Goal: Task Accomplishment & Management: Use online tool/utility

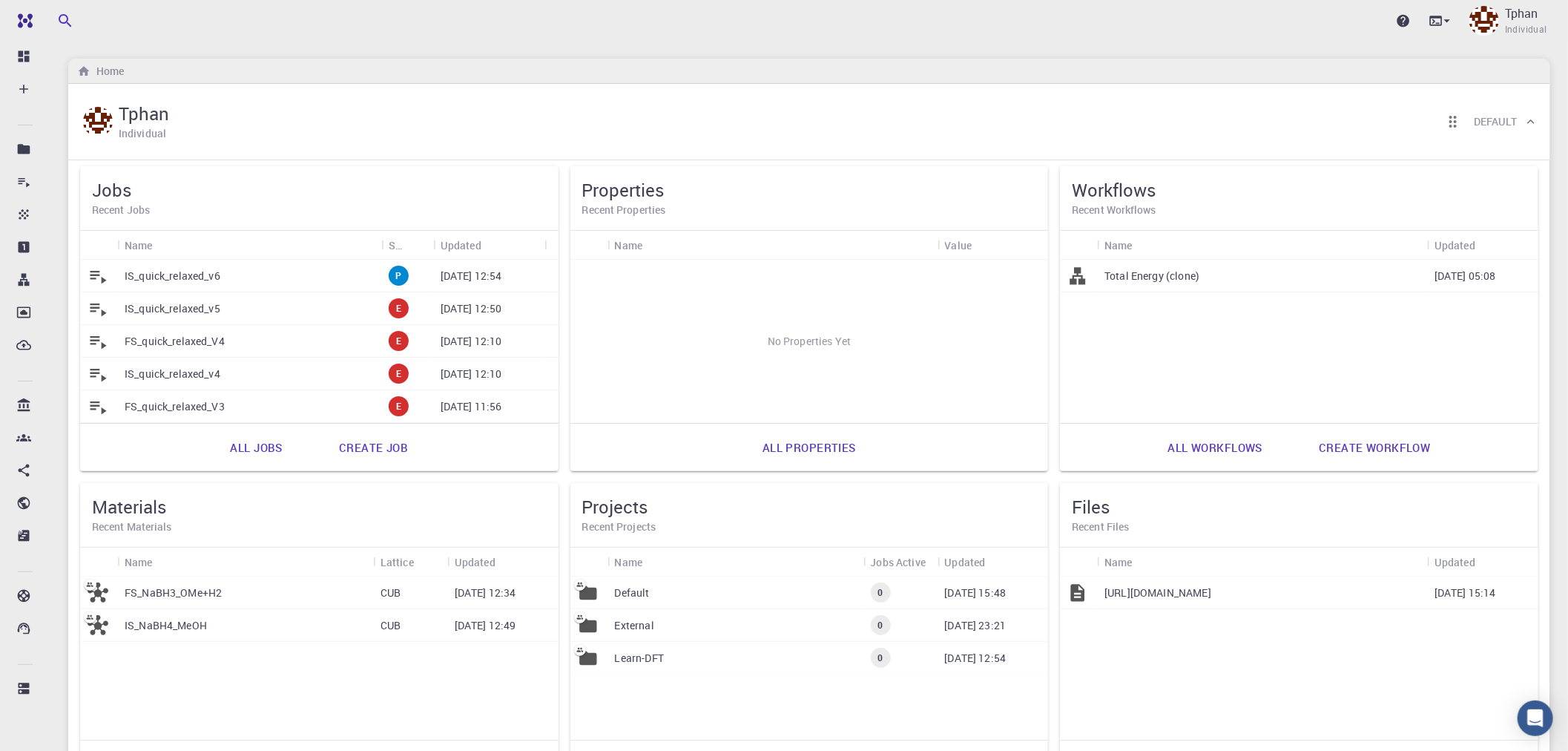
click at [262, 273] on div "IS_quick_relaxed_v6" at bounding box center [249, 276] width 264 height 33
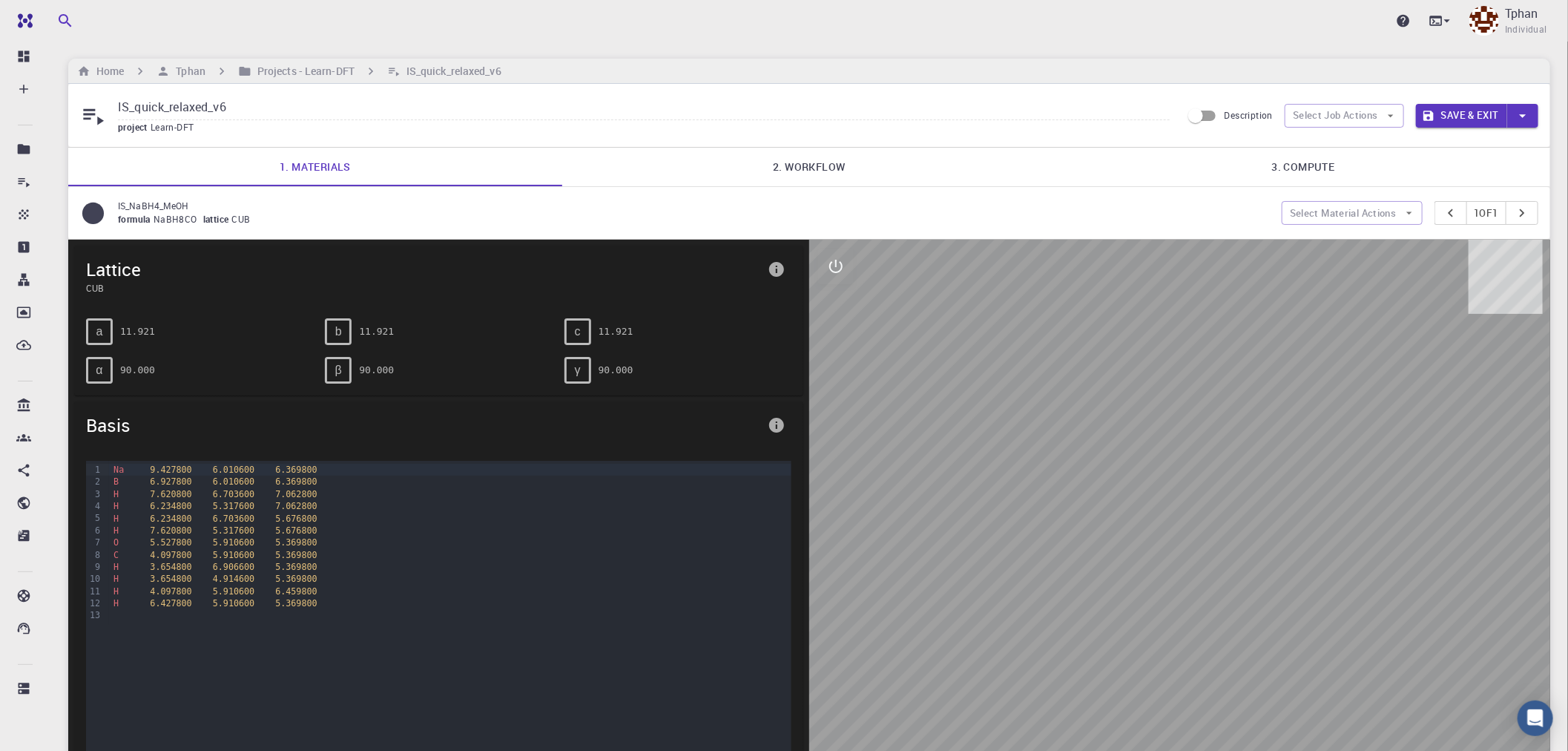
click at [834, 152] on link "2. Workflow" at bounding box center [809, 167] width 494 height 38
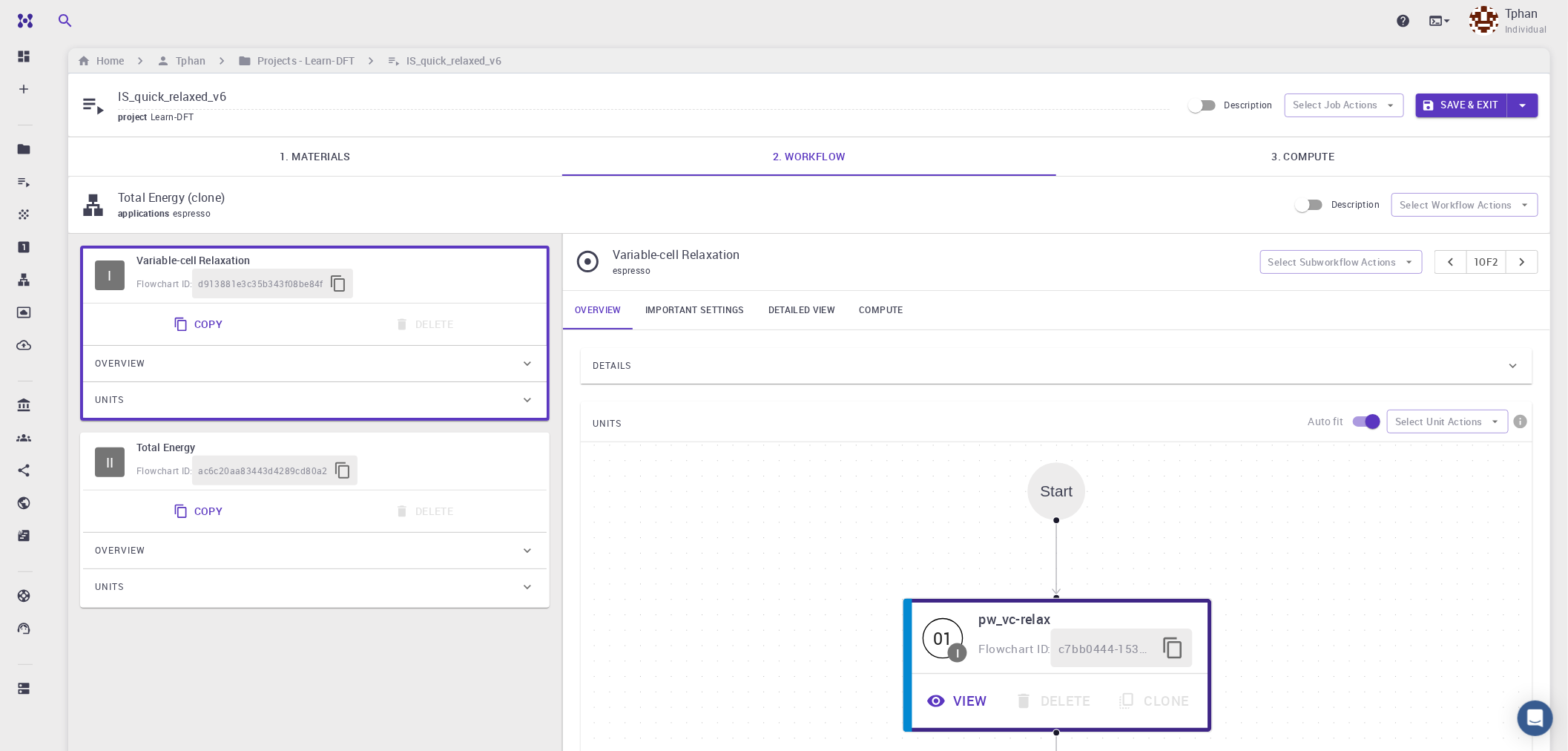
scroll to position [165, 0]
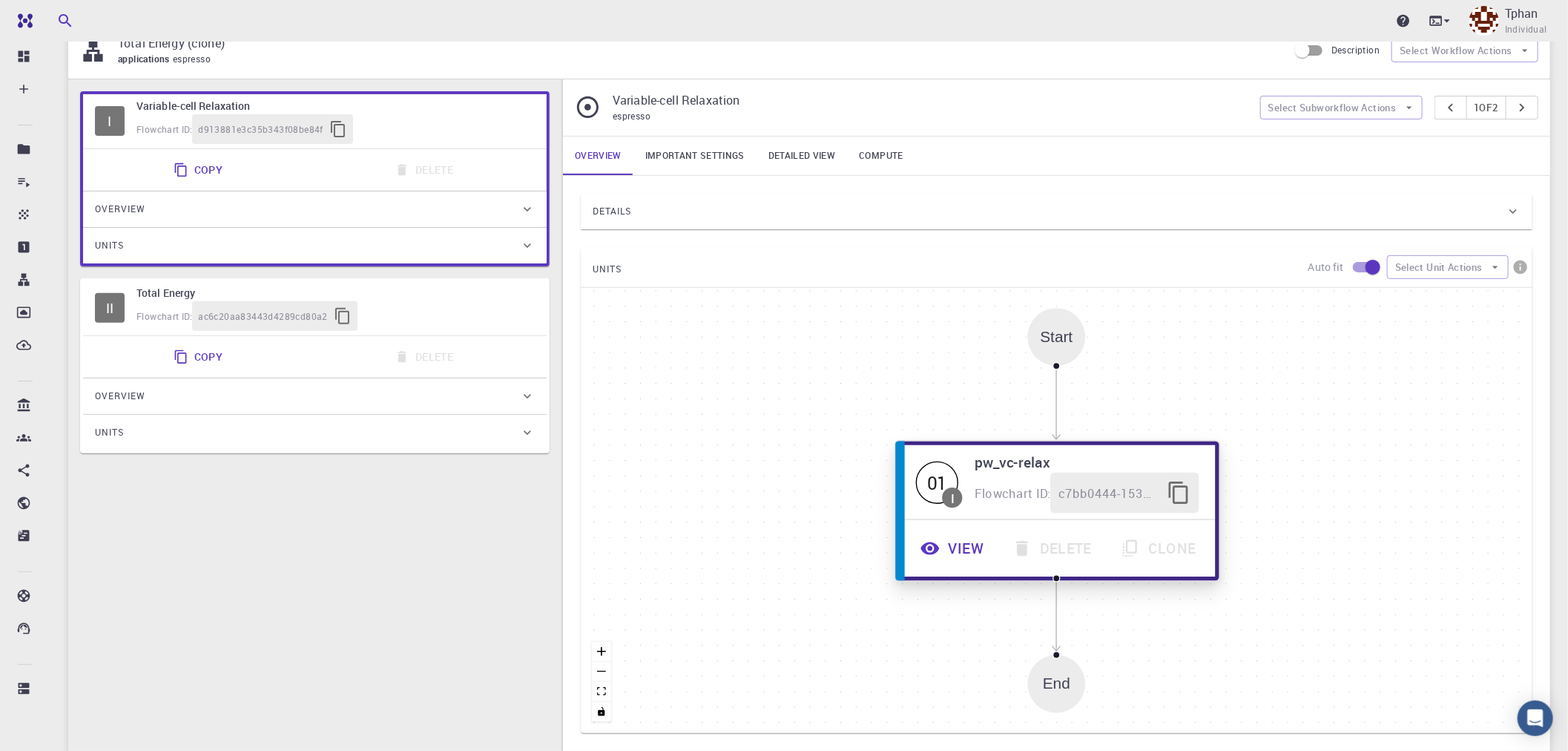
click at [967, 556] on button "View" at bounding box center [953, 548] width 92 height 41
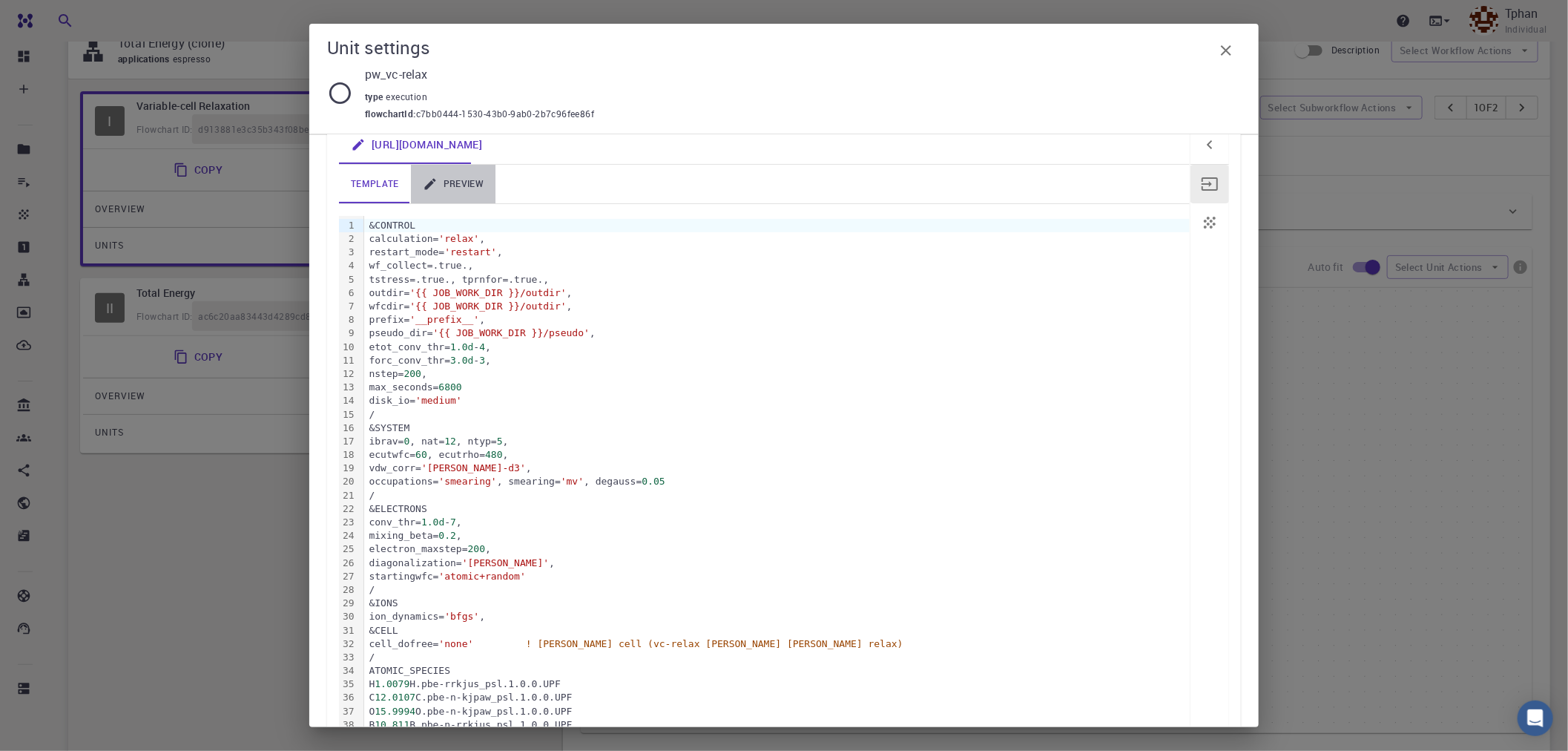
click at [451, 189] on link "preview" at bounding box center [453, 184] width 85 height 38
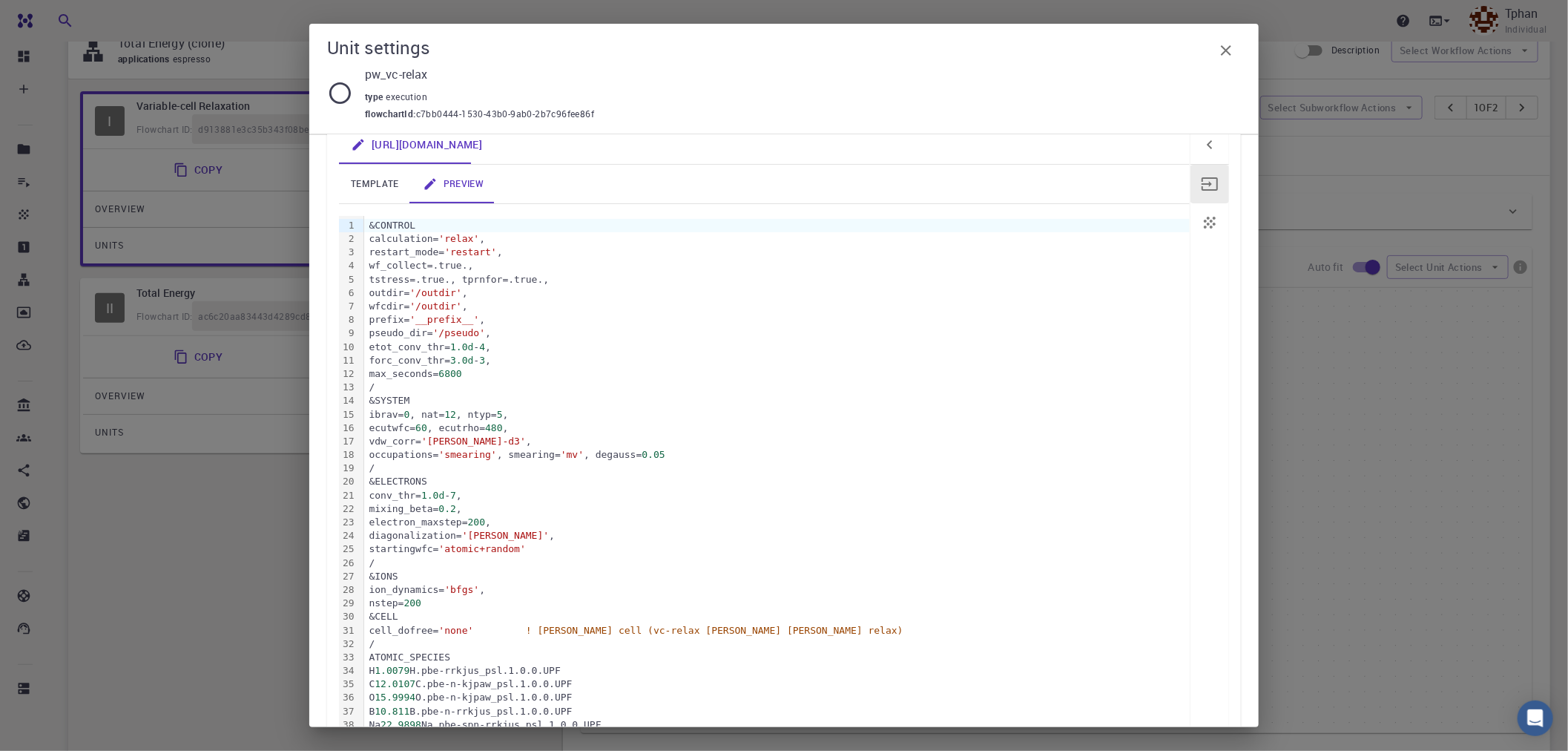
click at [377, 176] on link "template" at bounding box center [375, 184] width 72 height 38
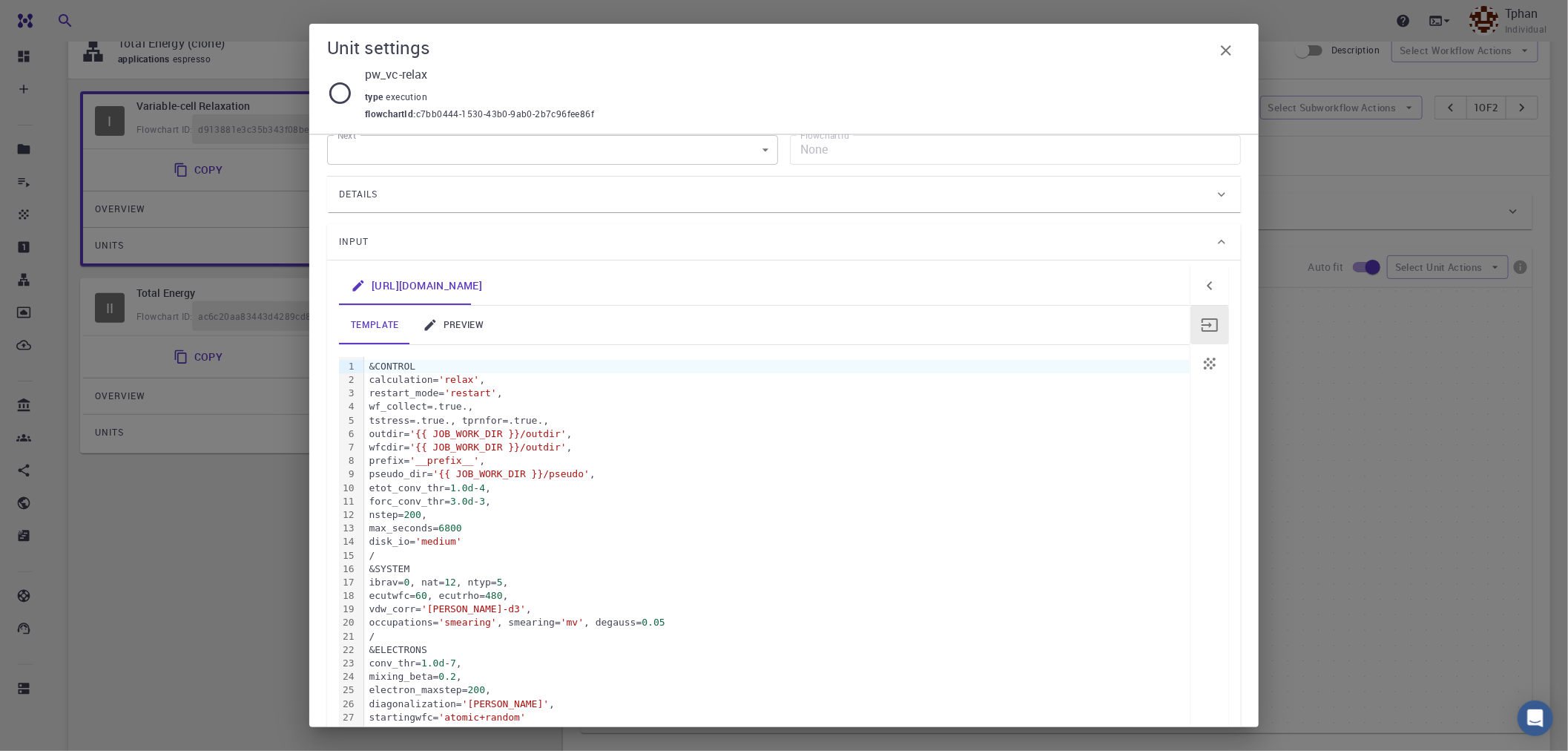
scroll to position [0, 0]
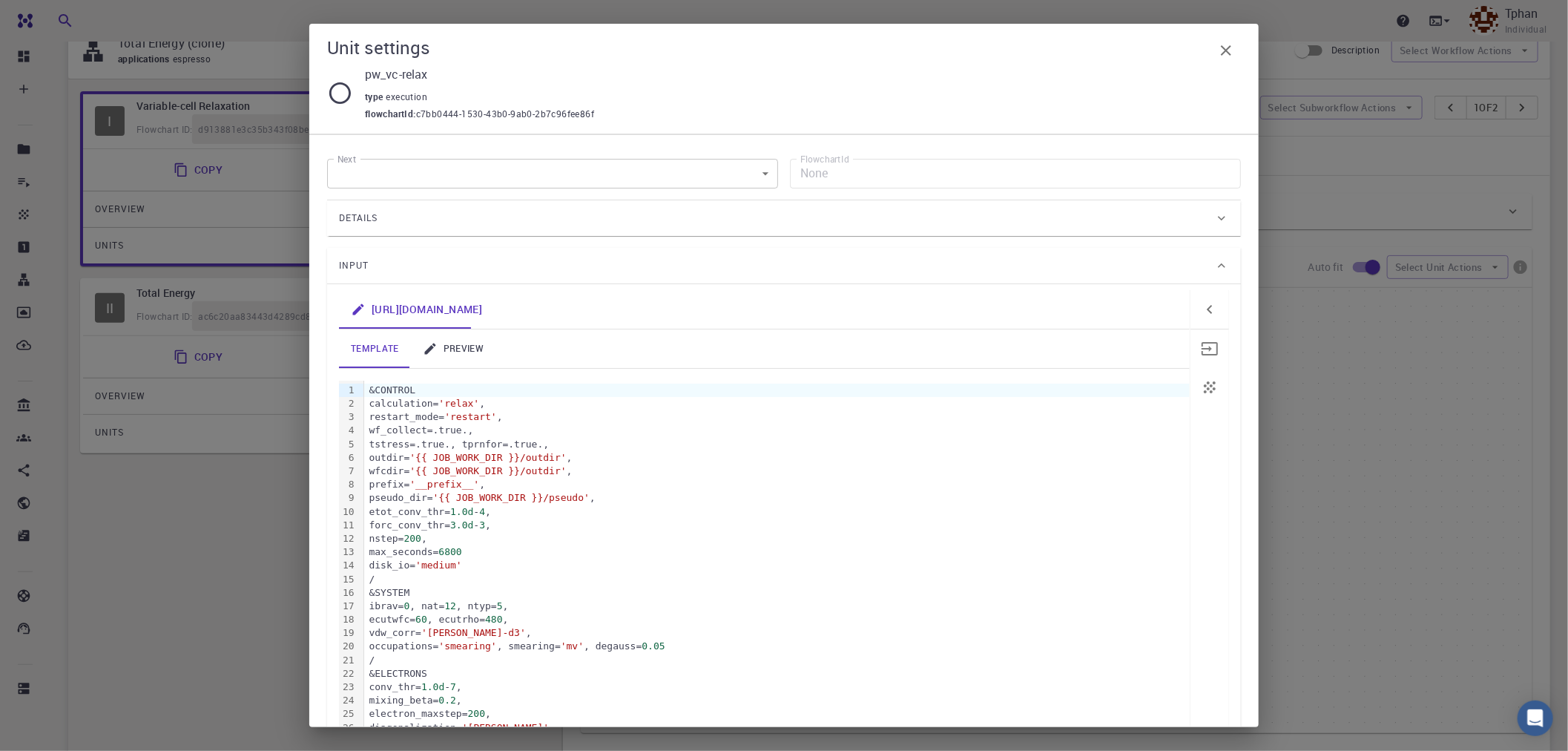
click at [1205, 353] on button "button" at bounding box center [1210, 349] width 38 height 38
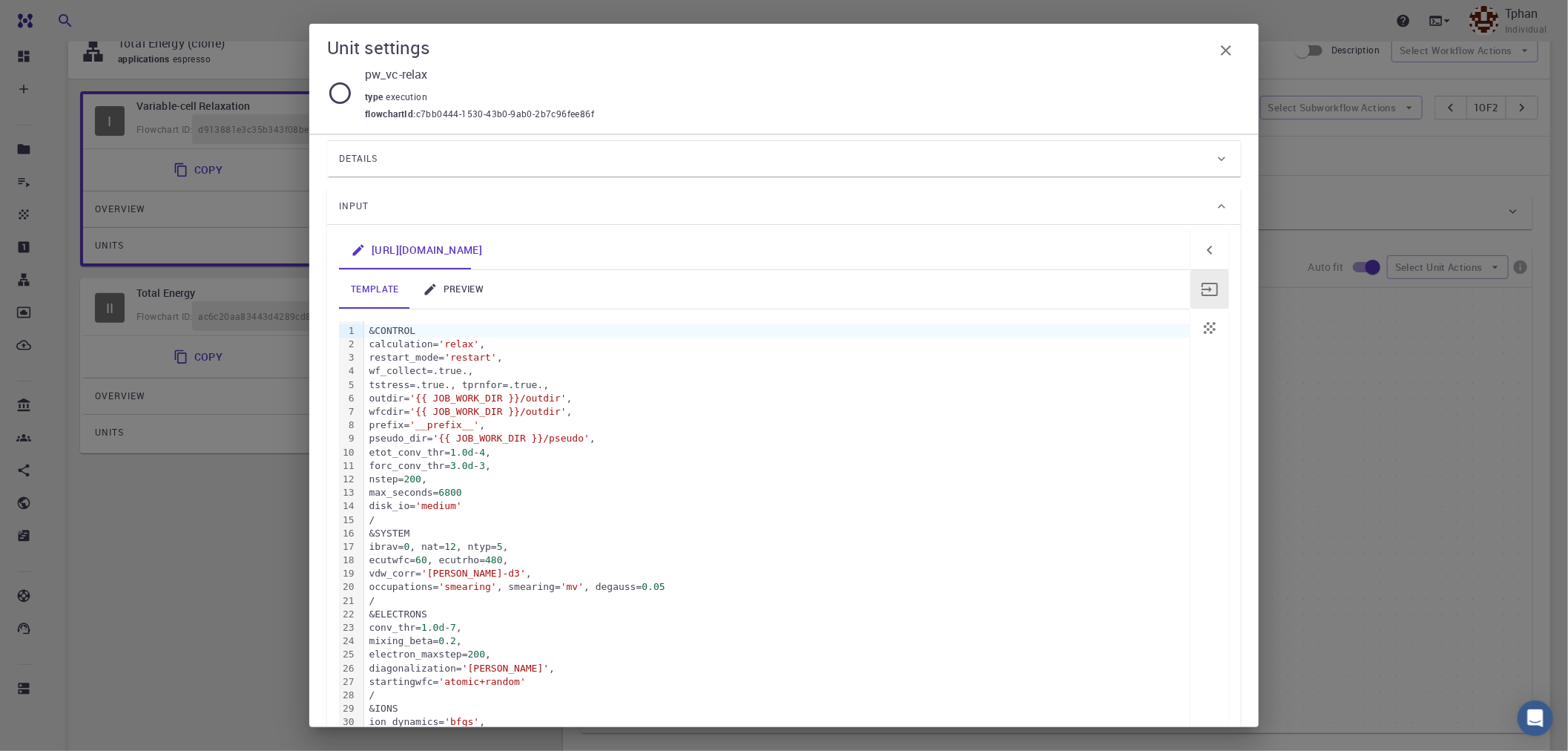
scroll to position [83, 0]
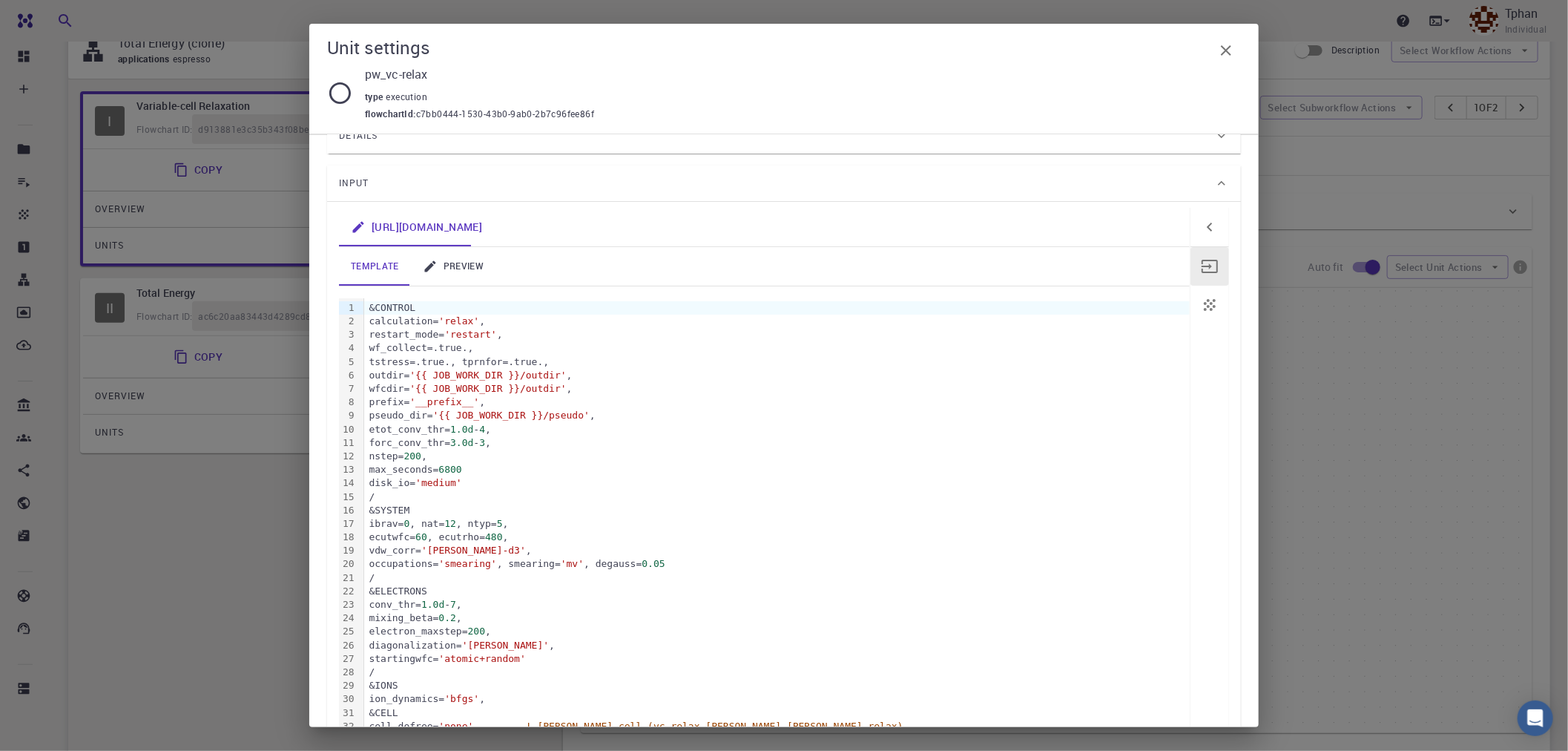
click at [456, 268] on link "preview" at bounding box center [453, 266] width 85 height 38
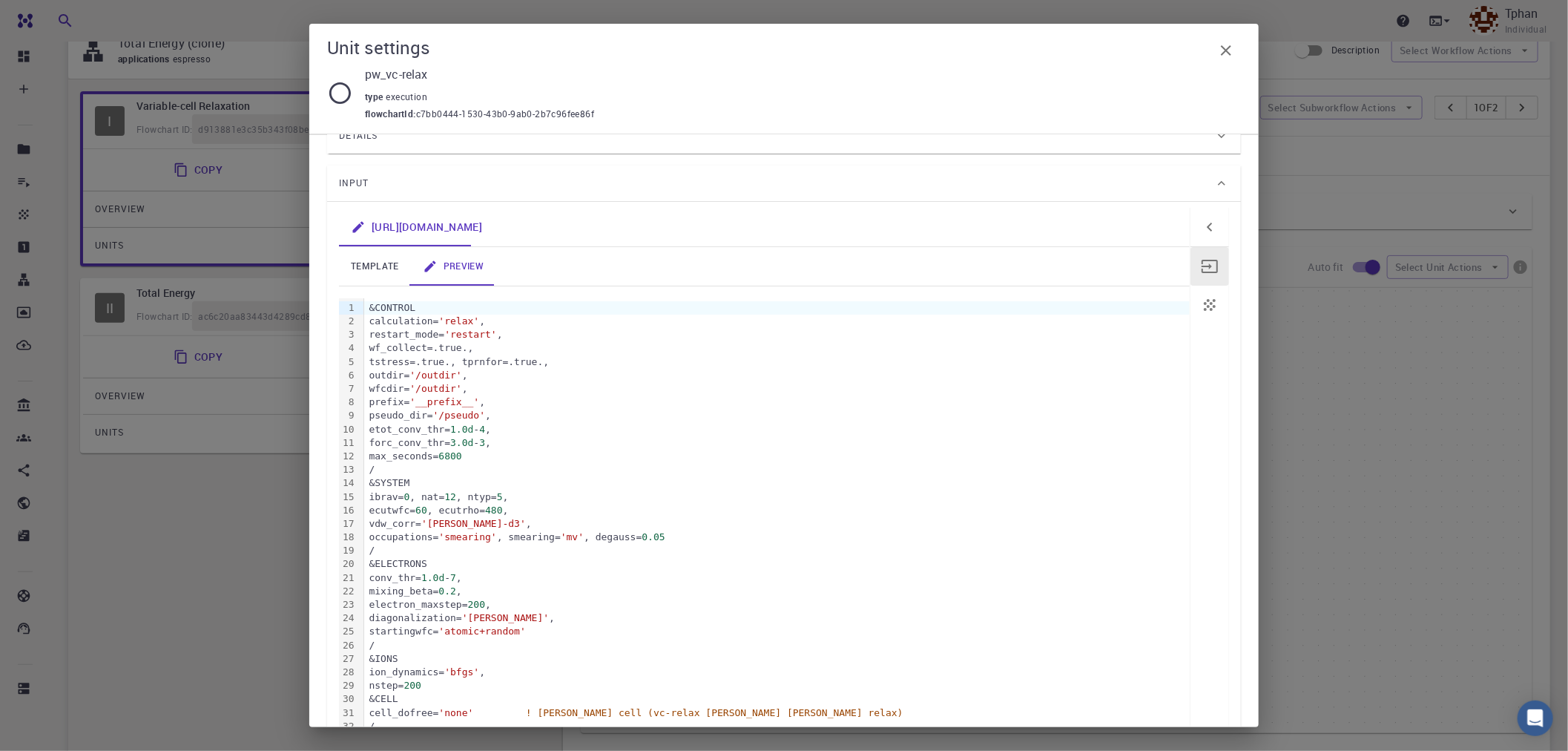
click at [453, 692] on div "nstep= 200" at bounding box center [777, 685] width 826 height 14
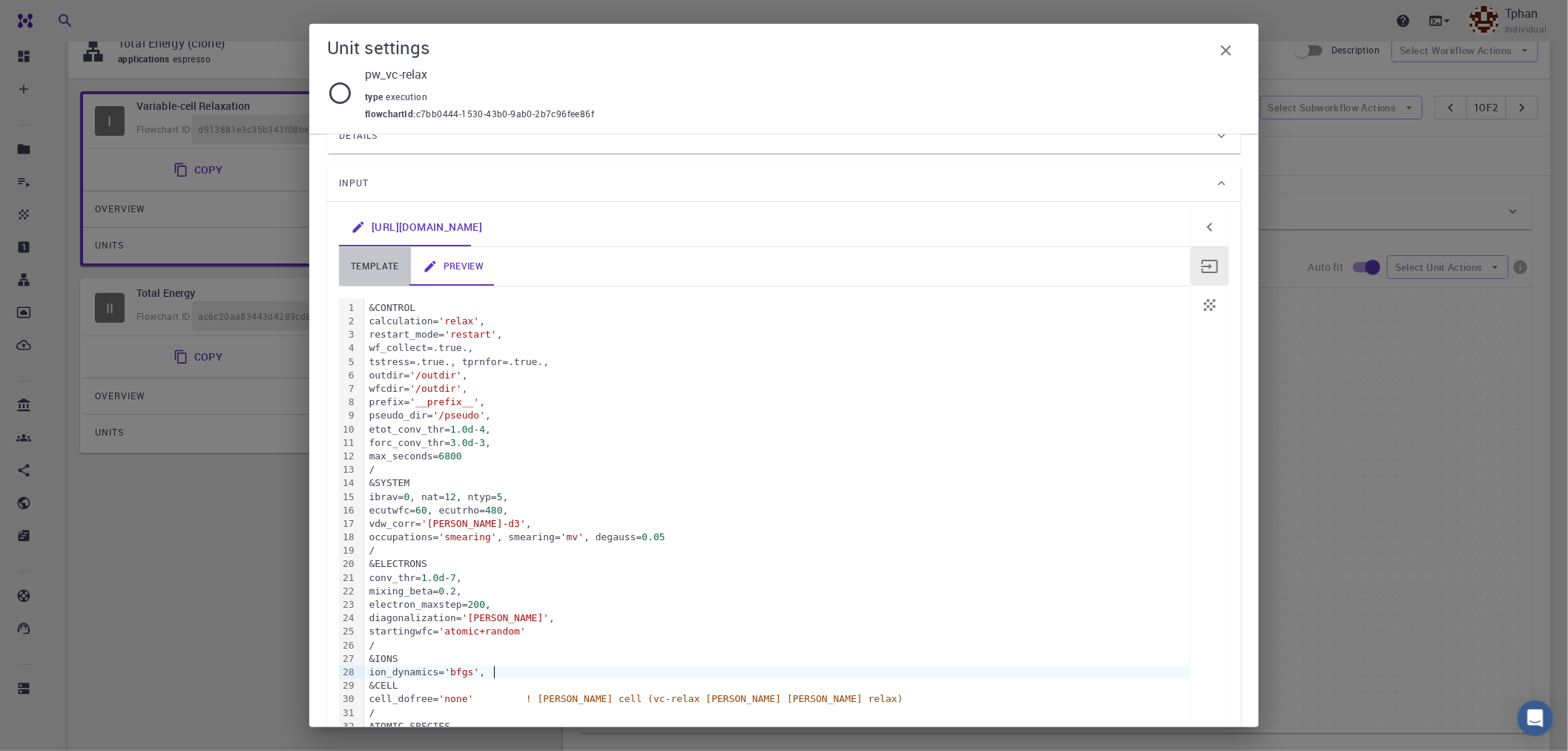
click at [369, 267] on link "template" at bounding box center [375, 266] width 72 height 38
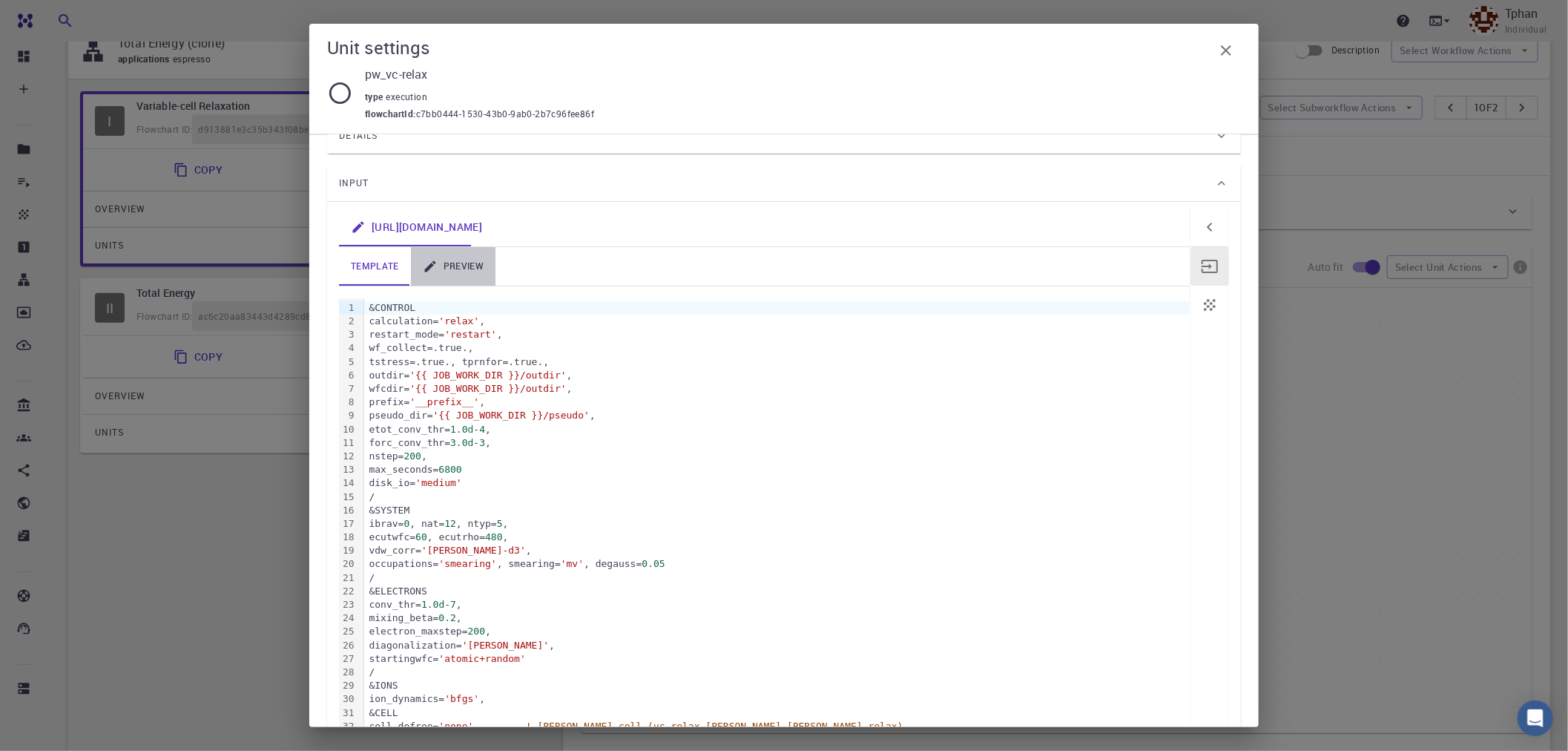
click at [475, 258] on link "preview" at bounding box center [453, 266] width 85 height 38
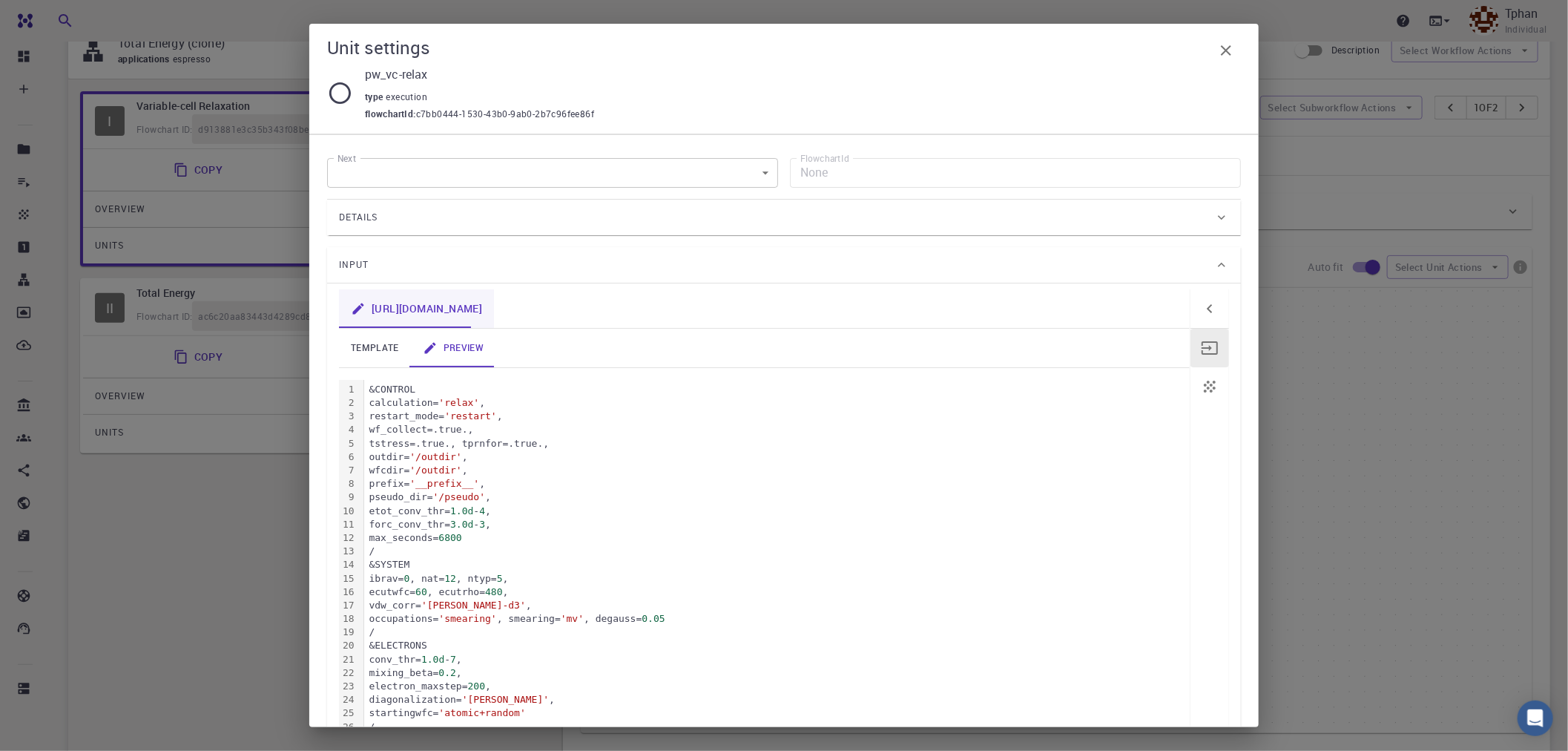
scroll to position [0, 0]
click at [385, 351] on link "template" at bounding box center [375, 349] width 72 height 38
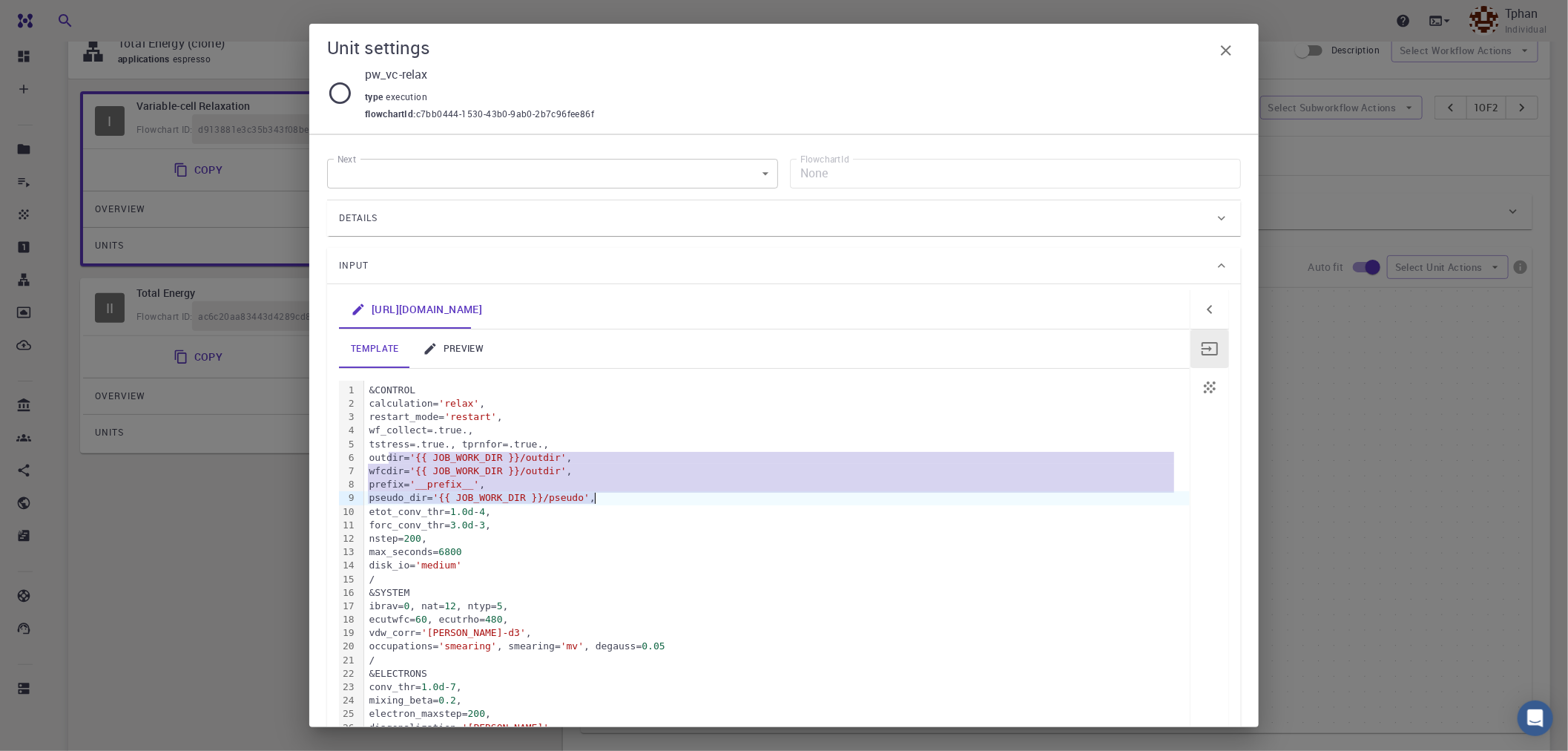
drag, startPoint x: 388, startPoint y: 456, endPoint x: 594, endPoint y: 495, distance: 209.7
click at [594, 495] on div "&CONTROL calculation= 'relax' , restart_mode= 'restart' , wf_collect=.true., ts…" at bounding box center [777, 708] width 826 height 654
copy div "outdir= '{{ JOB_WORK_DIR }}/outdir' , wfcdir= '{{ JOB_WORK_DIR }}/outdir' , pre…"
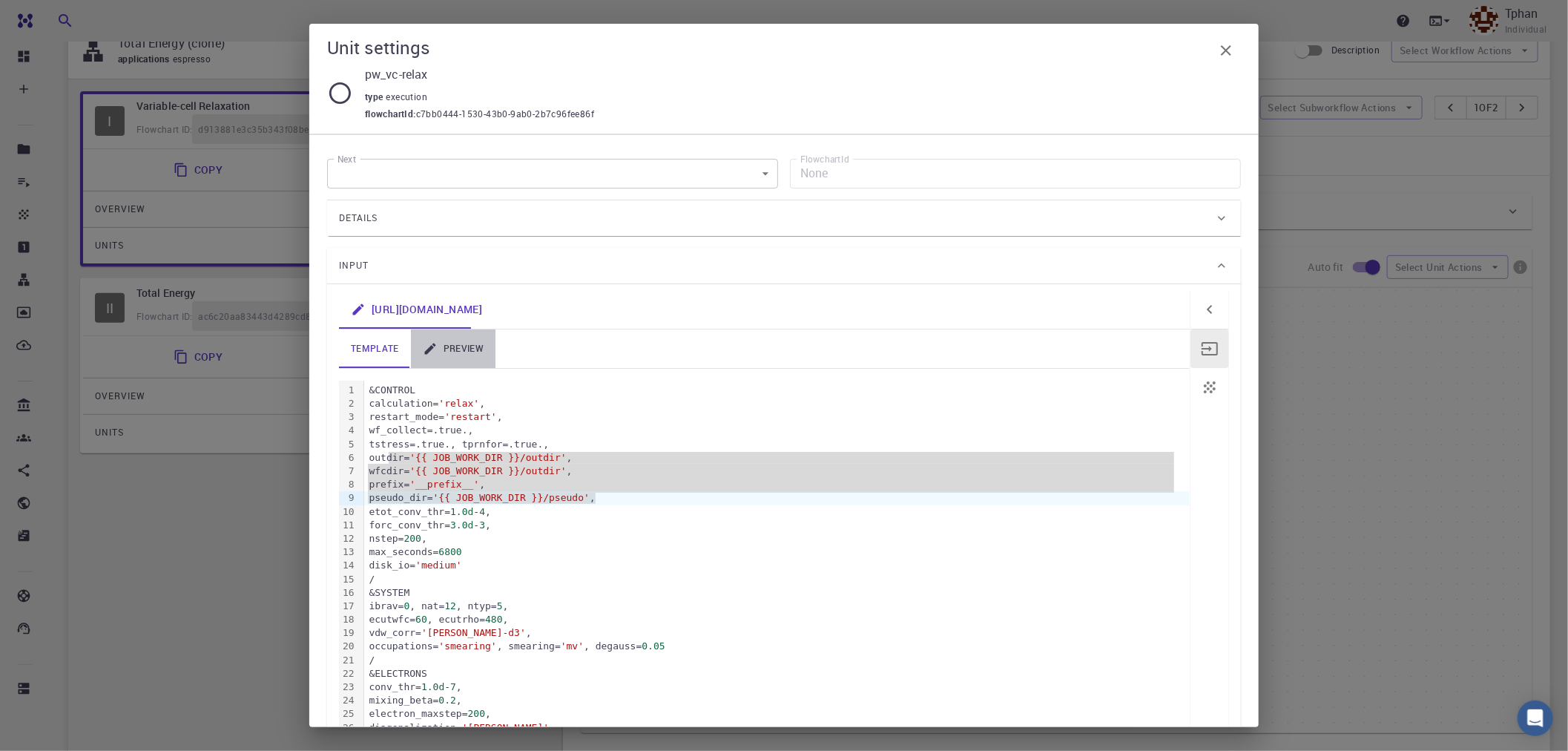
click at [450, 349] on link "preview" at bounding box center [453, 349] width 85 height 38
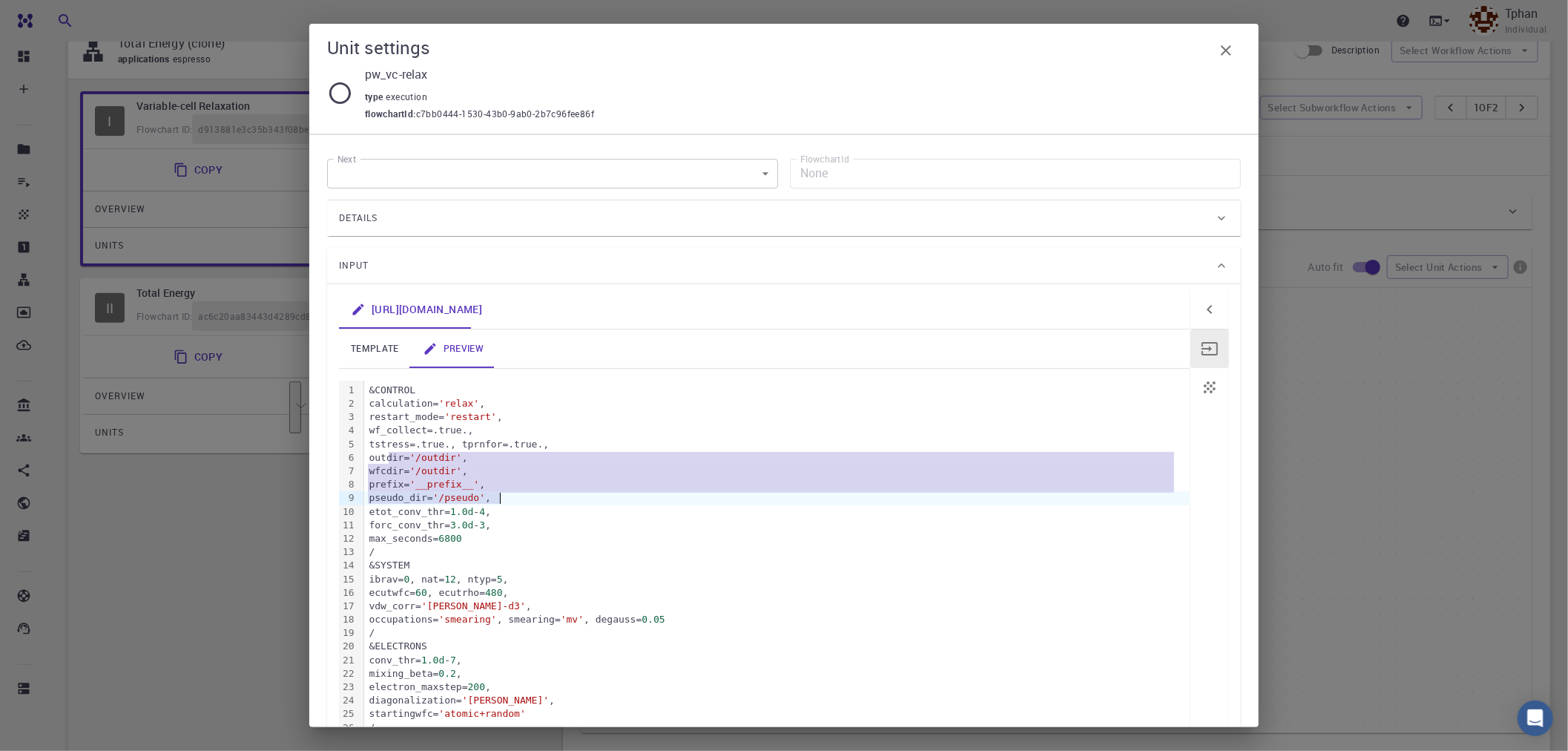
drag, startPoint x: 389, startPoint y: 455, endPoint x: 506, endPoint y: 496, distance: 124.0
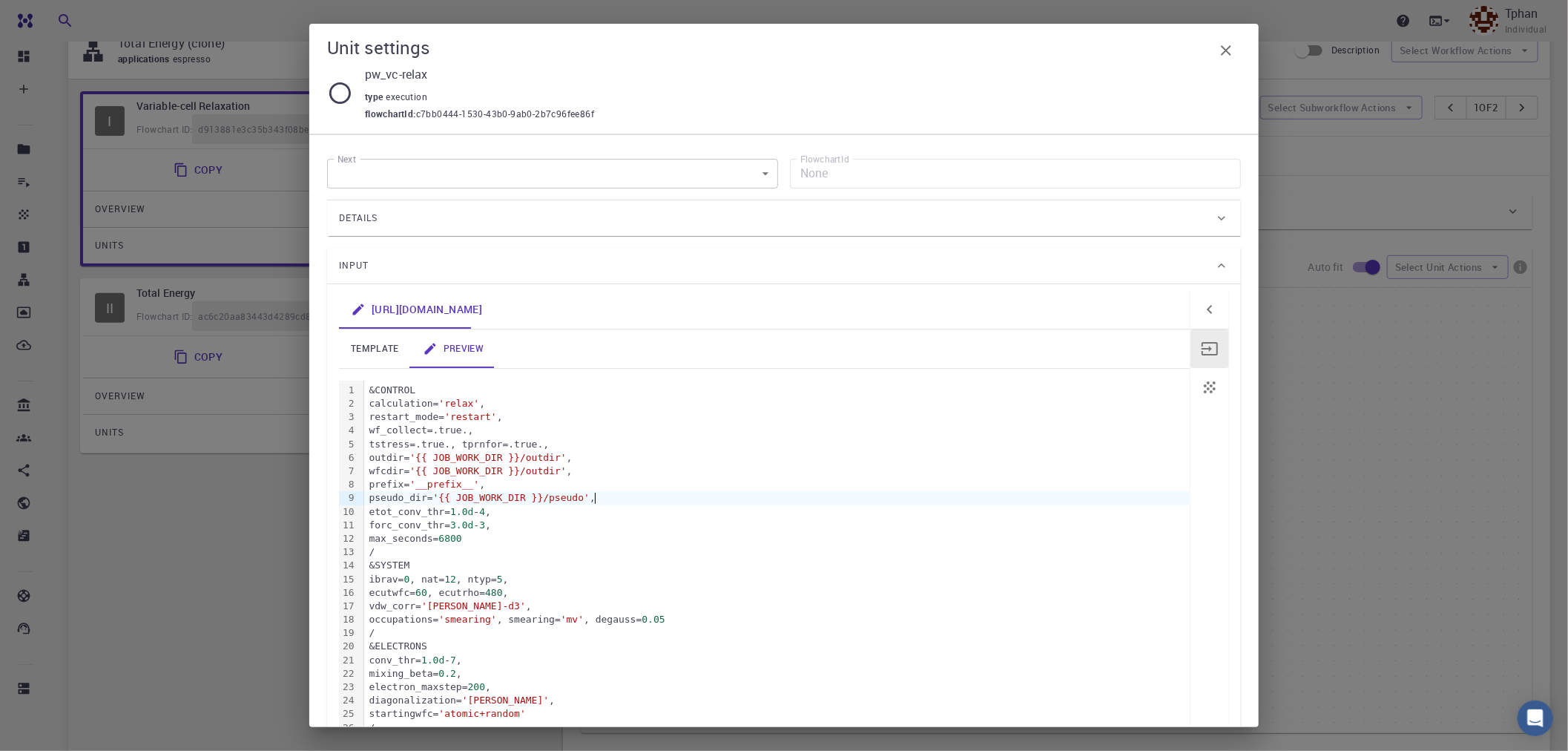
click at [373, 349] on link "template" at bounding box center [375, 349] width 72 height 38
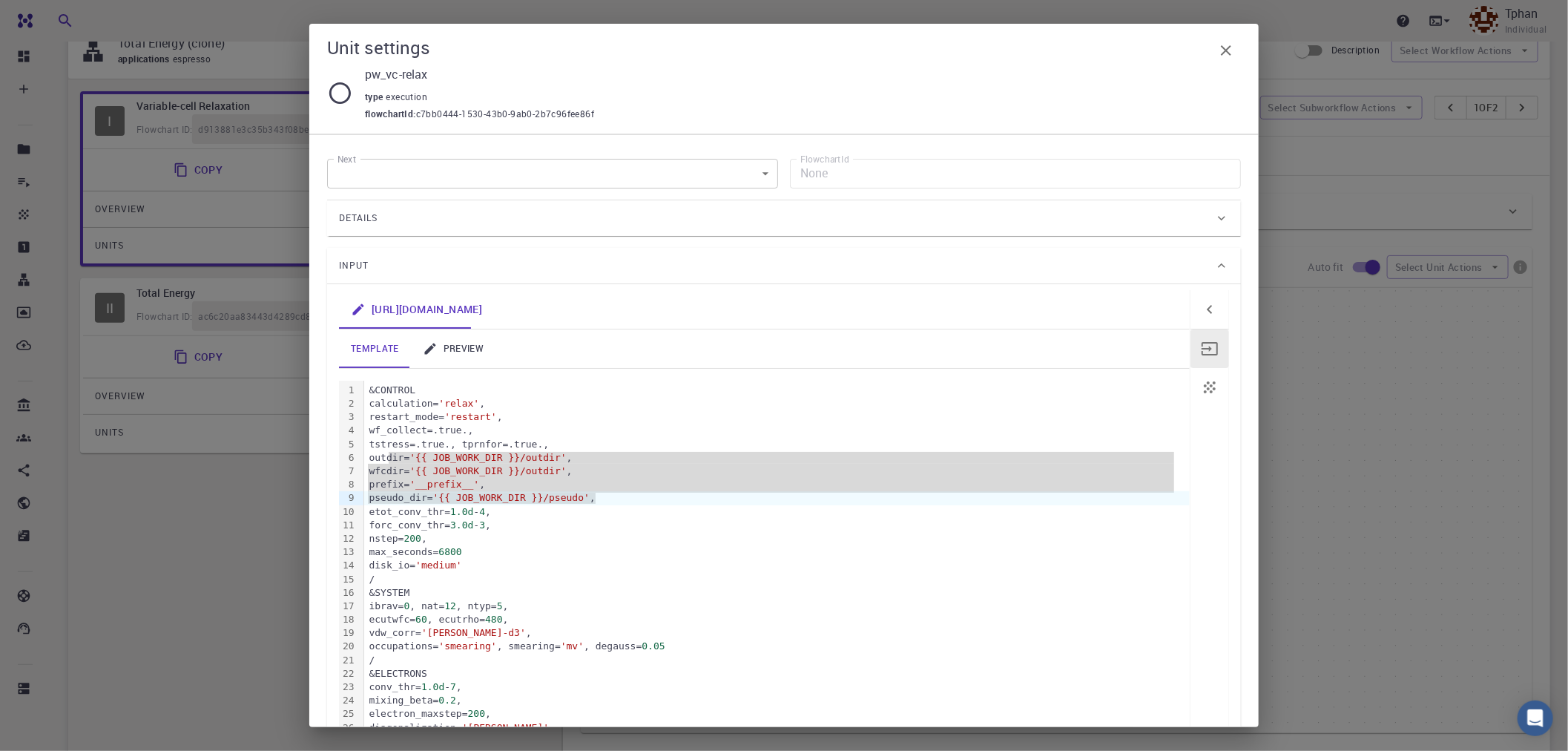
click at [470, 347] on link "preview" at bounding box center [453, 349] width 85 height 38
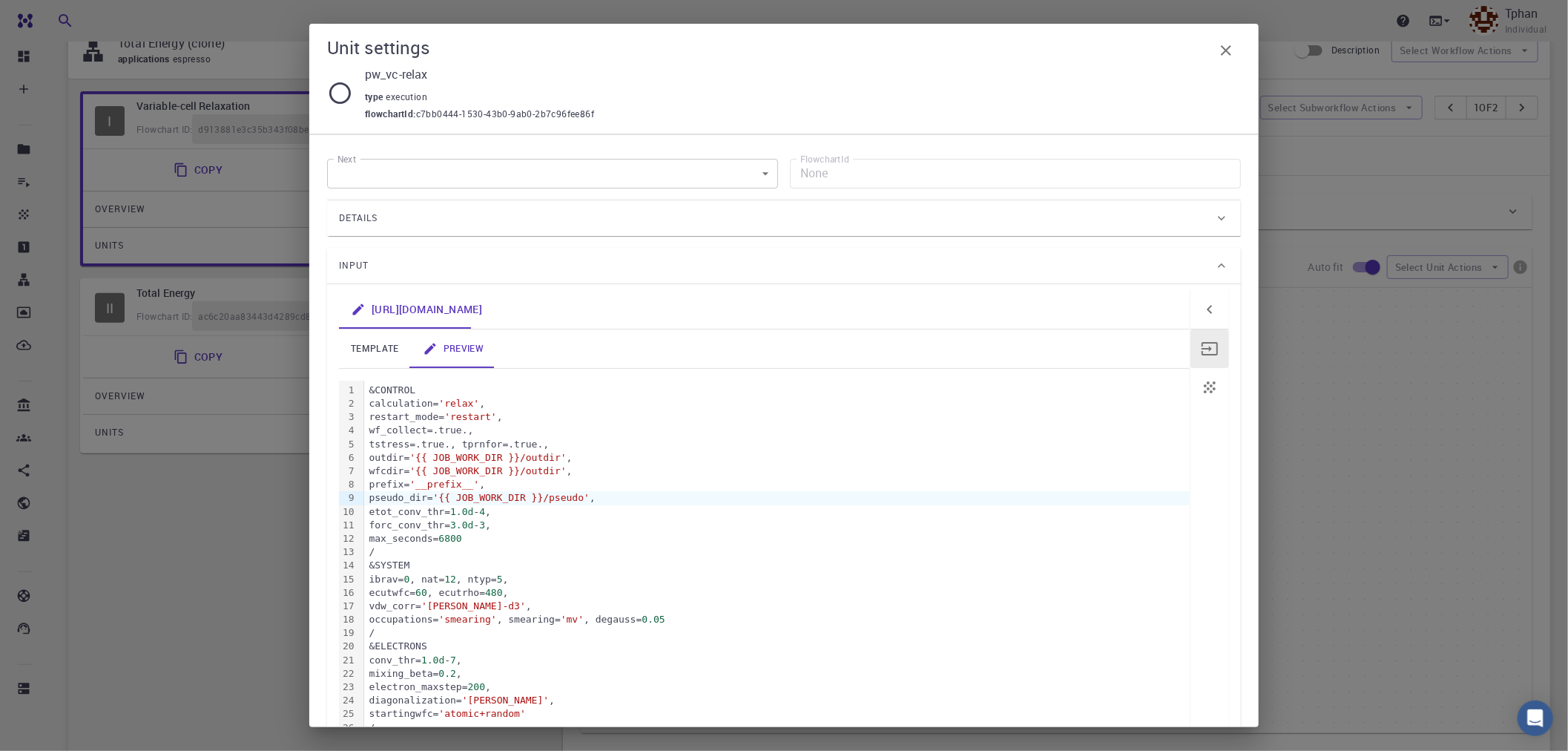
click at [381, 369] on div "template preview 99 1 2 3 4 5 6 7 8 9 10 11 12 13 14 15 16 17 18 19 20 21 22 23…" at bounding box center [764, 742] width 851 height 826
click at [383, 353] on link "template" at bounding box center [375, 349] width 72 height 38
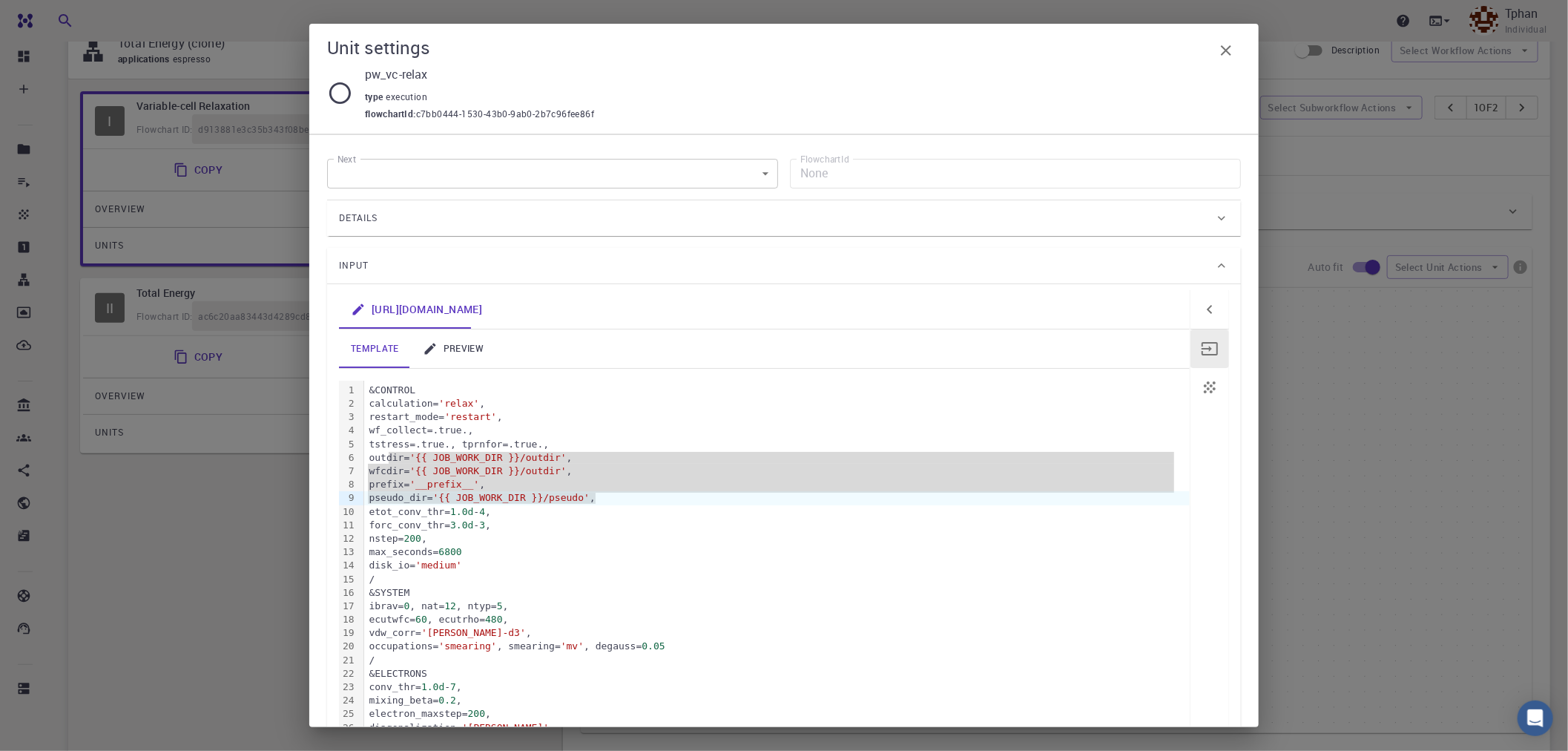
click at [464, 356] on link "preview" at bounding box center [453, 349] width 85 height 38
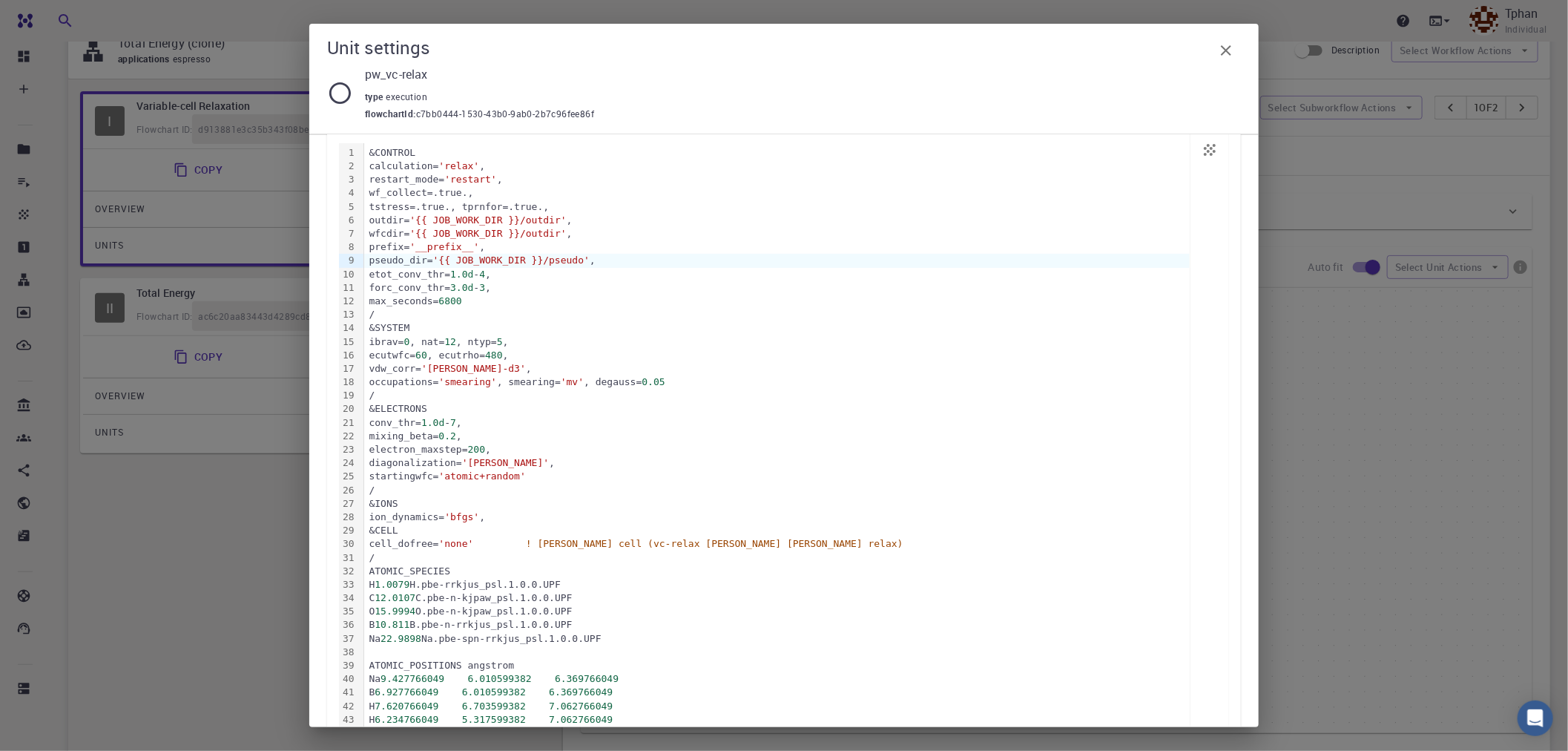
scroll to position [83, 0]
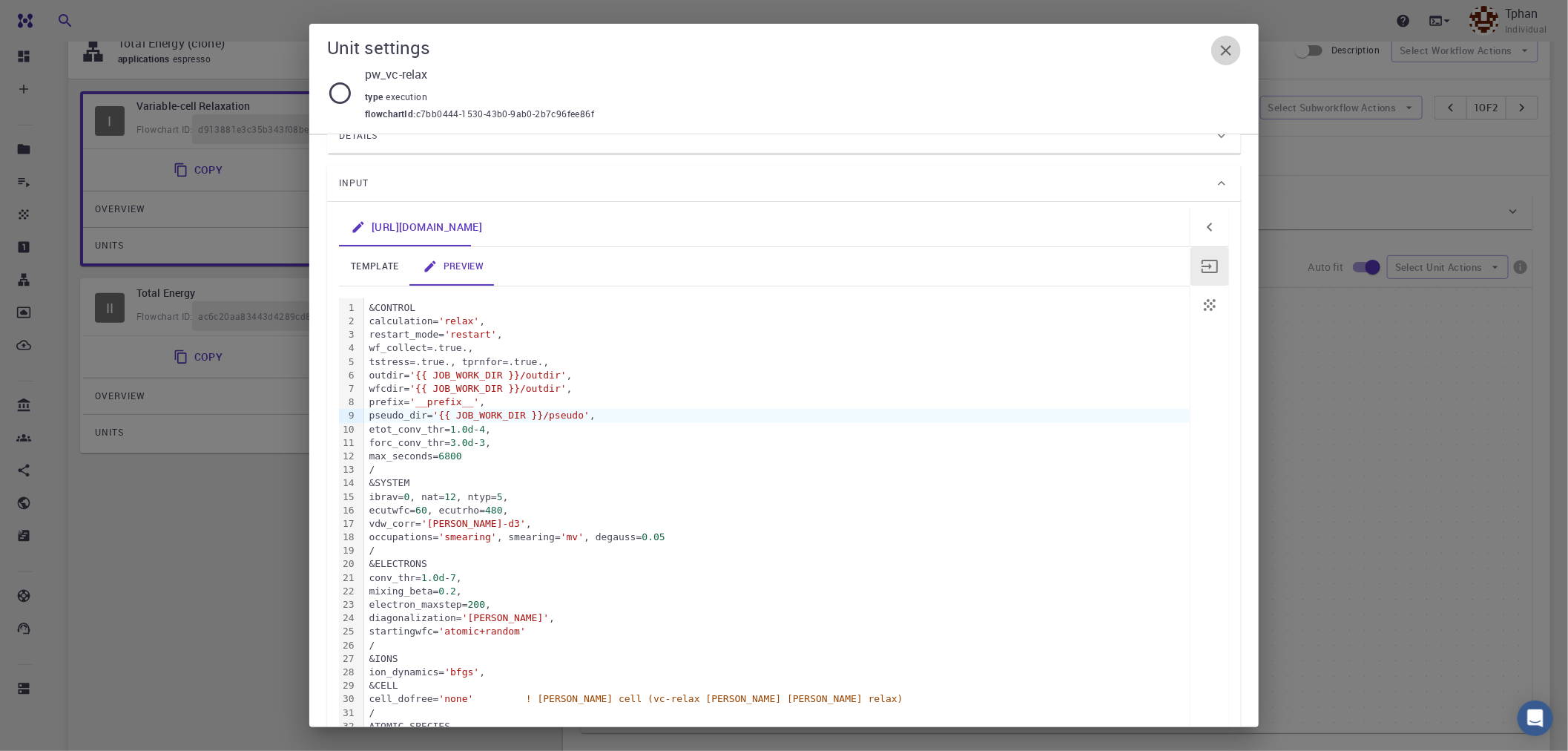
click at [1222, 53] on icon "button" at bounding box center [1226, 50] width 18 height 18
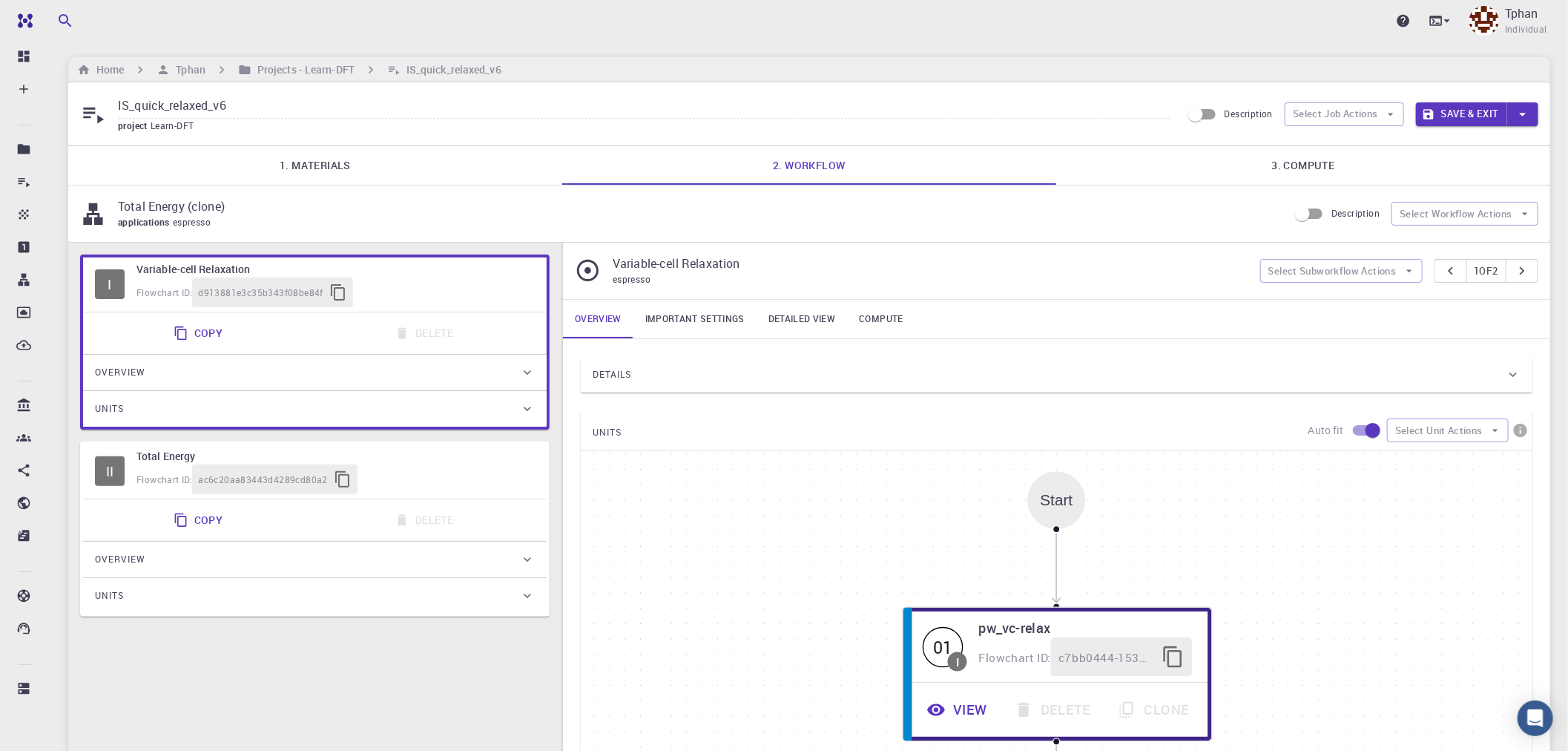
scroll to position [0, 0]
click at [1465, 115] on button "Save & Exit" at bounding box center [1462, 116] width 91 height 24
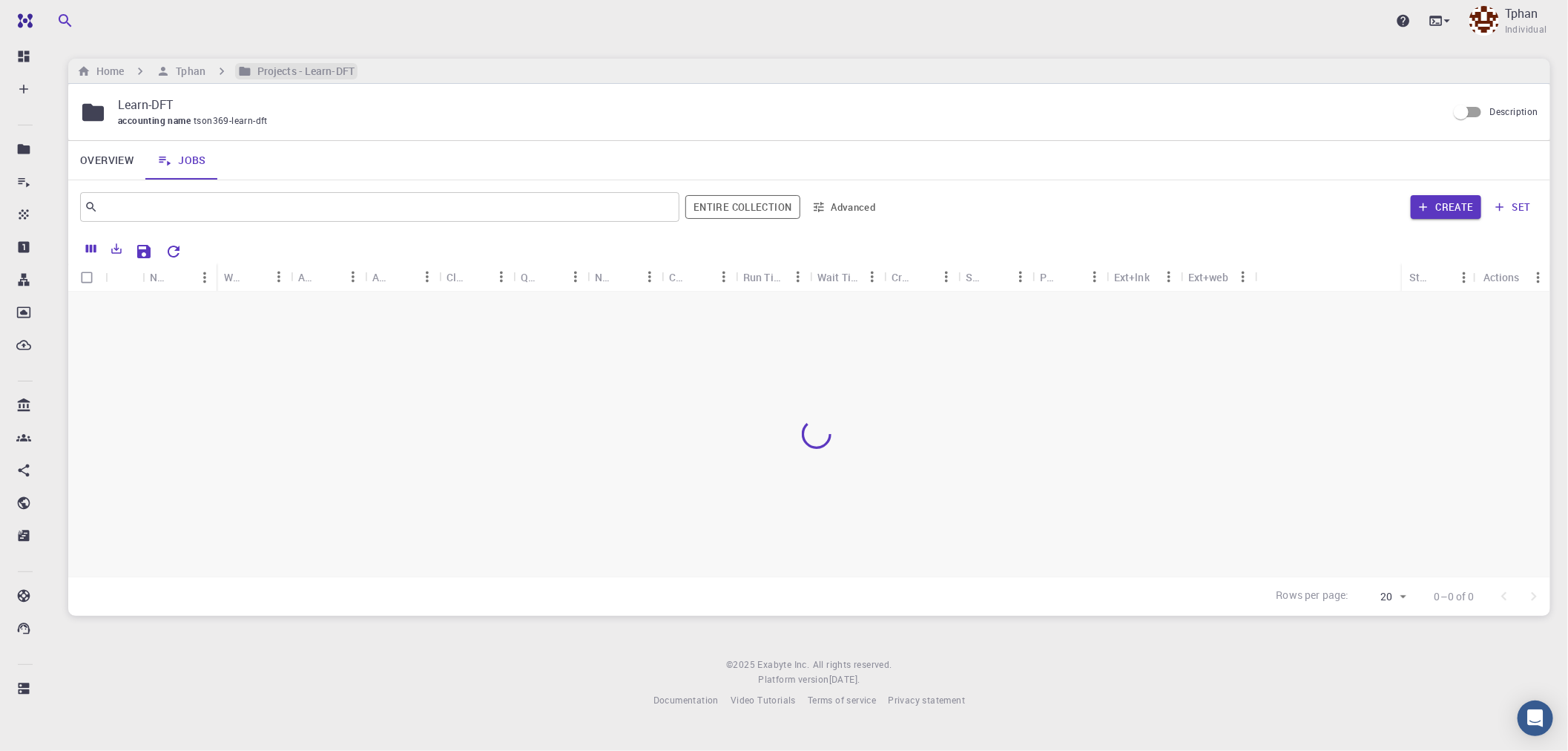
click at [316, 75] on h6 "Projects - Learn-DFT" at bounding box center [303, 71] width 103 height 16
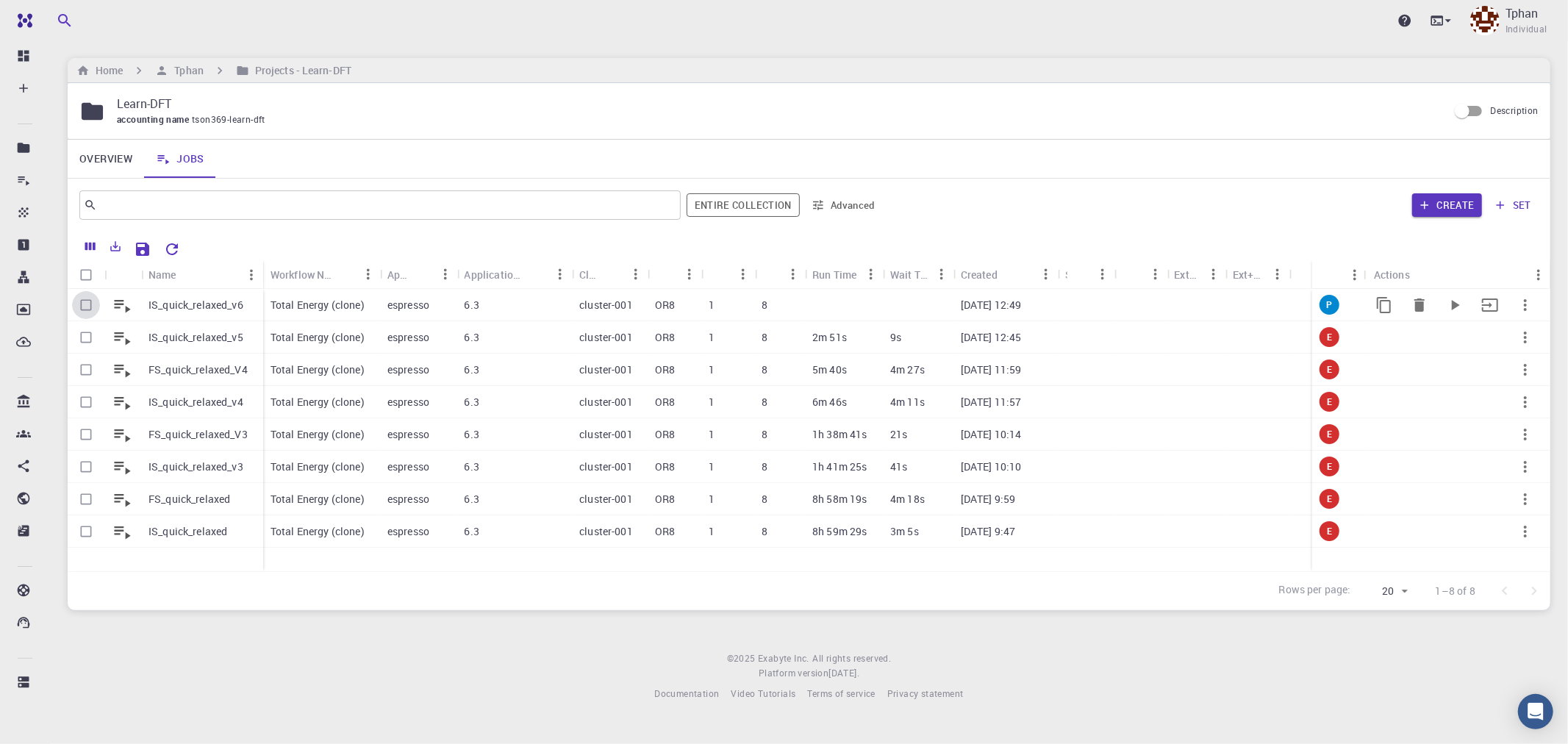
click at [86, 303] on input "Select row" at bounding box center [86, 305] width 28 height 28
checkbox input "true"
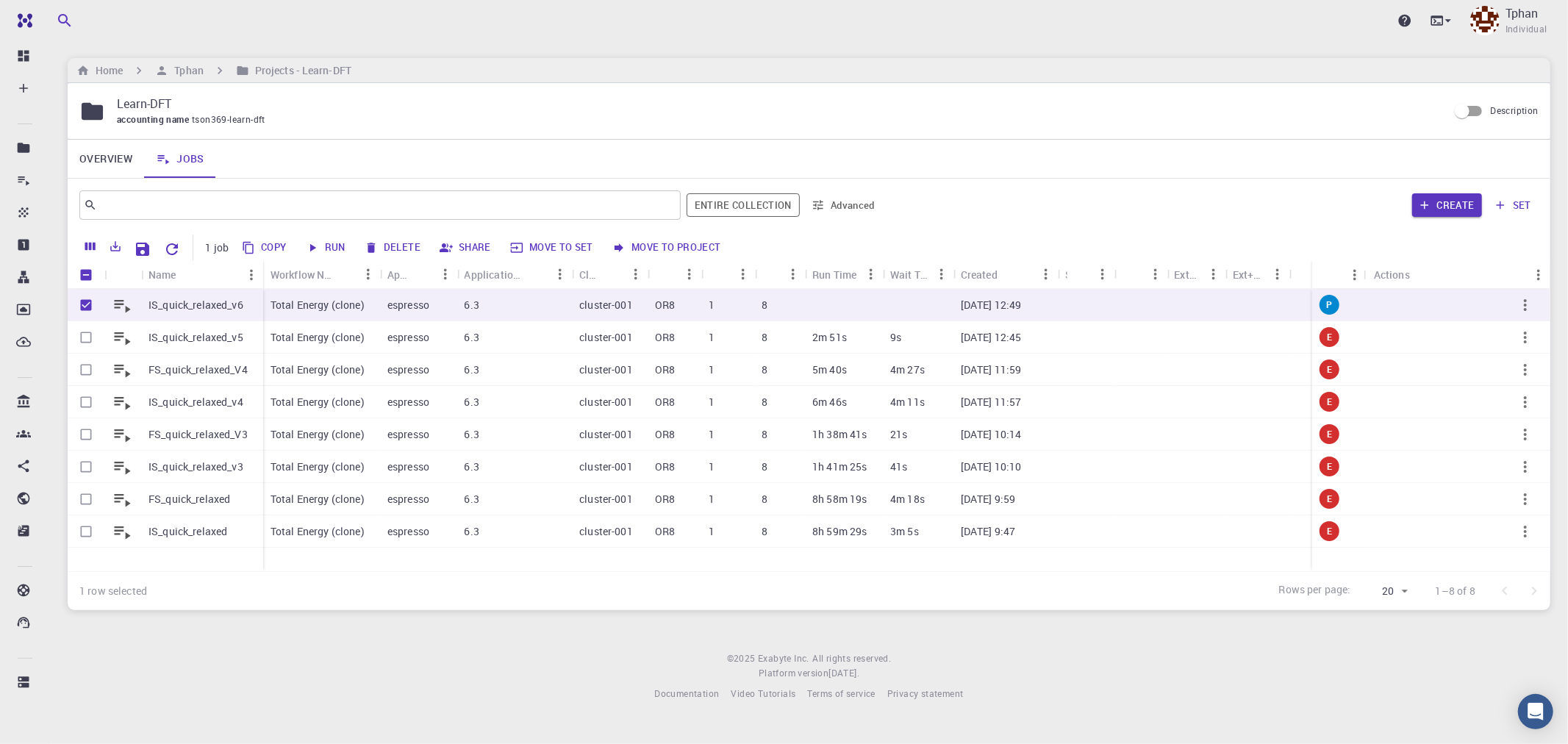
click at [332, 244] on button "Run" at bounding box center [326, 248] width 50 height 24
checkbox input "false"
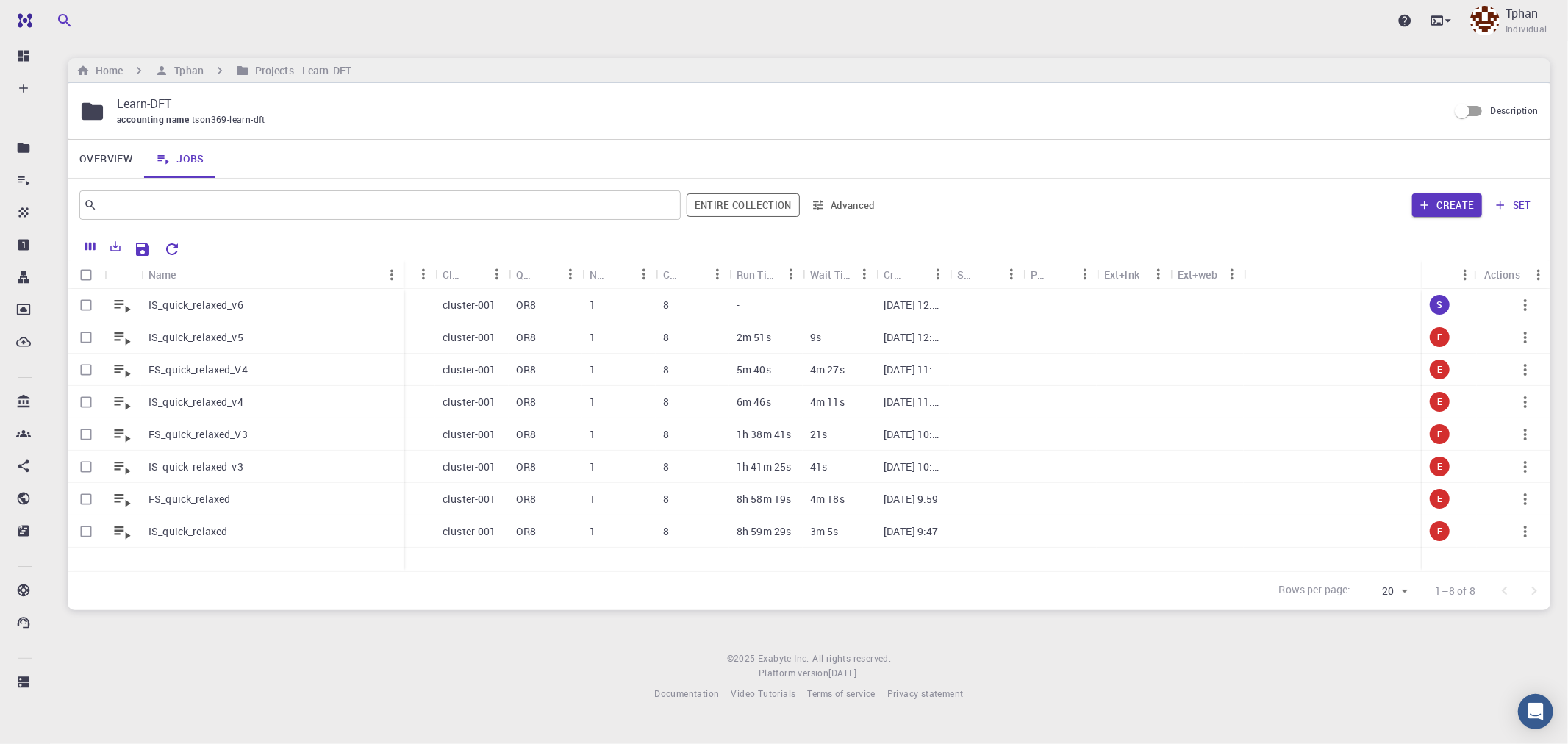
drag, startPoint x: 214, startPoint y: 272, endPoint x: 403, endPoint y: 269, distance: 189.0
click at [403, 269] on div "Name" at bounding box center [405, 275] width 15 height 29
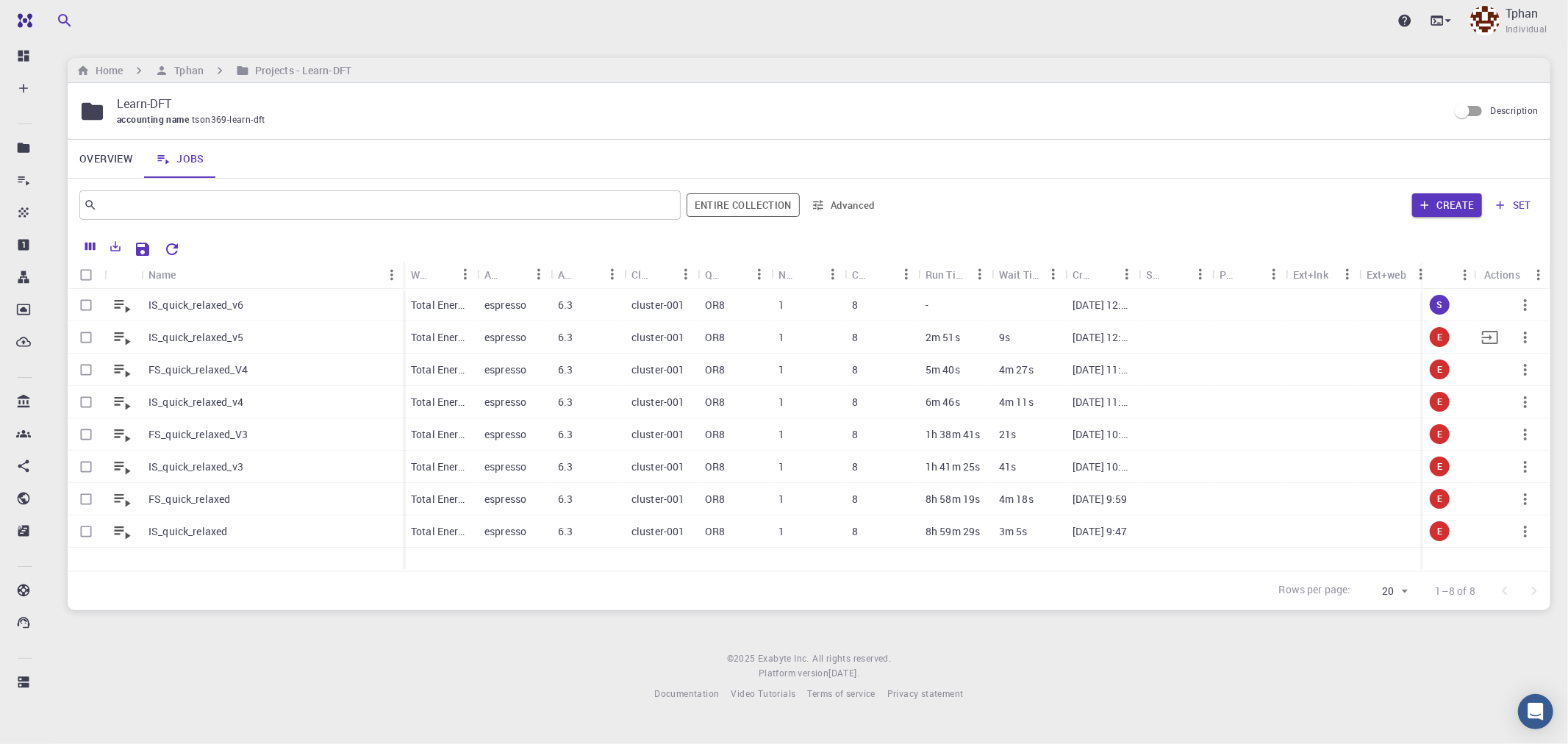
click at [87, 342] on input "Select row" at bounding box center [86, 337] width 28 height 28
checkbox input "true"
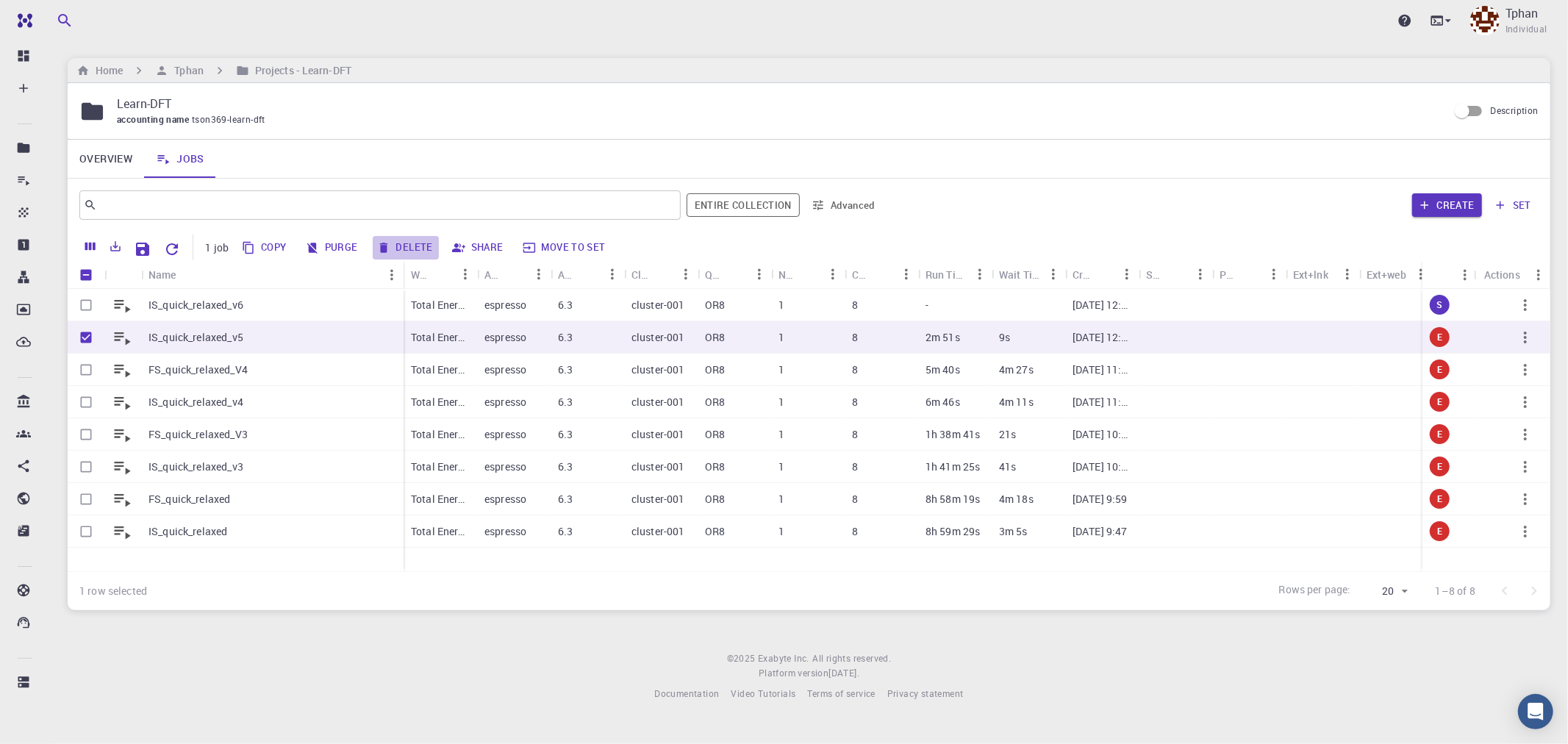
click at [425, 249] on button "Delete" at bounding box center [405, 248] width 66 height 24
checkbox input "false"
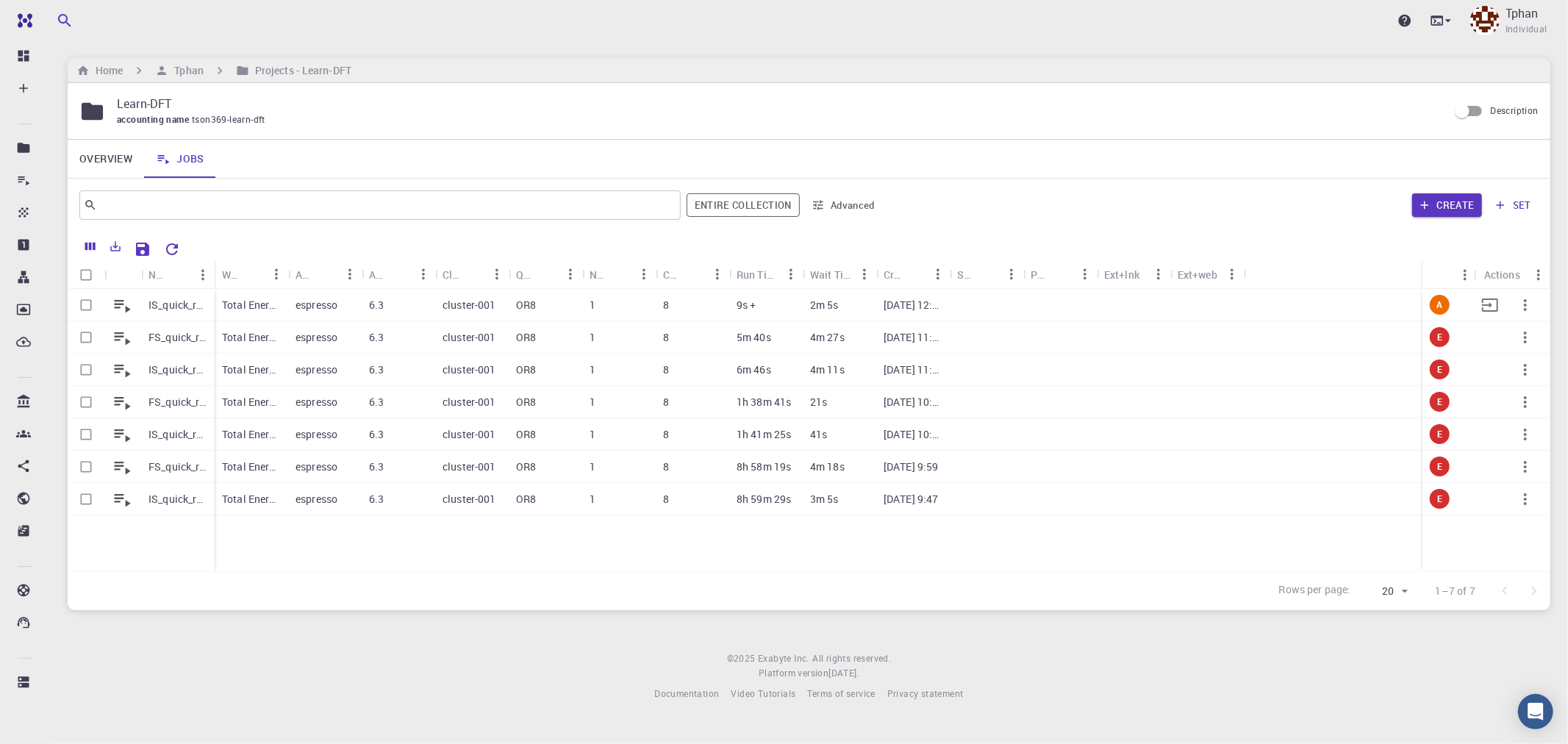
click at [1204, 307] on div at bounding box center [1207, 305] width 74 height 33
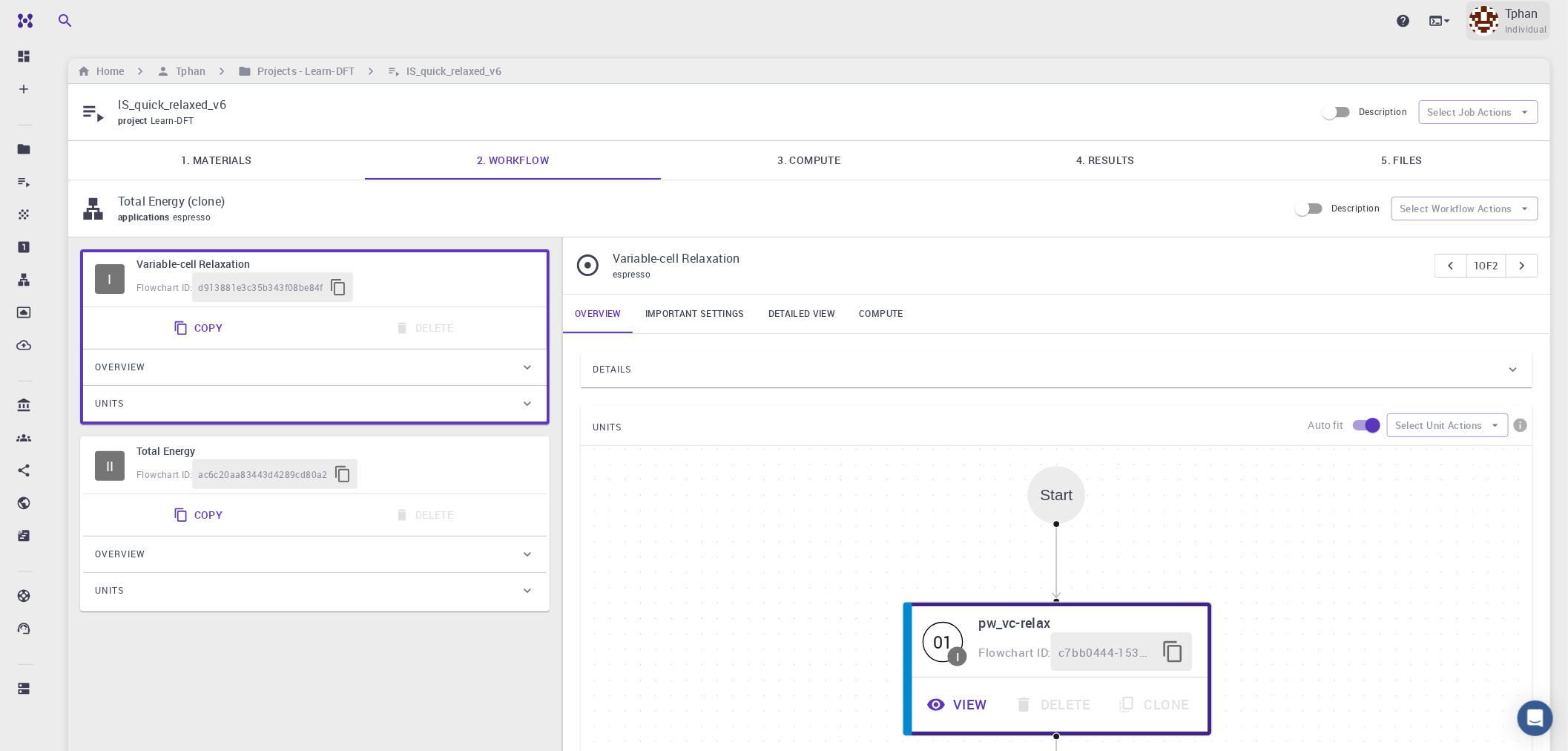
click at [1518, 18] on p "Tphan" at bounding box center [1522, 14] width 34 height 18
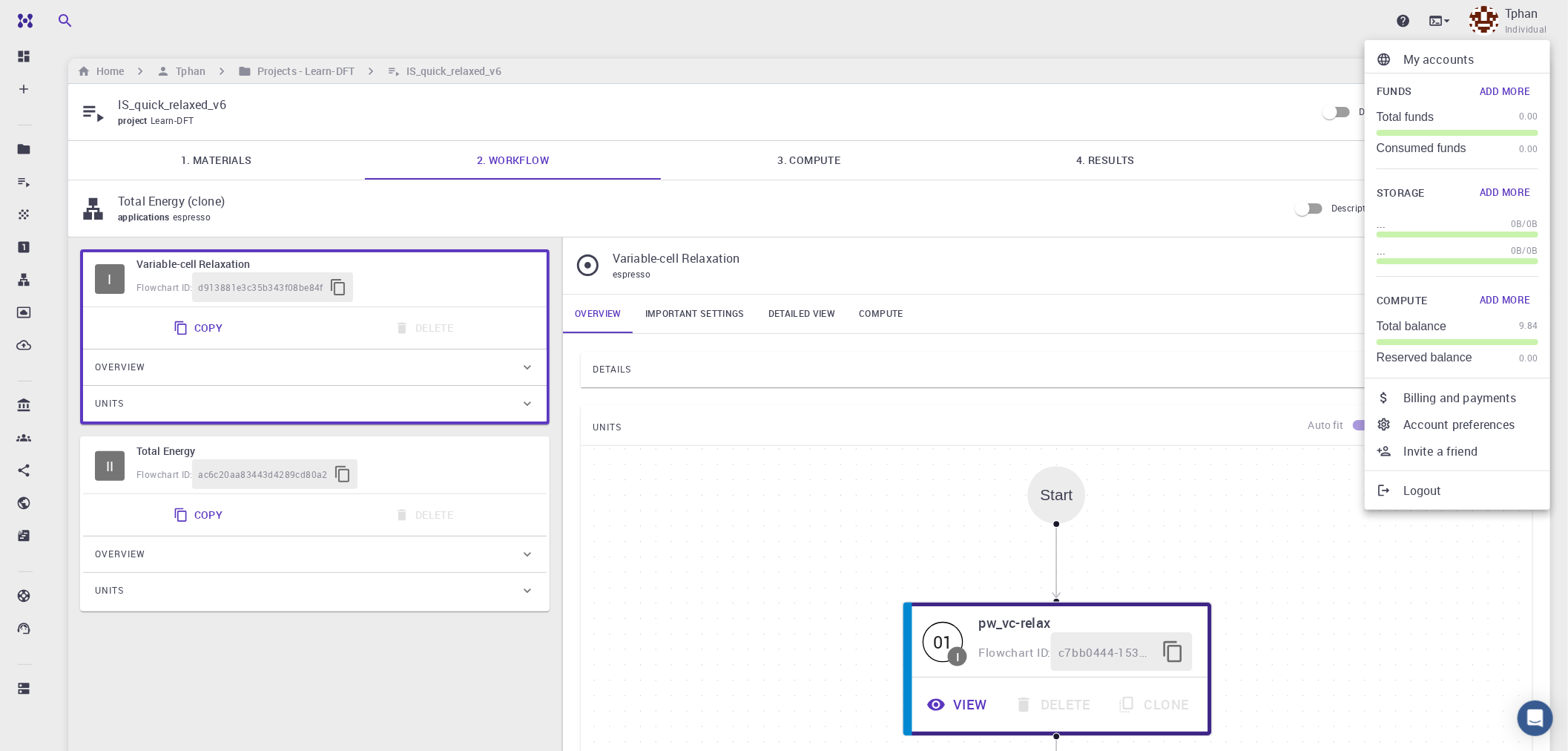
click at [1139, 260] on div at bounding box center [784, 375] width 1568 height 751
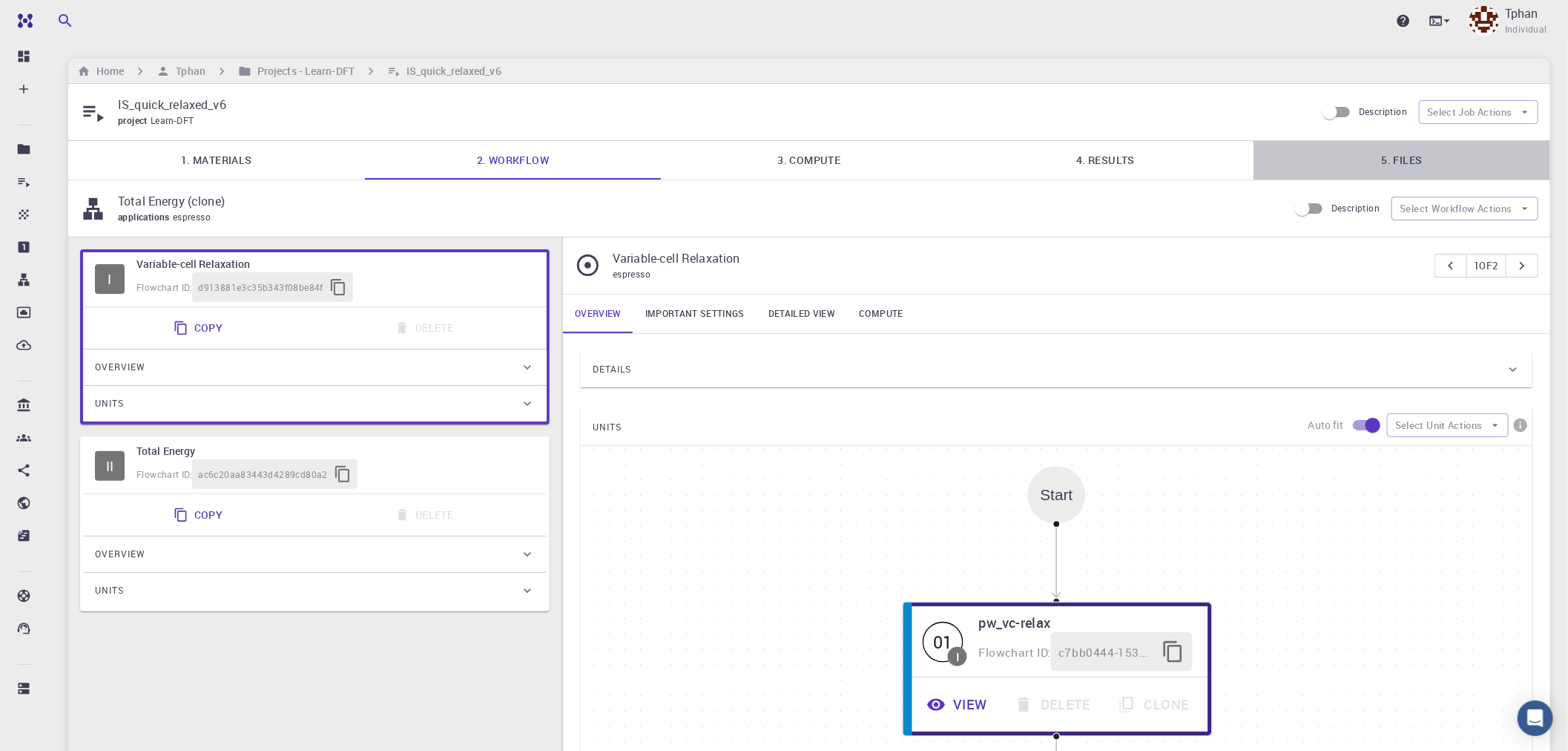
click at [1420, 167] on link "5. Files" at bounding box center [1402, 160] width 296 height 38
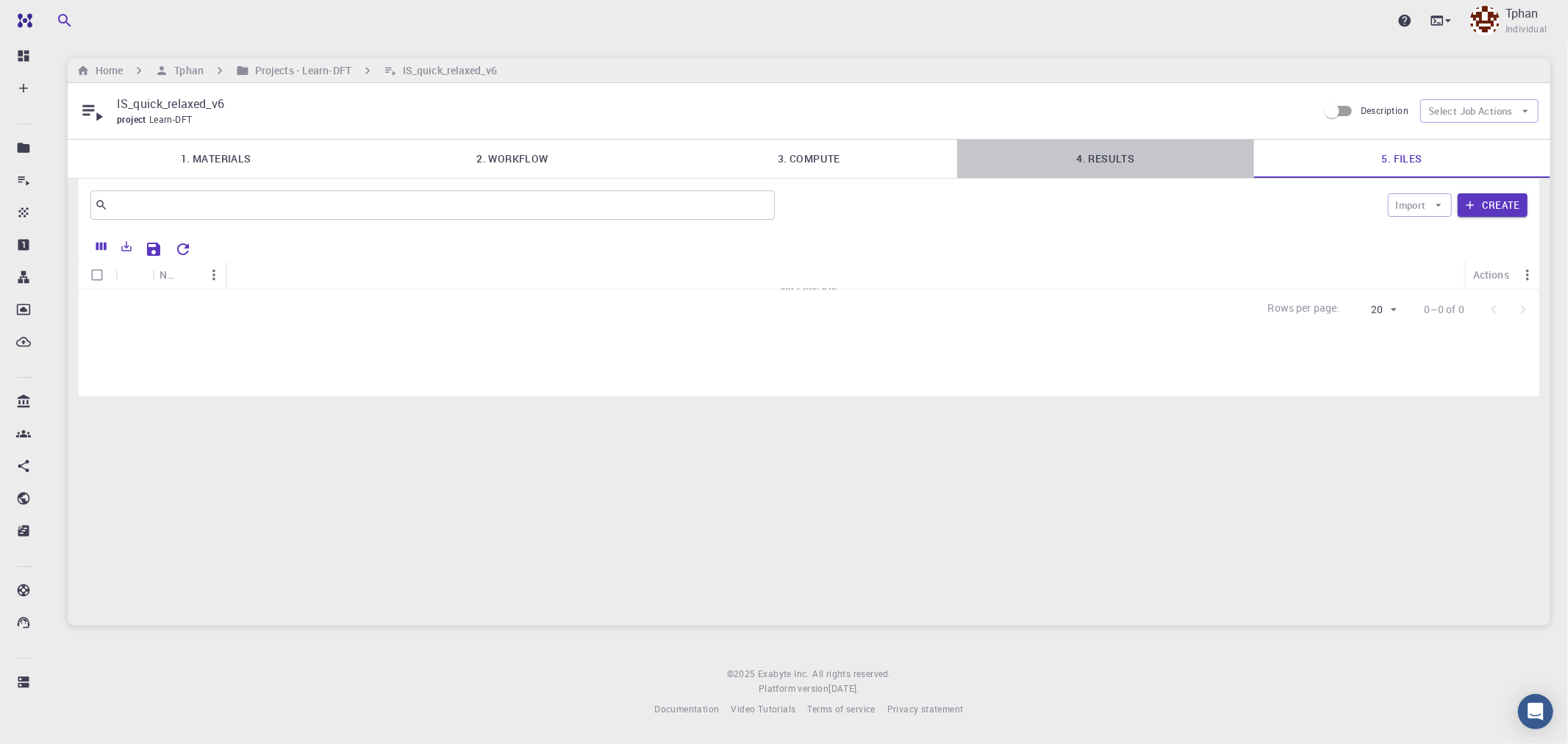
click at [1100, 155] on link "4. Results" at bounding box center [1105, 159] width 296 height 38
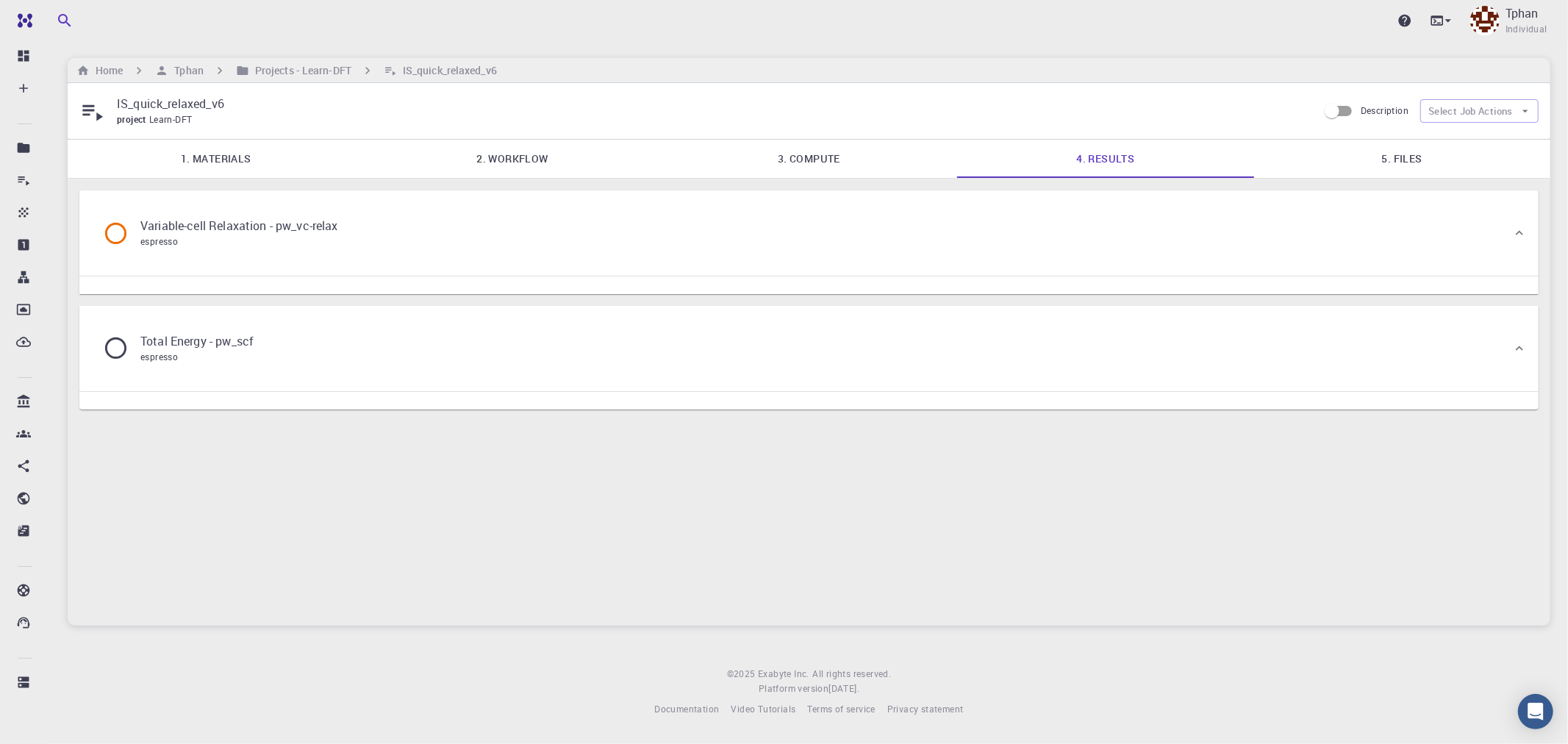
click at [1389, 167] on link "5. Files" at bounding box center [1402, 159] width 296 height 38
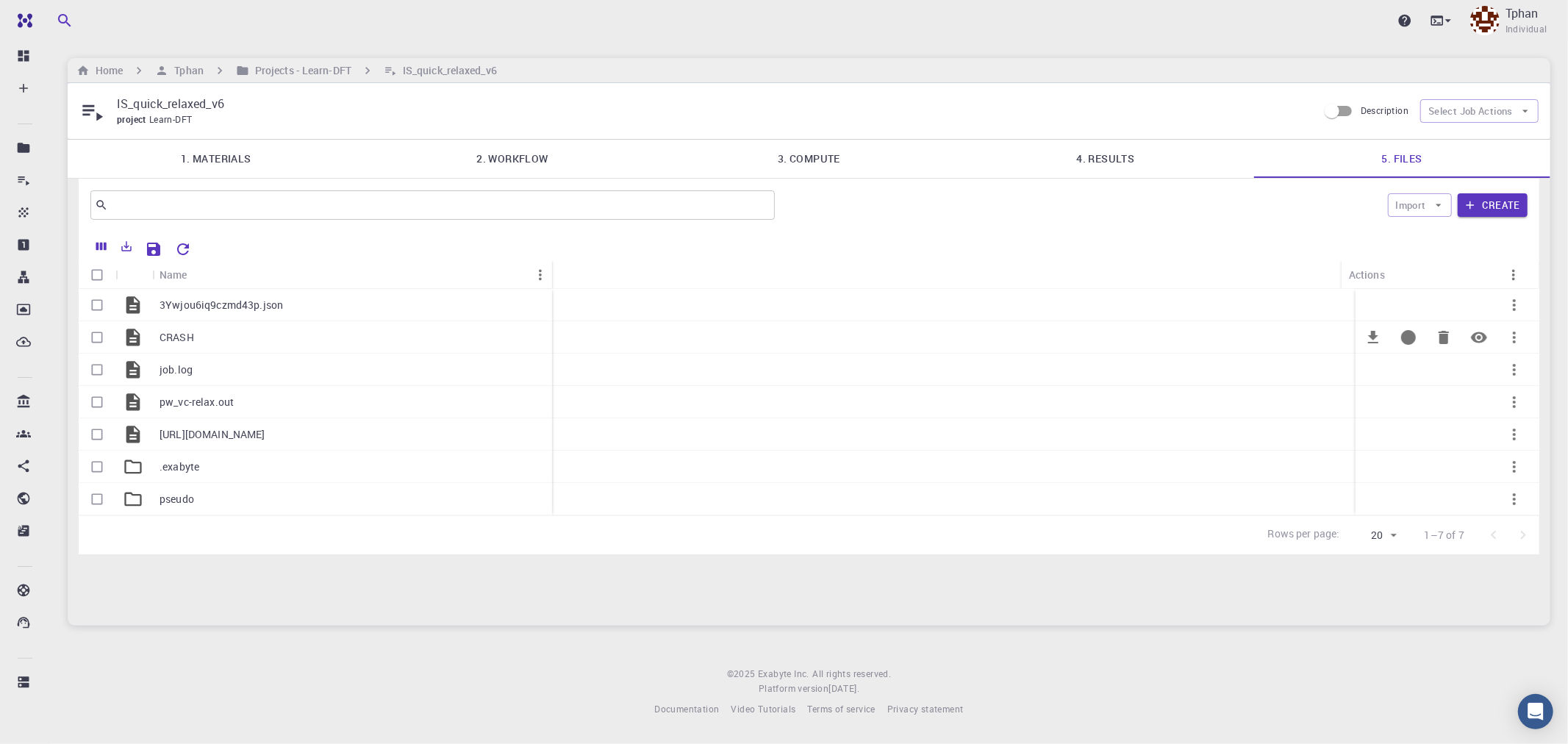
click at [95, 334] on input "Select row" at bounding box center [97, 337] width 28 height 28
checkbox input "true"
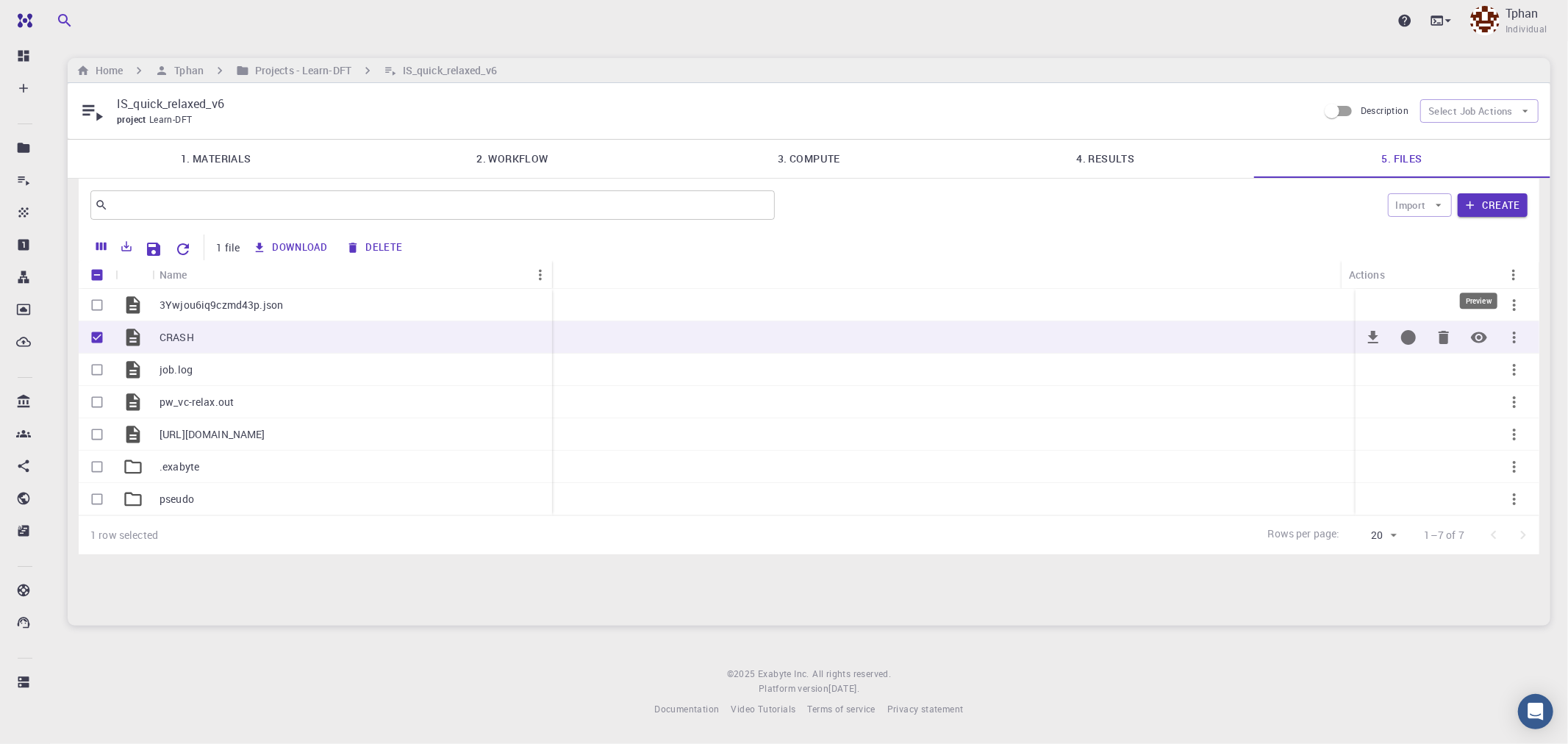
click at [1493, 336] on button "Preview" at bounding box center [1479, 337] width 35 height 35
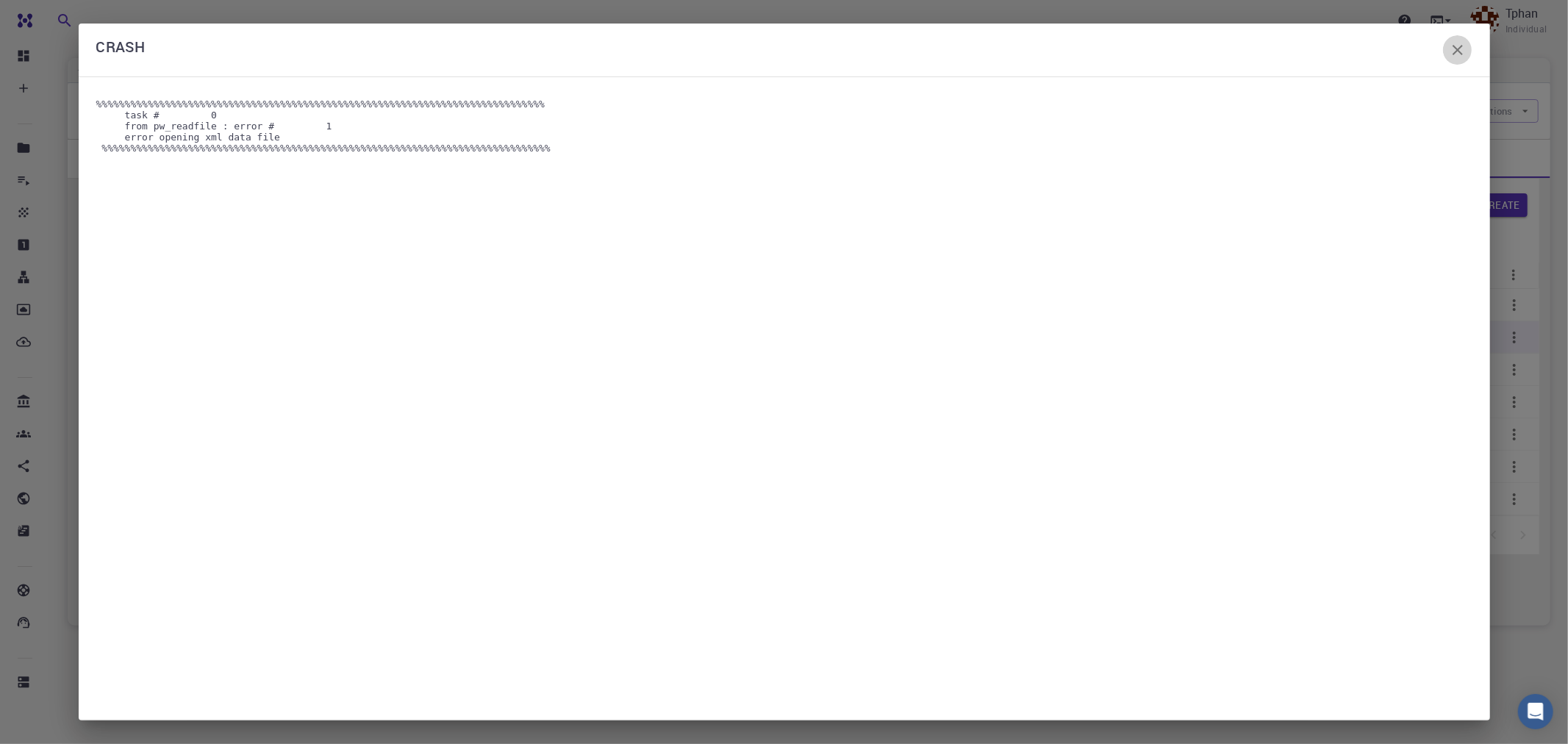
click at [1459, 44] on icon "button" at bounding box center [1458, 50] width 17 height 17
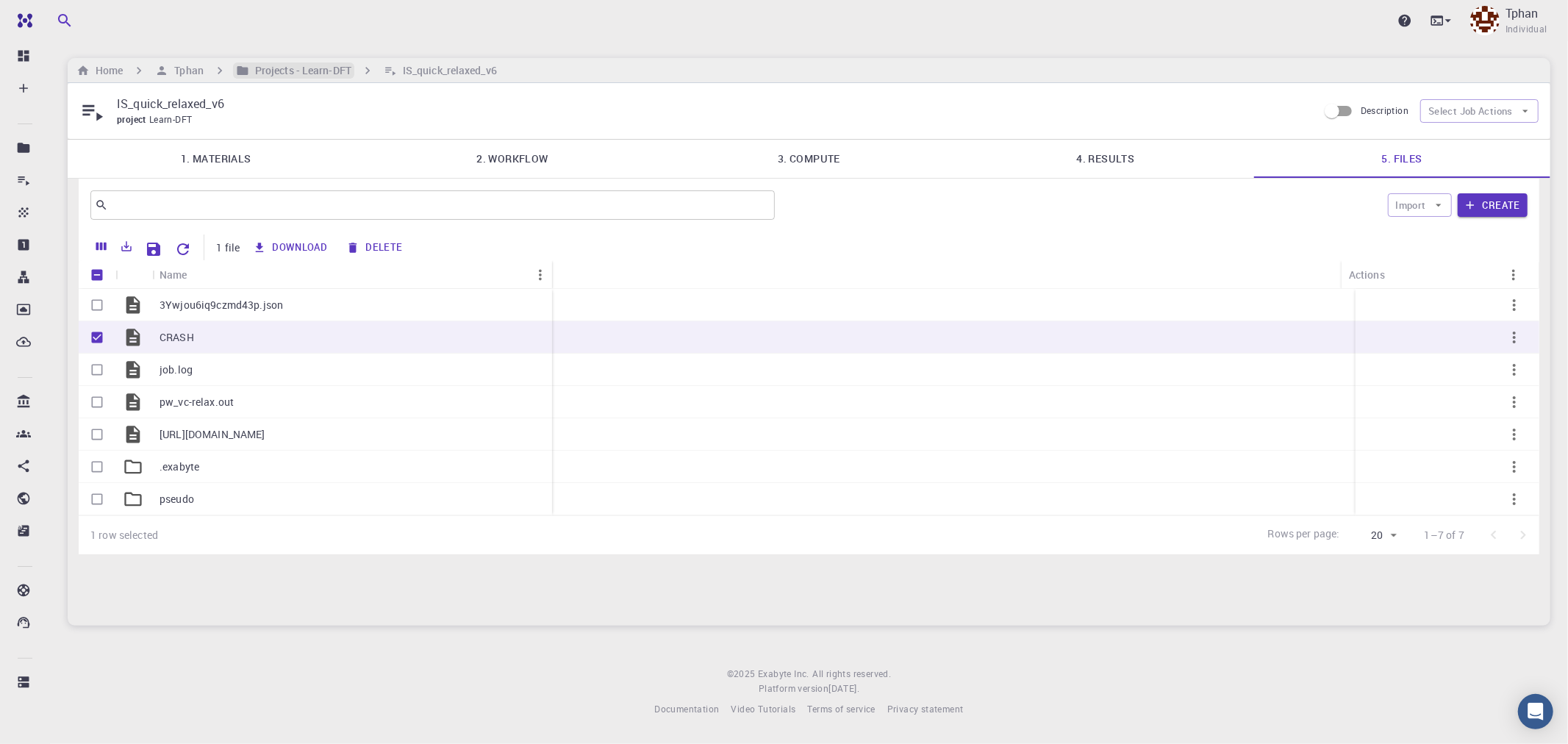
click at [333, 74] on h6 "Projects - Learn-DFT" at bounding box center [300, 71] width 102 height 16
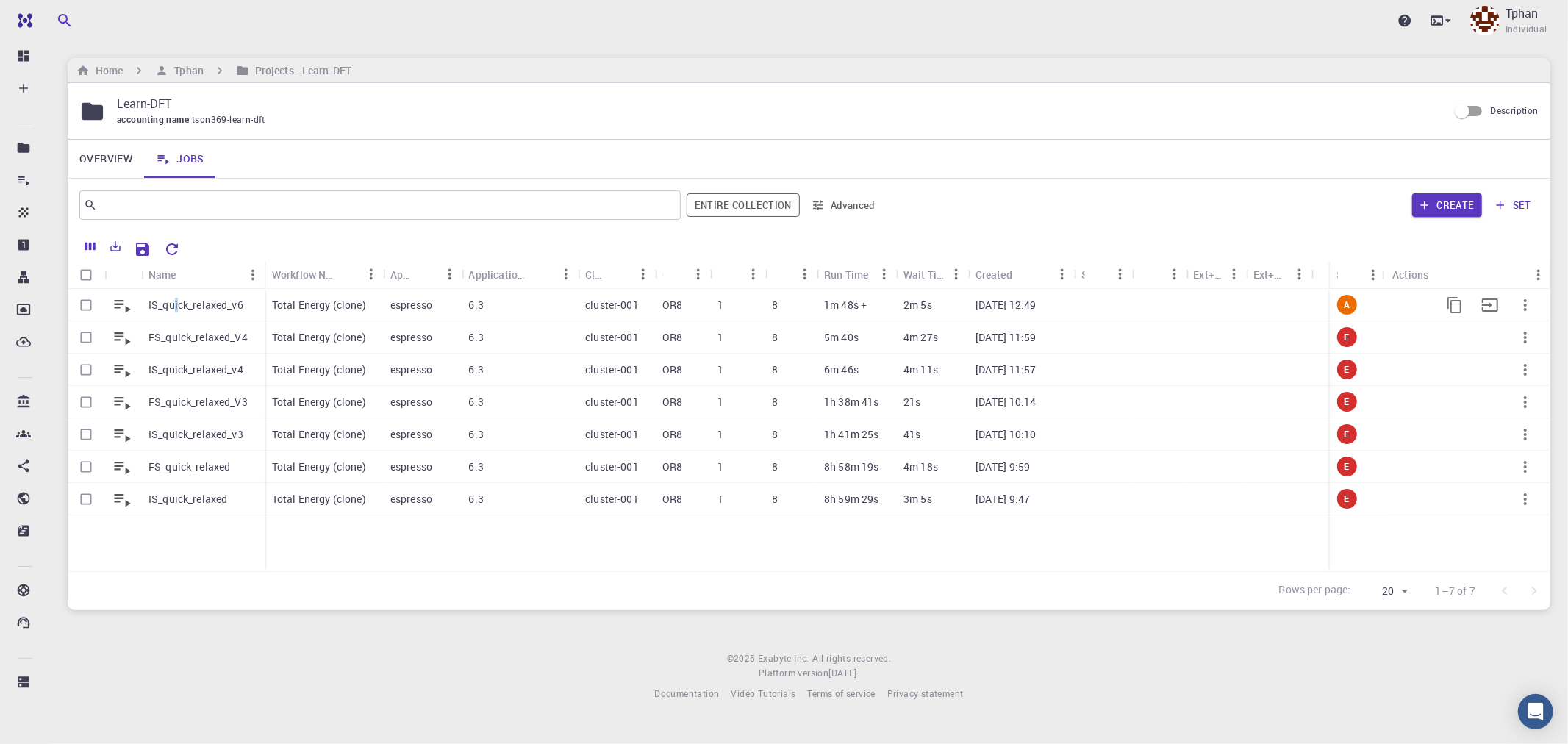
click at [176, 297] on div "IS_quick_relaxed_v6" at bounding box center [203, 305] width 124 height 33
click at [86, 307] on input "Select row" at bounding box center [86, 305] width 28 height 28
checkbox input "true"
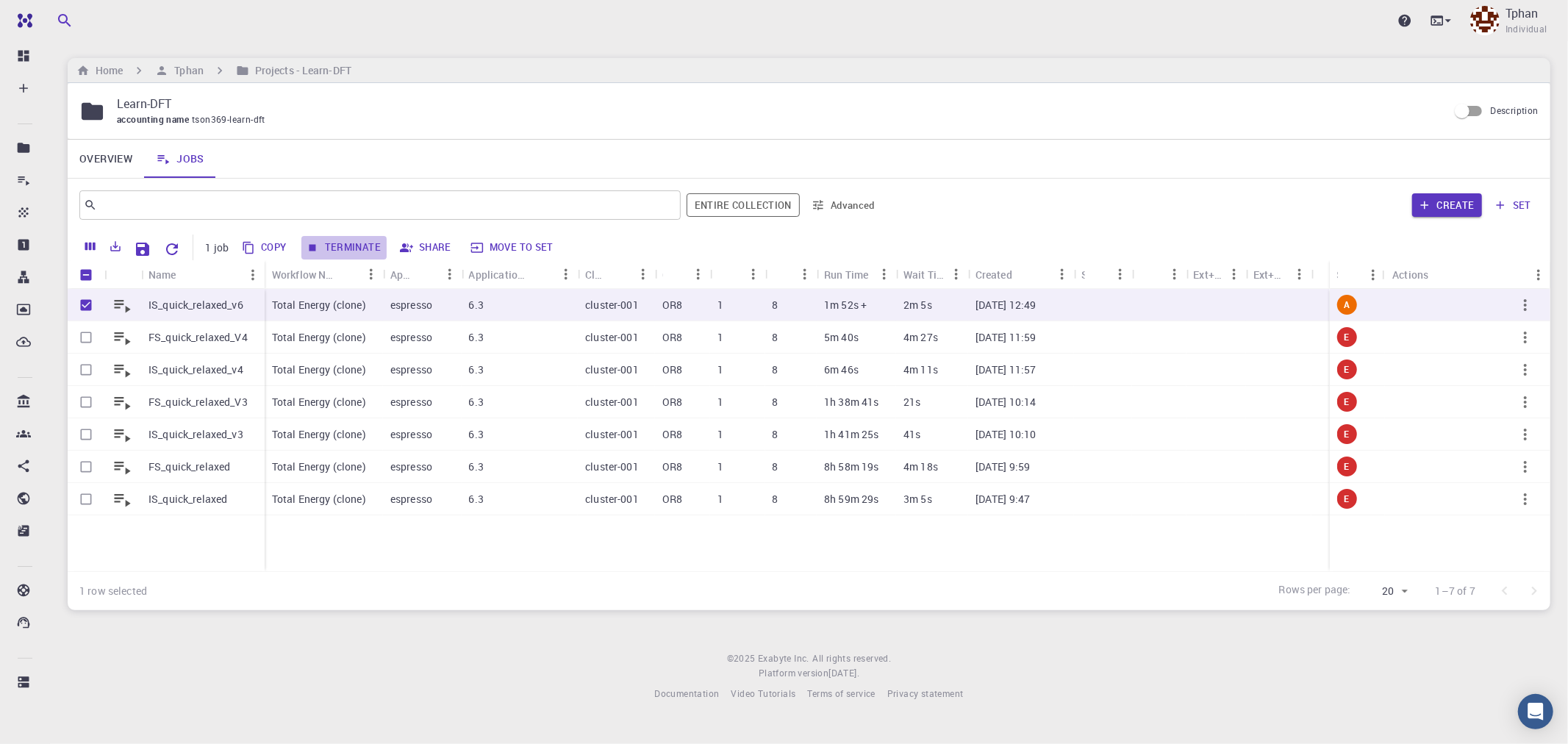
click at [368, 244] on button "Terminate" at bounding box center [344, 248] width 85 height 24
checkbox input "false"
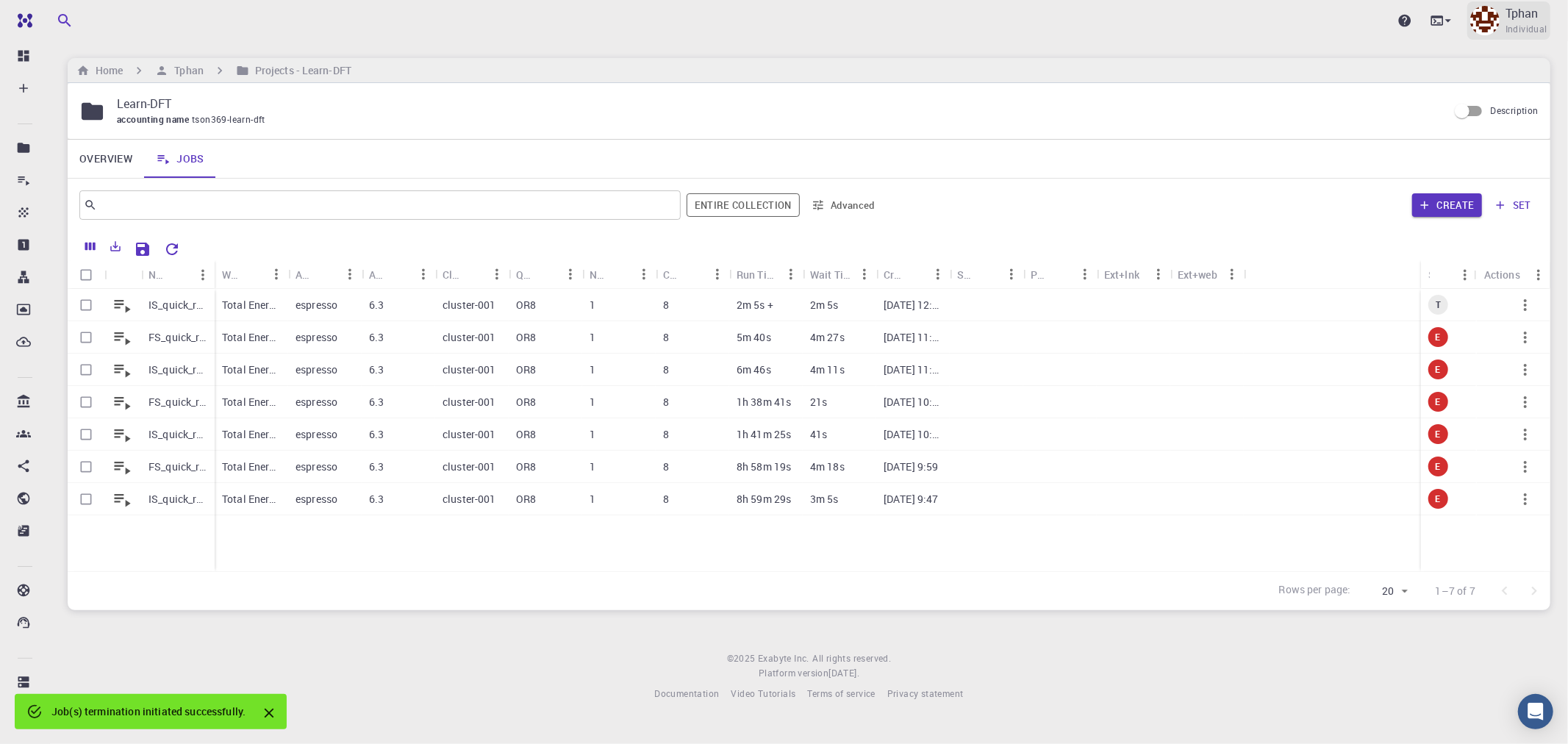
click at [1545, 8] on div "Tphan Individual" at bounding box center [1526, 21] width 42 height 33
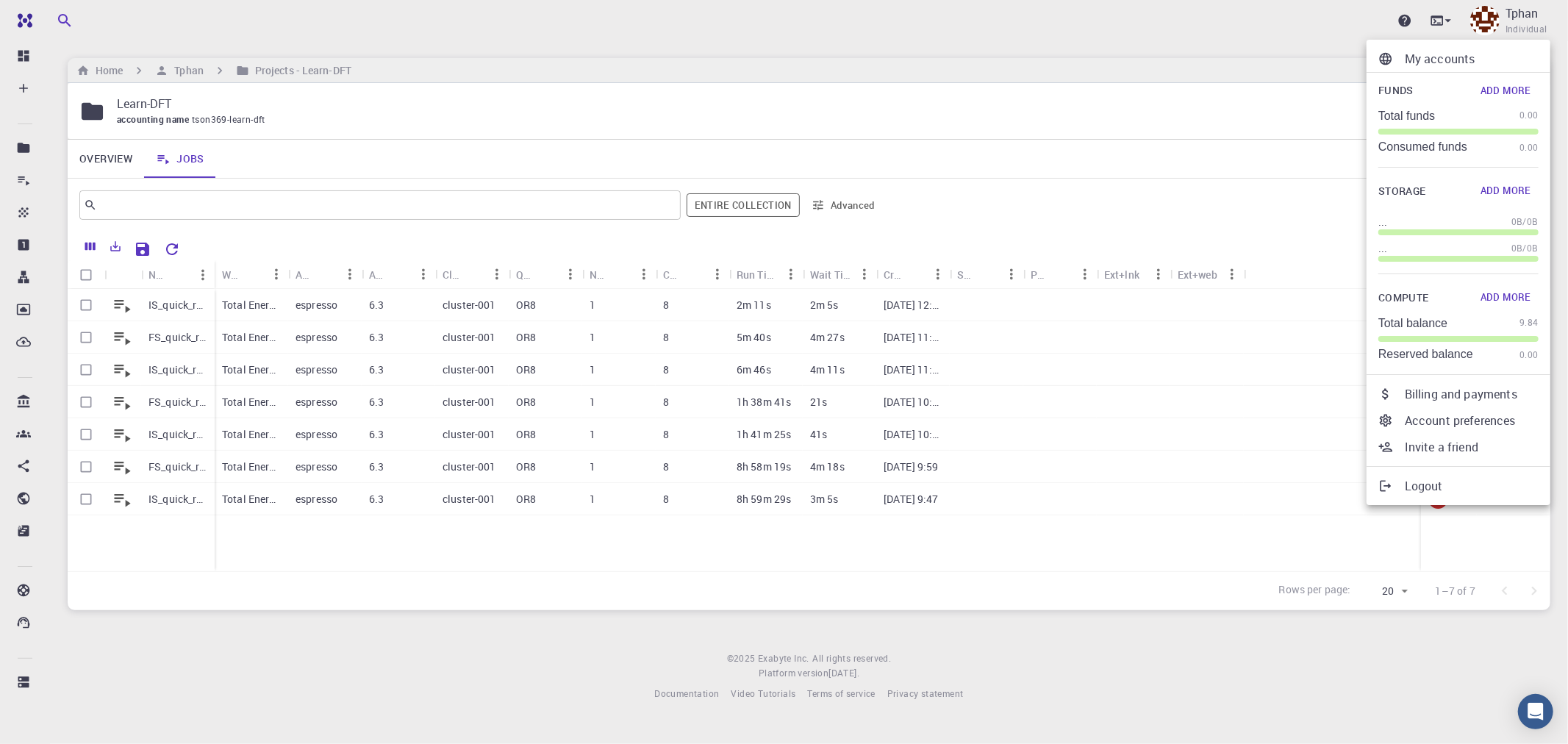
click at [156, 309] on div at bounding box center [784, 372] width 1568 height 744
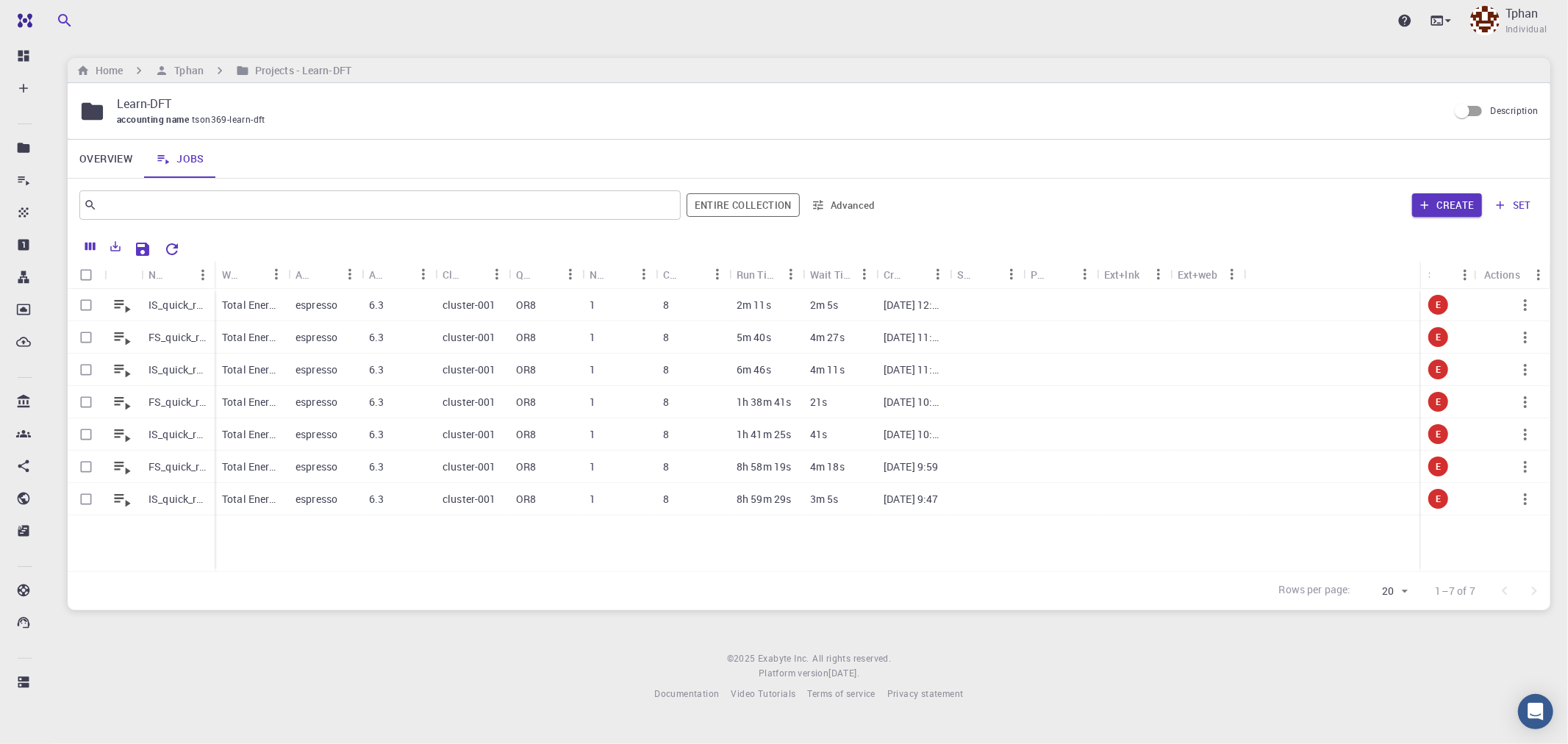
click at [215, 269] on div "Workflow Name" at bounding box center [251, 275] width 74 height 29
drag, startPoint x: 214, startPoint y: 278, endPoint x: 322, endPoint y: 281, distance: 108.0
click at [322, 281] on div "Name Workflow Name Application Application Version Cluster Queue Nodes Cores Ru…" at bounding box center [809, 275] width 1483 height 29
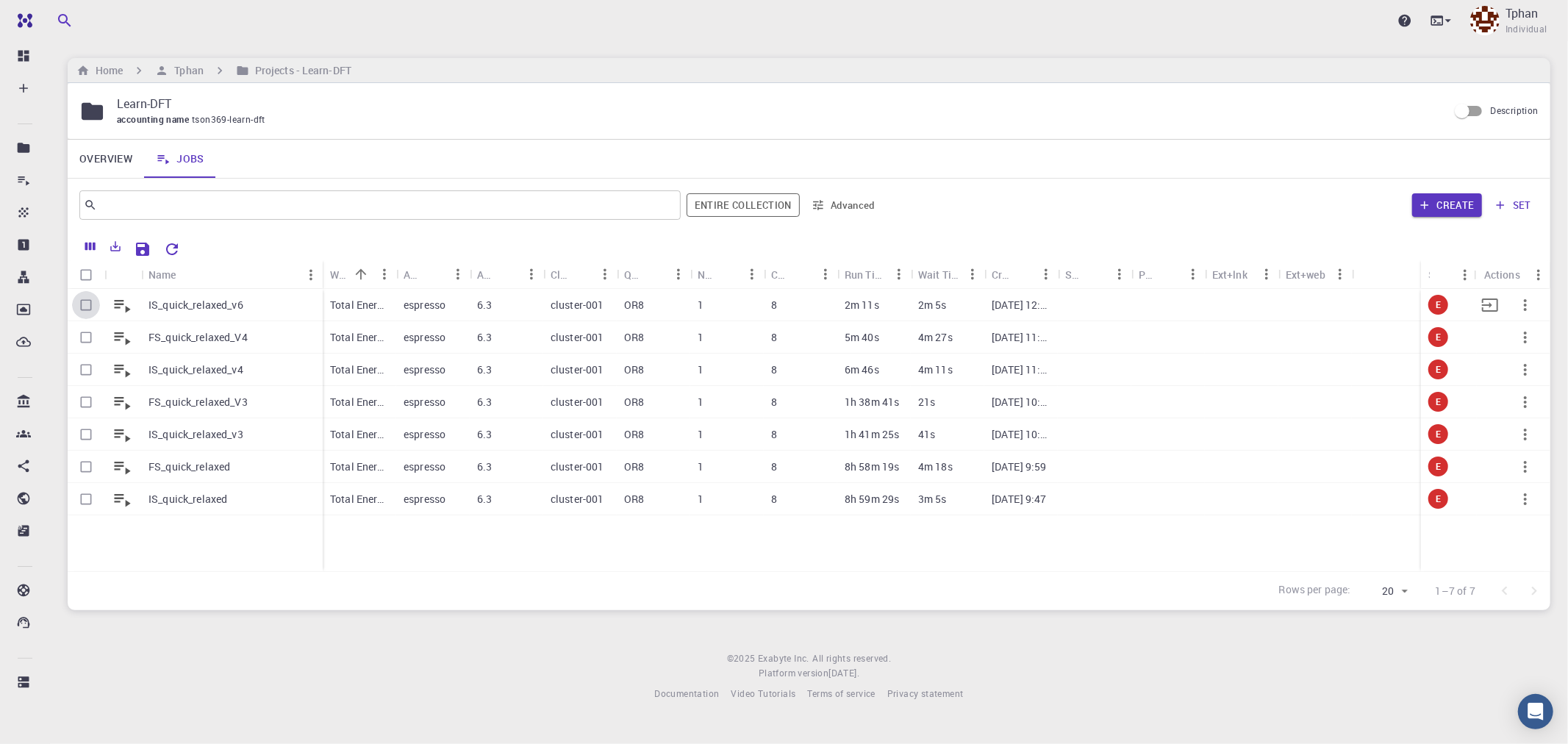
click at [86, 307] on input "Select row" at bounding box center [86, 305] width 28 height 28
checkbox input "true"
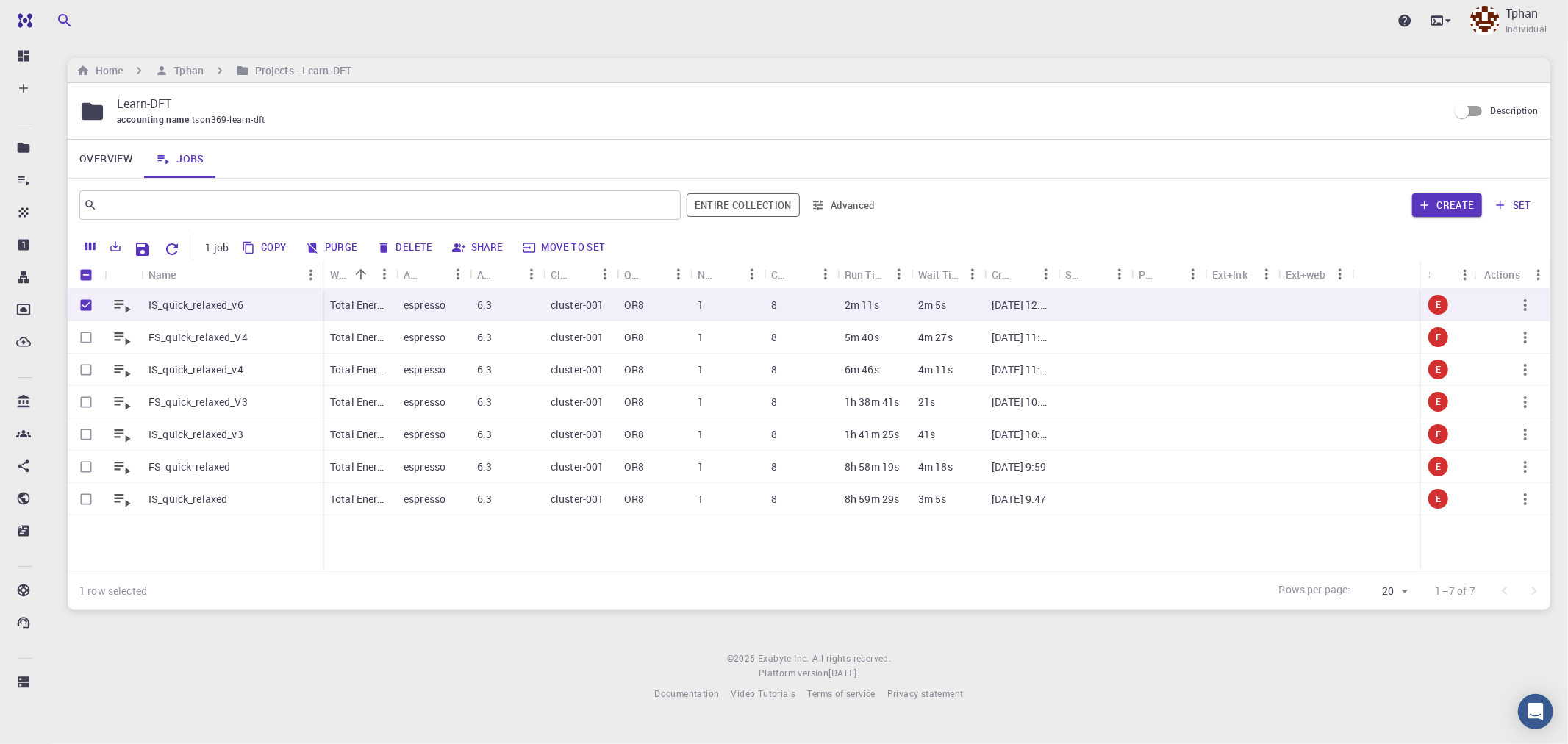
click at [263, 250] on button "Copy" at bounding box center [264, 248] width 55 height 24
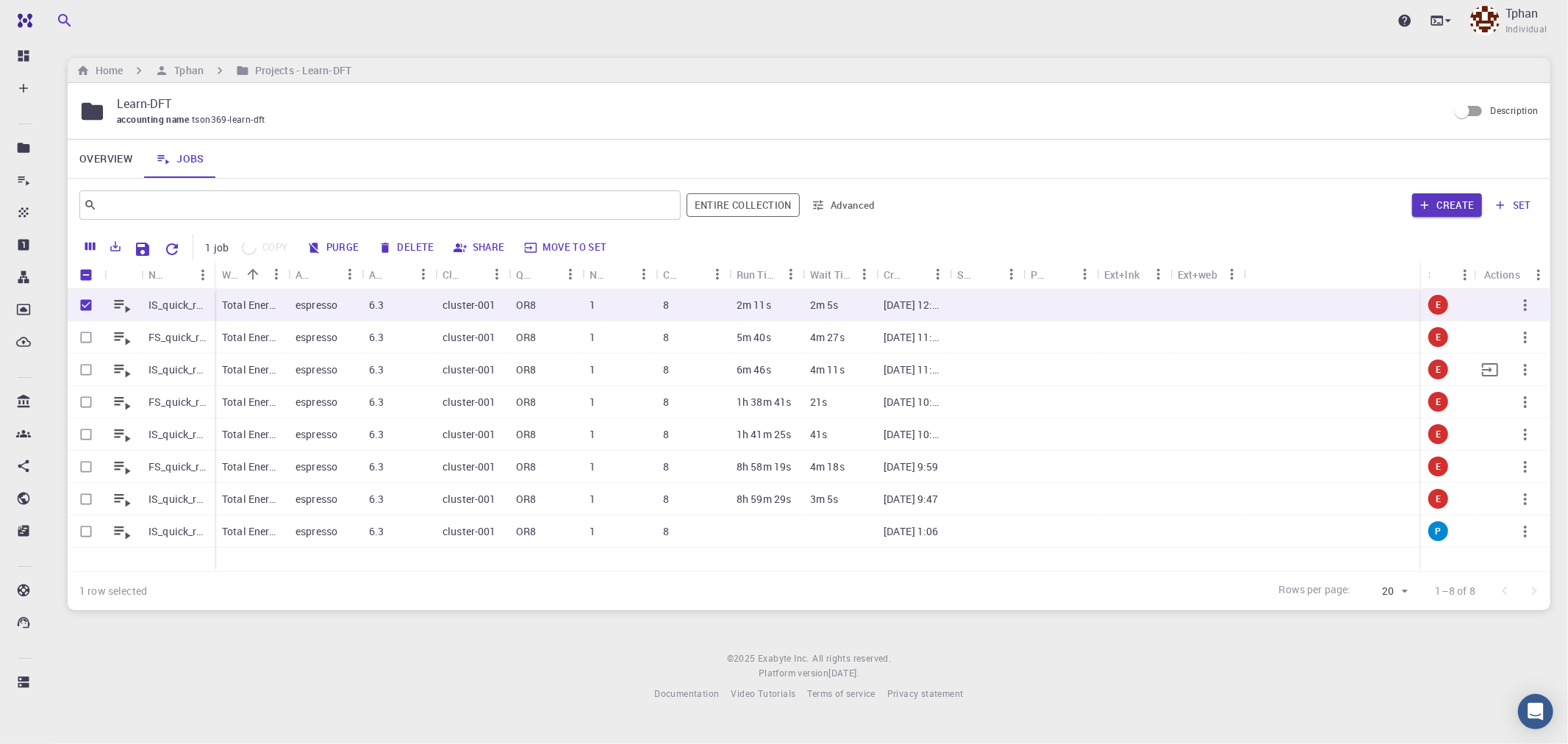
checkbox input "false"
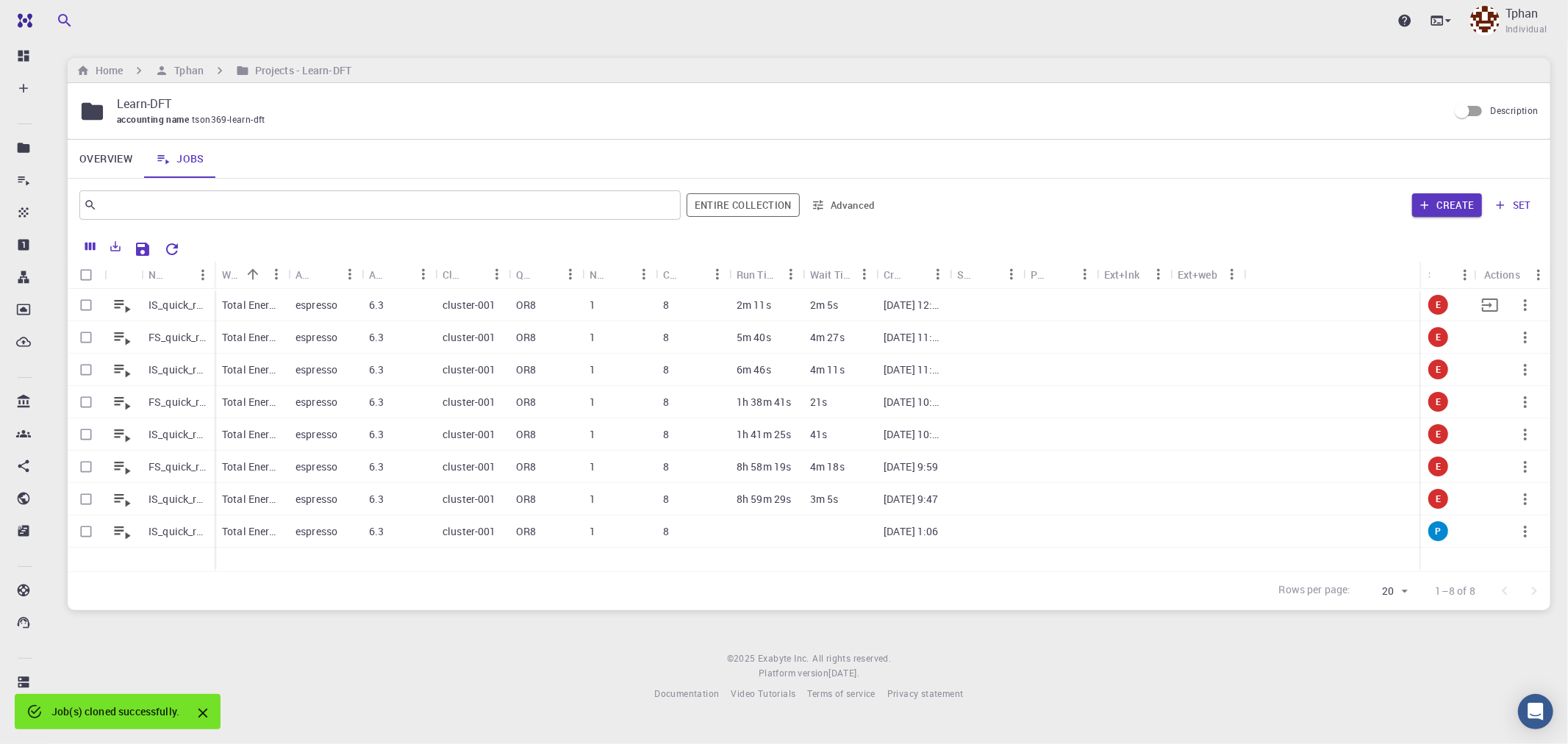
click at [182, 307] on p "IS_quick_relaxed_v6" at bounding box center [178, 305] width 59 height 15
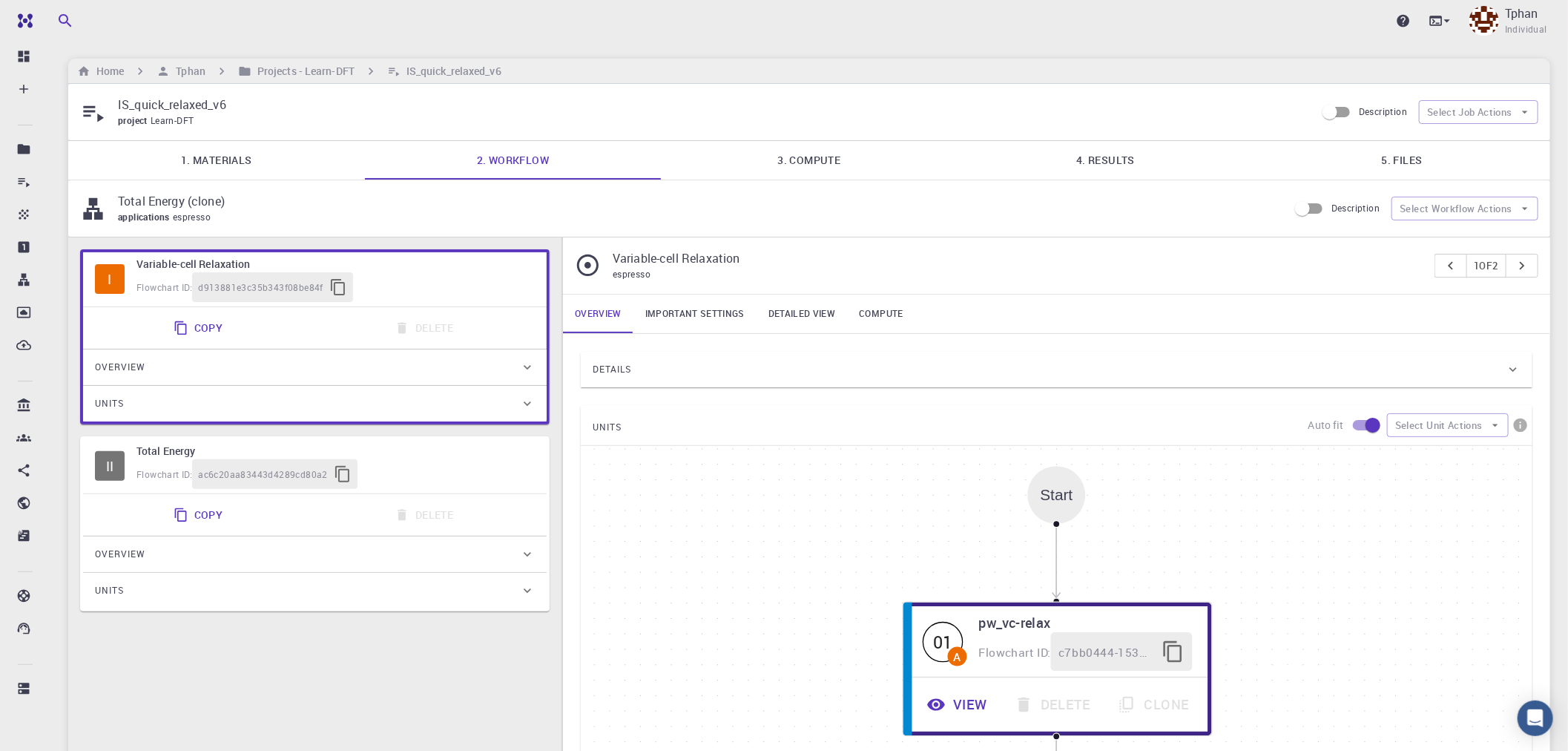
click at [273, 104] on p "IS_quick_relaxed_v6" at bounding box center [711, 104] width 1187 height 18
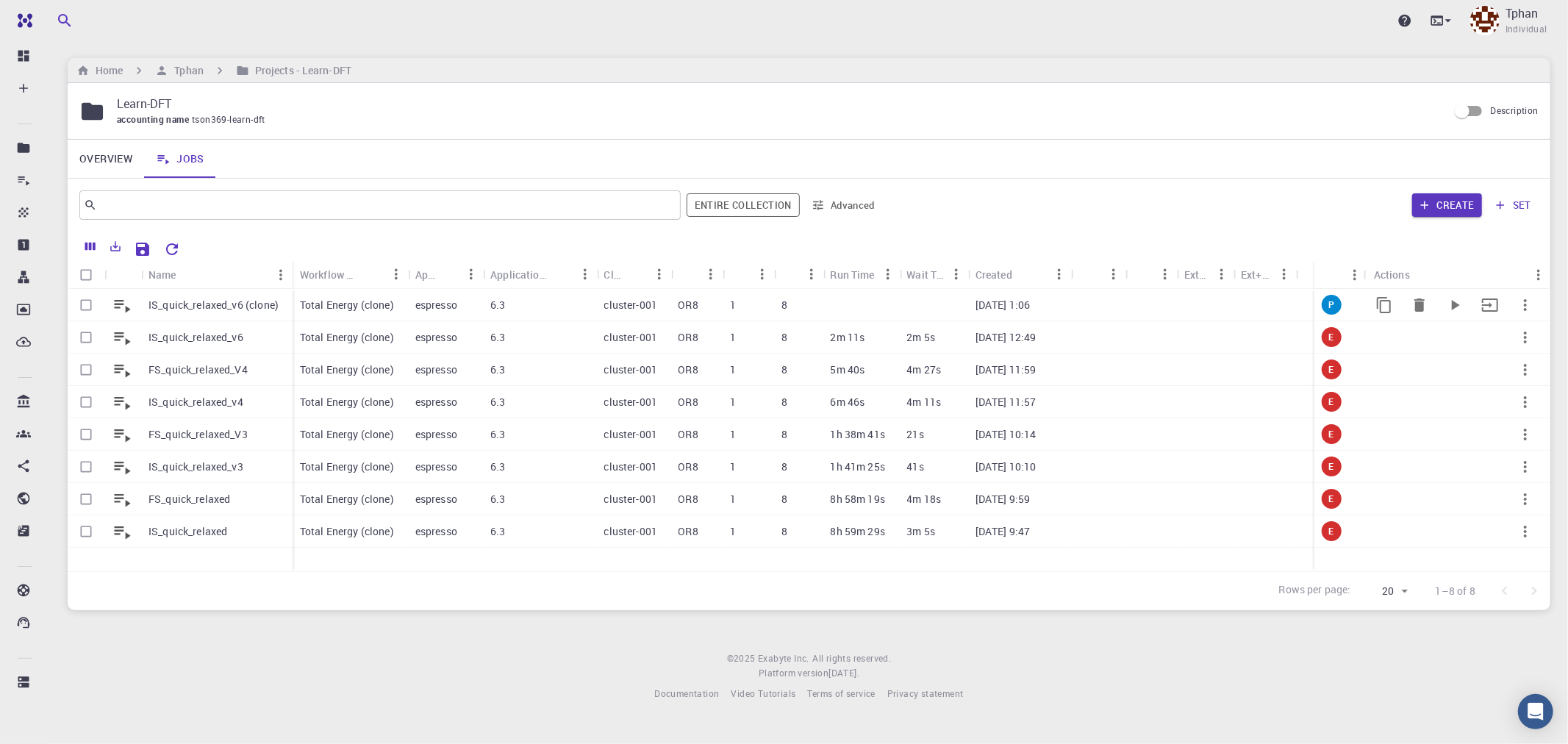
click at [222, 311] on p "IS_quick_relaxed_v6 (clone)" at bounding box center [214, 305] width 130 height 15
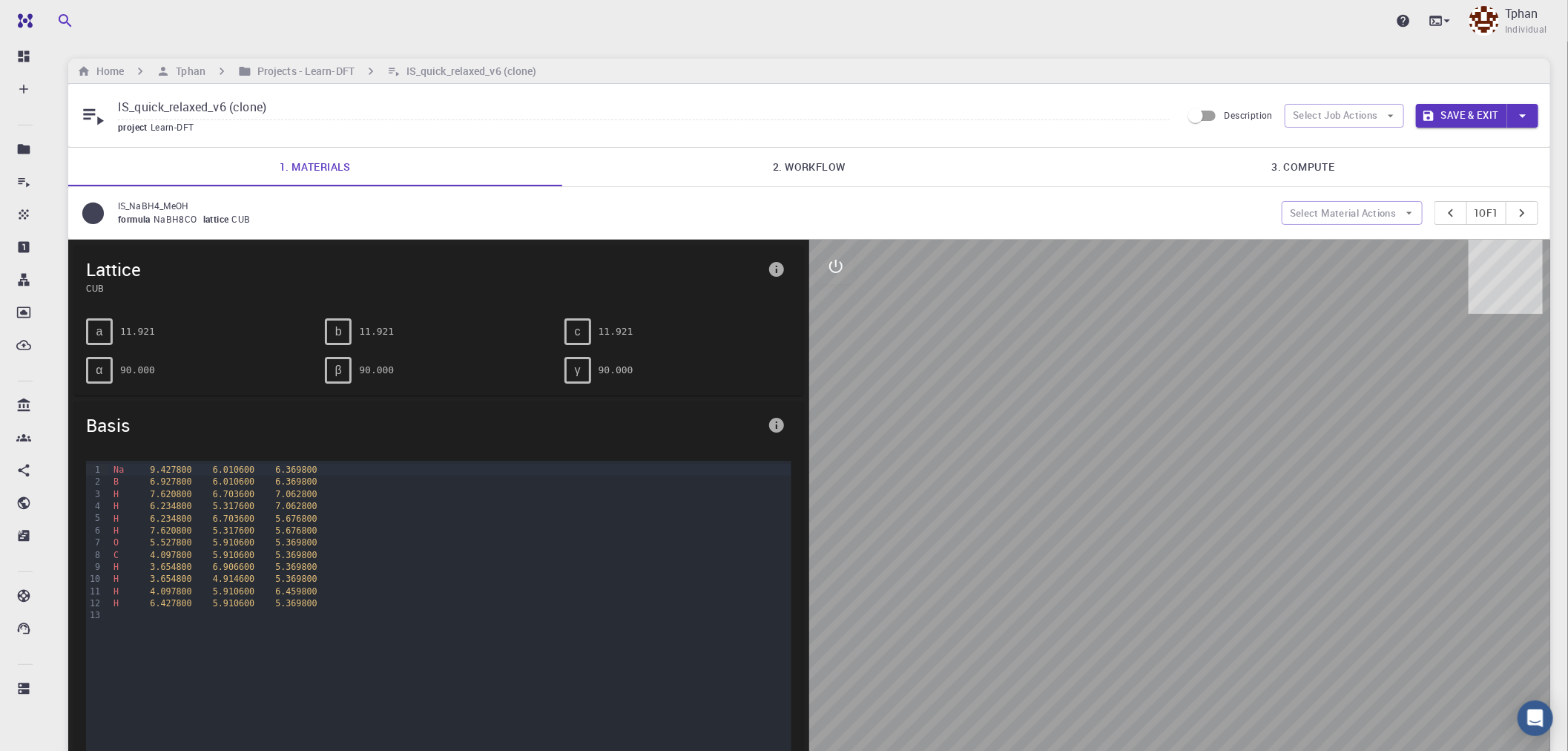
click at [305, 107] on input "IS_quick_relaxed_v6 (clone)" at bounding box center [643, 107] width 1052 height 25
click at [805, 179] on link "2. Workflow" at bounding box center [809, 167] width 494 height 38
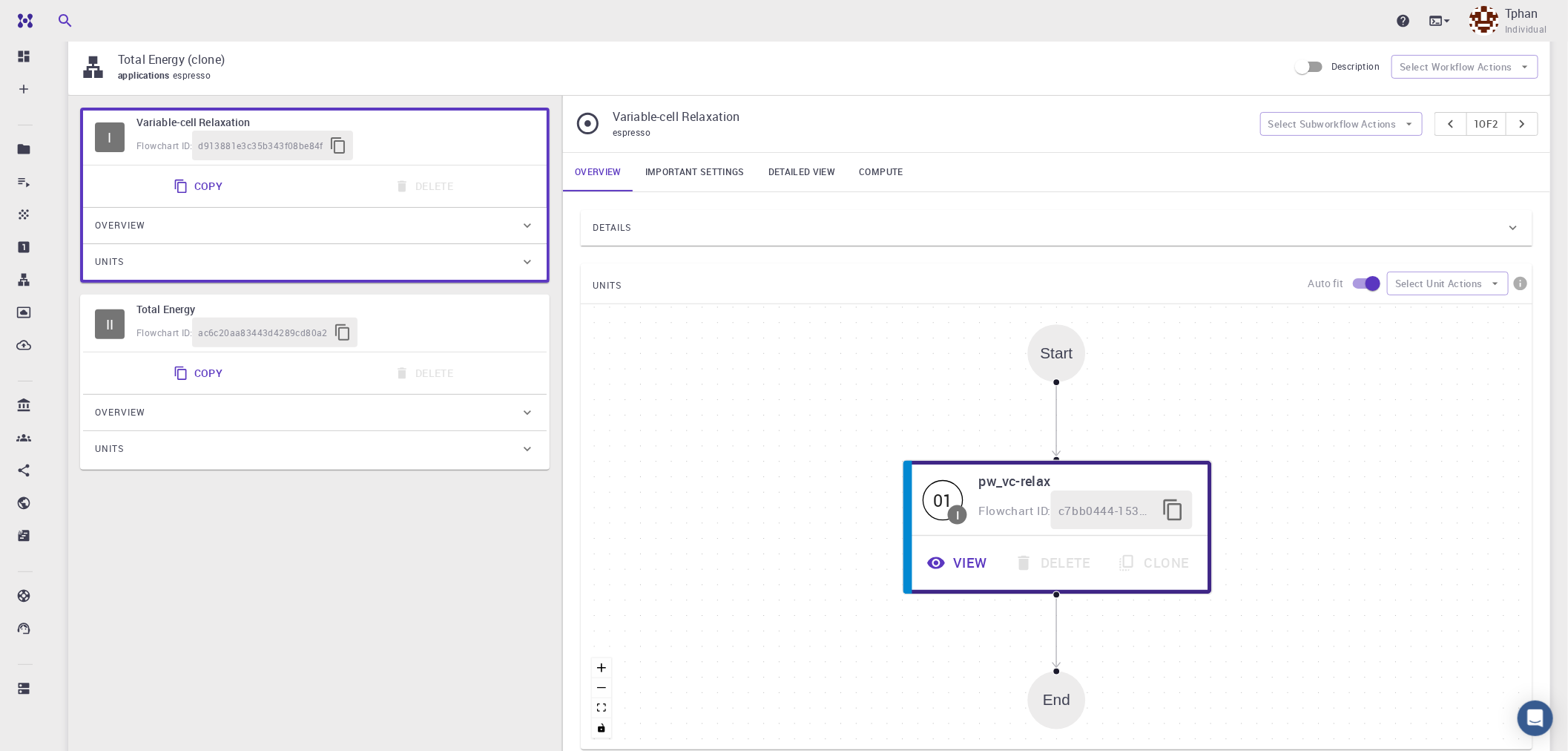
scroll to position [329, 0]
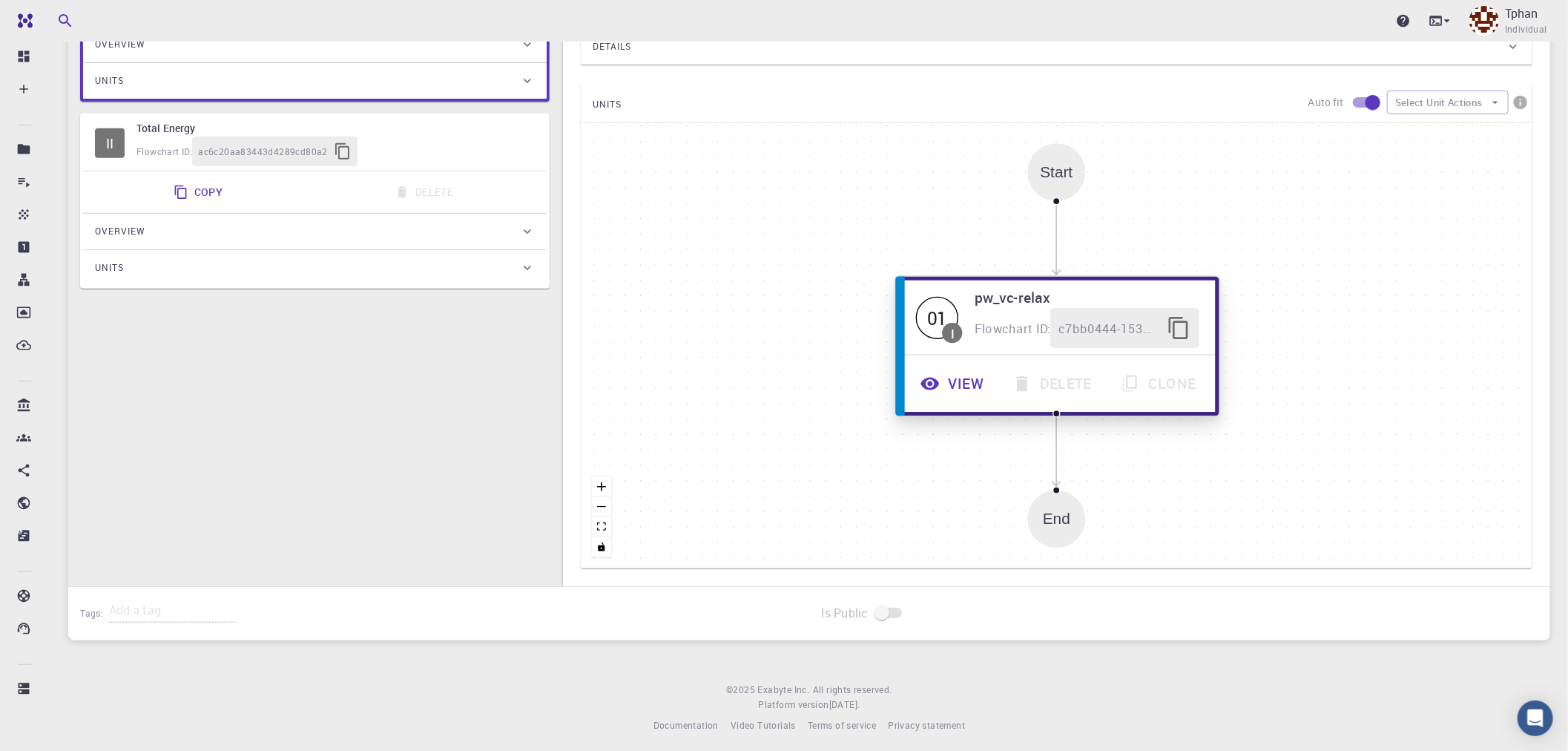
click at [961, 381] on button "View" at bounding box center [953, 384] width 92 height 41
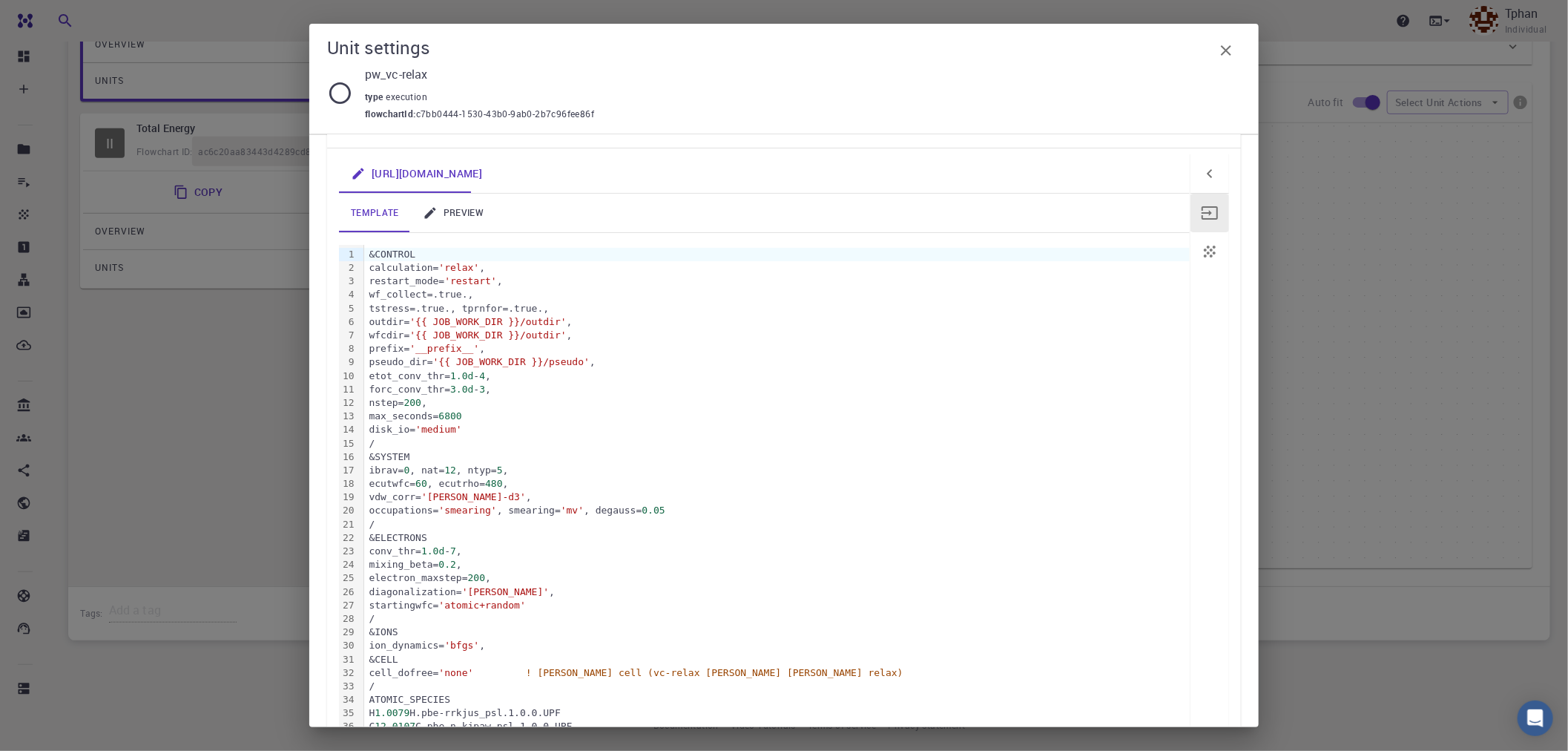
scroll to position [165, 0]
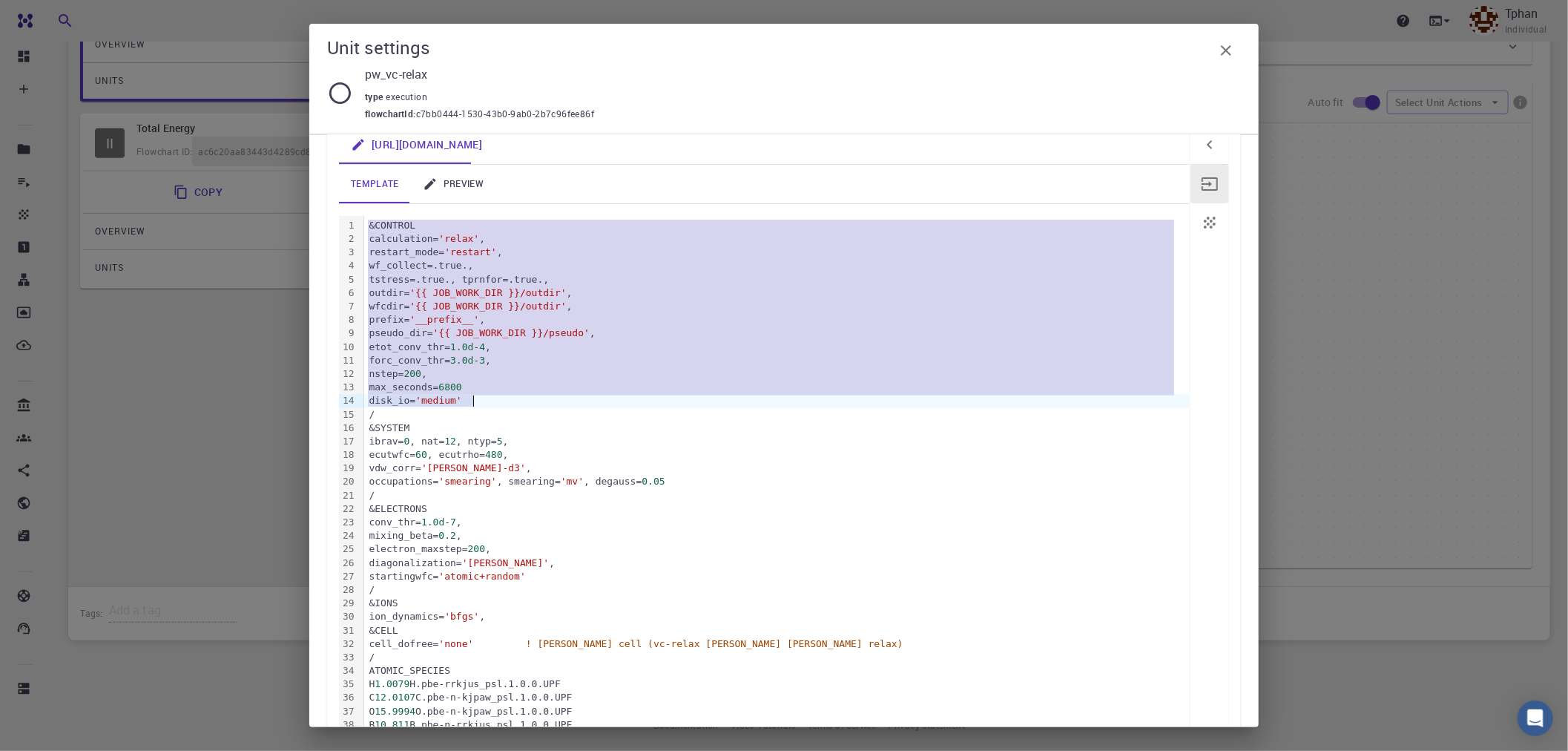
drag, startPoint x: 368, startPoint y: 231, endPoint x: 478, endPoint y: 402, distance: 203.3
click at [478, 402] on div "&CONTROL calculation= 'relax' , restart_mode= 'restart' , wf_collect=.true., ts…" at bounding box center [777, 543] width 826 height 654
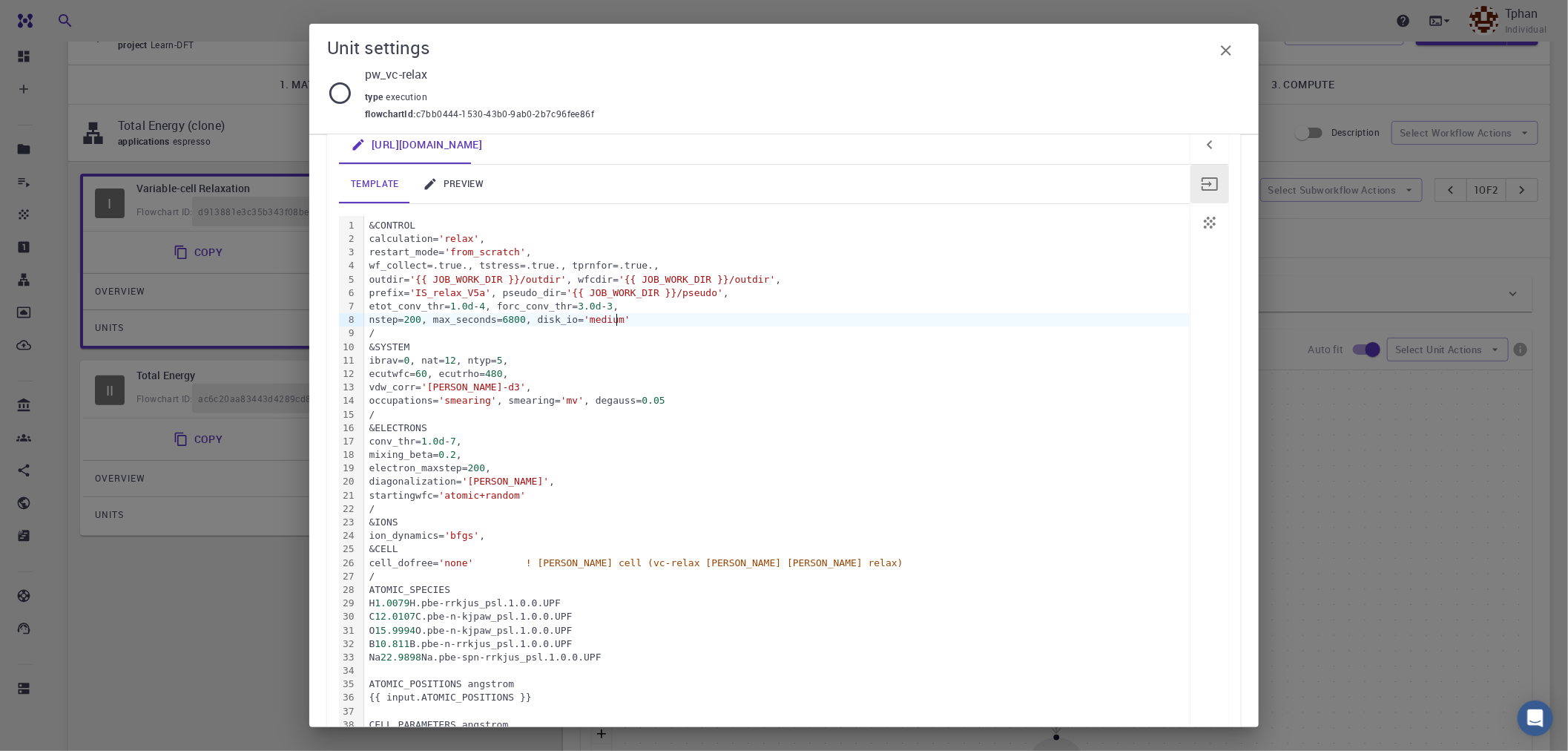
scroll to position [0, 0]
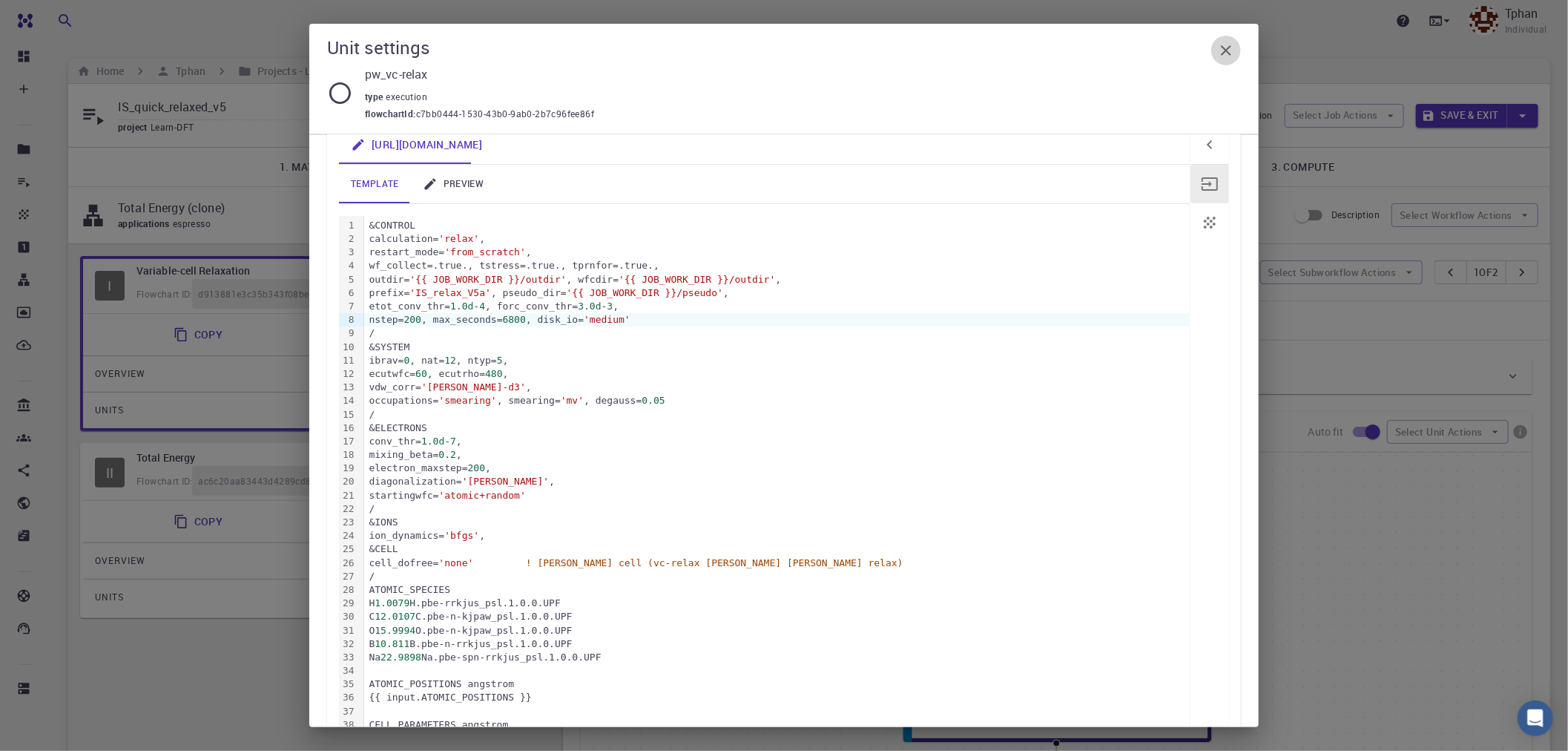
click at [1237, 50] on button "button" at bounding box center [1226, 50] width 30 height 30
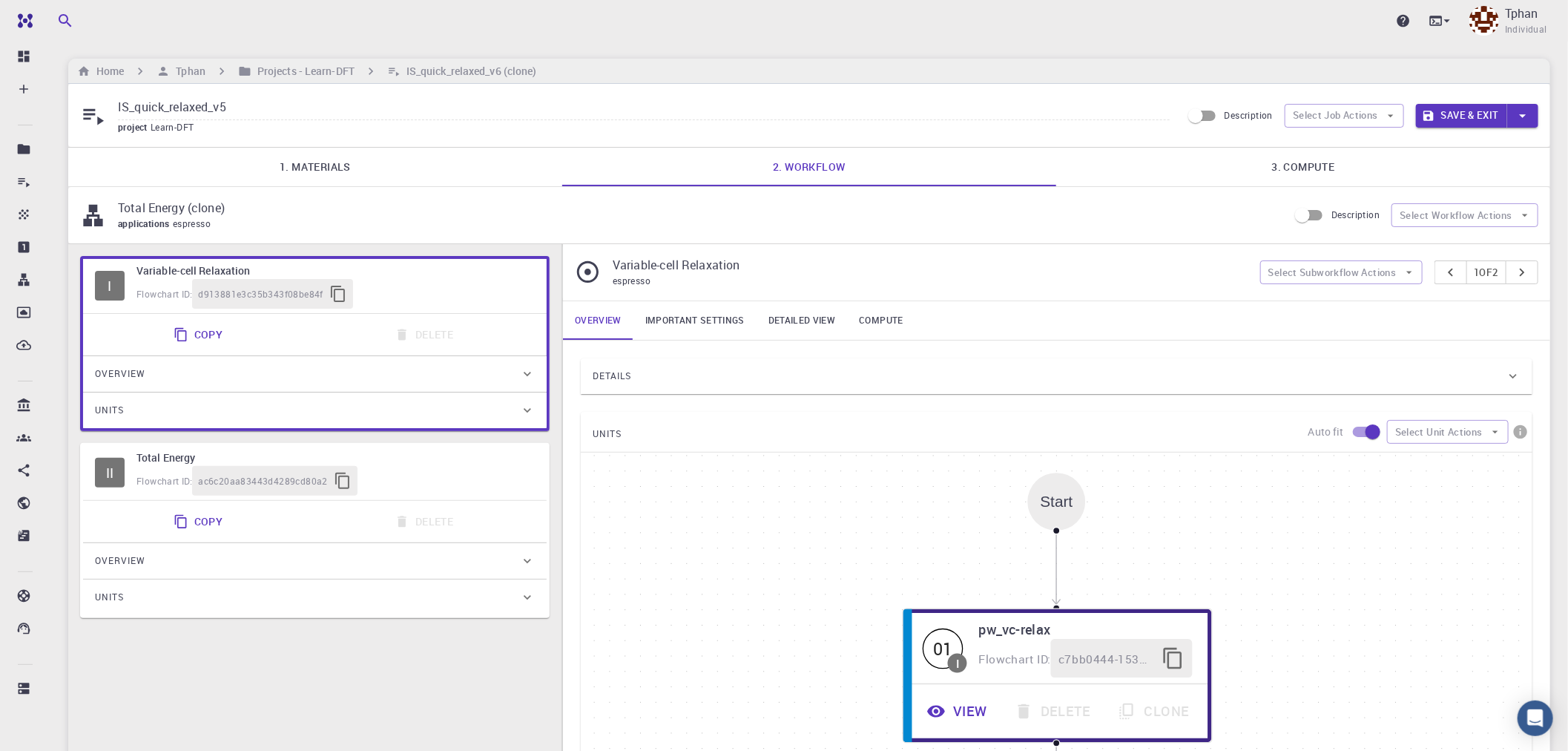
drag, startPoint x: 117, startPoint y: 109, endPoint x: 227, endPoint y: 112, distance: 110.0
click at [227, 112] on input "IS_quick_relaxed_v5" at bounding box center [643, 107] width 1052 height 25
click at [967, 718] on button "View" at bounding box center [953, 713] width 92 height 41
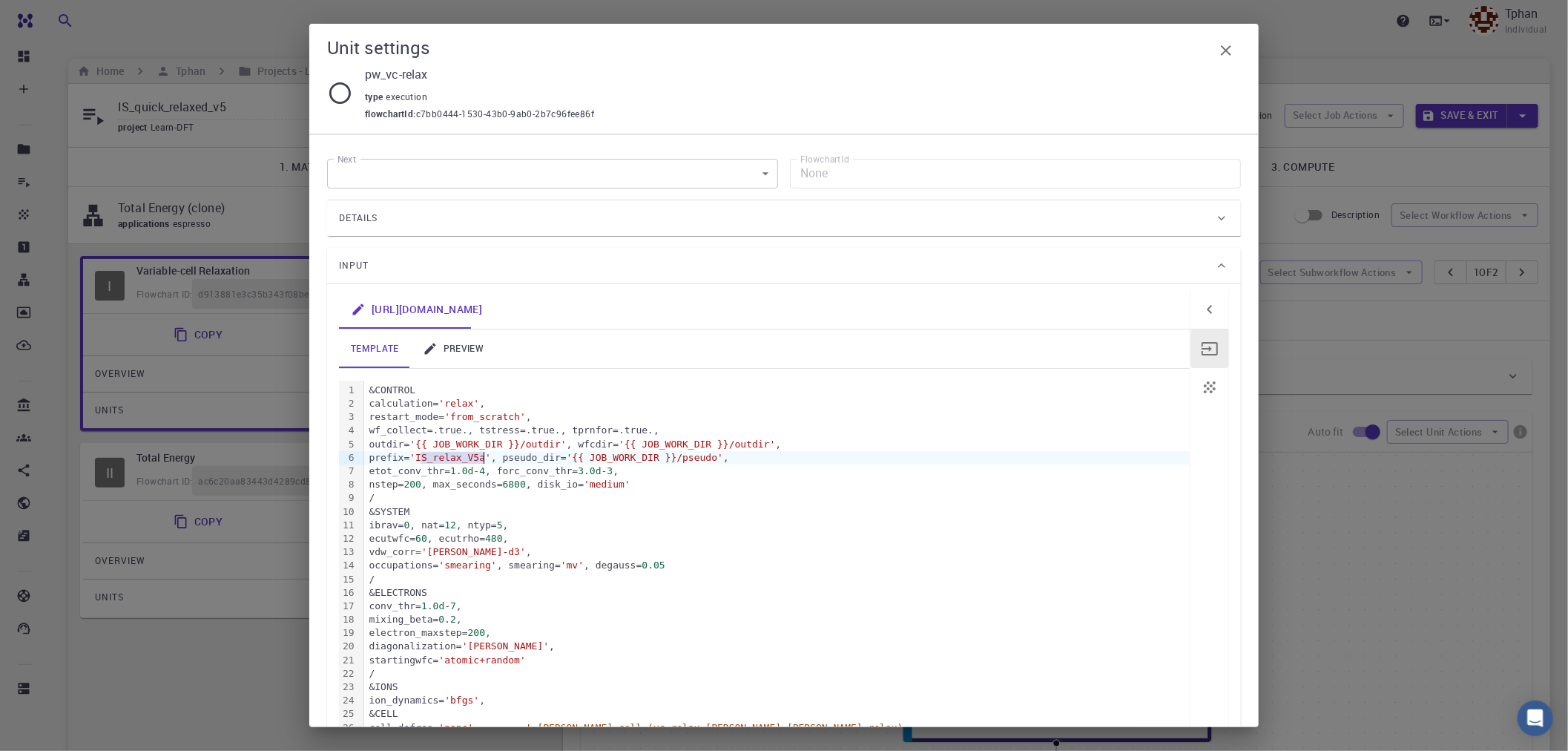
drag, startPoint x: 421, startPoint y: 454, endPoint x: 486, endPoint y: 457, distance: 65.1
click at [486, 457] on span "'IS_relax_V5a'" at bounding box center [450, 458] width 82 height 11
click at [458, 353] on link "preview" at bounding box center [453, 349] width 85 height 38
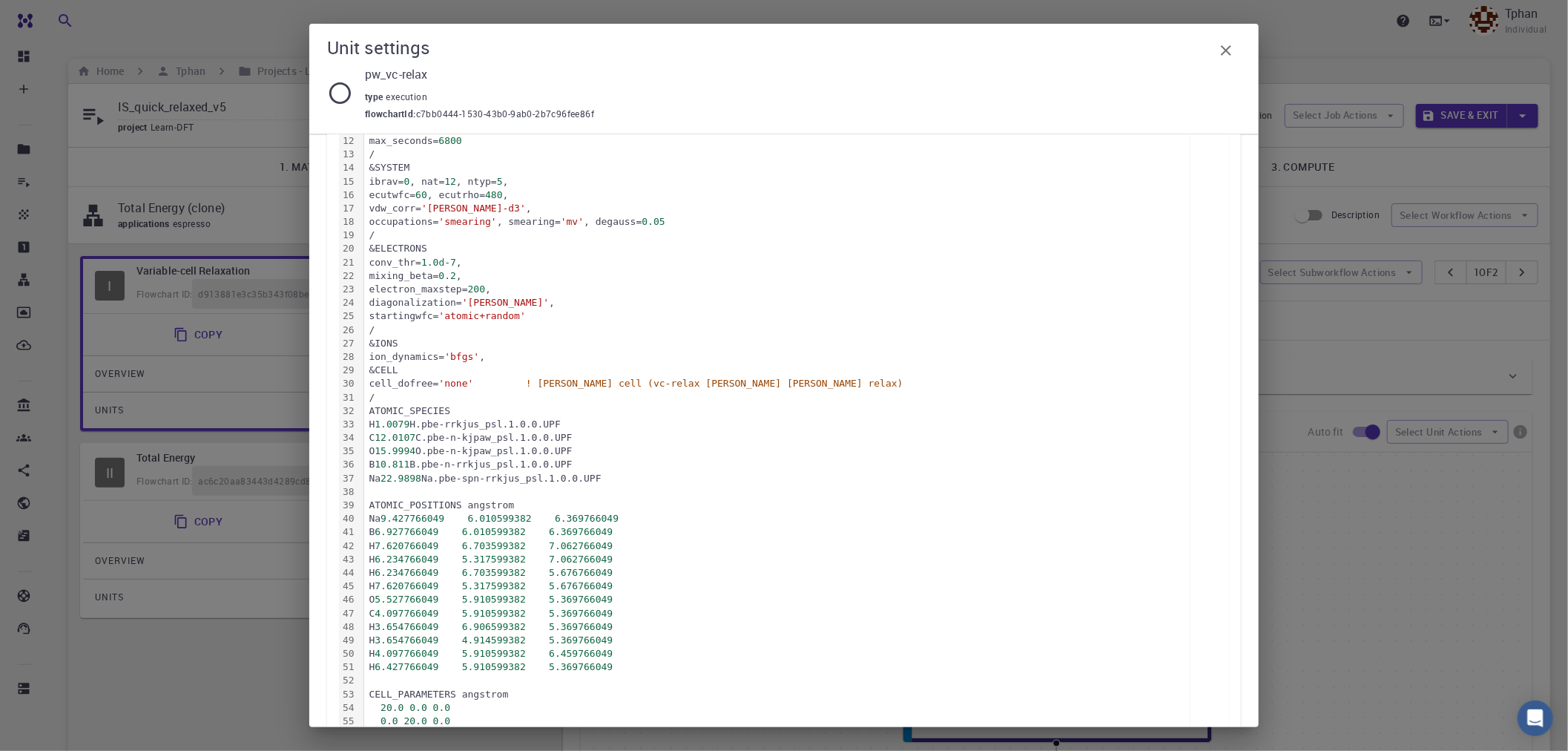
scroll to position [188, 0]
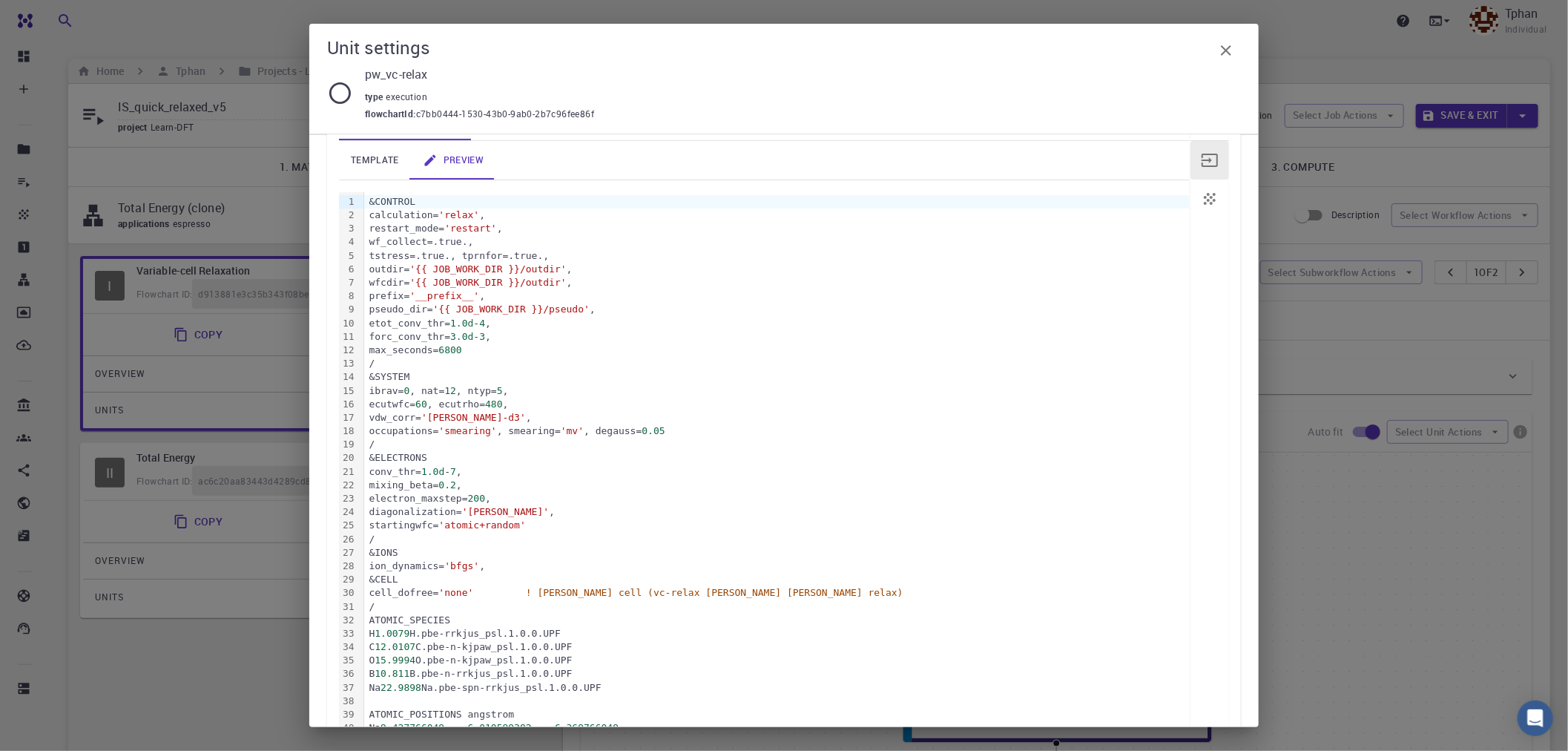
click at [366, 162] on link "template" at bounding box center [375, 160] width 72 height 38
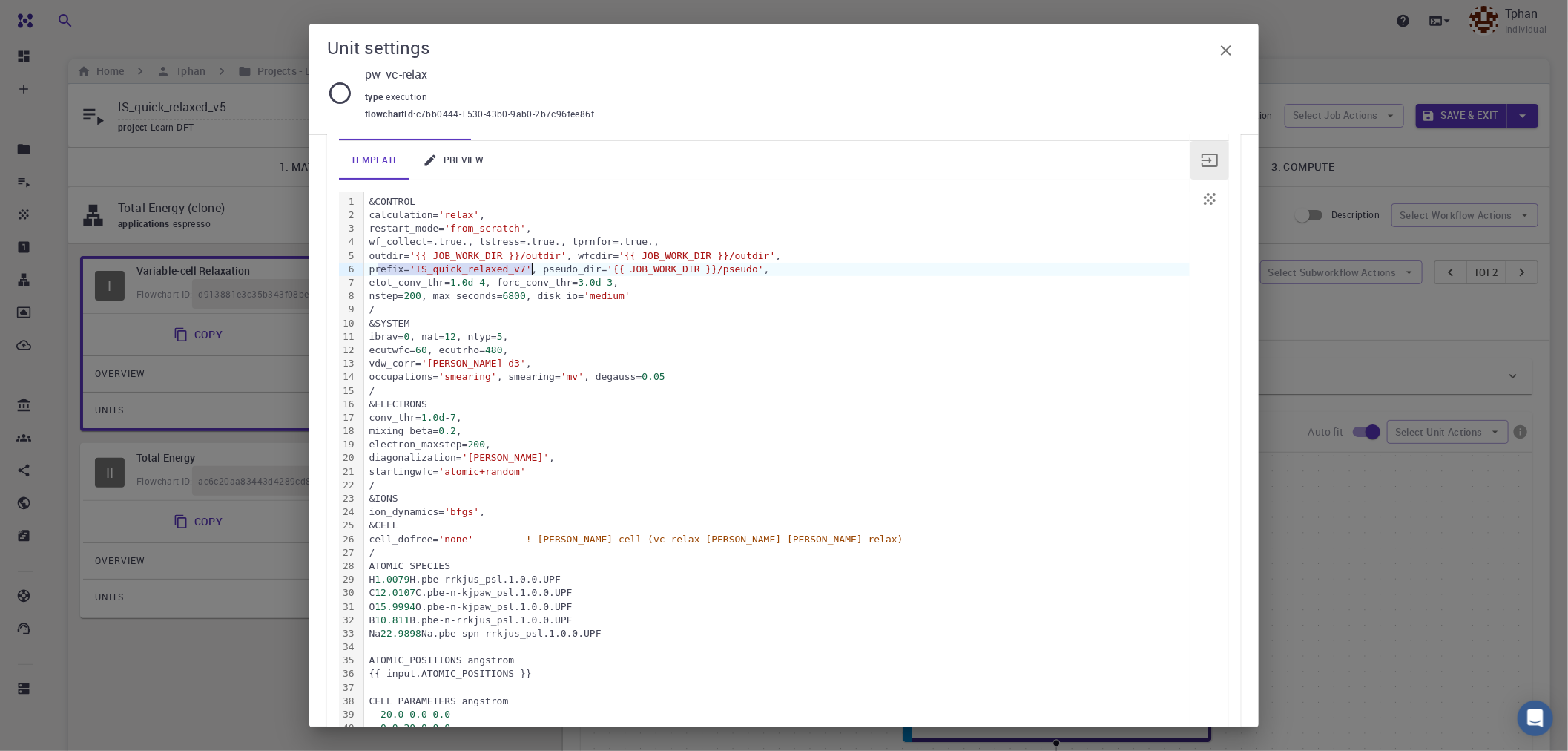
drag, startPoint x: 377, startPoint y: 269, endPoint x: 530, endPoint y: 269, distance: 153.0
click at [530, 269] on div "prefix= 'IS_quick_relaxed_v7' , pseudo_dir= '{{ JOB_WORK_DIR }}/pseudo' ," at bounding box center [777, 269] width 826 height 14
copy div "prefix= 'IS_quick_relaxed_v7' ,"
click at [470, 159] on link "preview" at bounding box center [453, 160] width 85 height 38
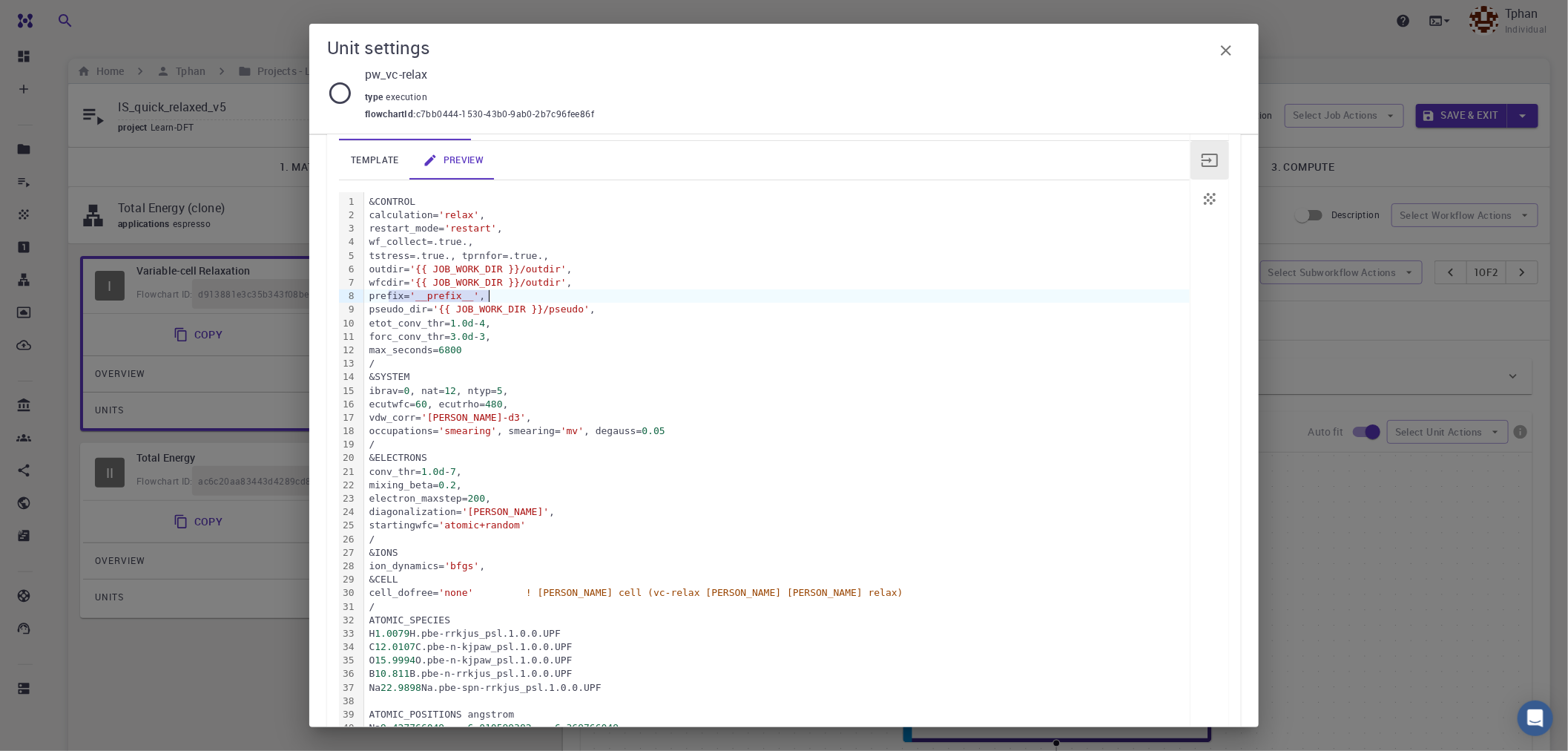
drag, startPoint x: 389, startPoint y: 297, endPoint x: 491, endPoint y: 296, distance: 102.0
click at [491, 296] on div "prefix= '__prefix__' ," at bounding box center [777, 296] width 826 height 14
click at [1221, 50] on icon "button" at bounding box center [1226, 50] width 18 height 18
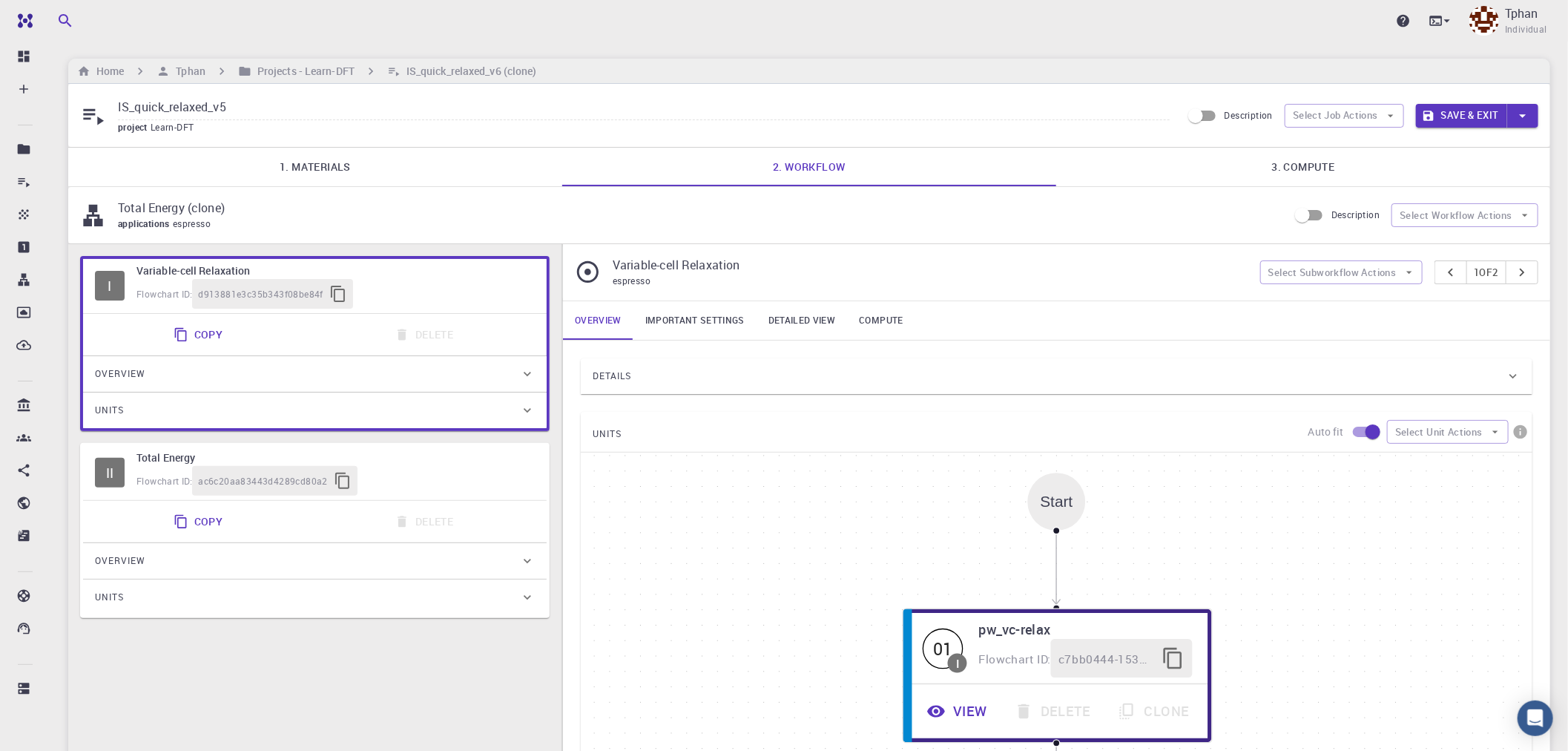
click at [231, 105] on input "IS_quick_relaxed_v5" at bounding box center [643, 107] width 1052 height 25
type input "IS_quick_relaxed_v7"
click at [1294, 166] on link "3. Compute" at bounding box center [1304, 167] width 494 height 38
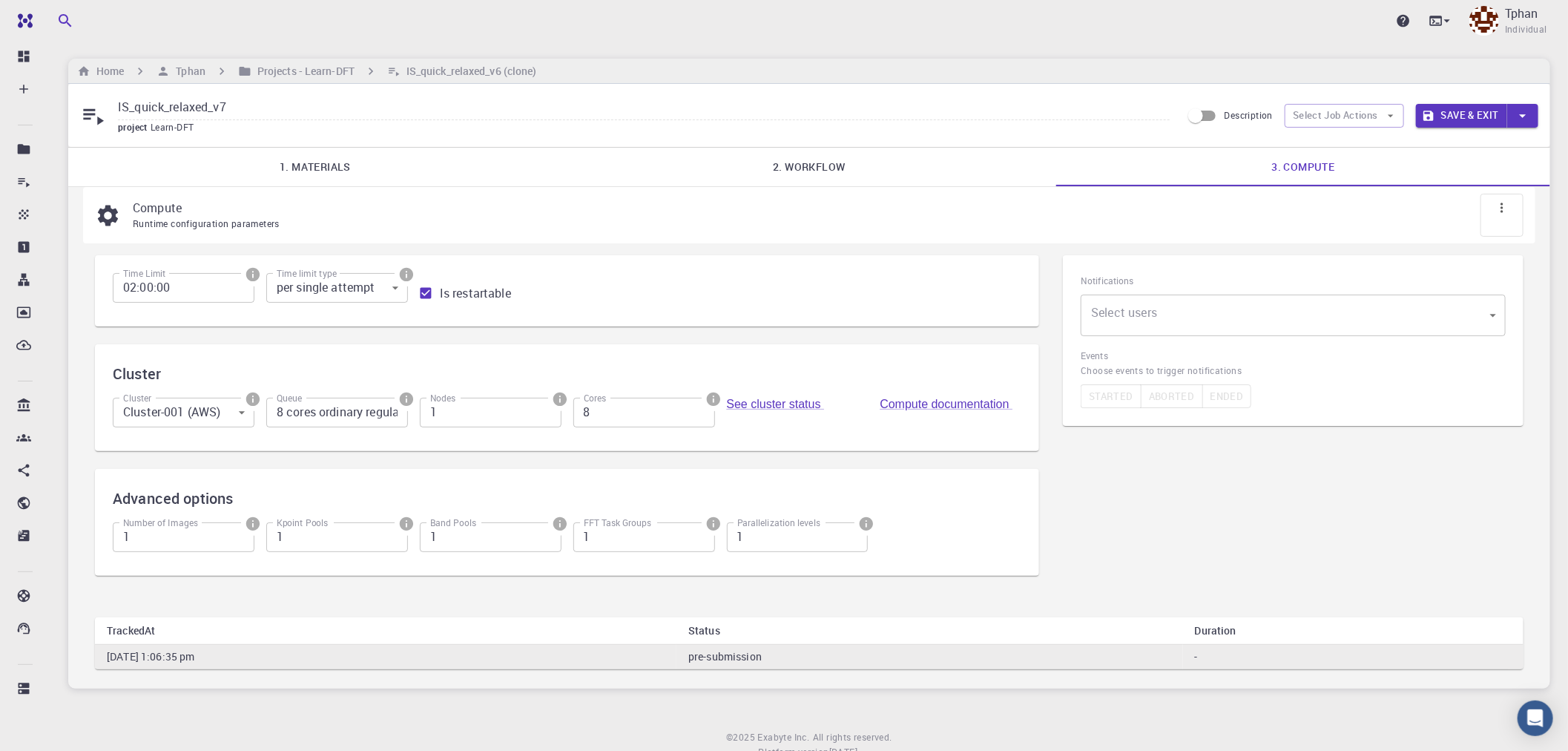
click at [788, 162] on link "2. Workflow" at bounding box center [809, 167] width 494 height 38
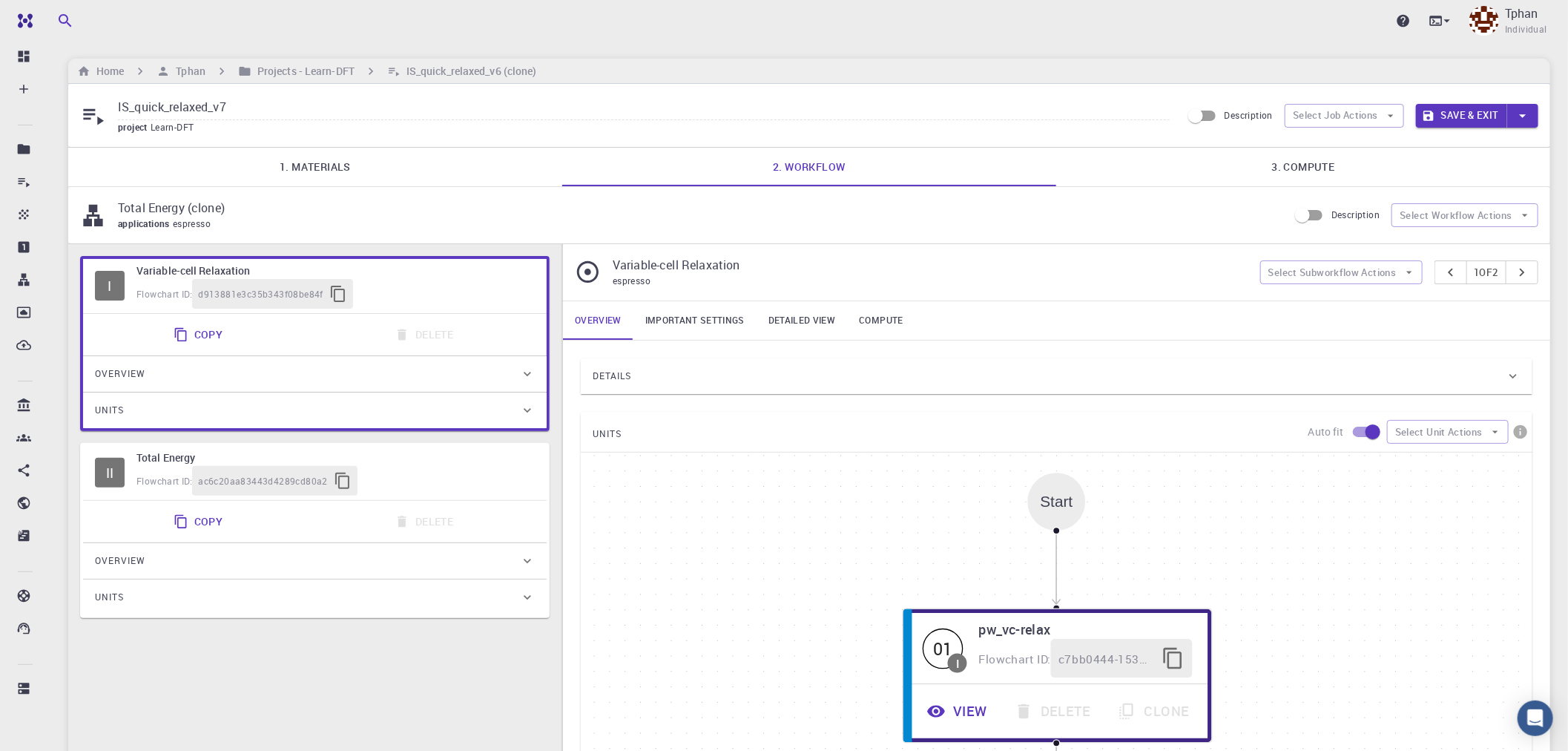
click at [1472, 113] on button "Save & Exit" at bounding box center [1462, 116] width 91 height 24
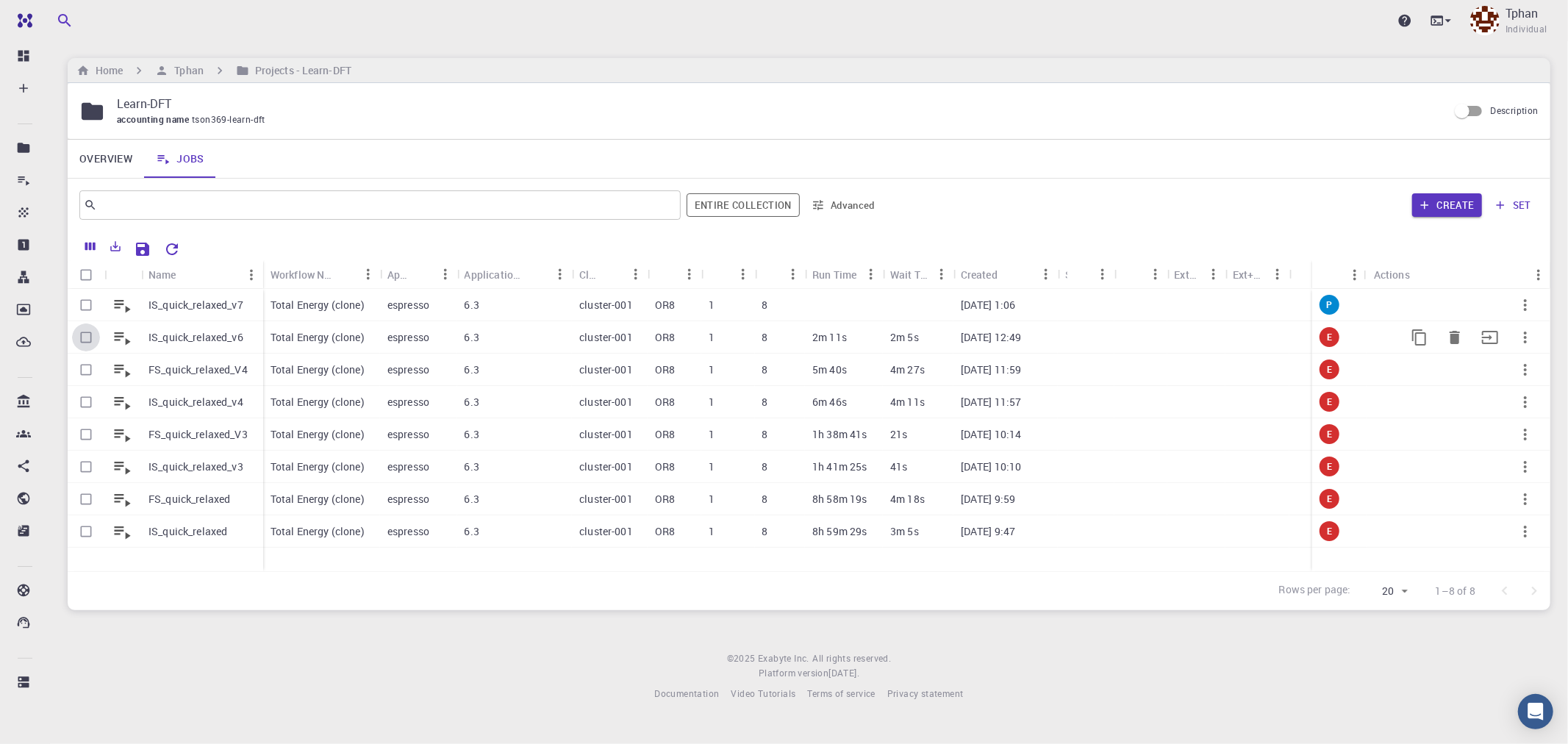
click at [82, 335] on input "Select row" at bounding box center [86, 337] width 28 height 28
checkbox input "true"
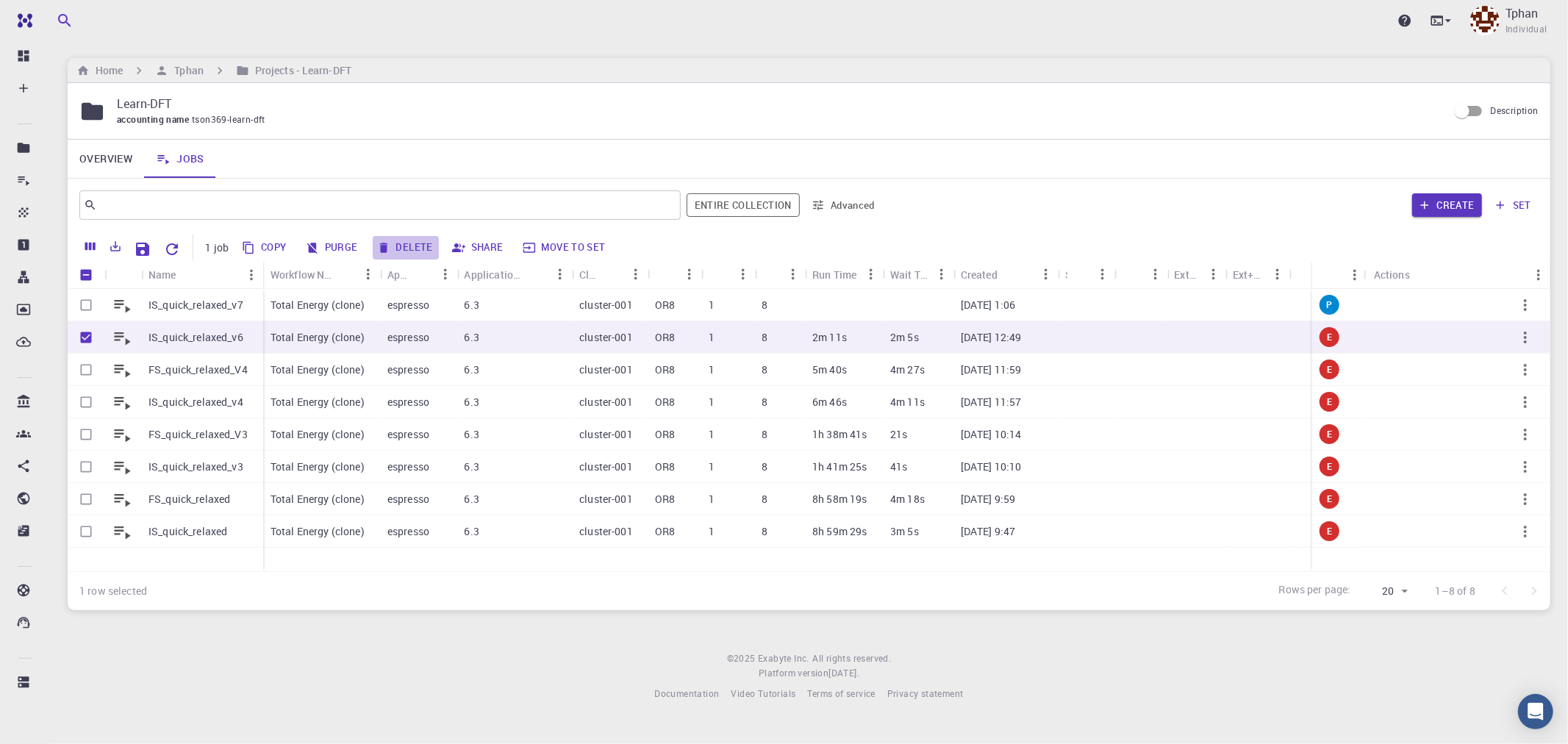
click at [418, 245] on button "Delete" at bounding box center [405, 248] width 66 height 24
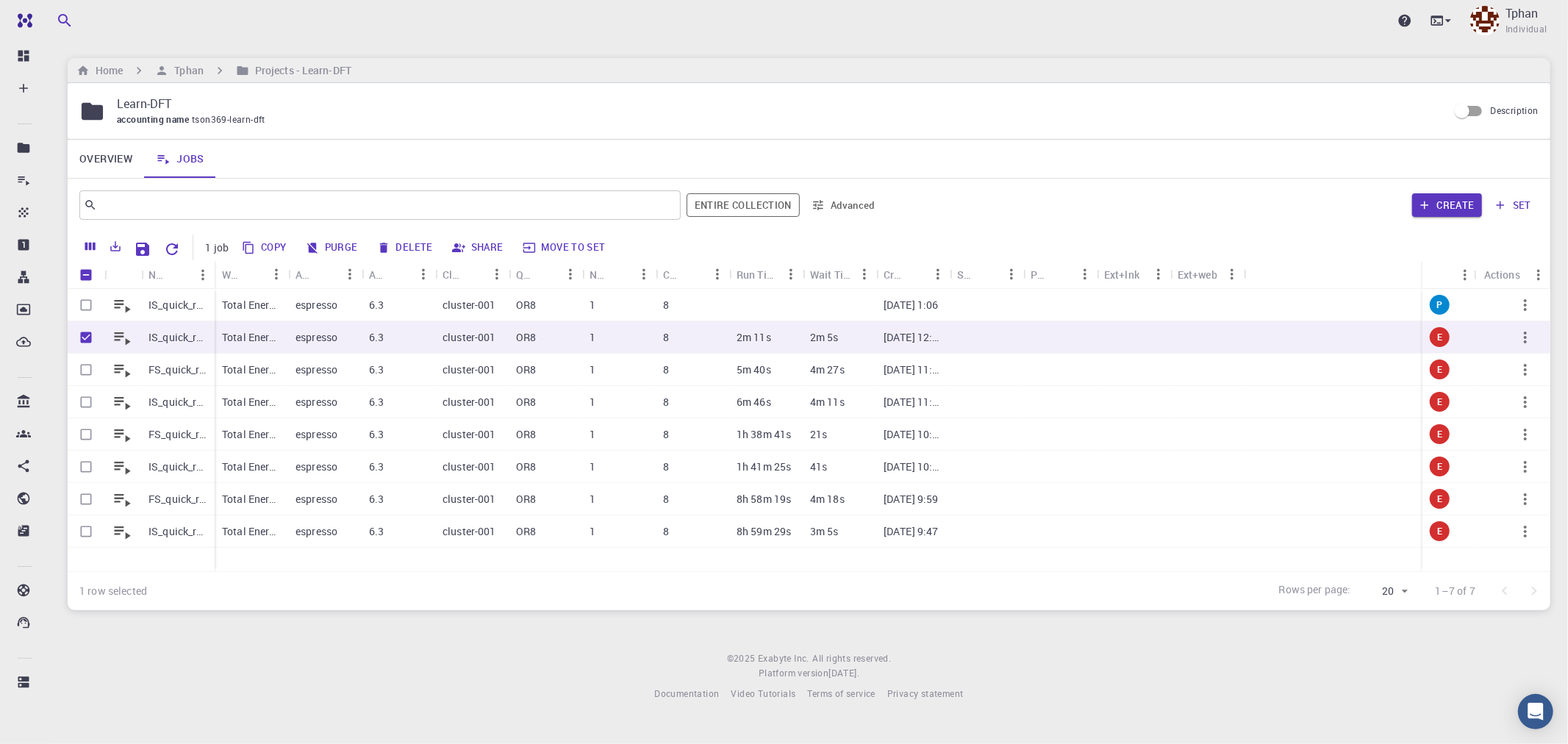
checkbox input "false"
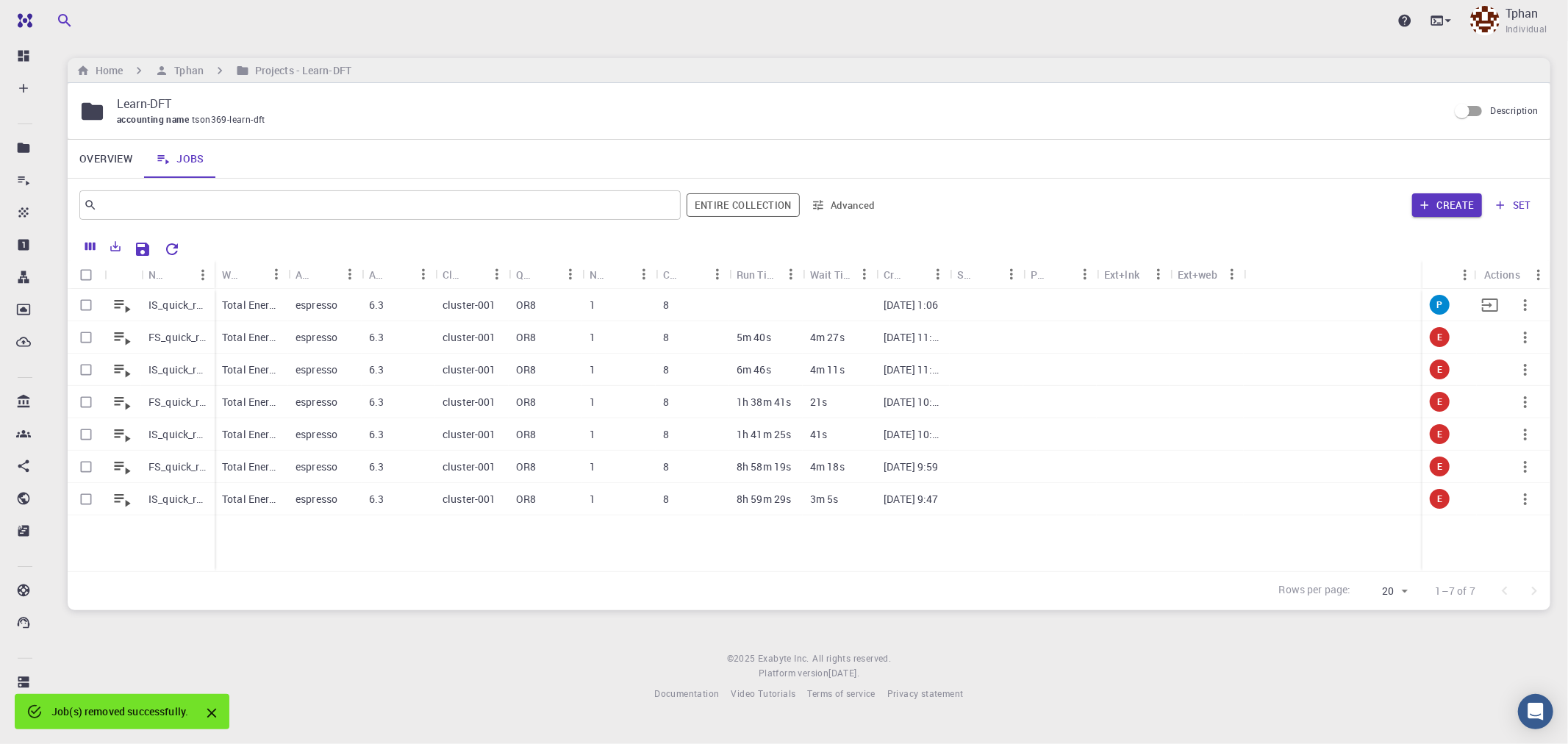
click at [187, 306] on p "IS_quick_relaxed_v7" at bounding box center [178, 305] width 59 height 15
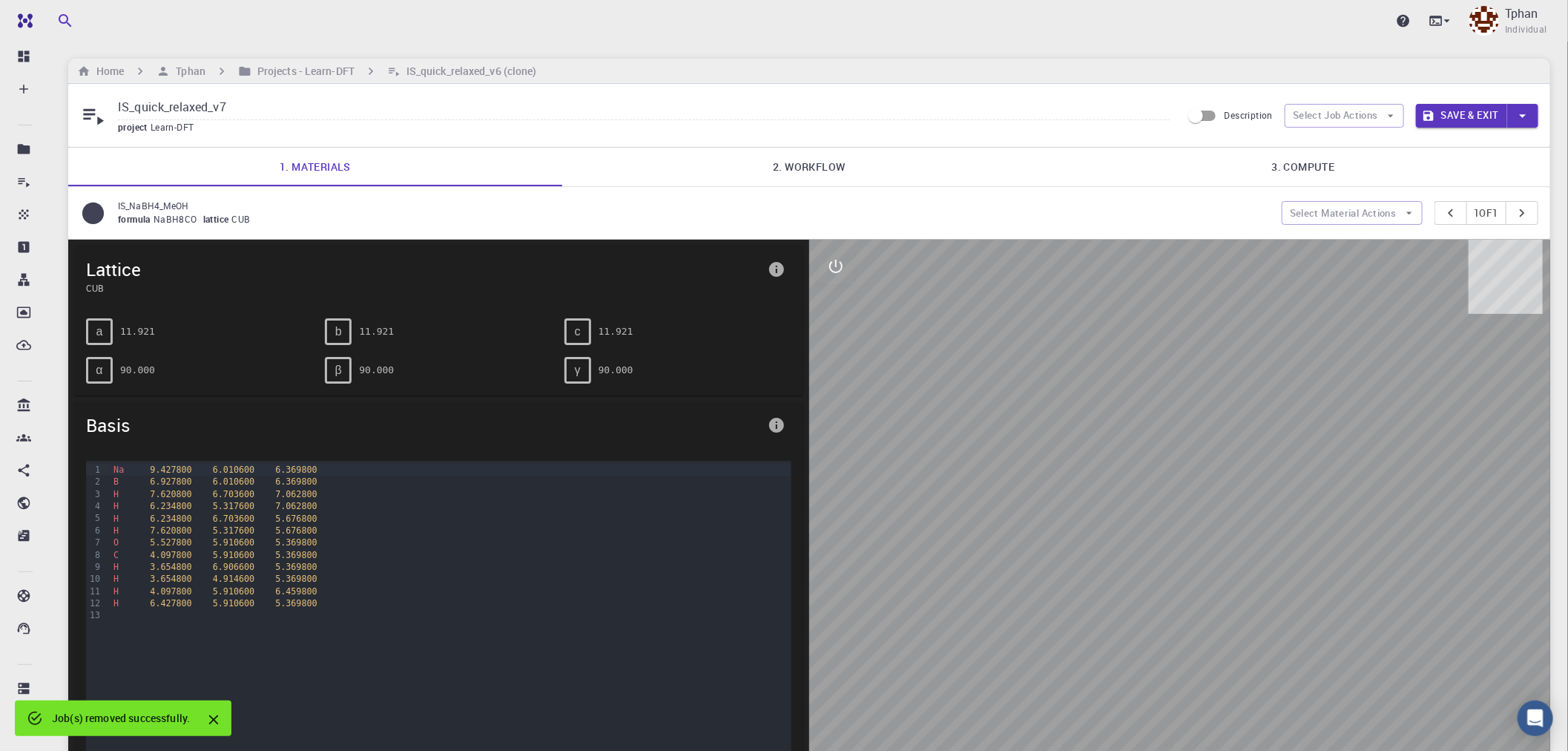
click at [792, 171] on link "2. Workflow" at bounding box center [809, 167] width 494 height 38
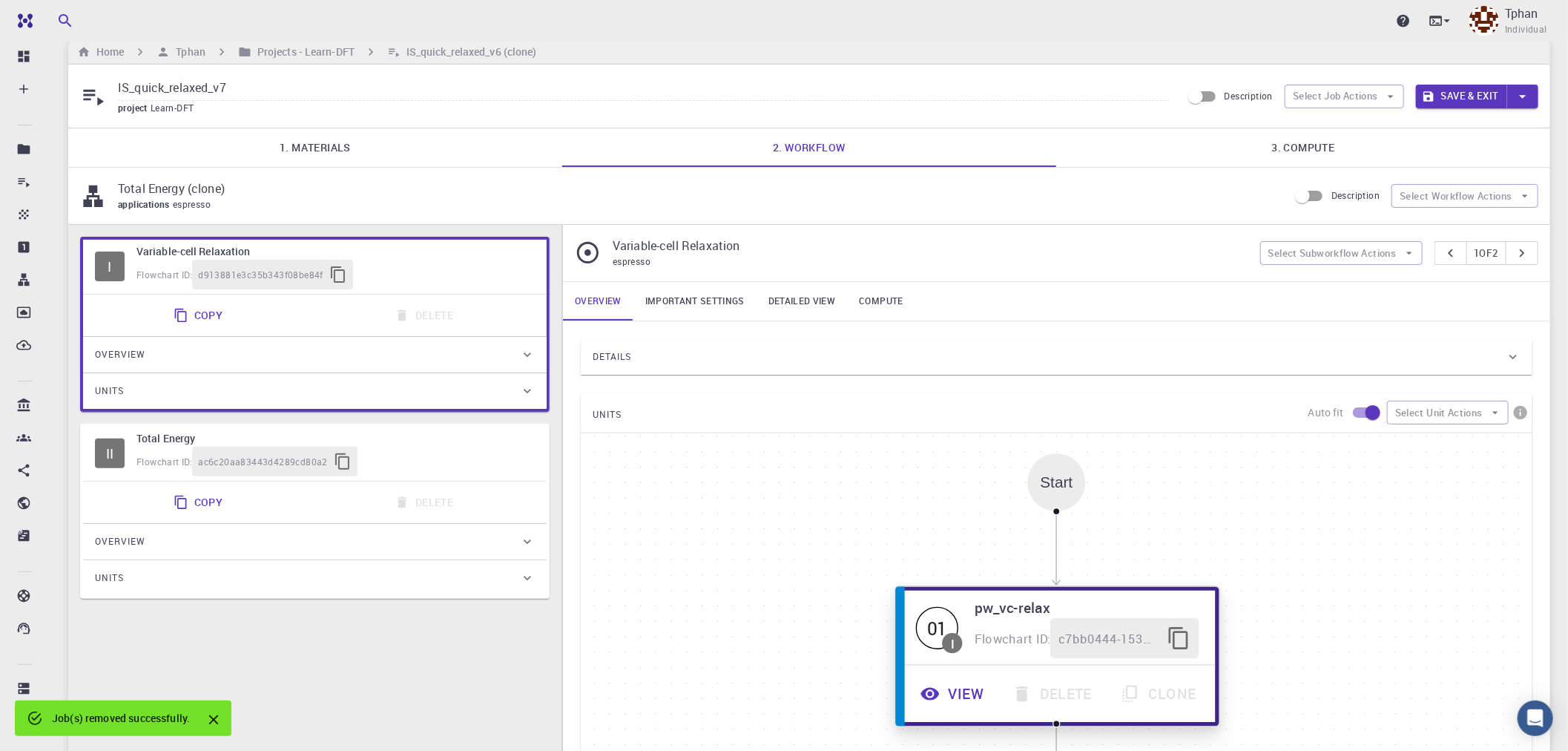
scroll to position [165, 0]
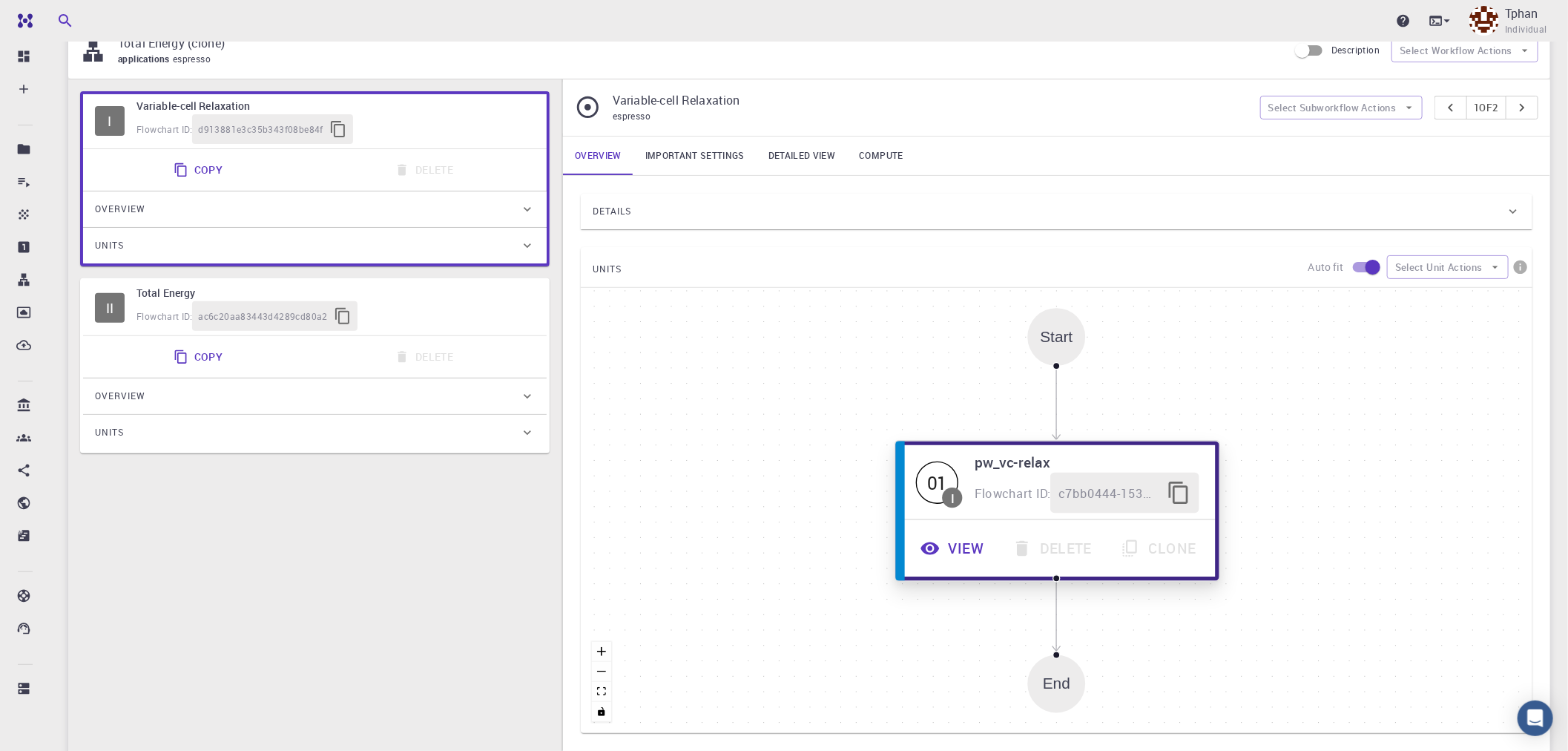
click at [946, 546] on button "View" at bounding box center [953, 548] width 92 height 41
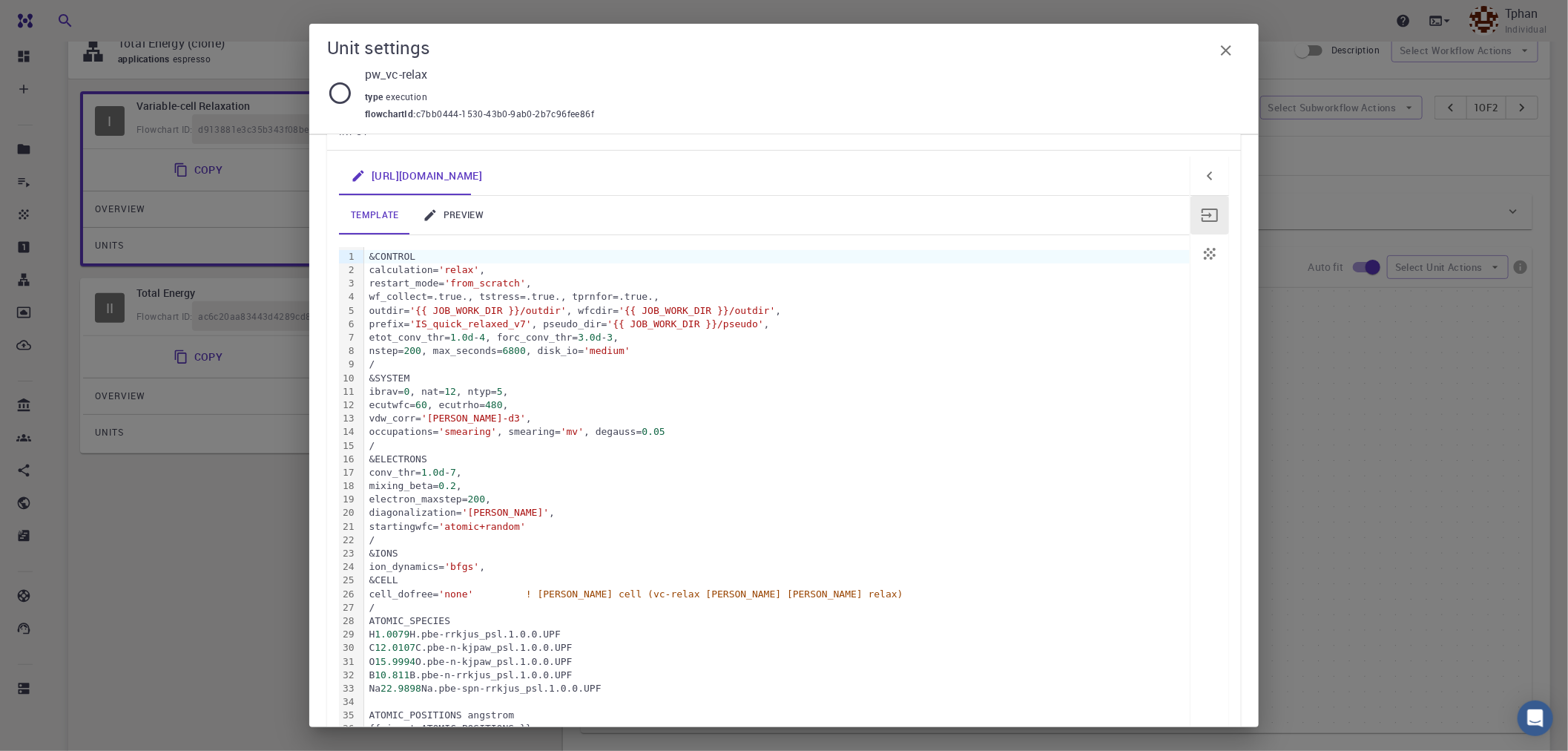
scroll to position [316, 0]
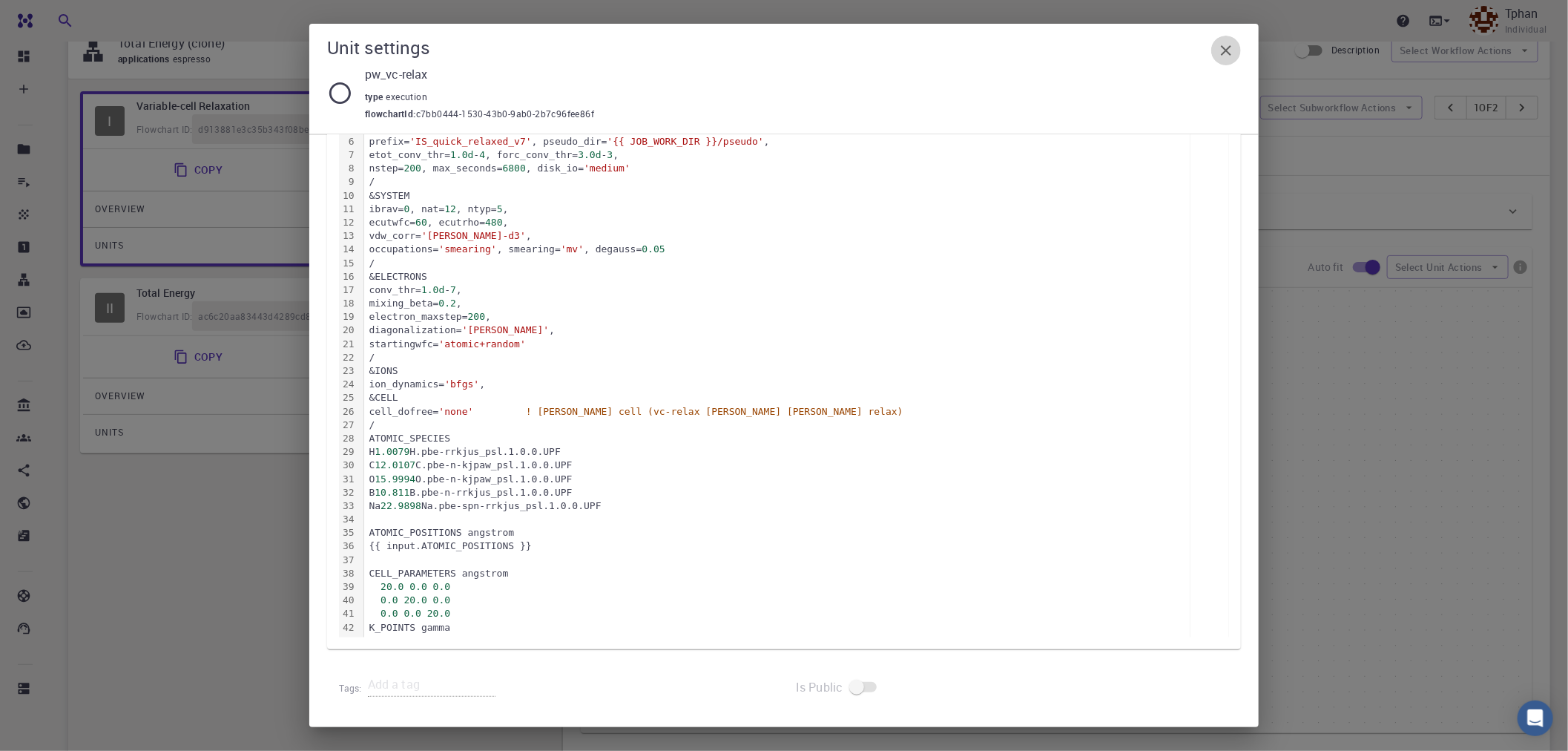
click at [1221, 54] on icon "button" at bounding box center [1226, 50] width 18 height 18
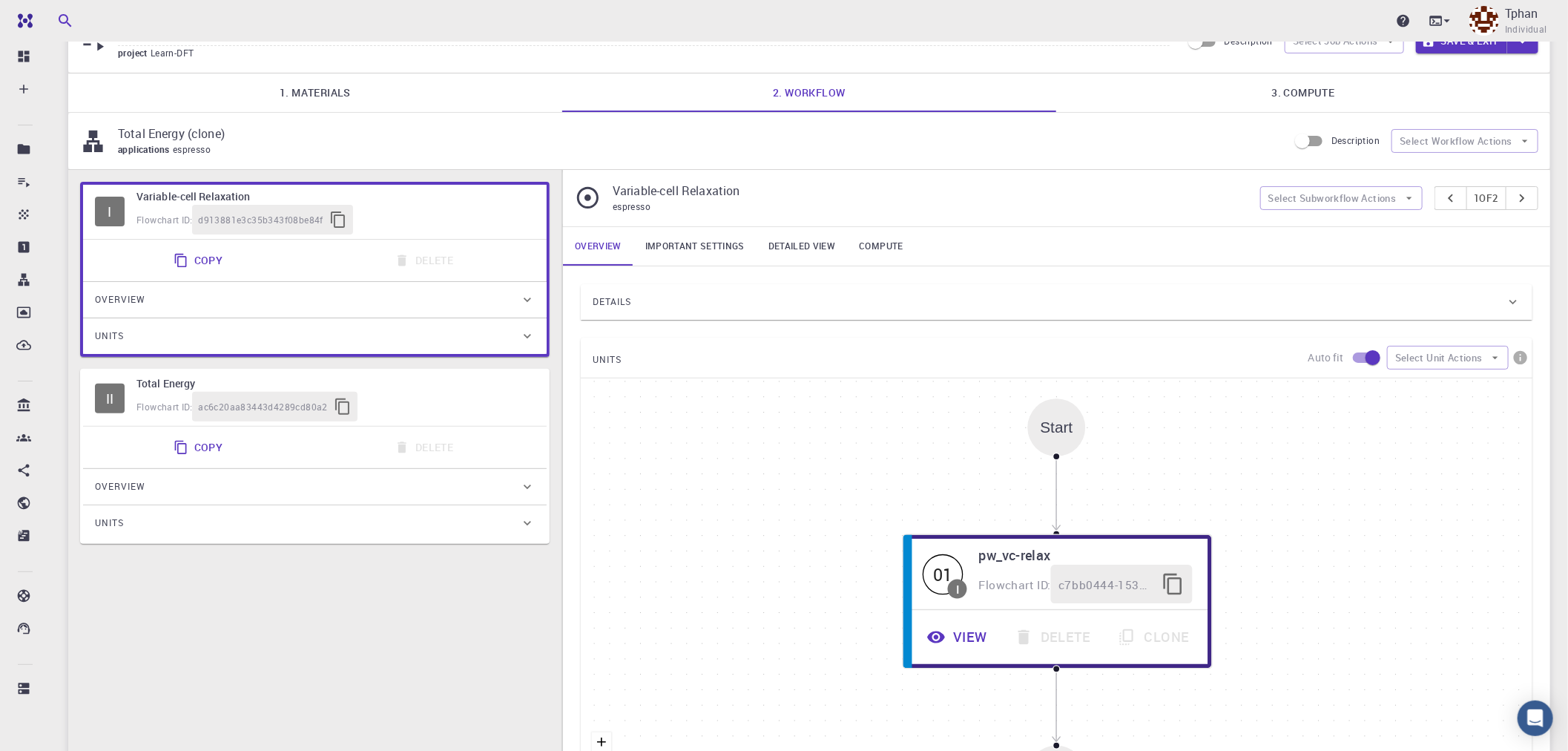
scroll to position [0, 0]
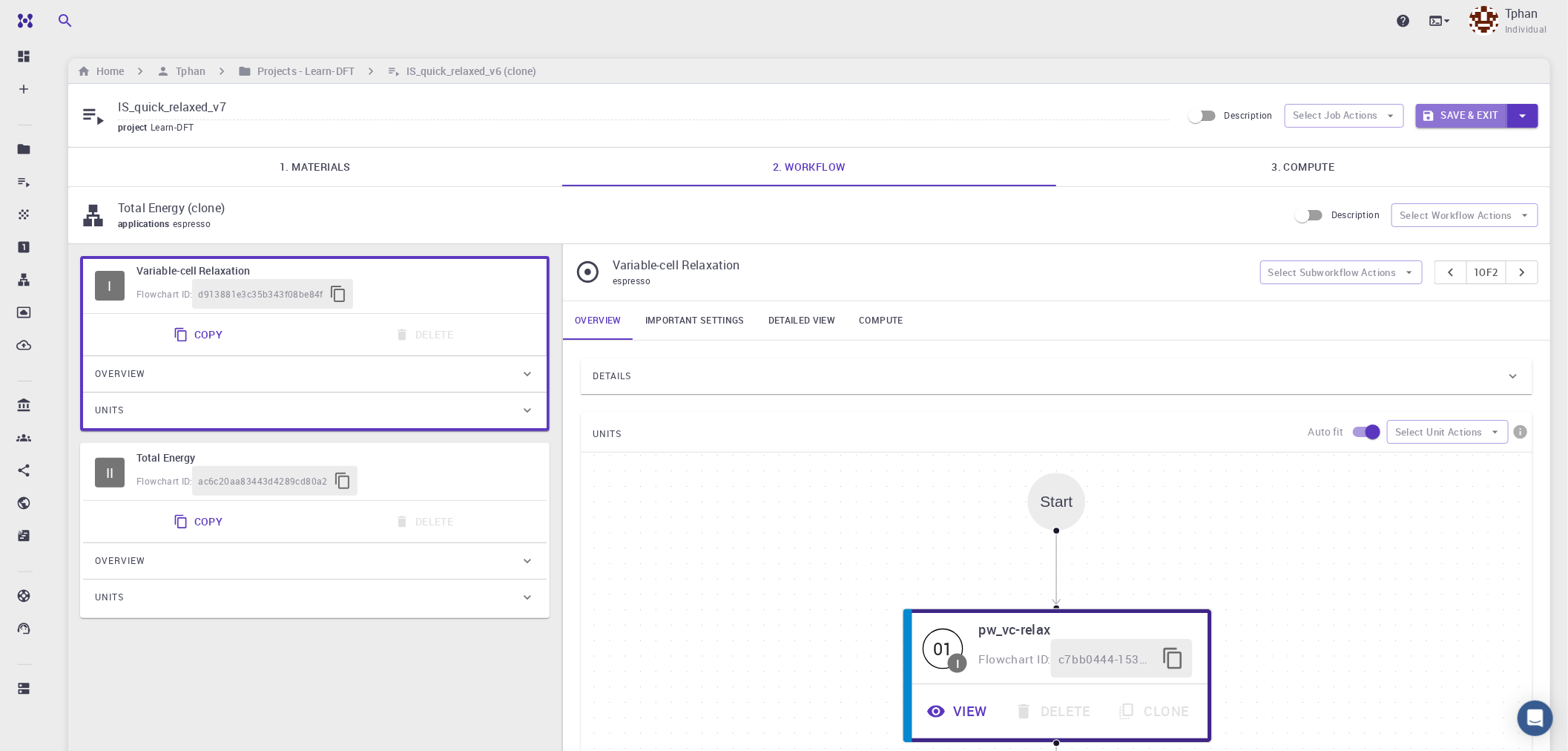
click at [1472, 109] on button "Save & Exit" at bounding box center [1462, 116] width 91 height 24
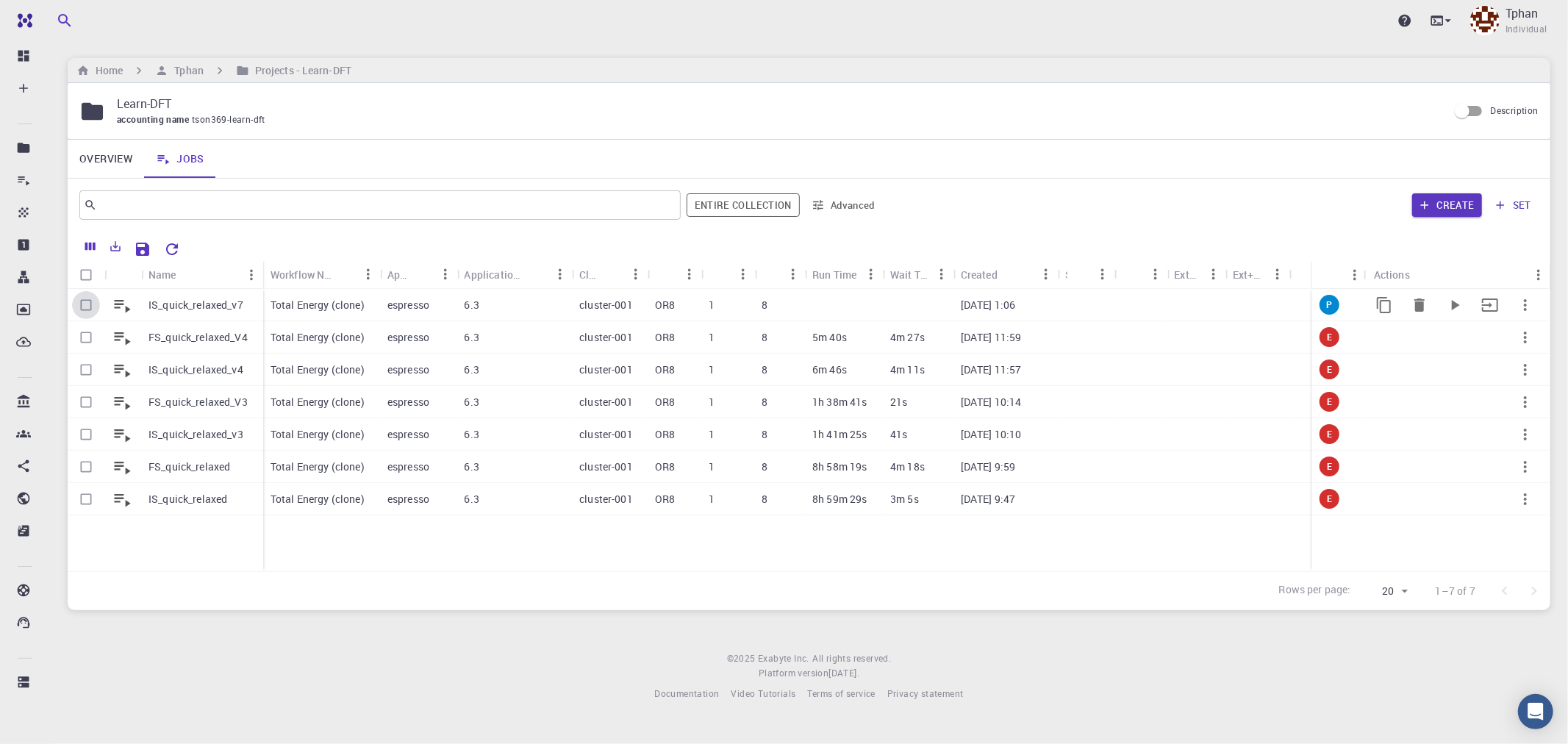
click at [86, 303] on input "Select row" at bounding box center [86, 305] width 28 height 28
checkbox input "true"
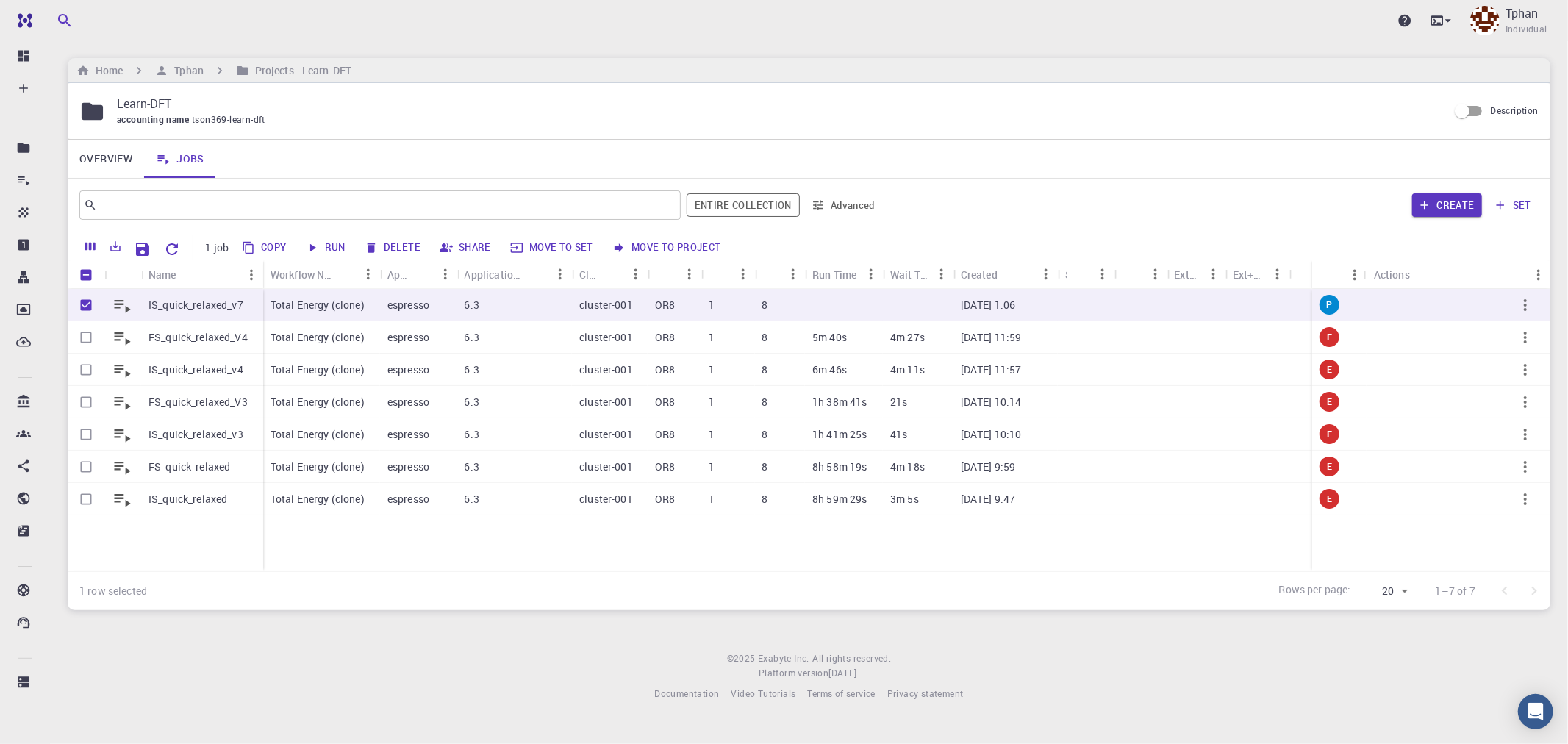
click at [341, 249] on button "Run" at bounding box center [326, 248] width 50 height 24
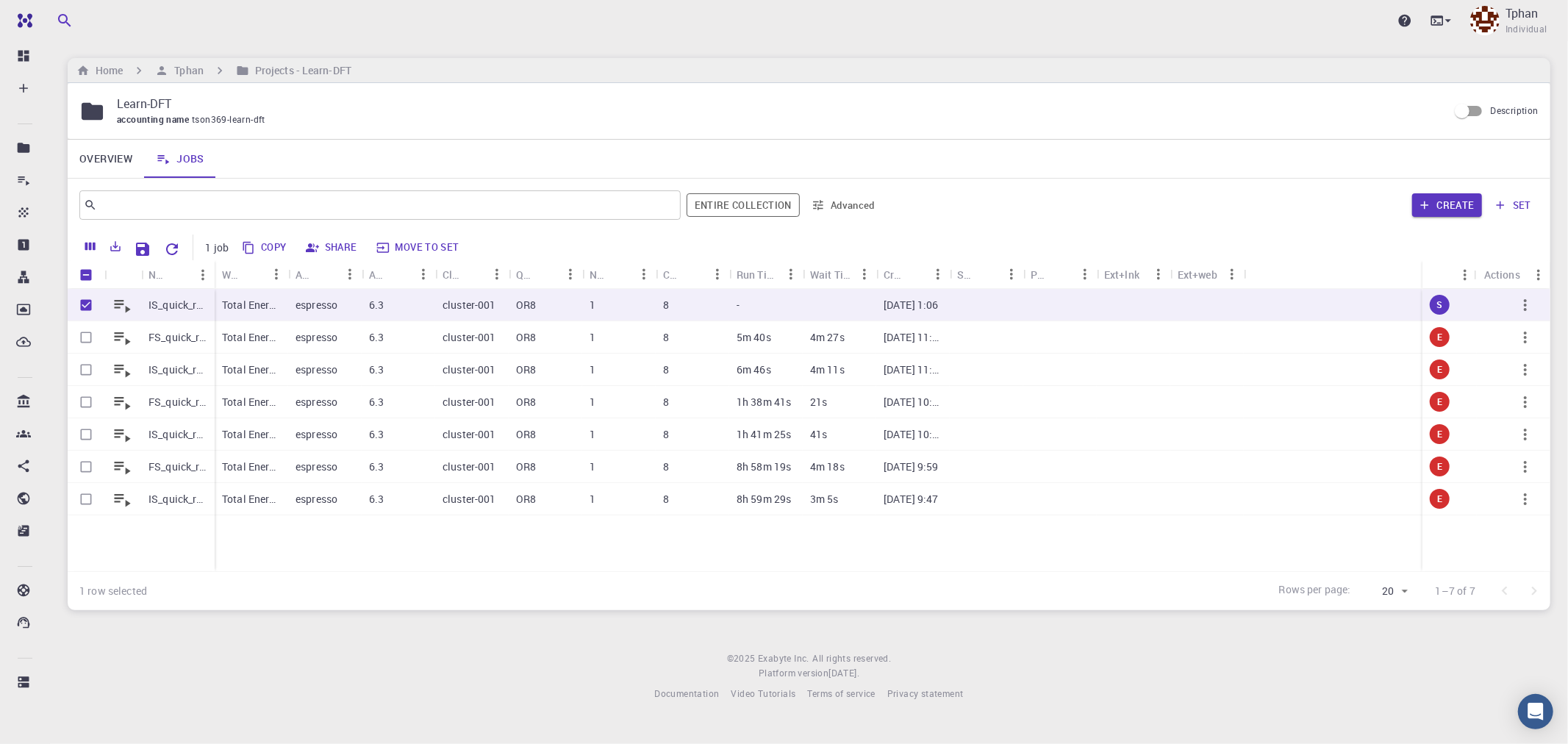
checkbox input "false"
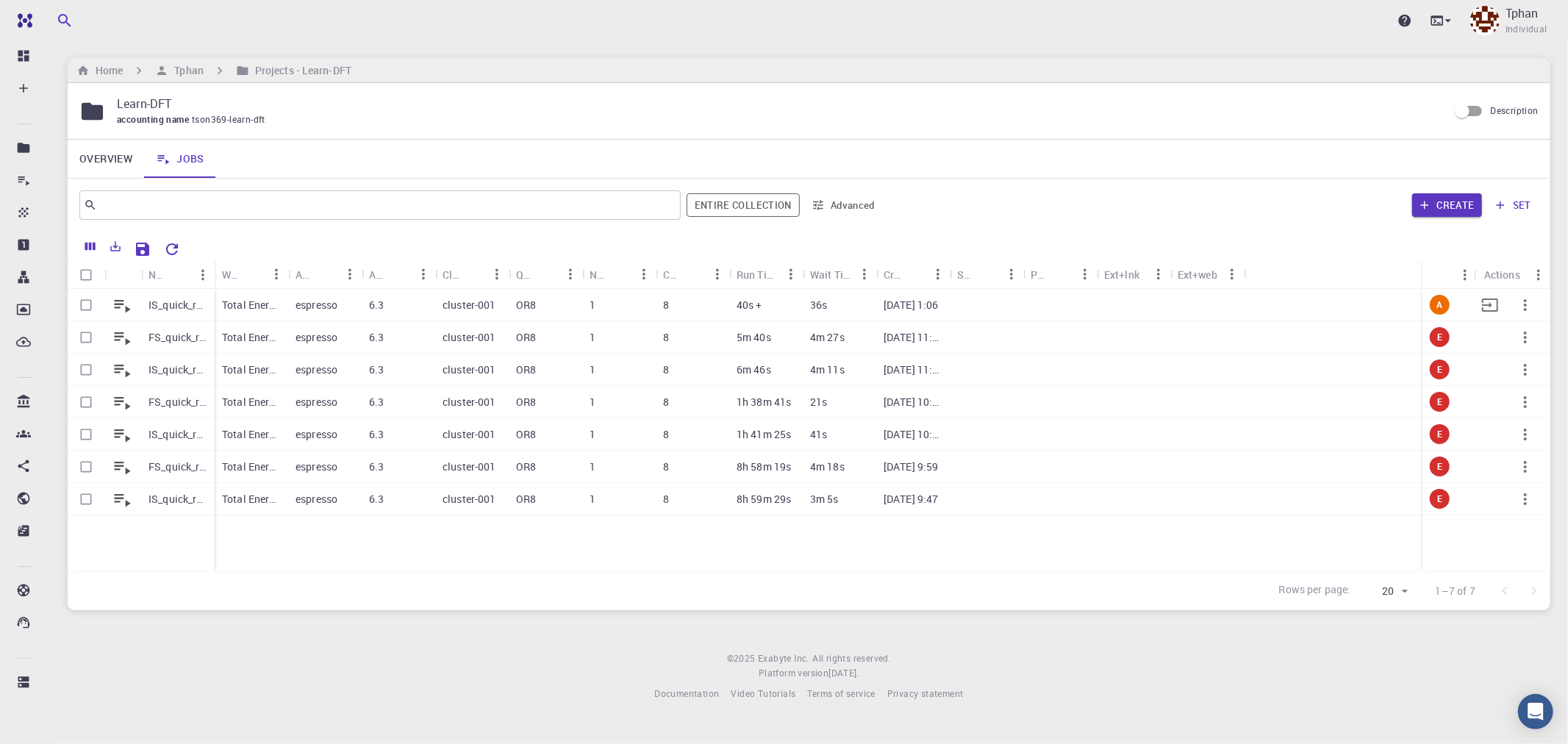
click at [1226, 305] on div at bounding box center [1207, 305] width 74 height 33
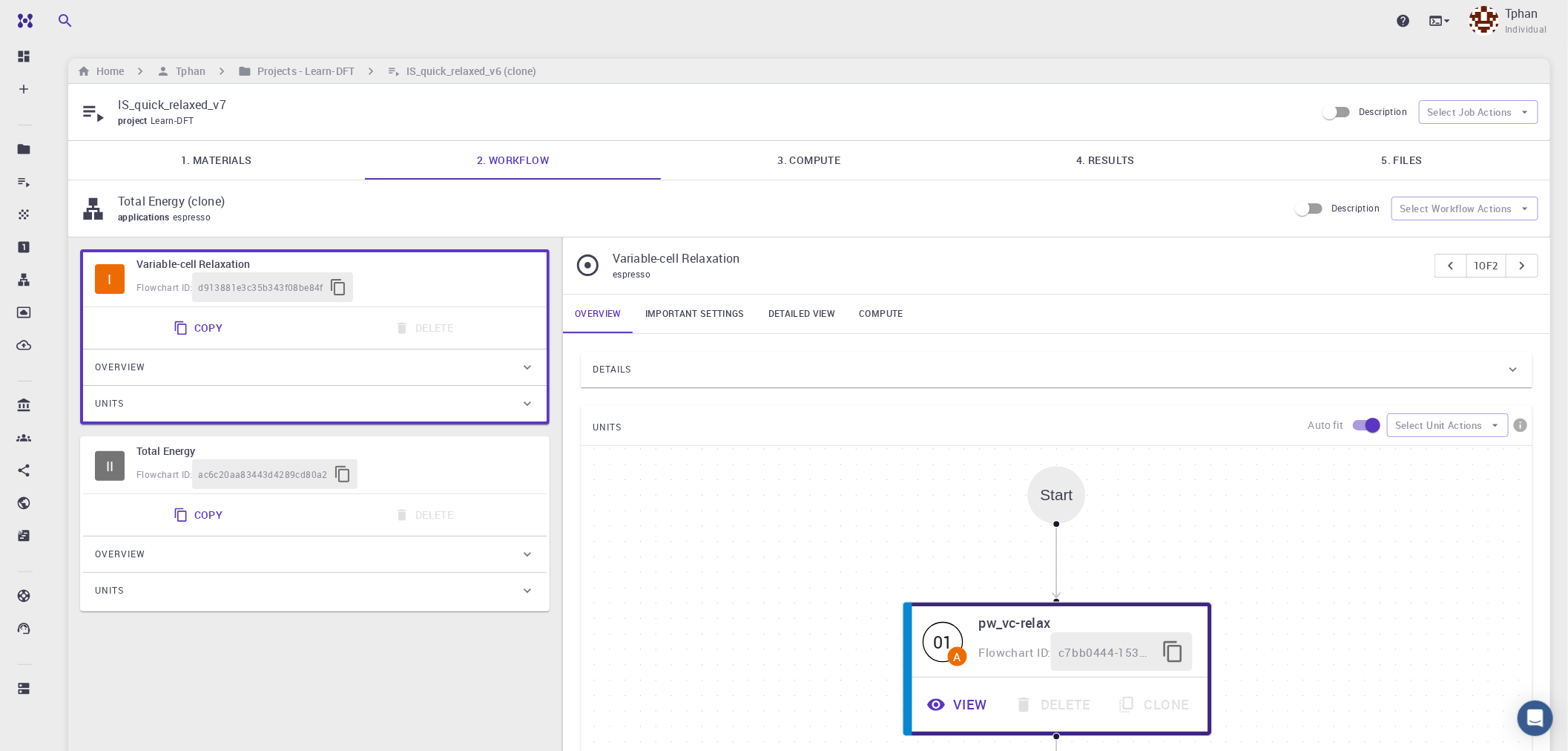
click at [1404, 169] on link "5. Files" at bounding box center [1402, 160] width 296 height 38
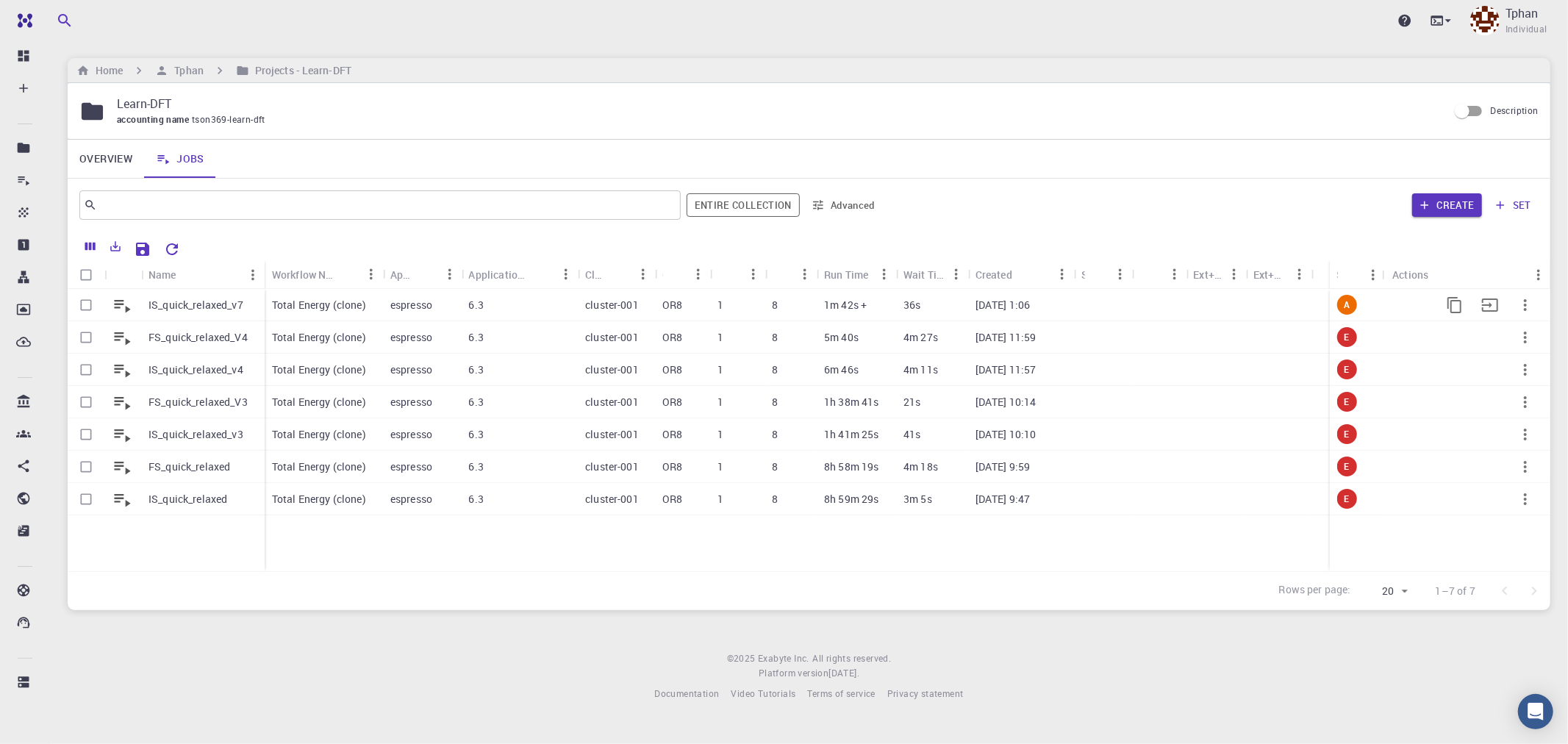
click at [202, 304] on p "IS_quick_relaxed_v7" at bounding box center [195, 305] width 94 height 15
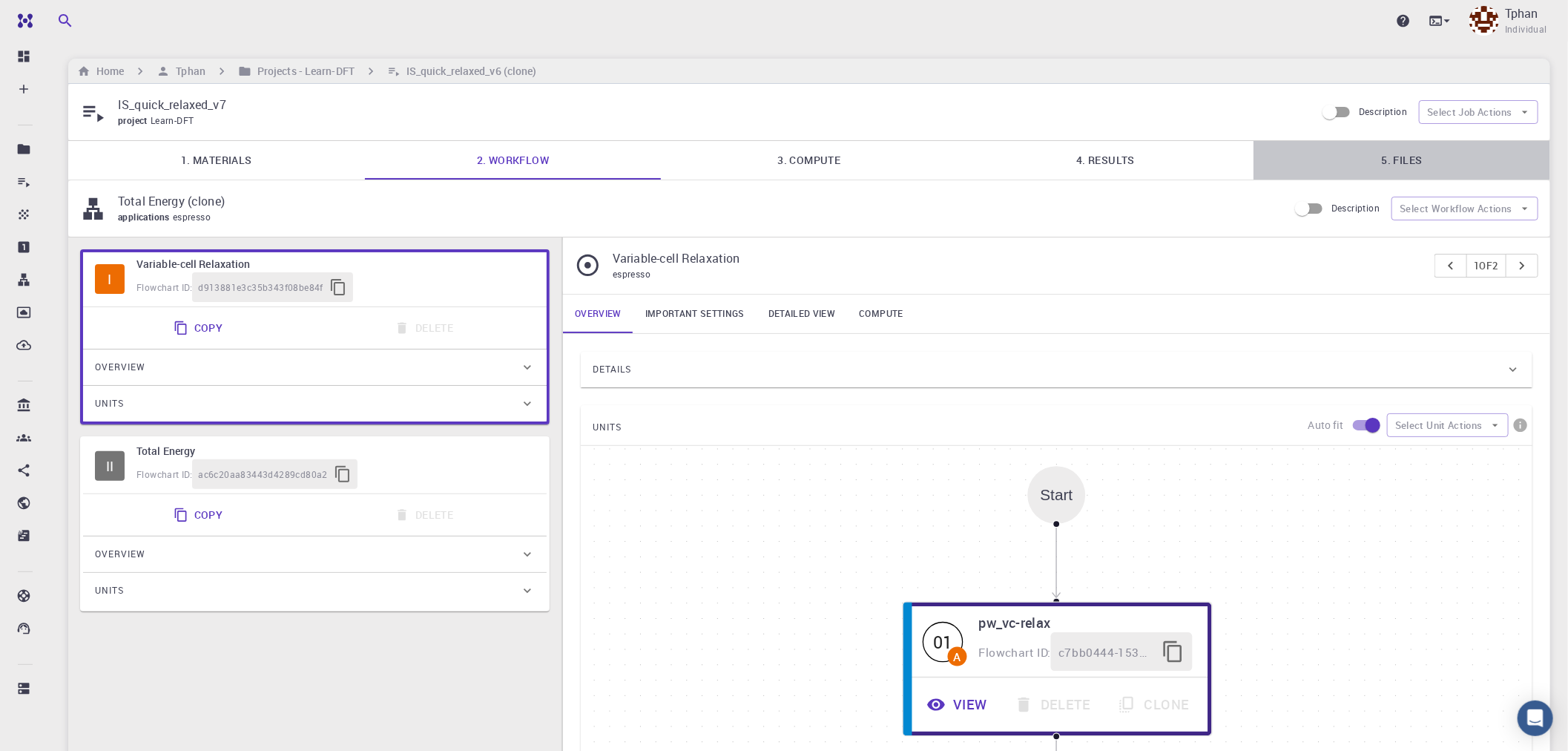
click at [1405, 160] on link "5. Files" at bounding box center [1402, 160] width 296 height 38
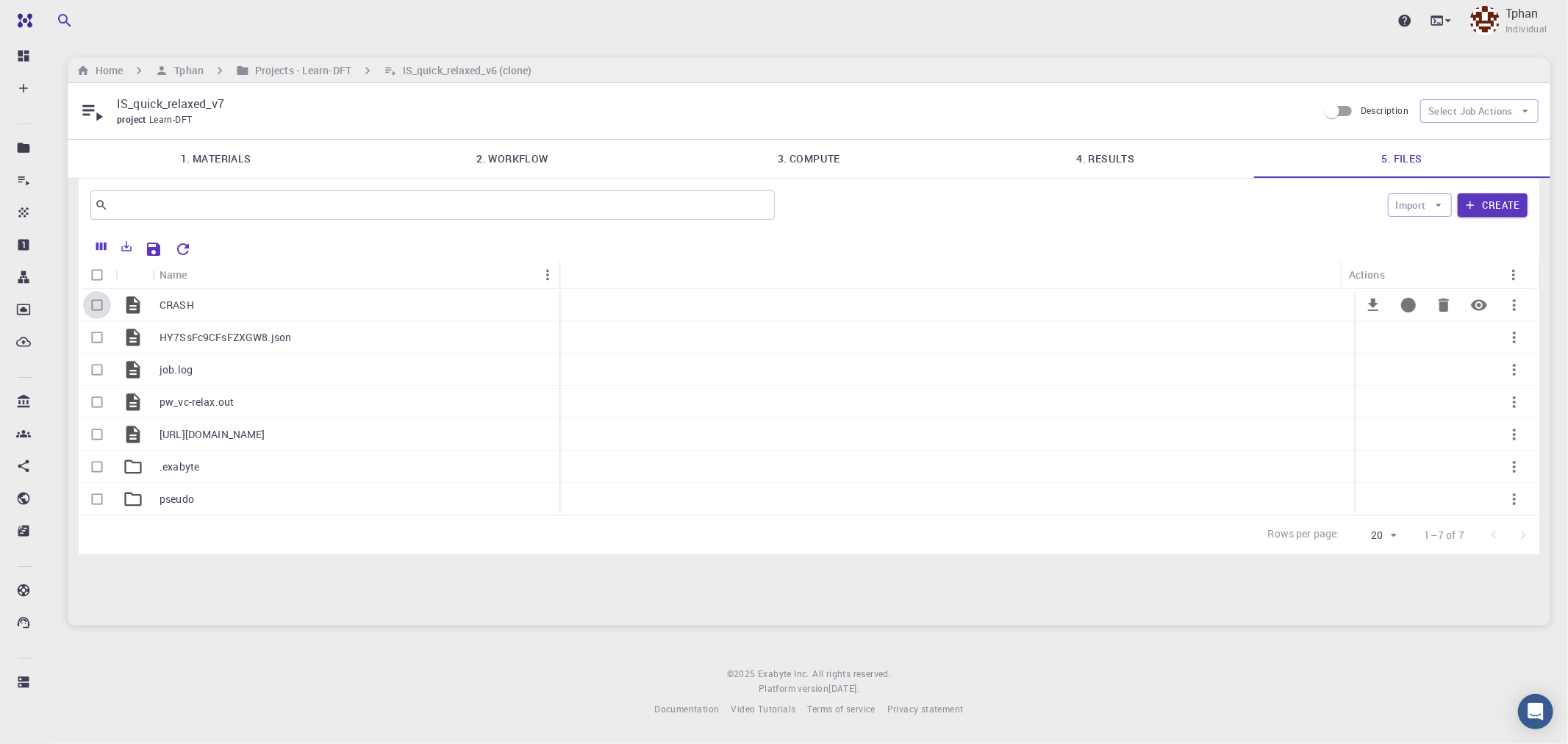
click at [101, 305] on input "Select row" at bounding box center [97, 305] width 28 height 28
checkbox input "true"
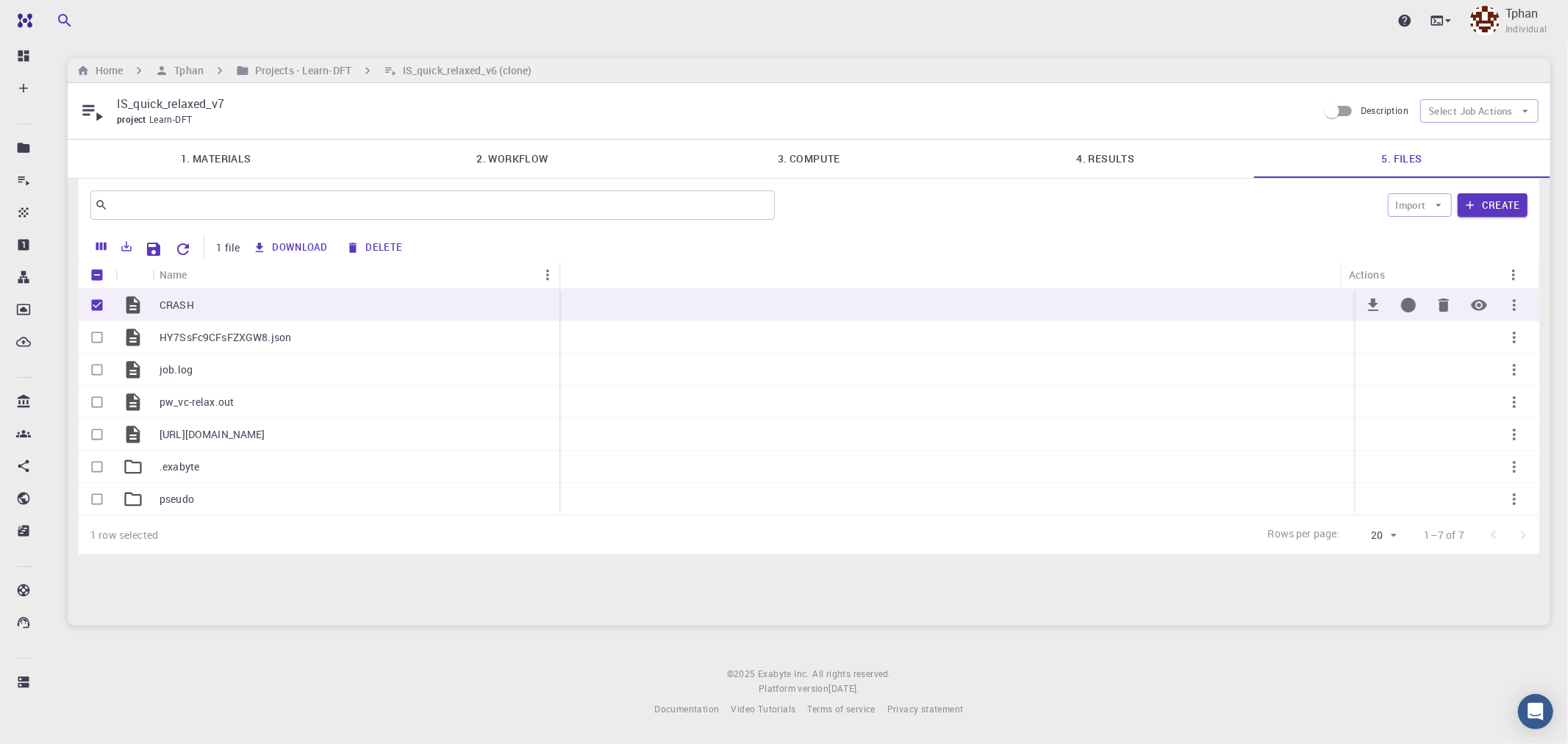
click at [1491, 313] on button "Preview" at bounding box center [1479, 305] width 35 height 35
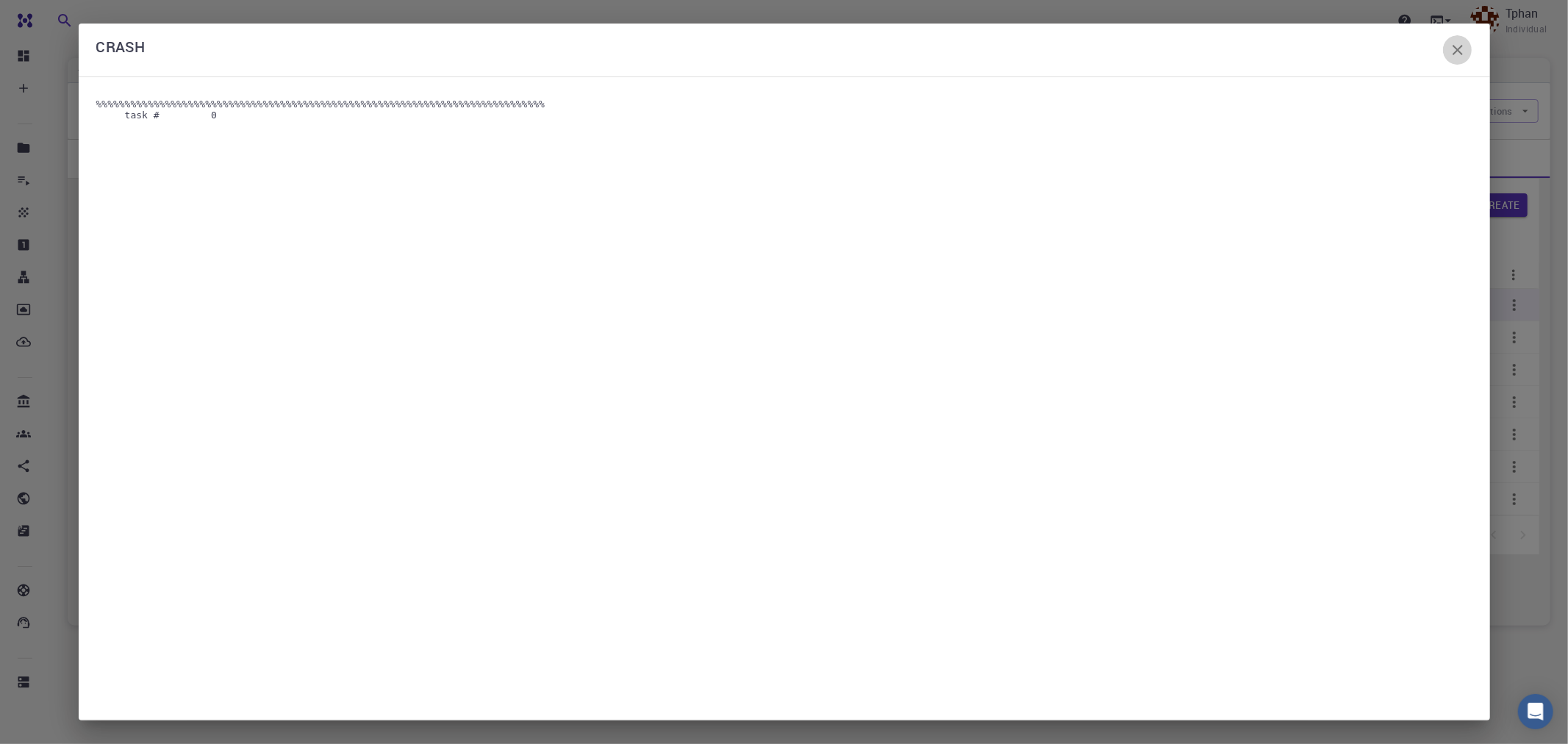
click at [1455, 52] on icon "button" at bounding box center [1458, 49] width 10 height 10
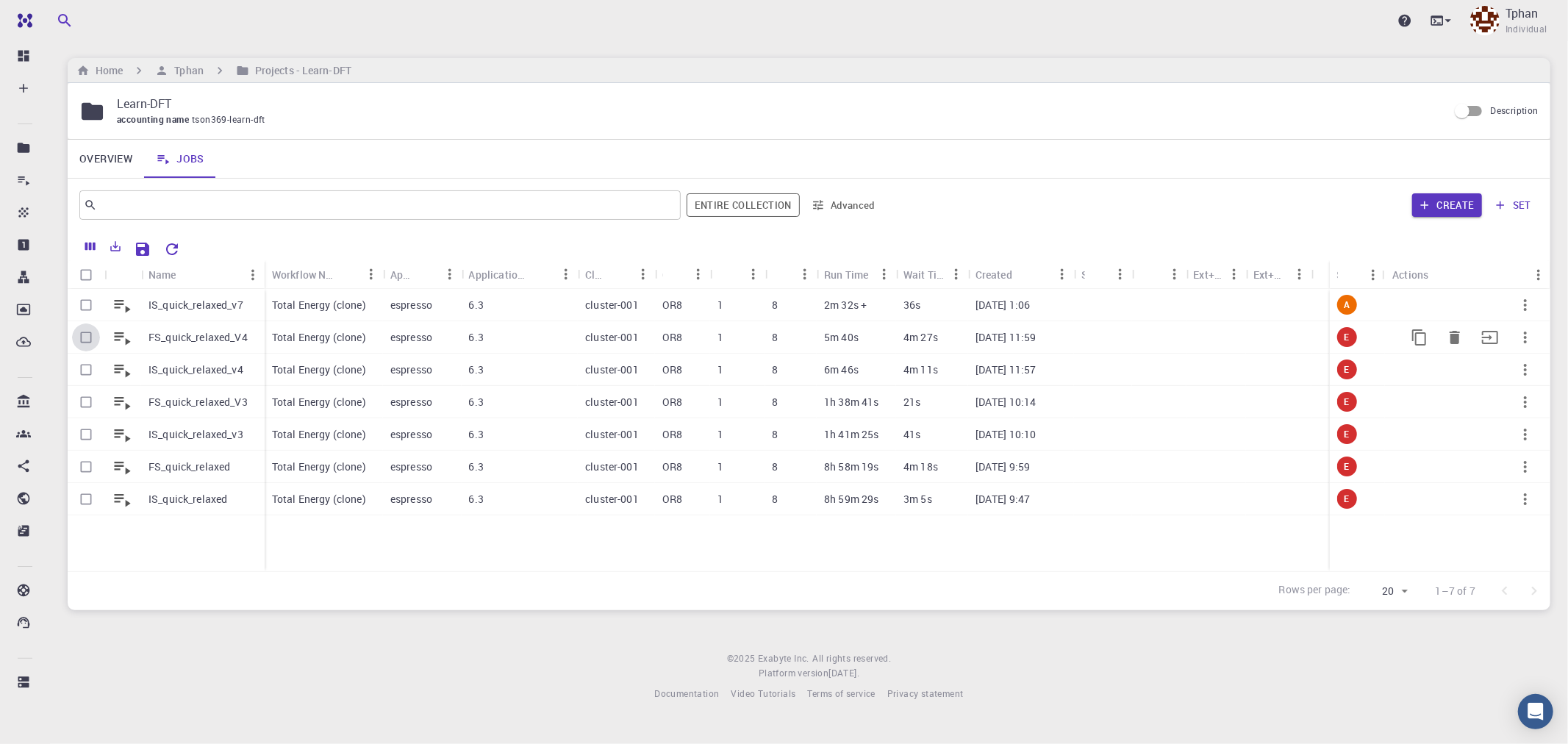
click at [88, 339] on input "Select row" at bounding box center [86, 337] width 28 height 28
checkbox input "true"
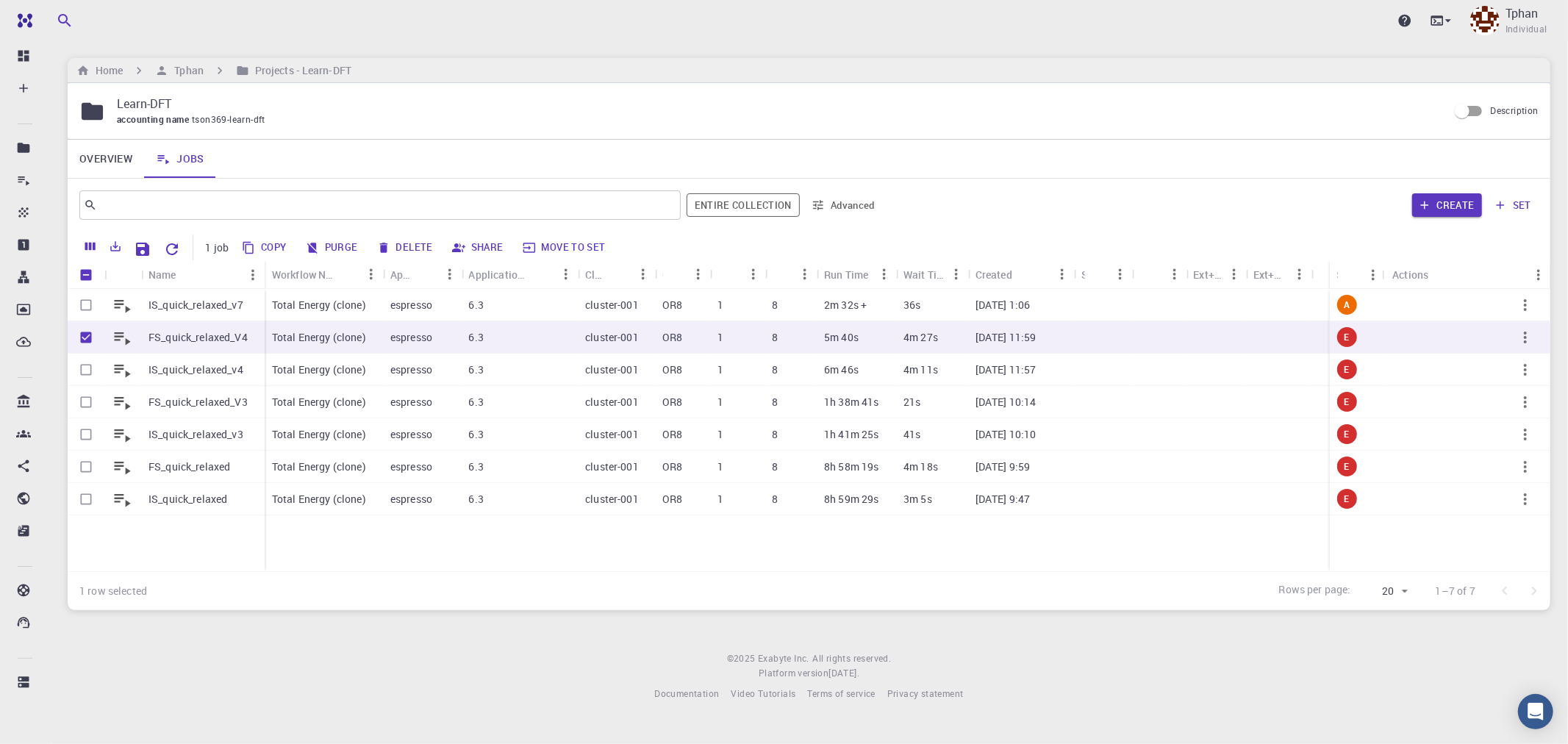
click at [263, 241] on button "Copy" at bounding box center [264, 248] width 55 height 24
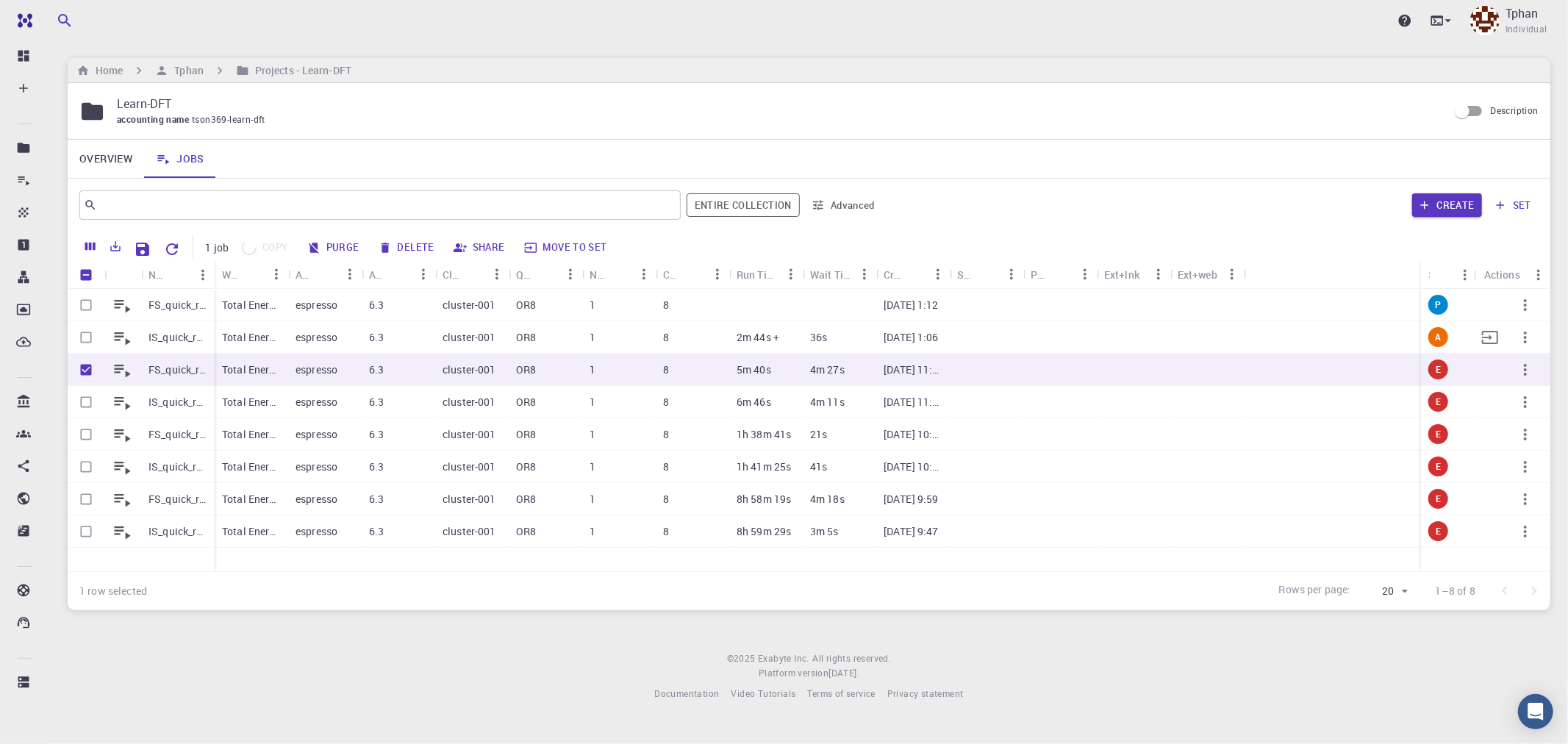
checkbox input "false"
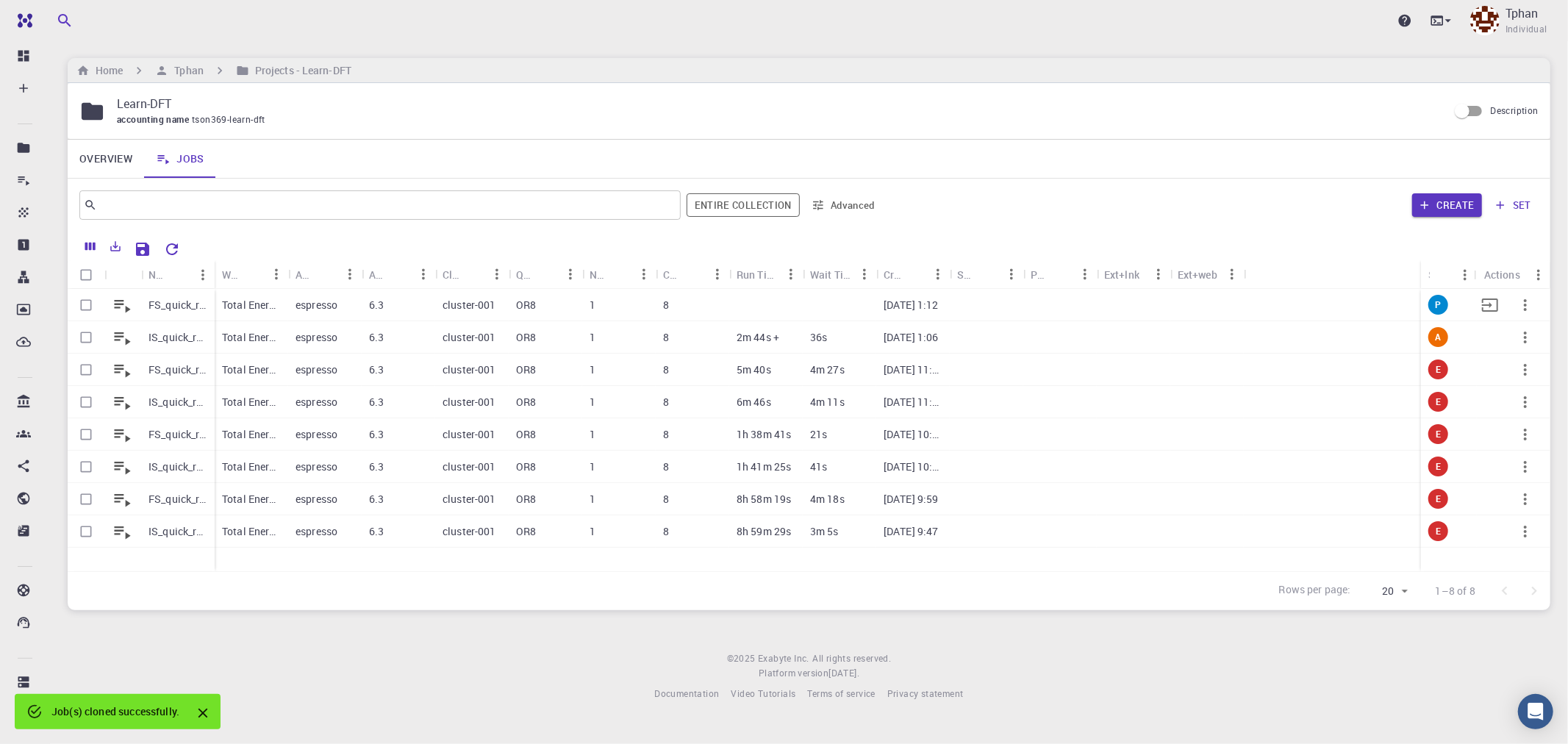
click at [171, 307] on p "FS_quick_relaxed_V4 (clone)" at bounding box center [178, 305] width 59 height 15
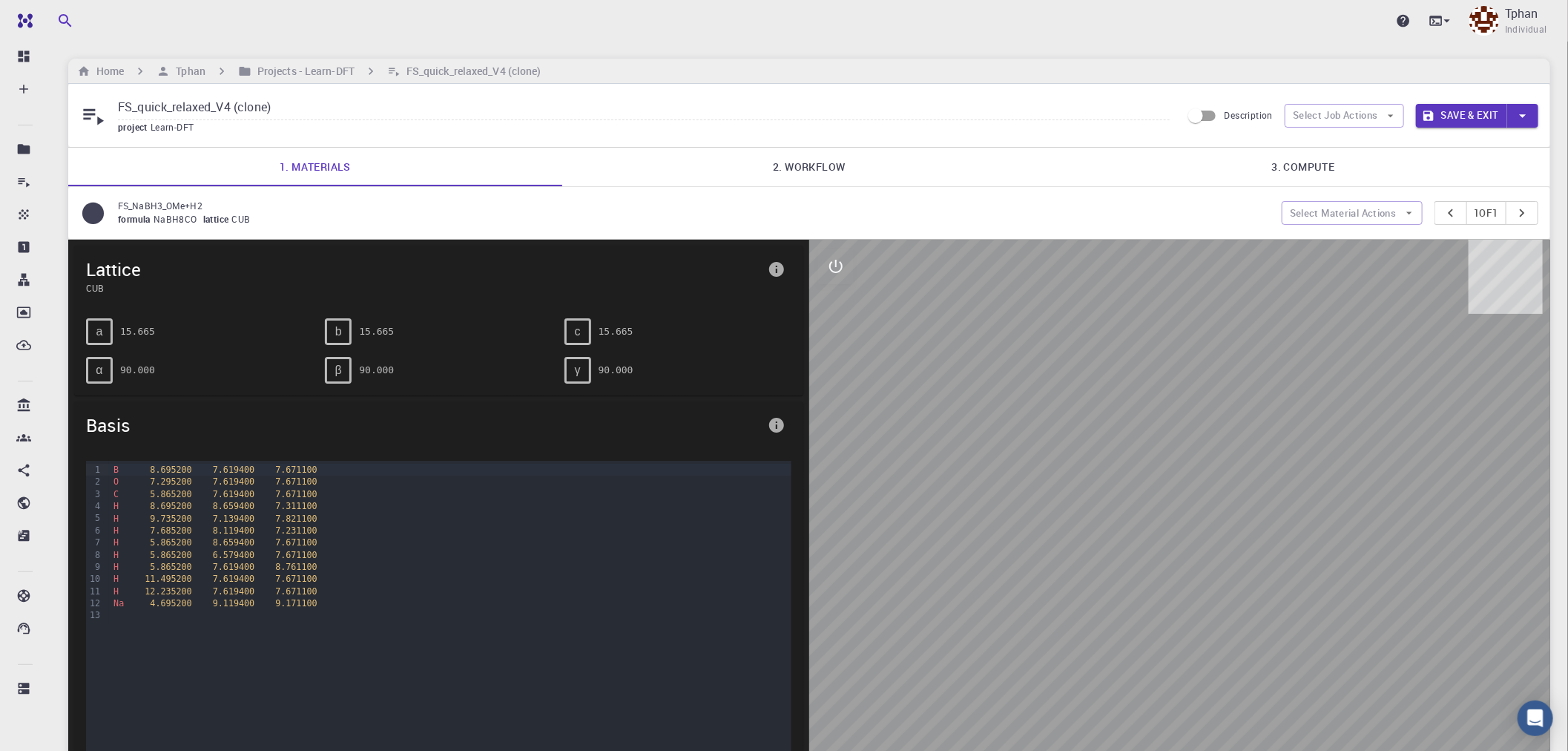
click at [273, 103] on input "FS_quick_relaxed_V4 (clone)" at bounding box center [643, 107] width 1052 height 25
click at [287, 104] on input "FS_quick_relaxed_V4 (clone)" at bounding box center [643, 107] width 1052 height 25
click at [284, 117] on input "FS_quick_relaxed_V4 (clone)" at bounding box center [643, 107] width 1052 height 25
type input "FS_quick_relaxed_V7"
click at [804, 167] on link "2. Workflow" at bounding box center [809, 167] width 494 height 38
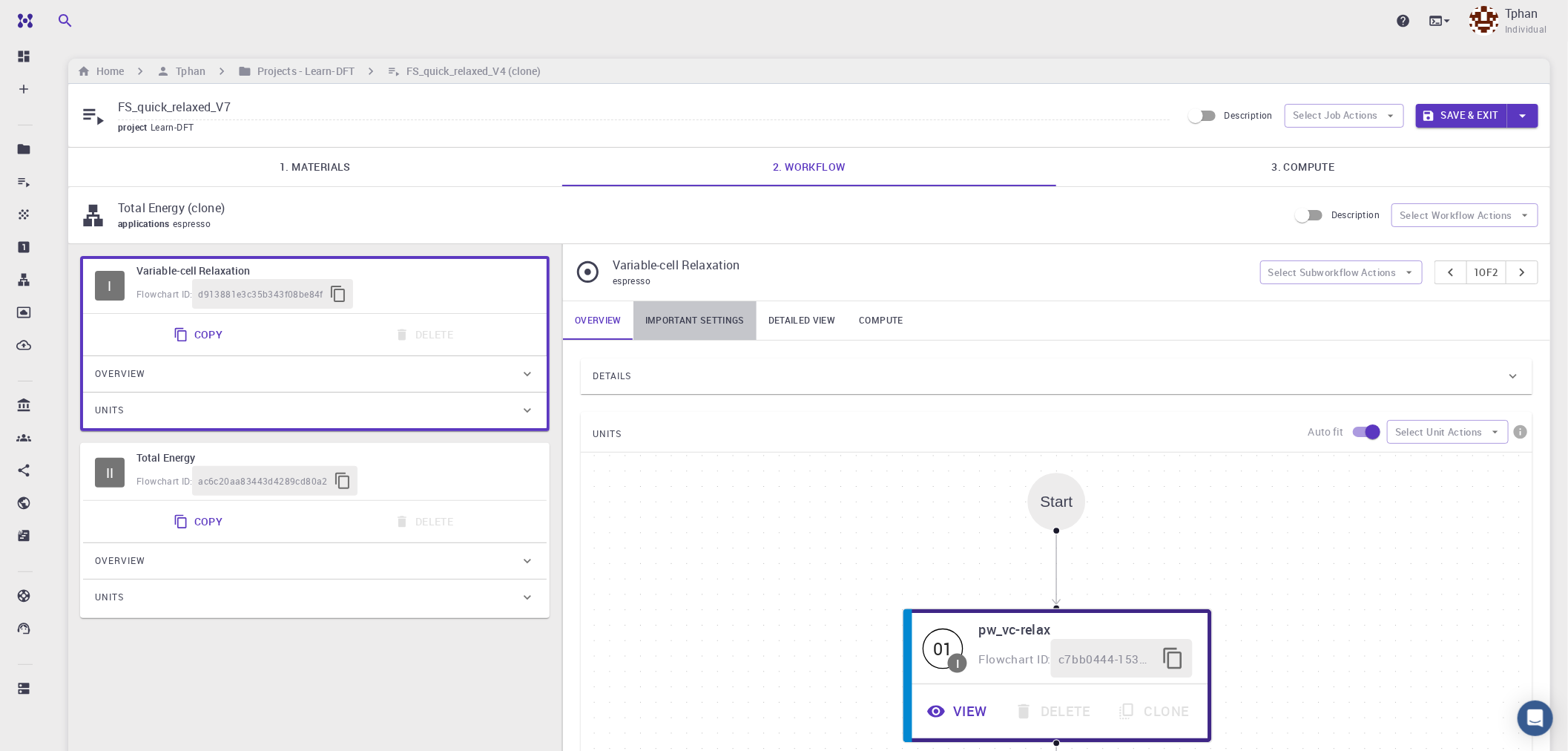
click at [699, 325] on link "Important settings" at bounding box center [695, 321] width 123 height 38
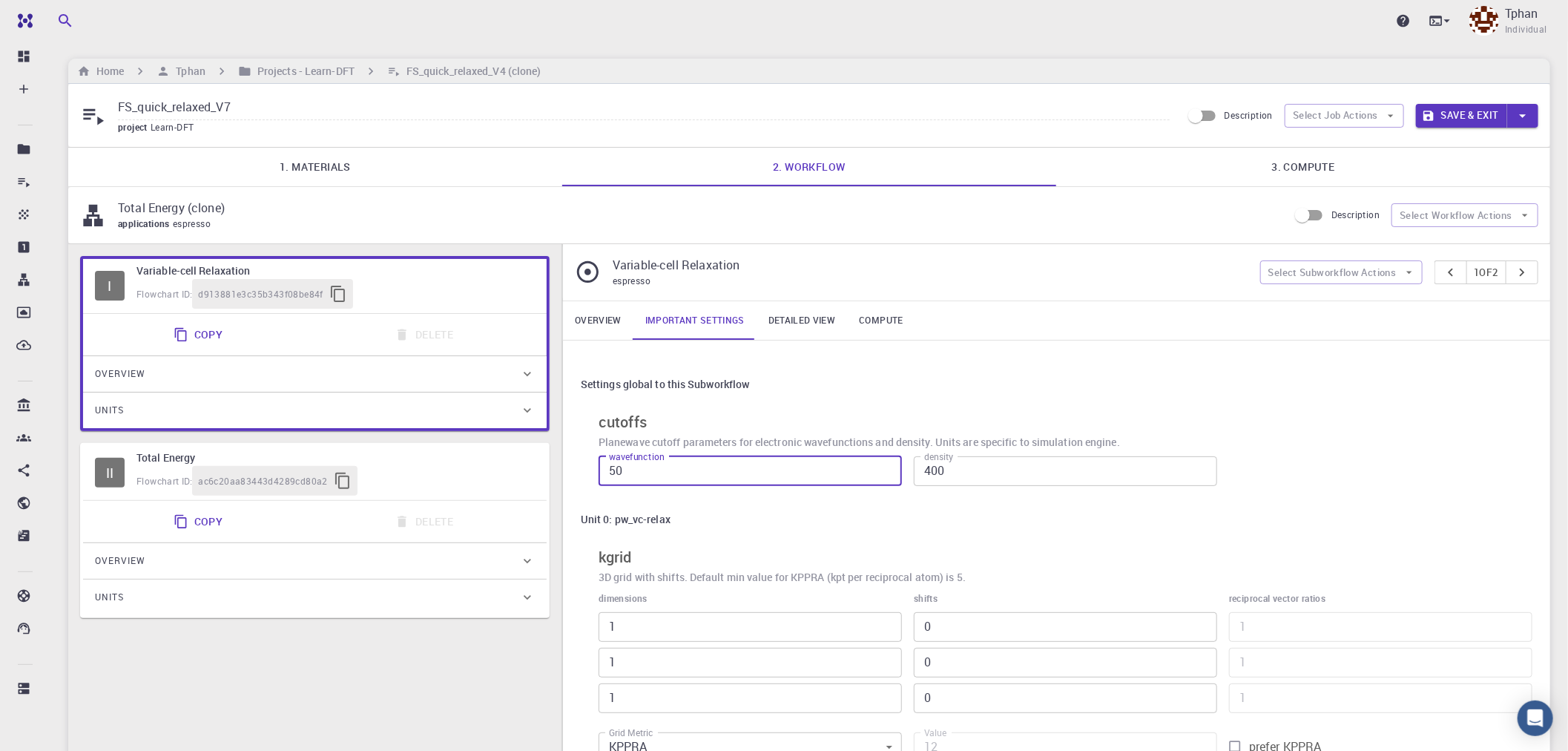
drag, startPoint x: 653, startPoint y: 484, endPoint x: 451, endPoint y: 490, distance: 202.1
click at [449, 491] on div "I Variable-cell Relaxation Flowchart ID: d913881e3c35b343f08be84f Copy Delete O…" at bounding box center [809, 522] width 1482 height 555
type input "60"
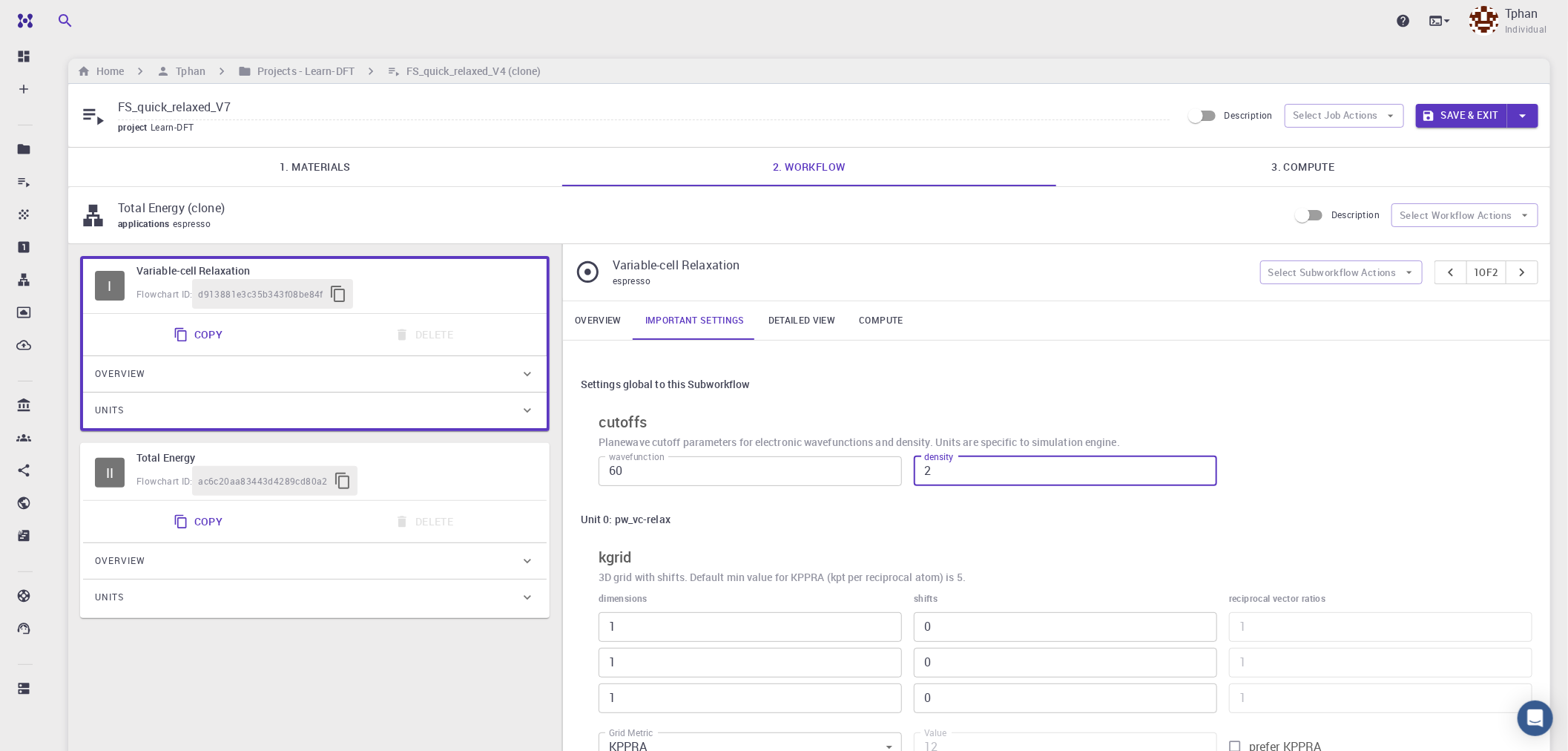
click at [956, 477] on input "2" at bounding box center [1066, 470] width 304 height 30
click at [792, 477] on input "60" at bounding box center [750, 470] width 304 height 30
type input "480"
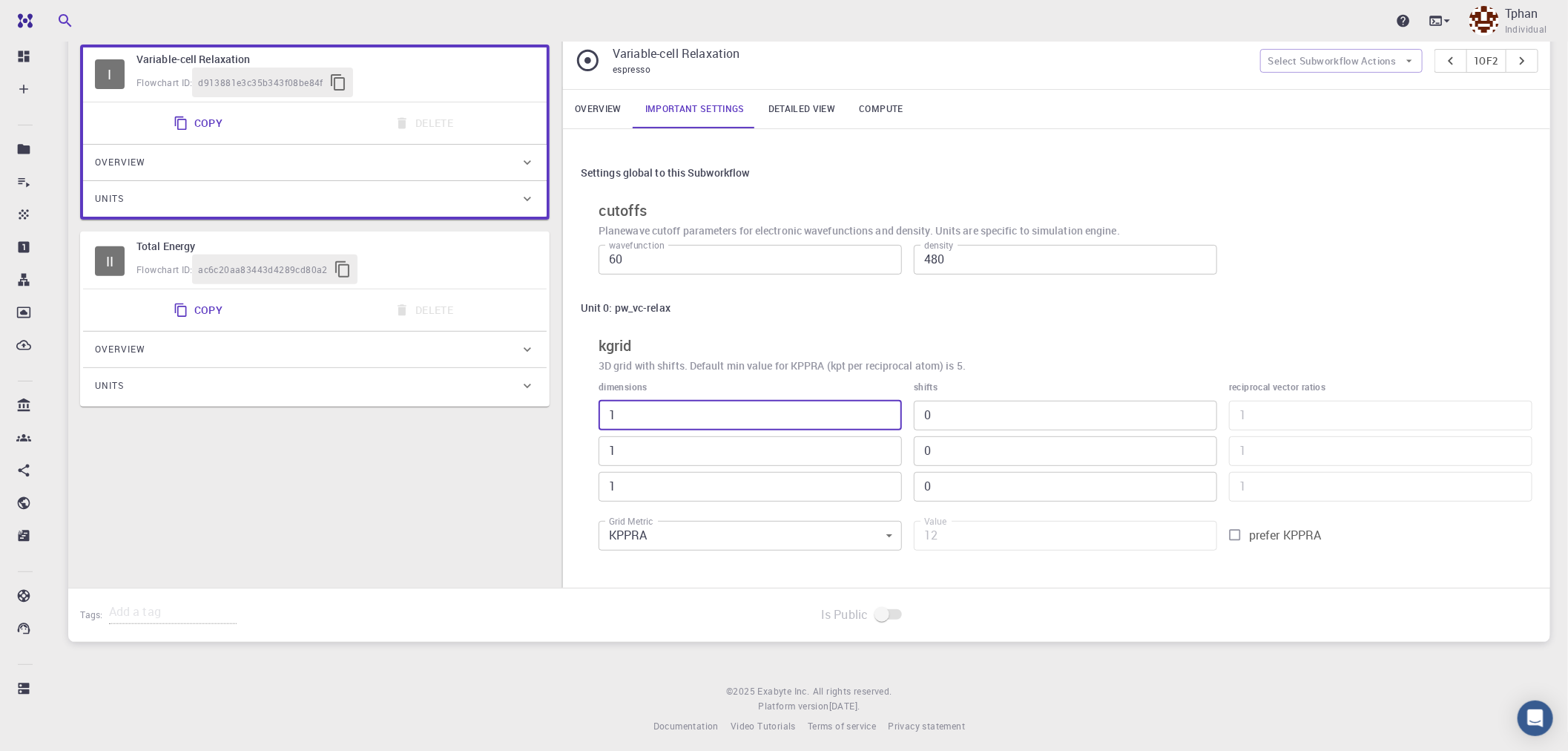
scroll to position [224, 0]
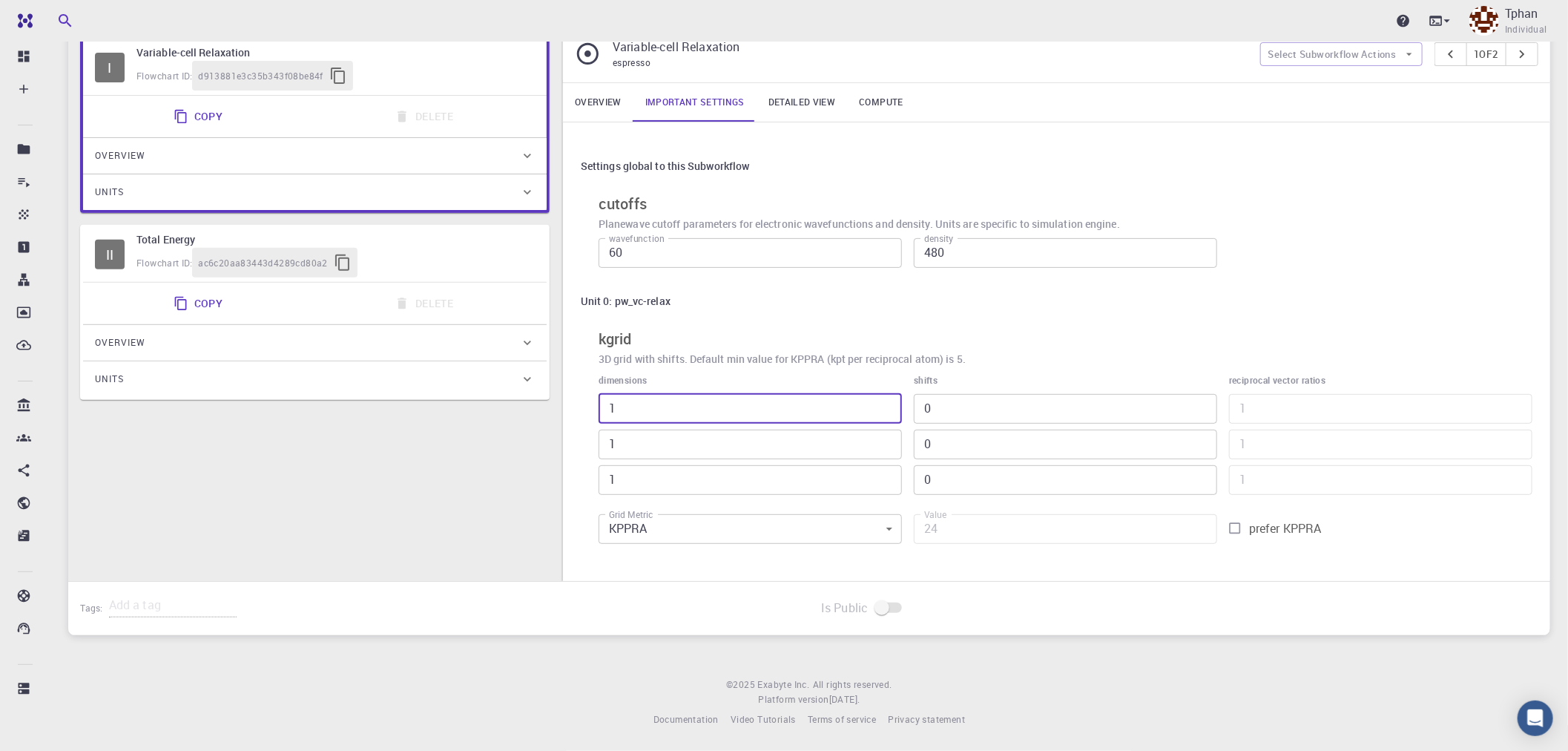
type input "2"
type input "24"
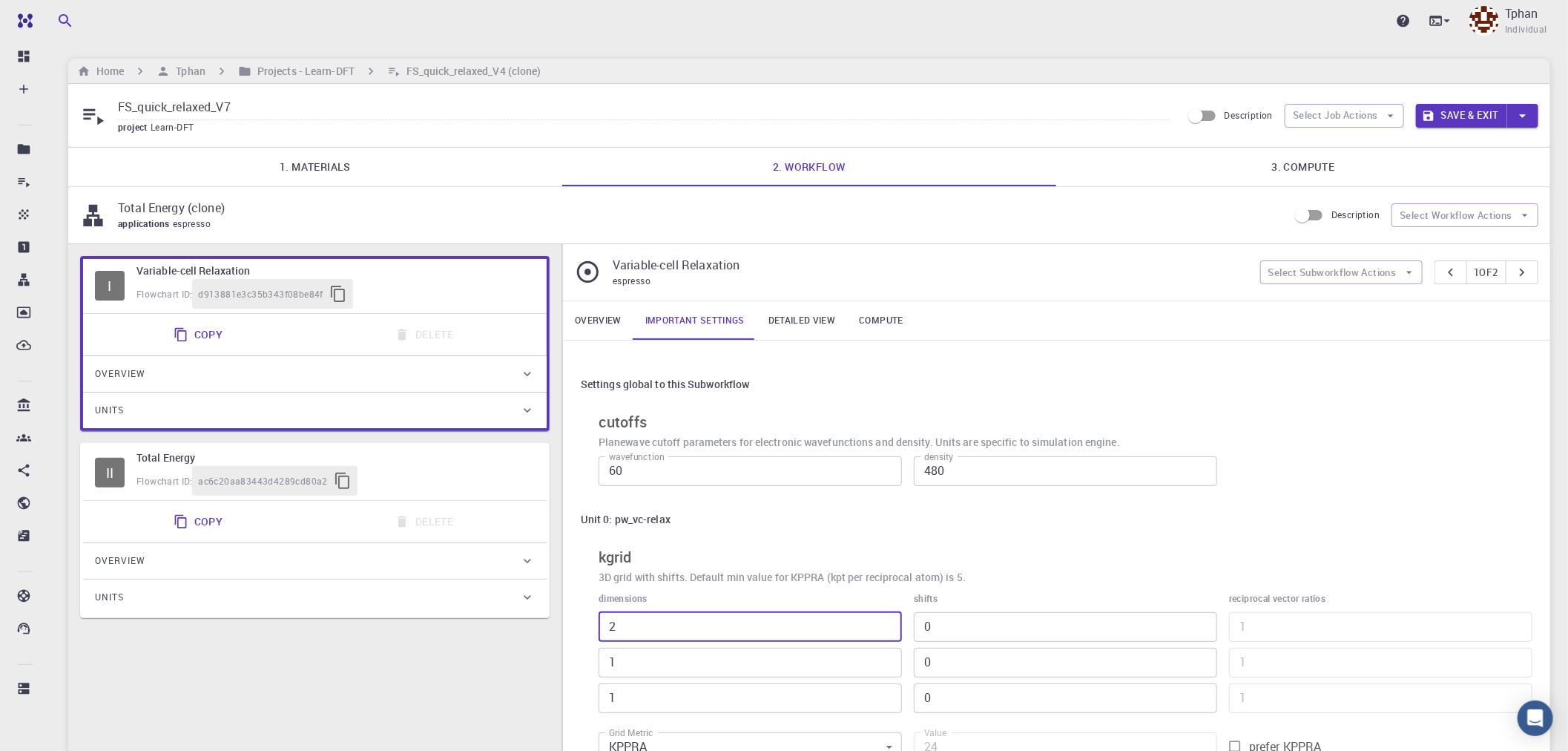
type input "2"
click at [802, 312] on link "Detailed view" at bounding box center [801, 321] width 91 height 38
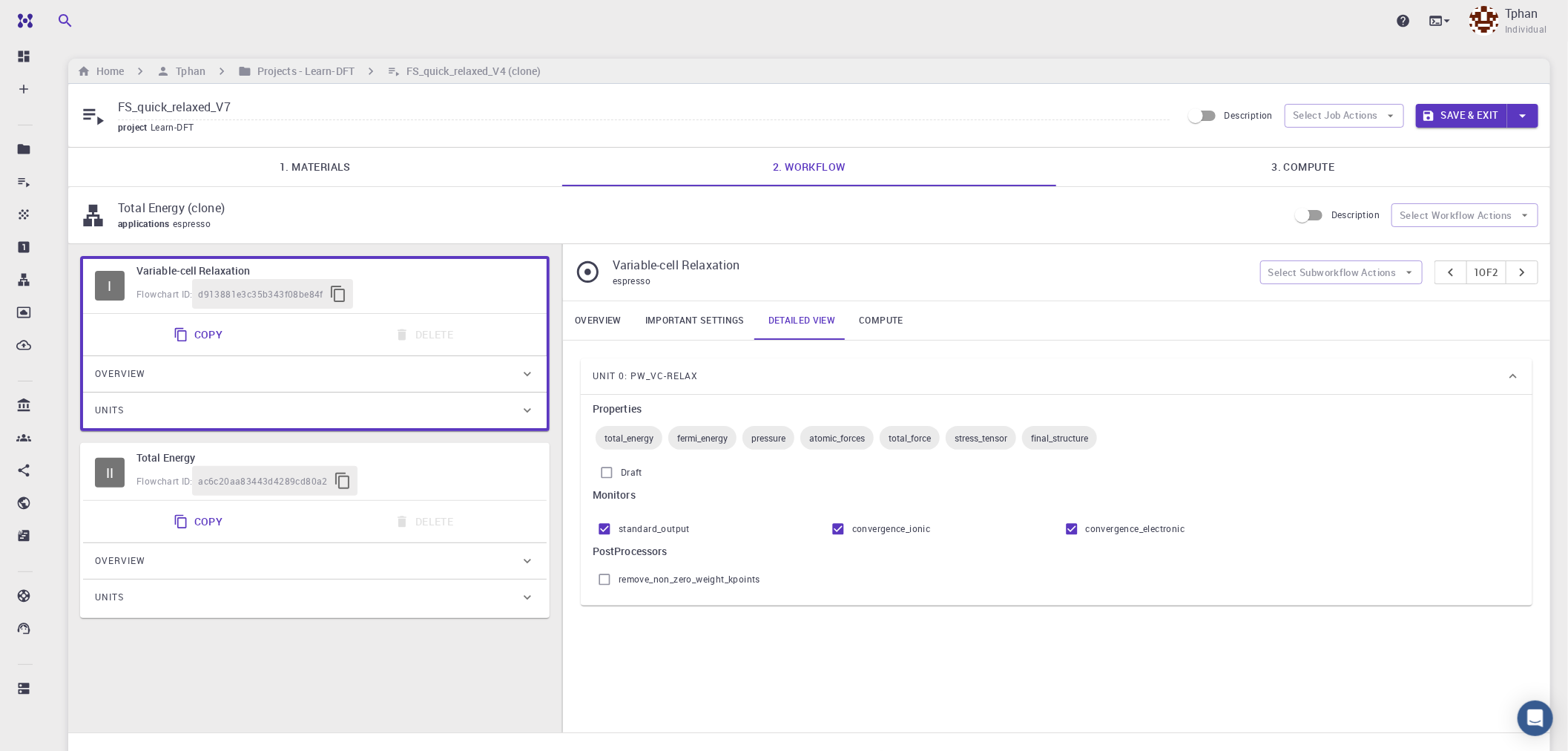
click at [887, 316] on link "Compute" at bounding box center [881, 321] width 67 height 38
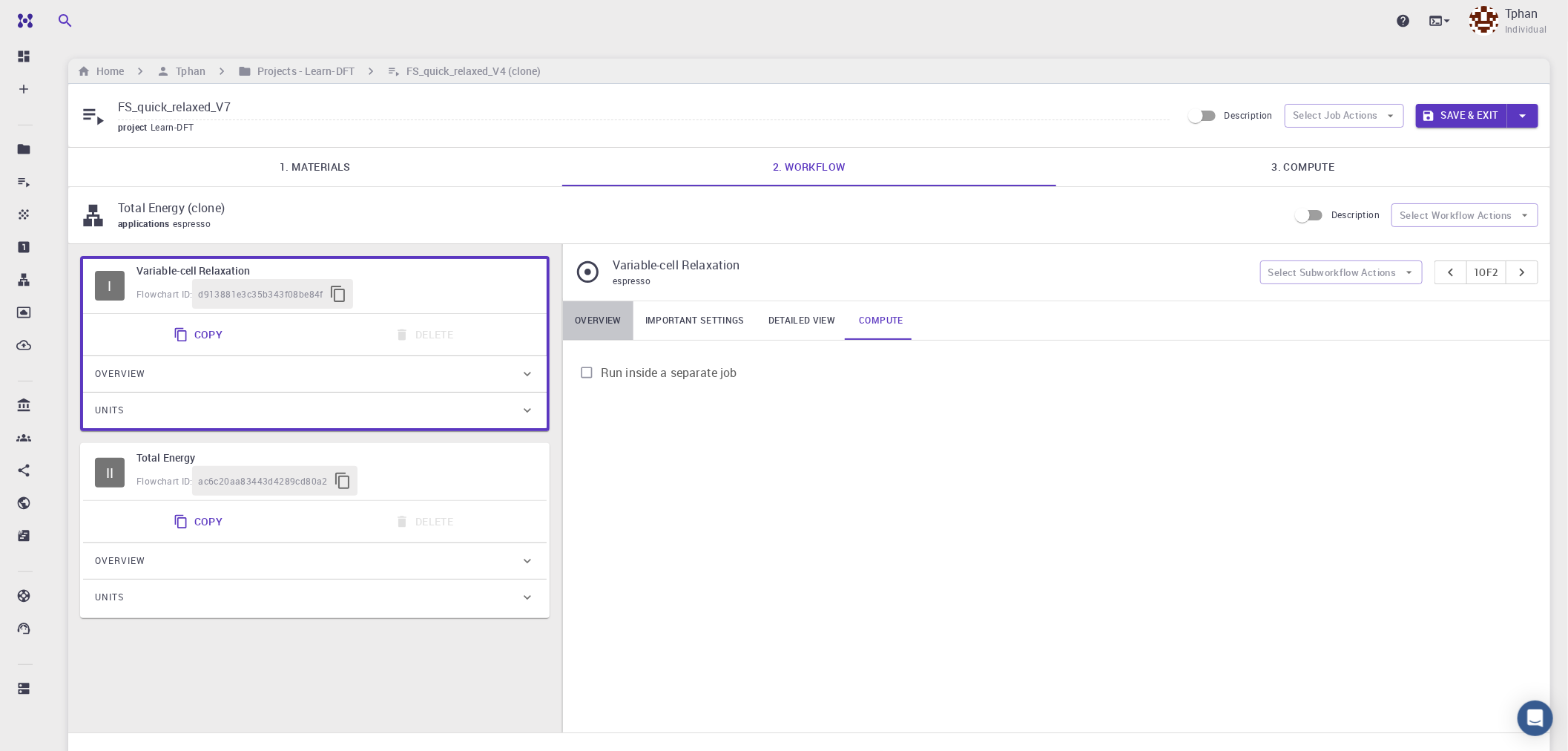
click at [608, 313] on link "Overview" at bounding box center [599, 321] width 71 height 38
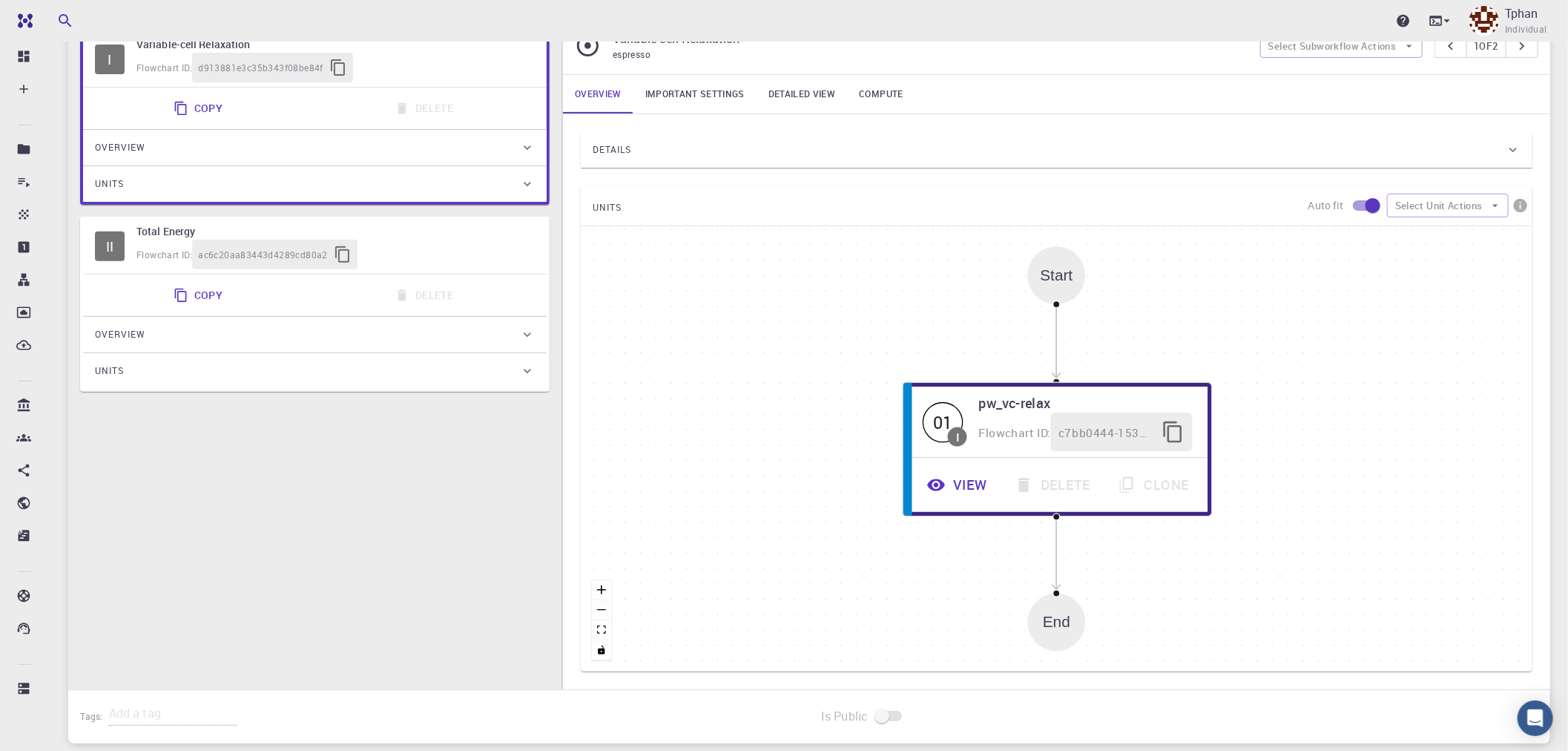
scroll to position [247, 0]
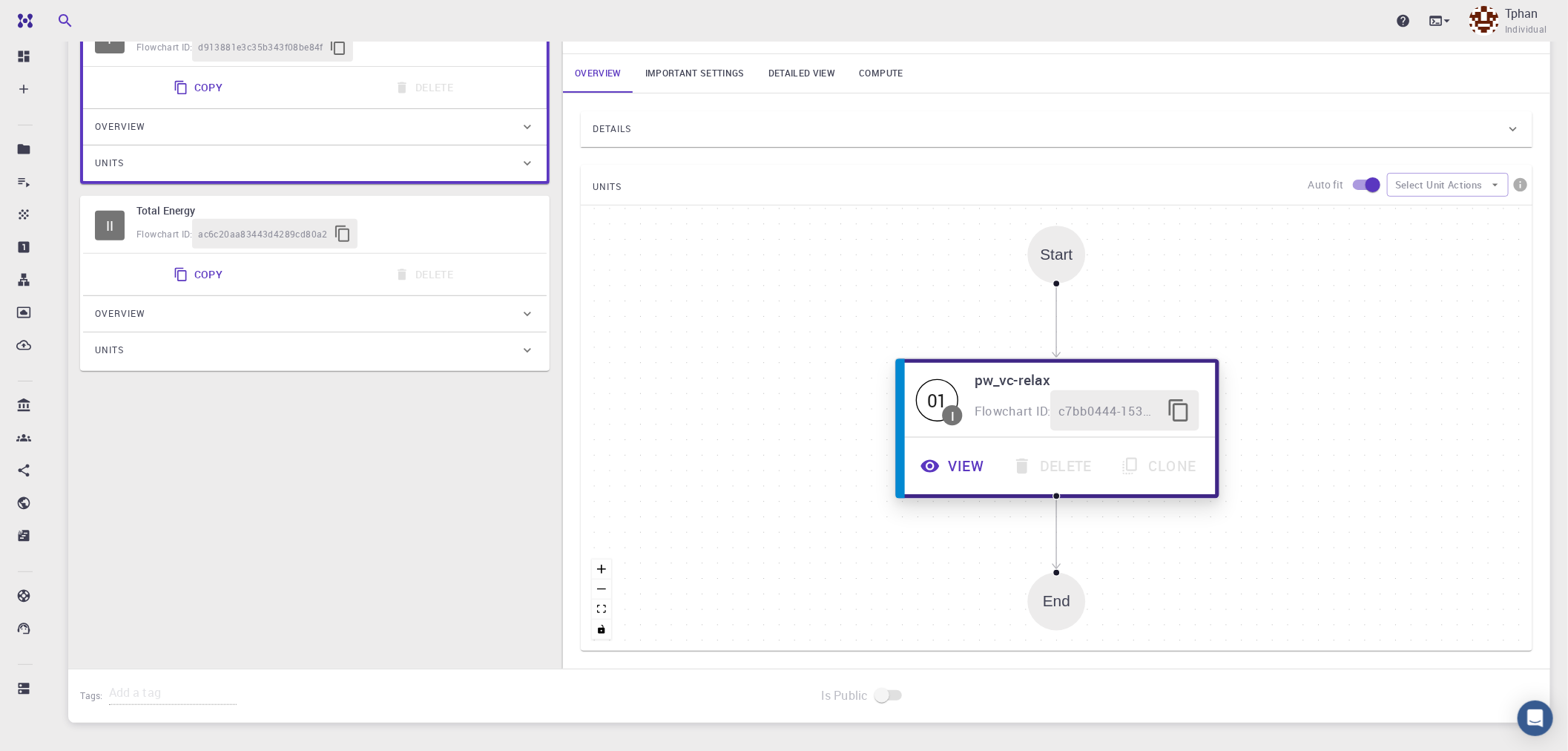
click at [956, 467] on button "View" at bounding box center [953, 466] width 92 height 41
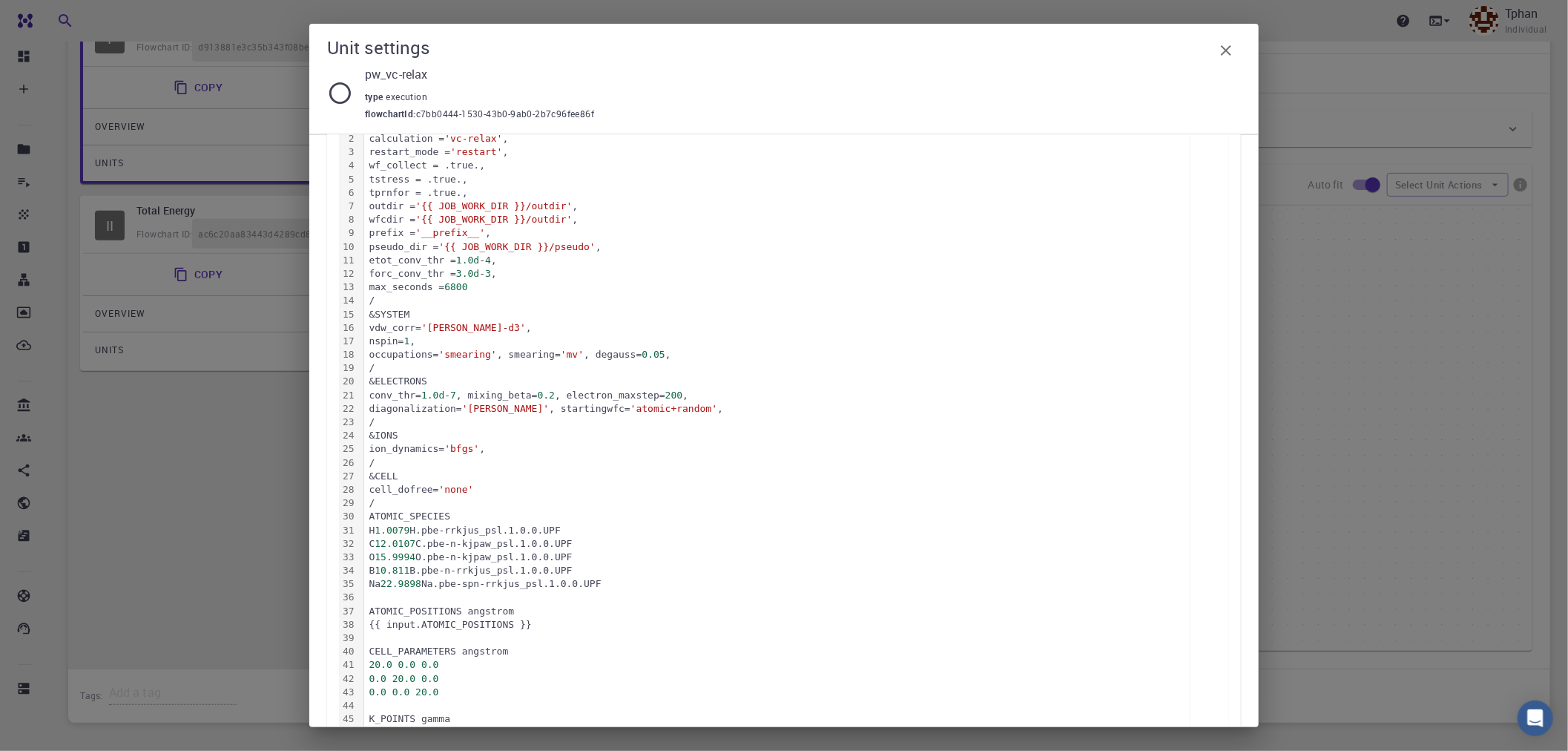
scroll to position [109, 0]
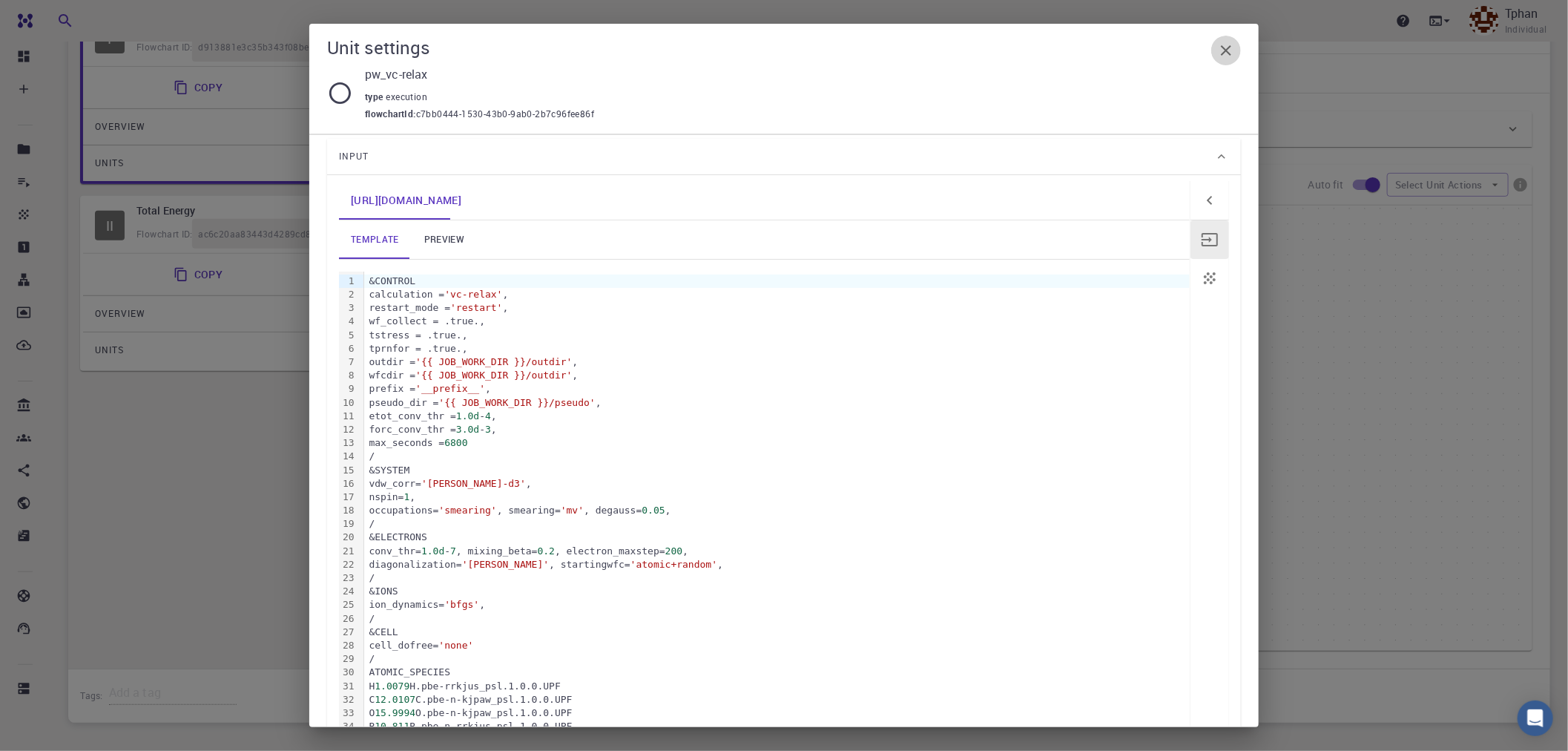
click at [1221, 52] on icon "button" at bounding box center [1226, 50] width 18 height 18
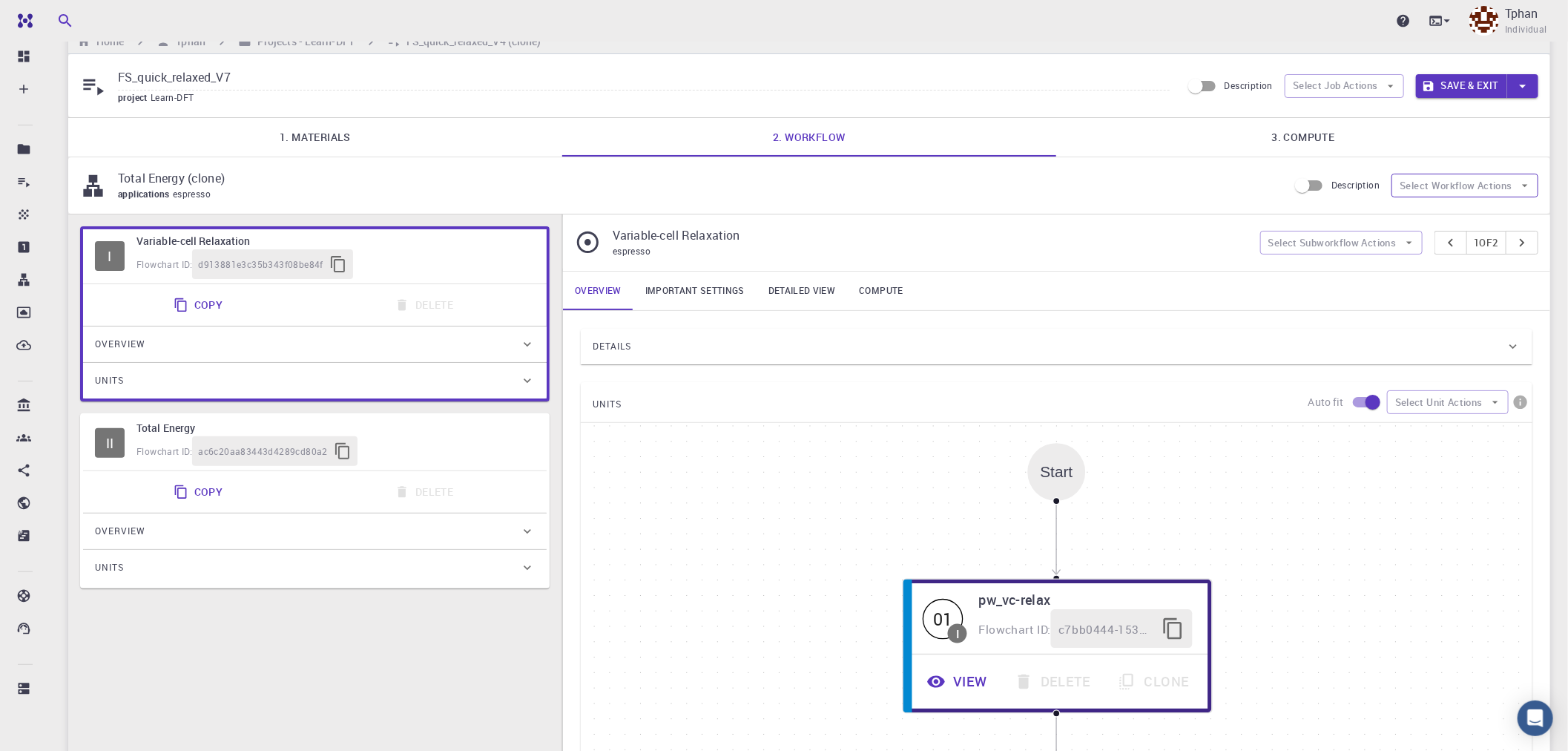
scroll to position [0, 0]
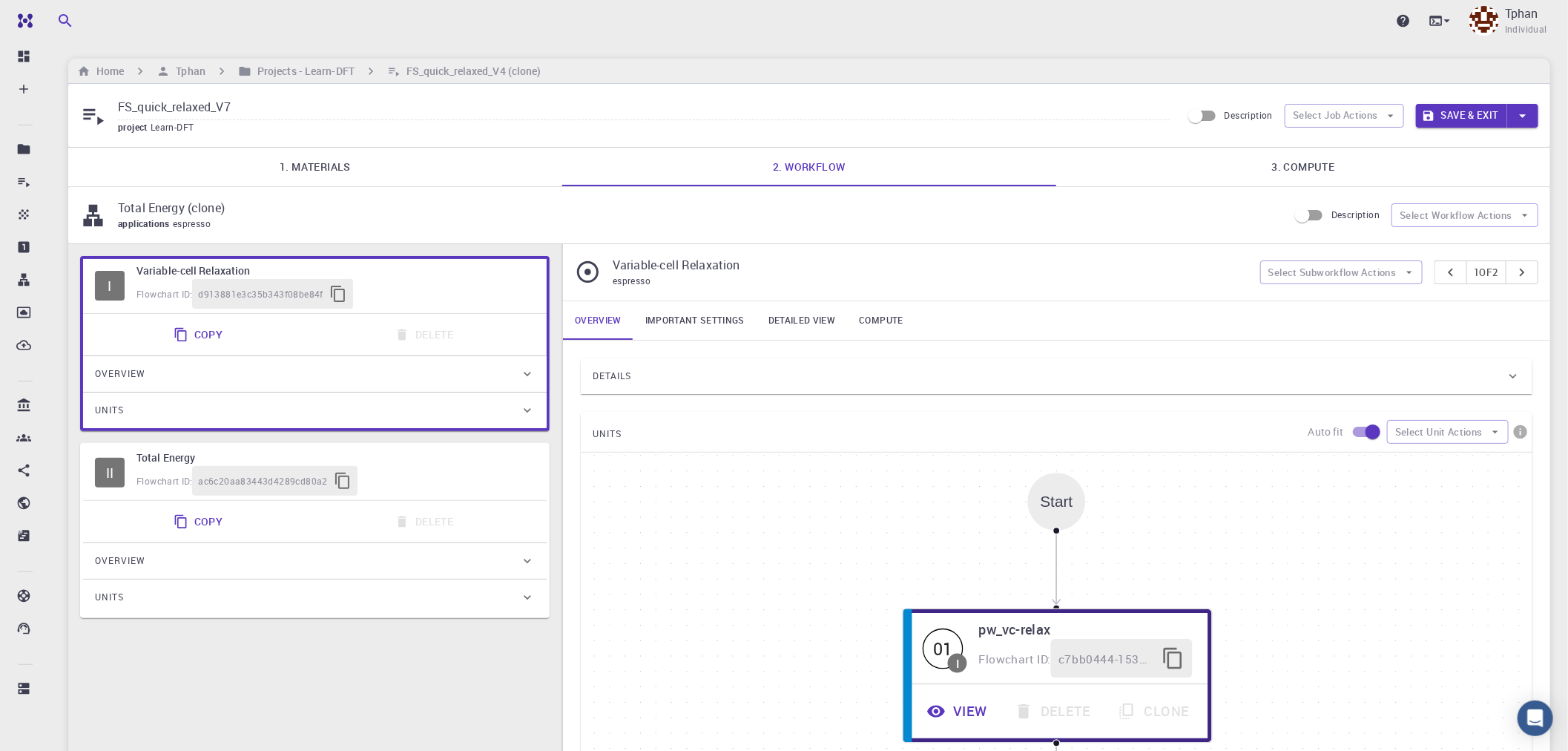
click at [1466, 113] on button "Save & Exit" at bounding box center [1462, 116] width 91 height 24
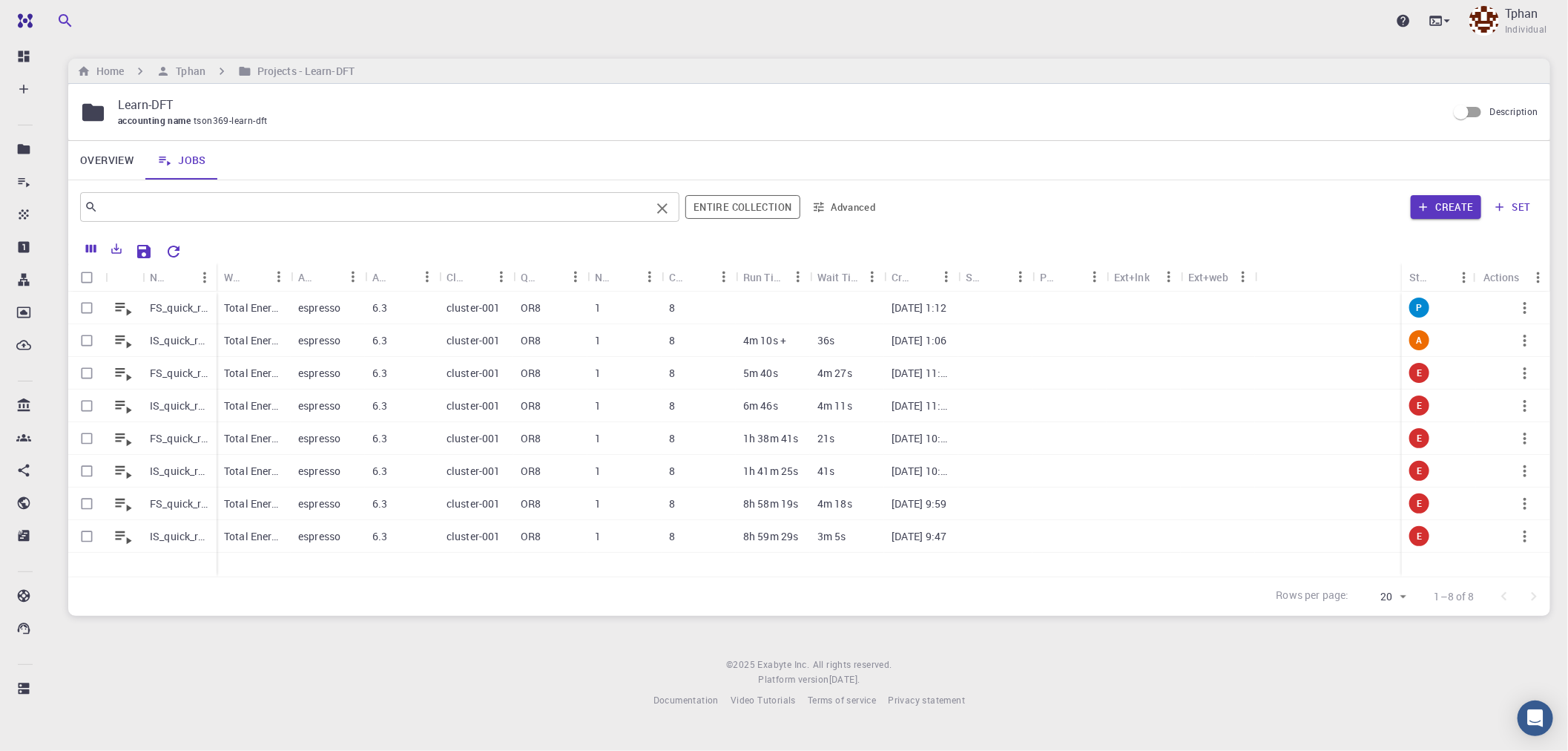
drag, startPoint x: 537, startPoint y: 196, endPoint x: 521, endPoint y: 196, distance: 16.0
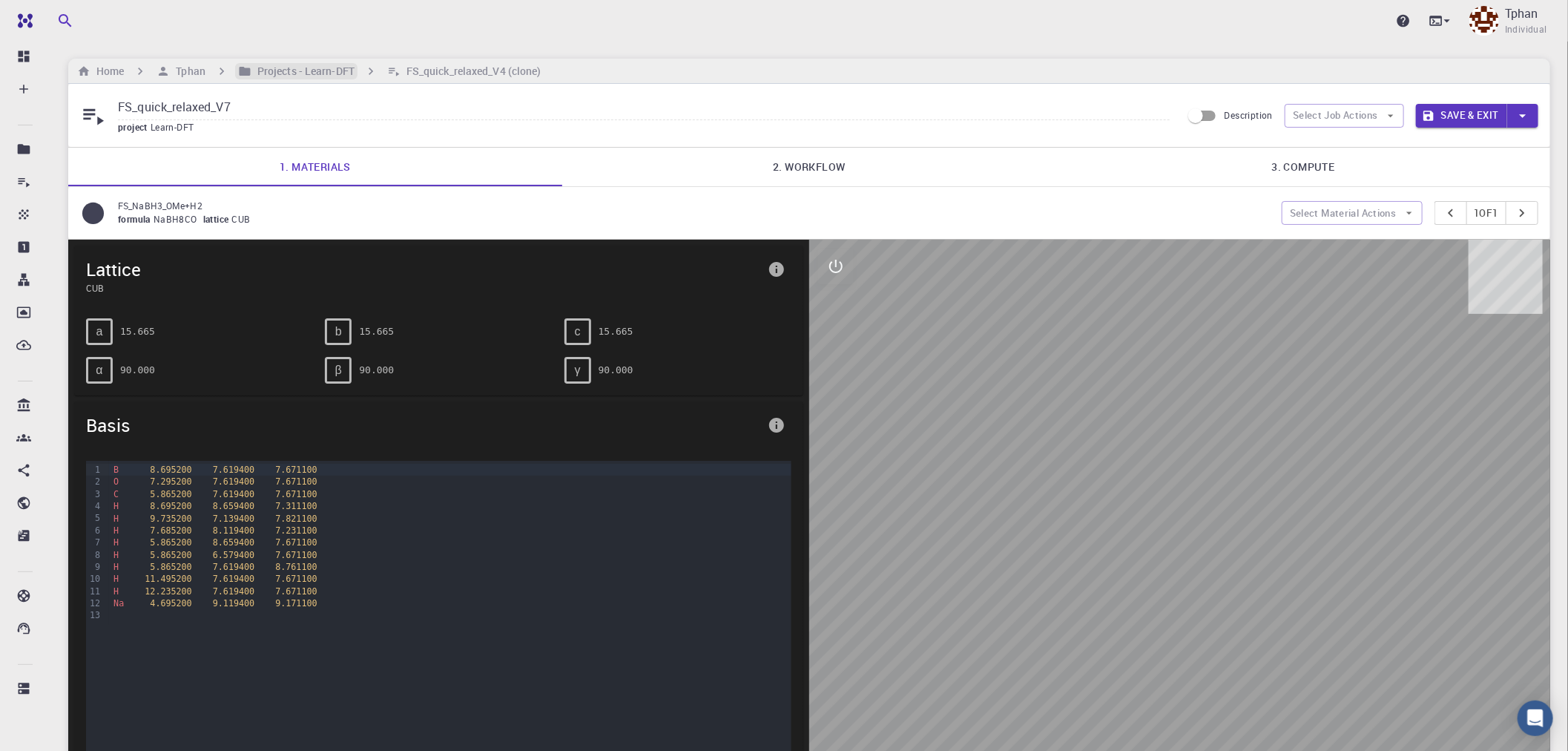
click at [275, 78] on h6 "Projects - Learn-DFT" at bounding box center [303, 71] width 103 height 16
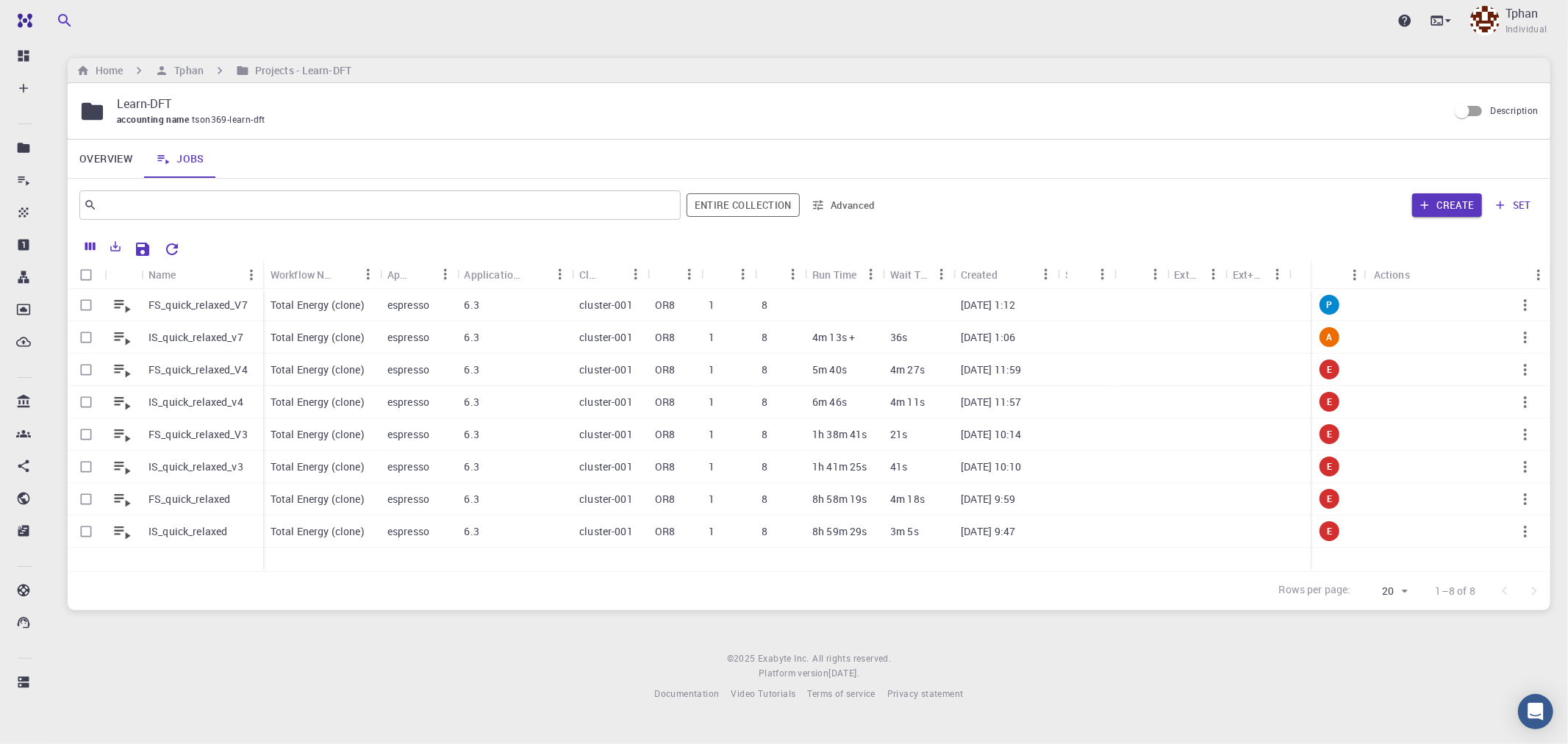
click at [204, 338] on p "IS_quick_relaxed_v7" at bounding box center [195, 337] width 94 height 15
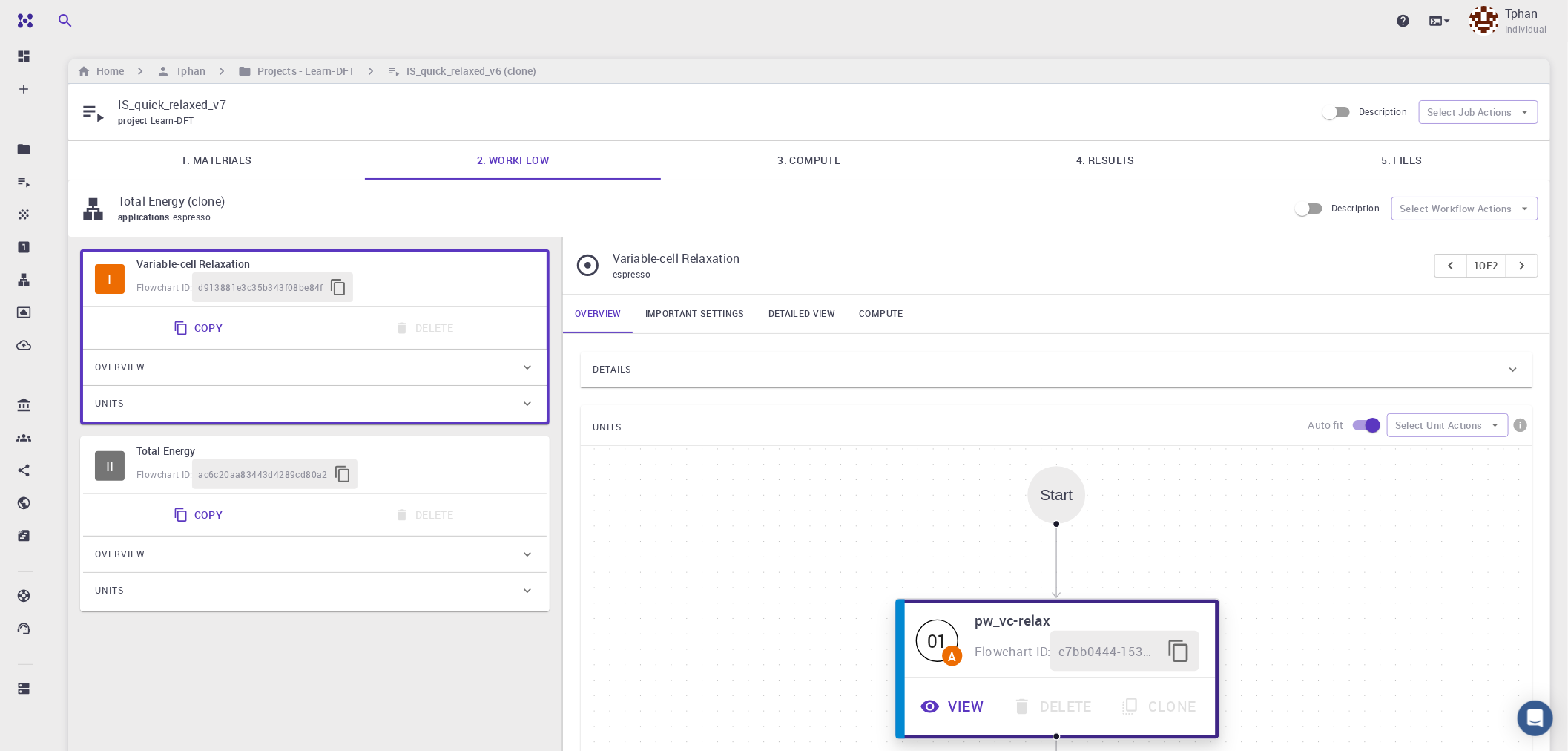
click at [968, 709] on button "View" at bounding box center [953, 706] width 92 height 41
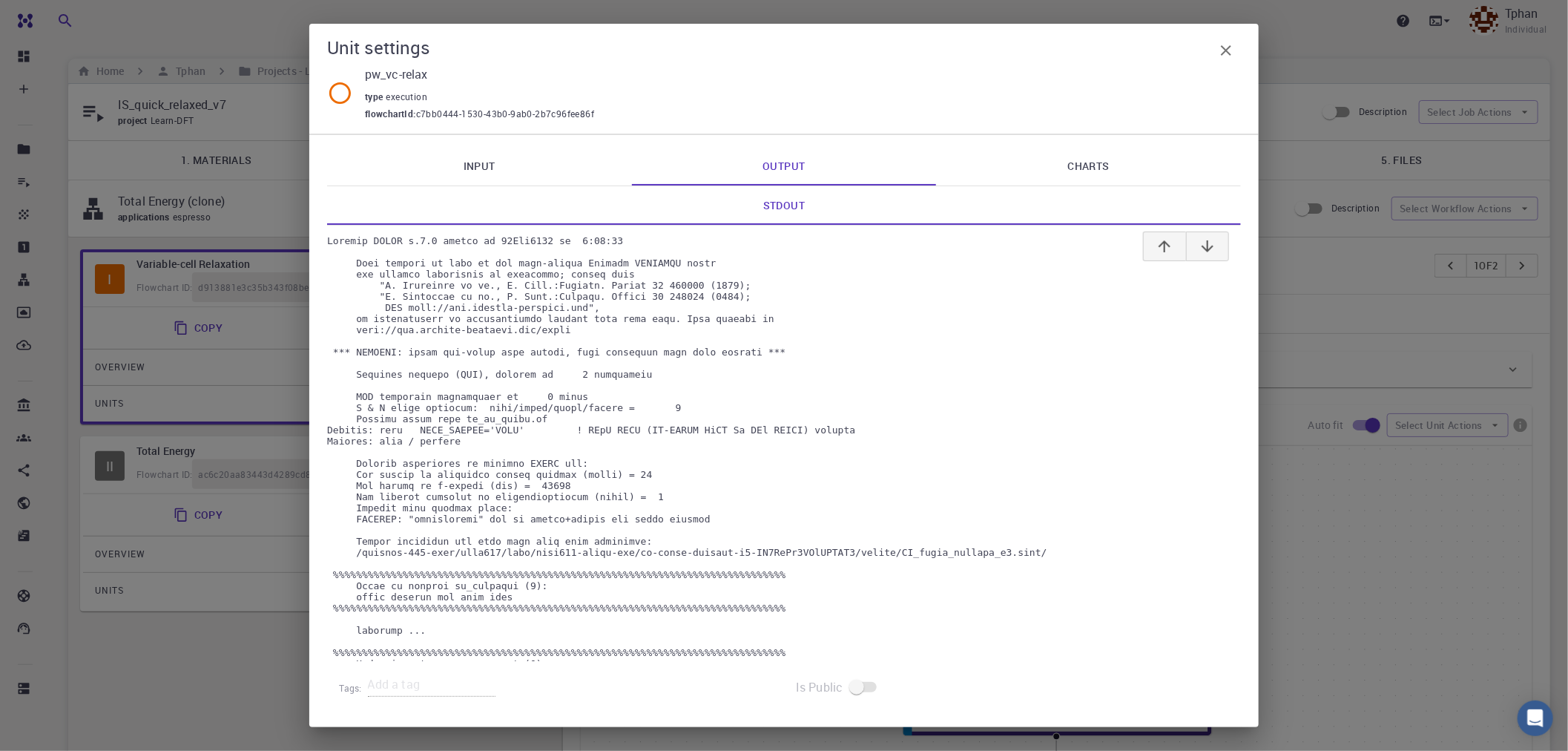
scroll to position [83, 0]
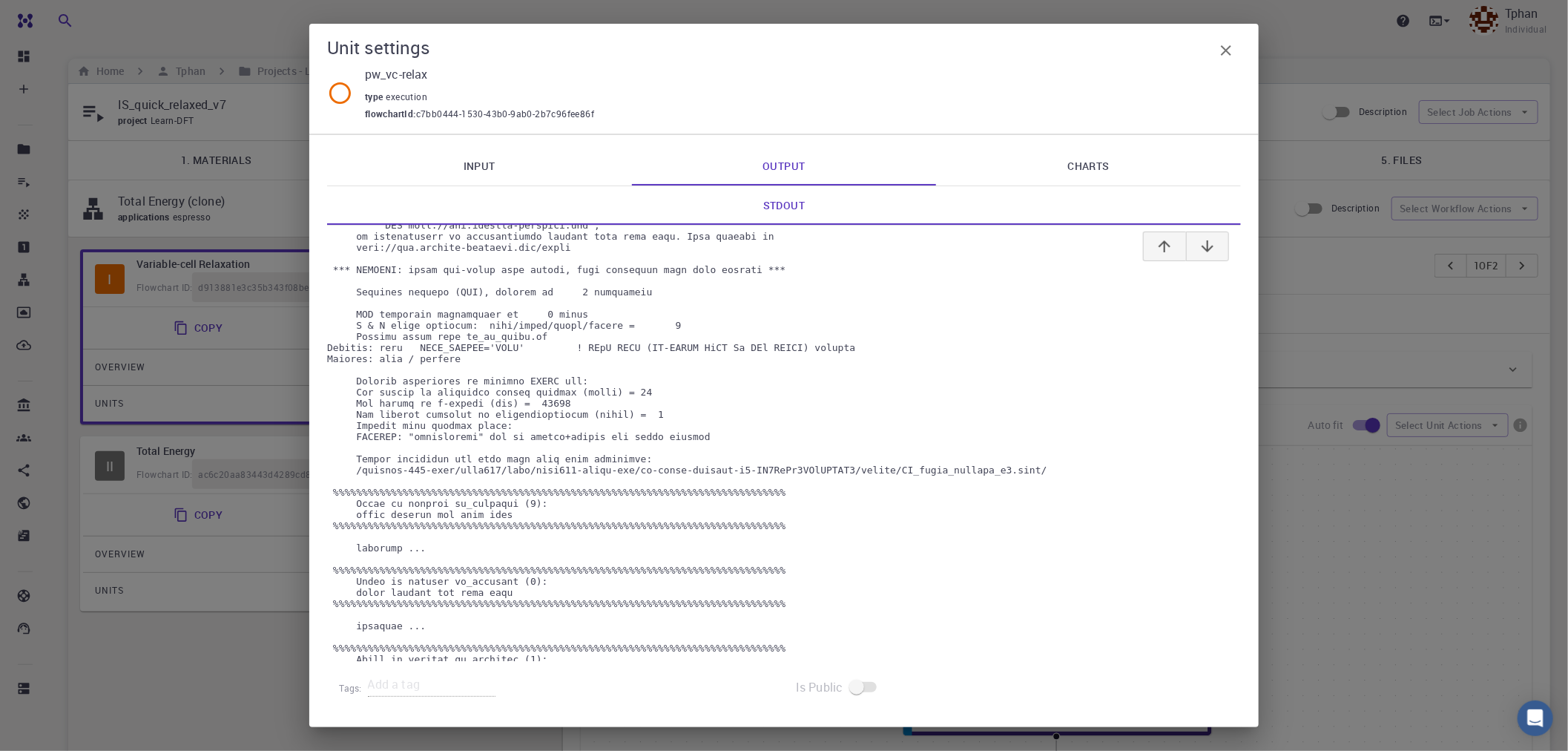
click at [1082, 171] on link "Charts" at bounding box center [1089, 166] width 305 height 38
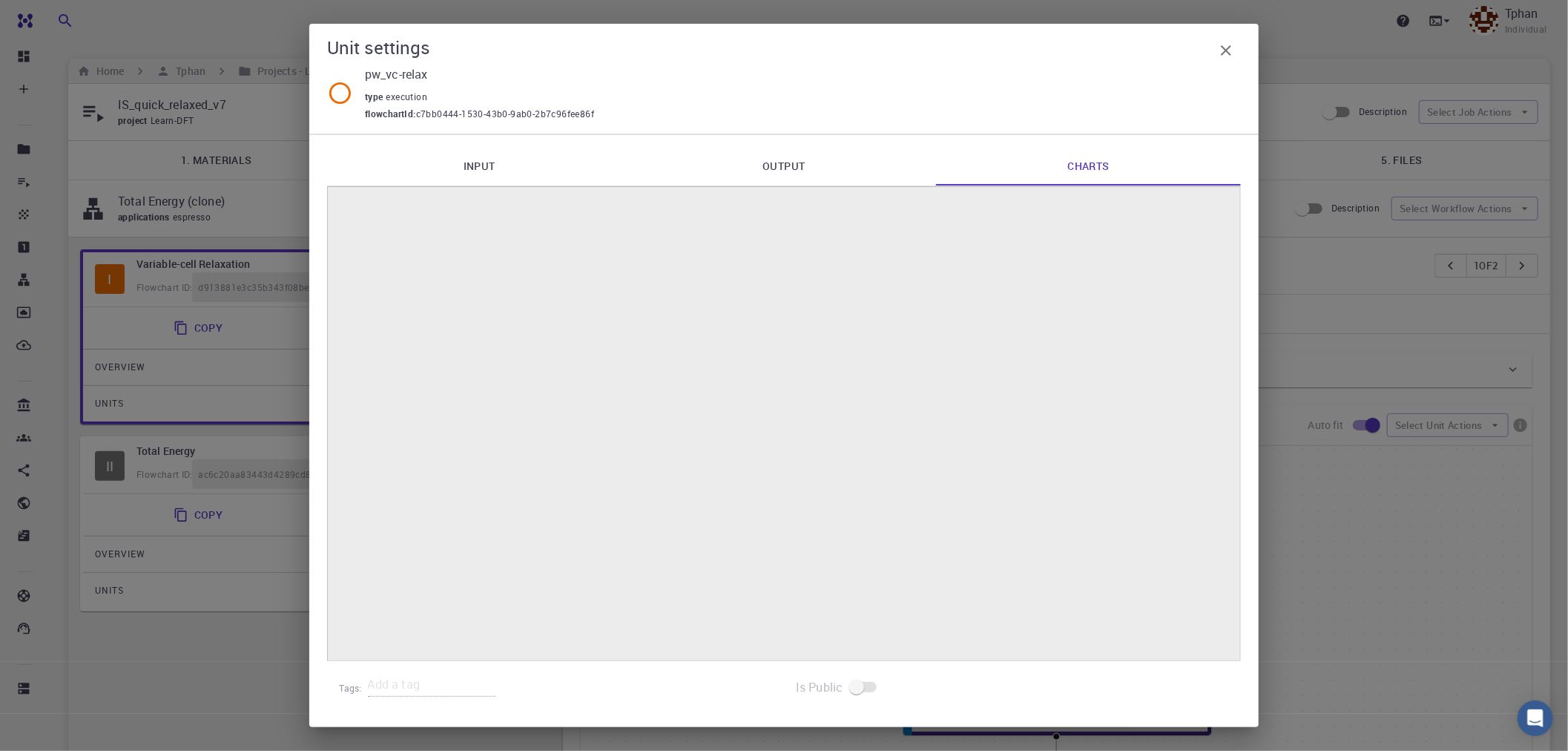
click at [1231, 59] on button "button" at bounding box center [1226, 50] width 30 height 30
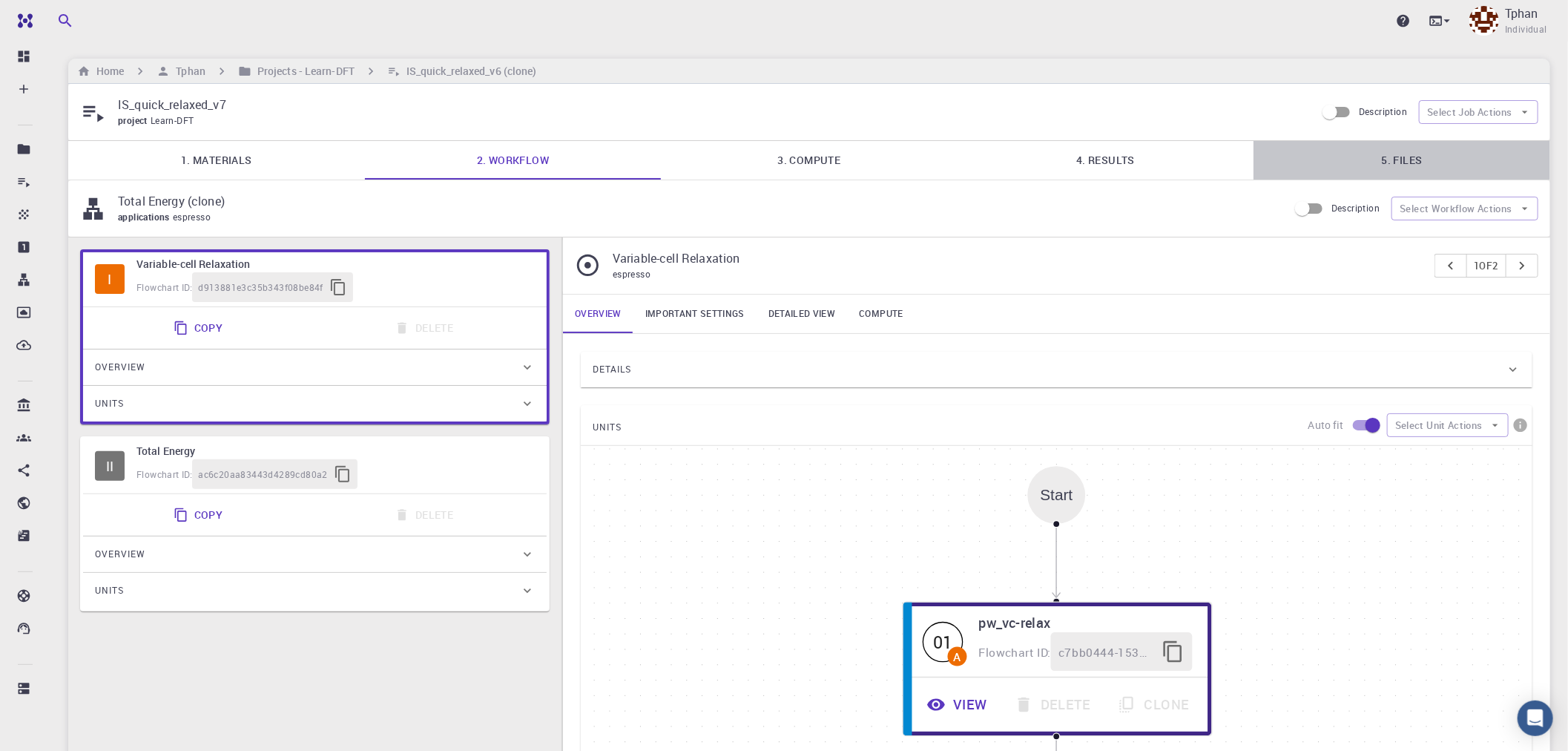
click at [1417, 164] on link "5. Files" at bounding box center [1402, 160] width 296 height 38
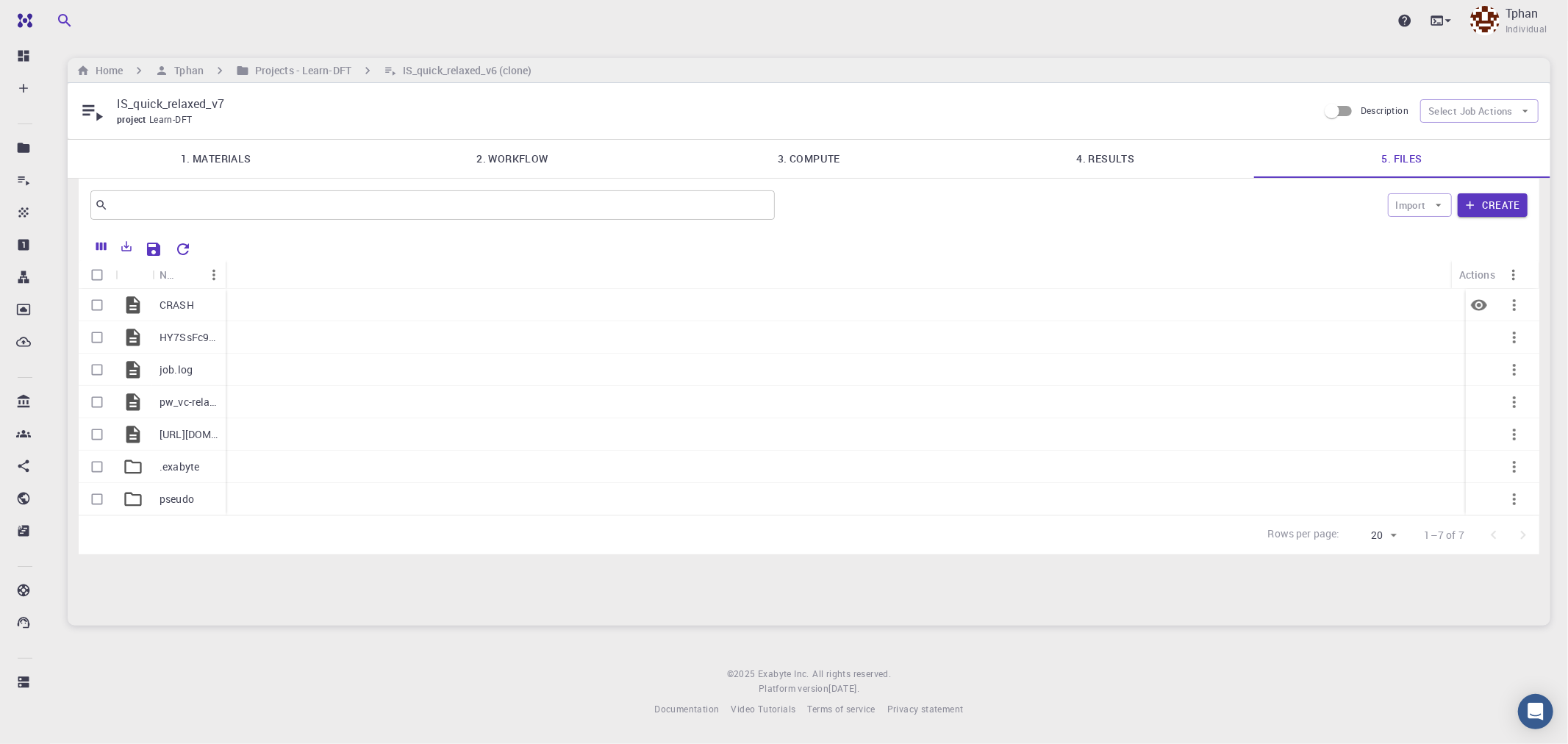
click at [98, 309] on input "Select row" at bounding box center [97, 305] width 28 height 28
checkbox input "true"
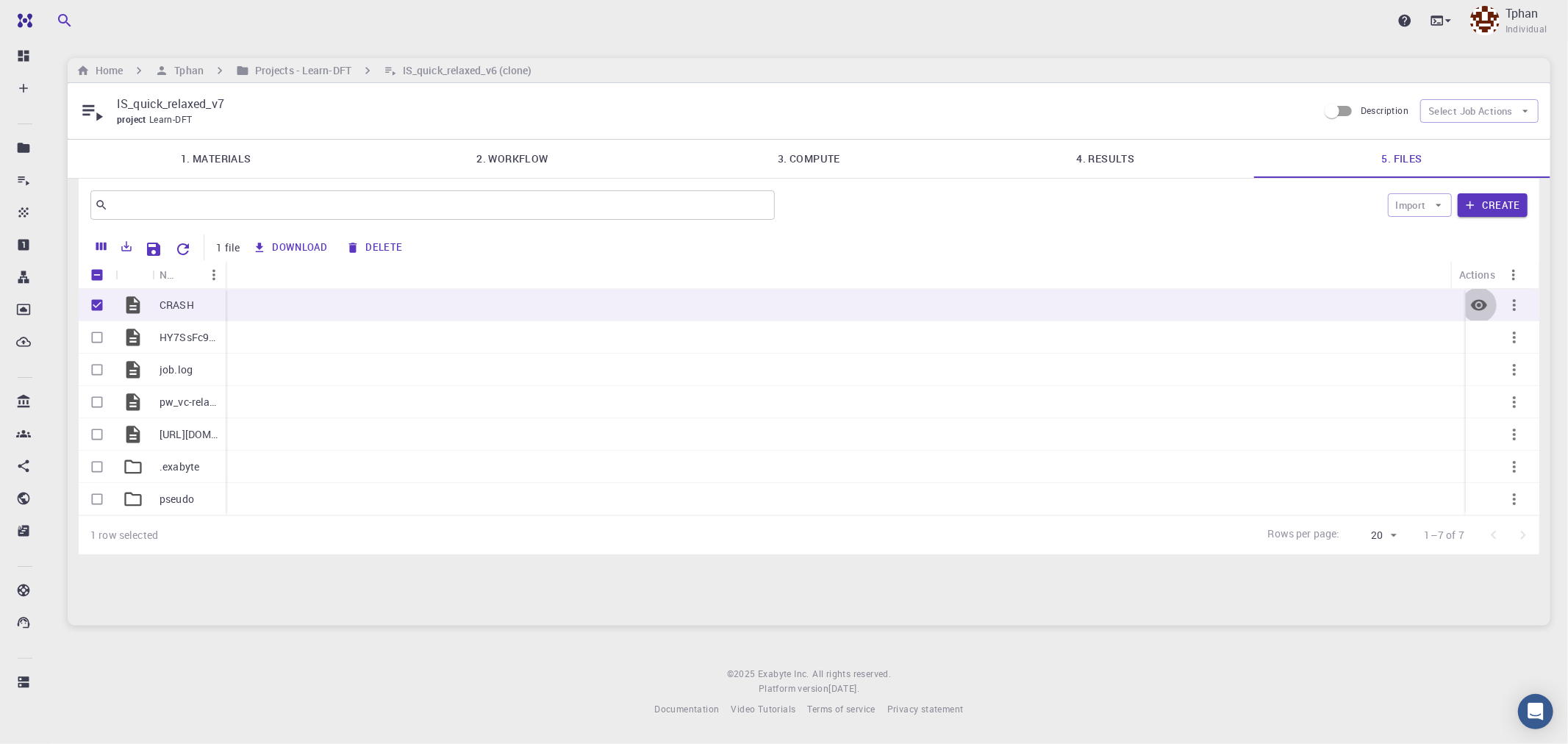
click at [1480, 309] on icon "Preview" at bounding box center [1479, 305] width 17 height 17
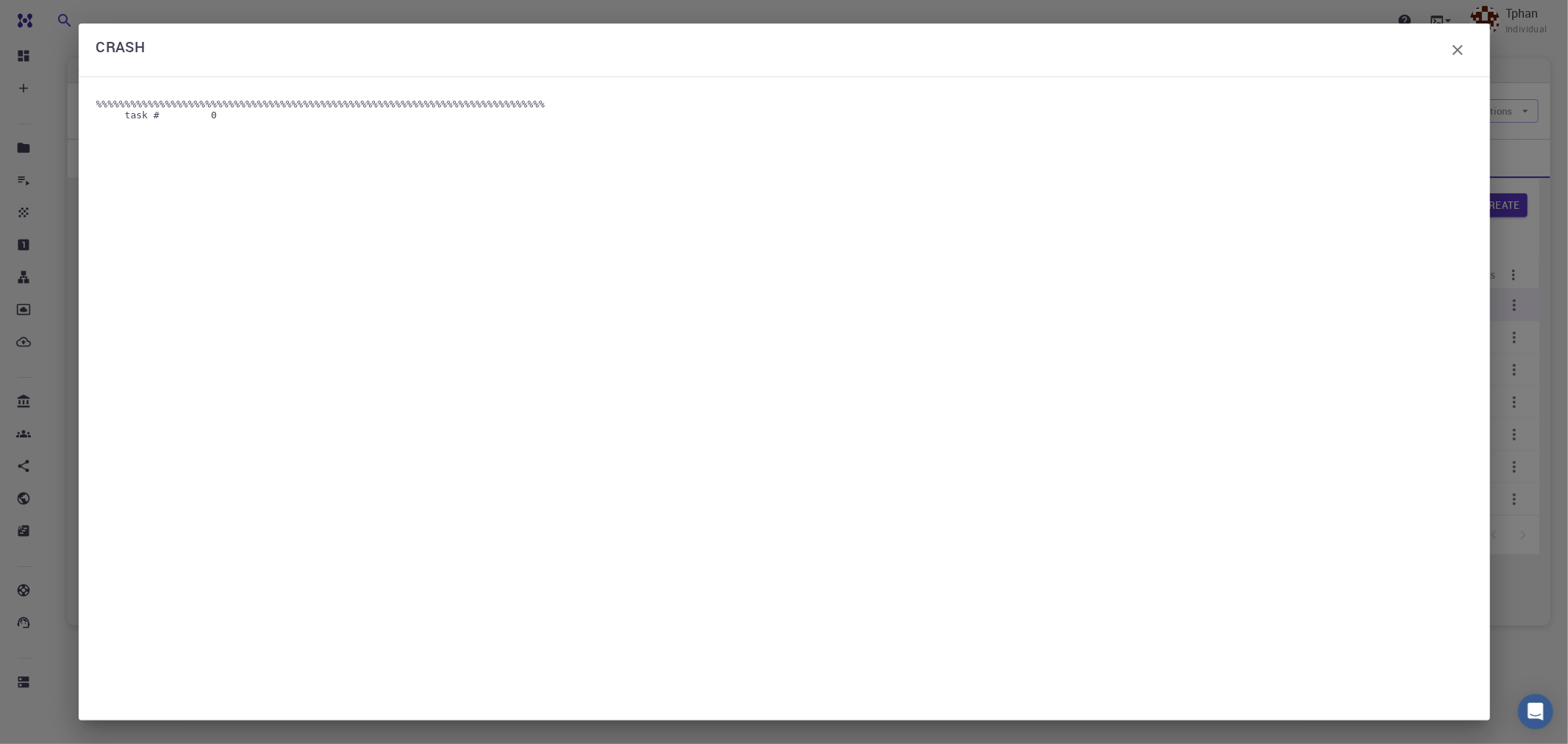
click at [1462, 54] on icon "button" at bounding box center [1458, 49] width 10 height 10
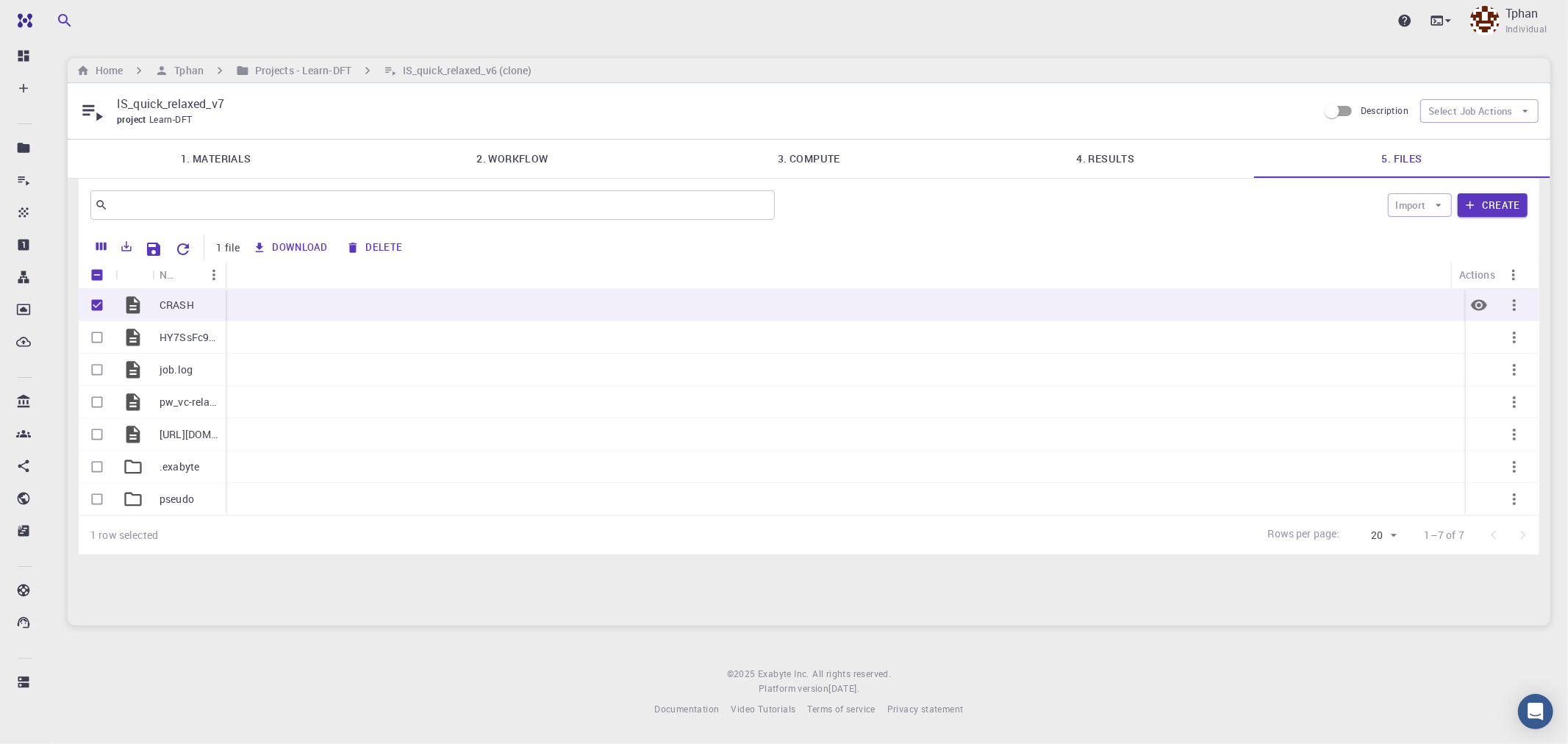
click at [1485, 299] on icon "Preview" at bounding box center [1479, 305] width 17 height 17
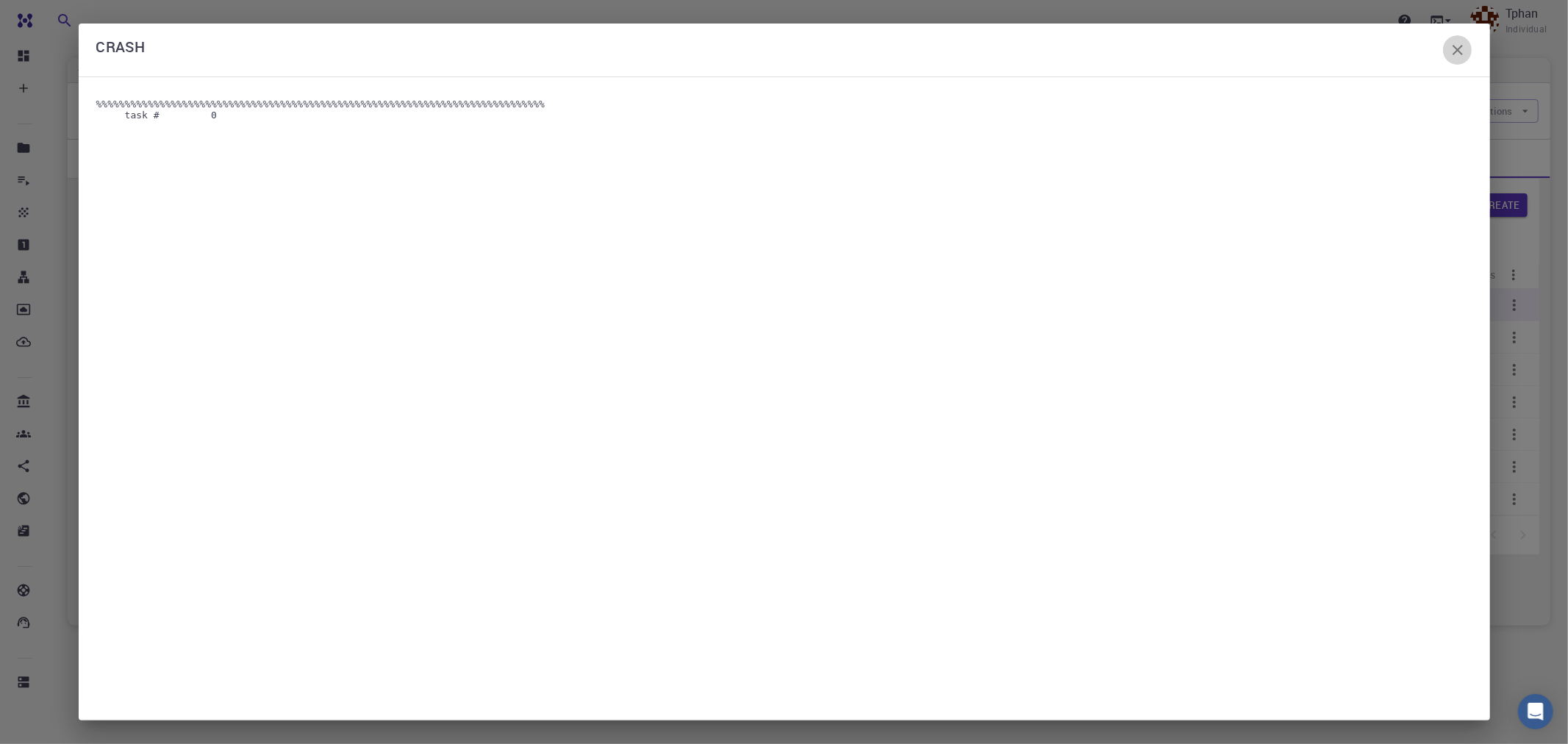
click at [1461, 52] on icon "button" at bounding box center [1458, 50] width 17 height 17
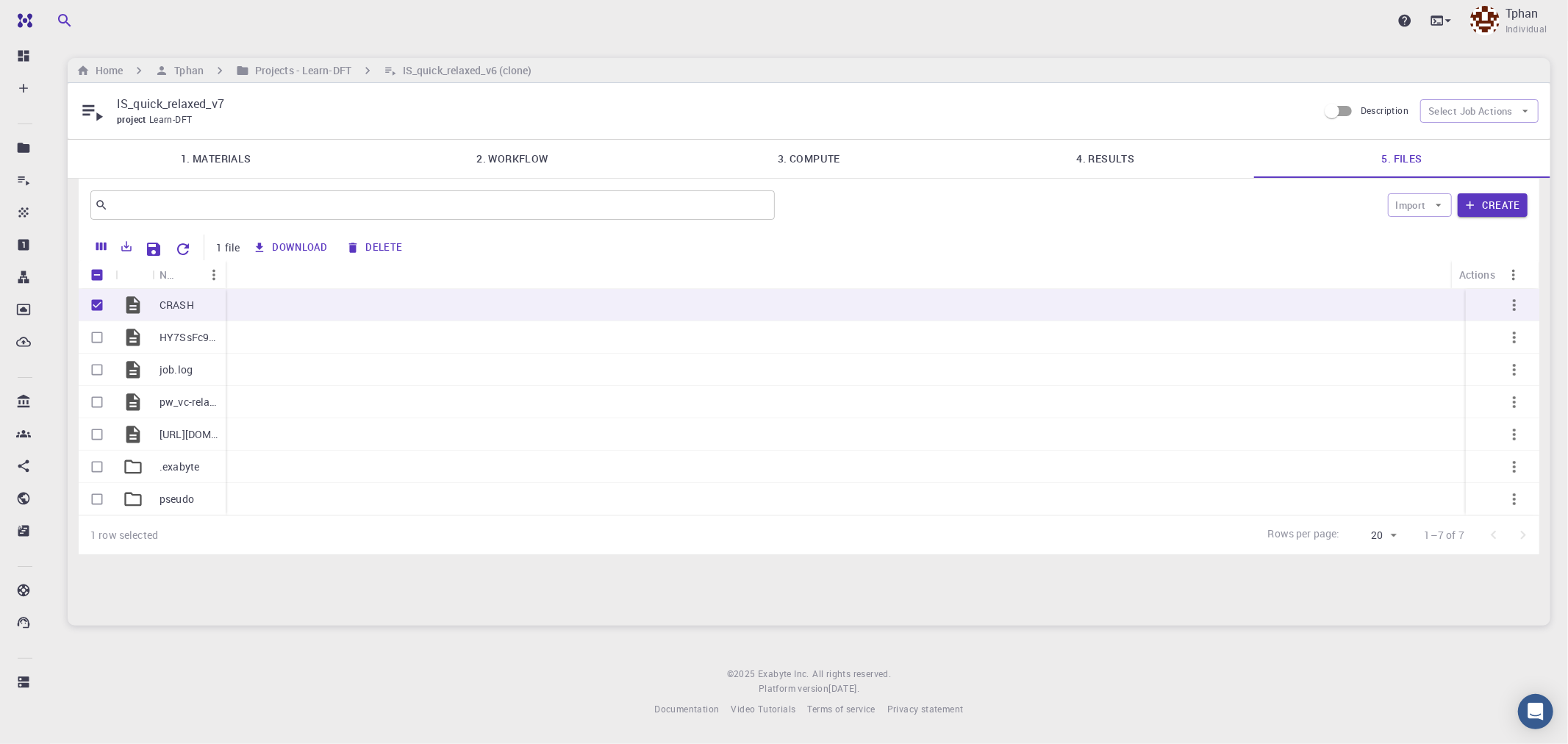
click at [214, 156] on link "1. Materials" at bounding box center [215, 159] width 296 height 38
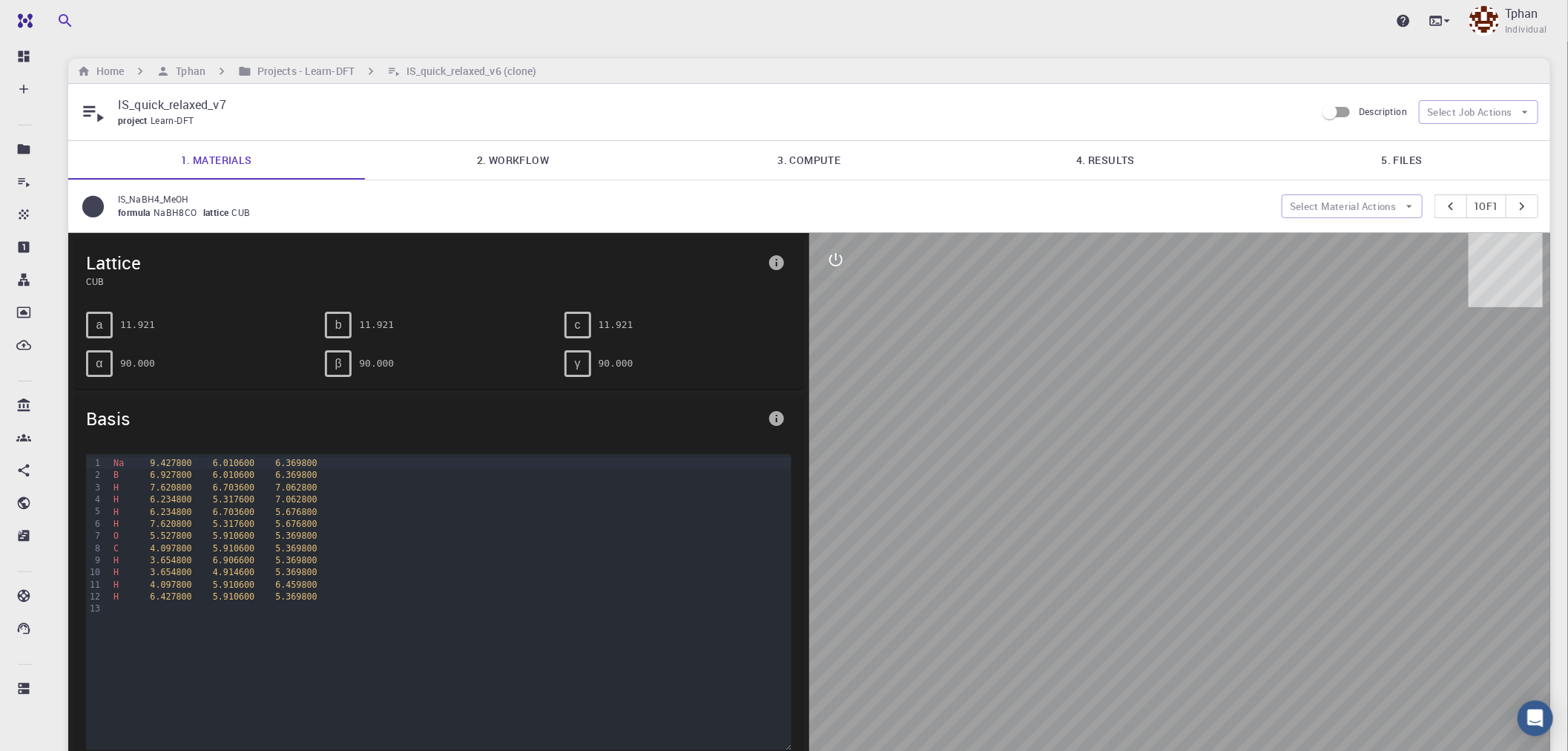
click at [506, 150] on link "2. Workflow" at bounding box center [514, 160] width 296 height 38
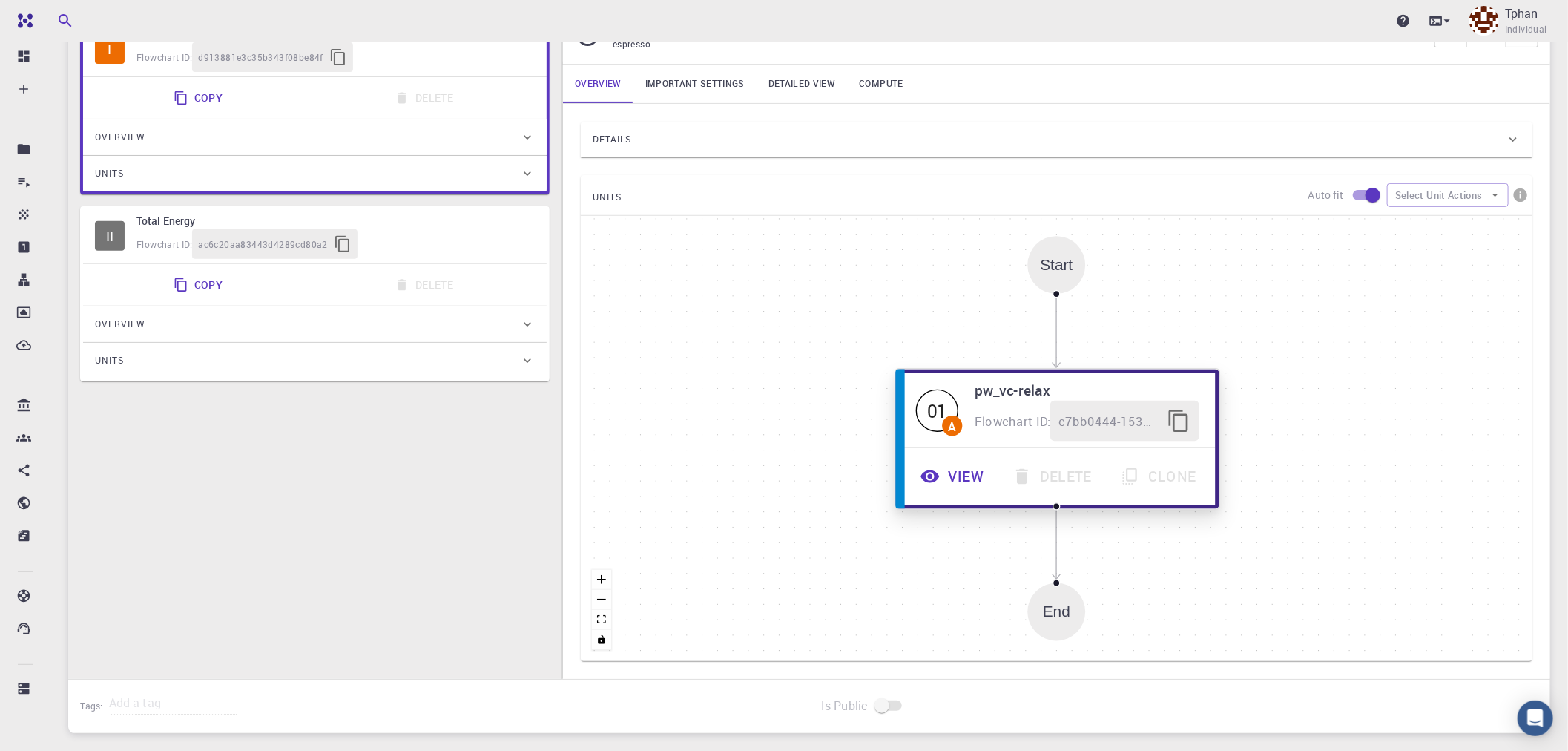
scroll to position [247, 0]
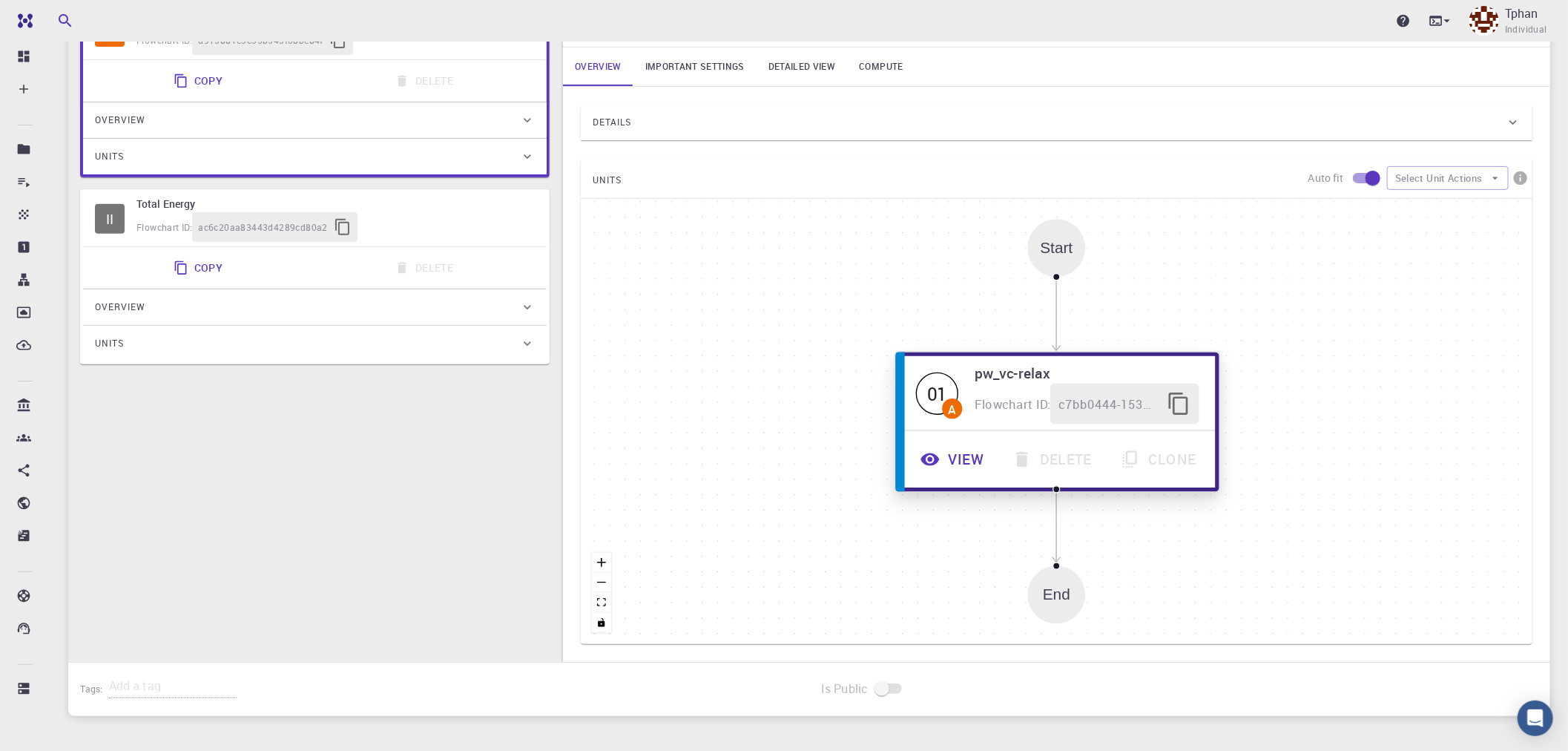
click at [977, 454] on button "View" at bounding box center [953, 459] width 92 height 41
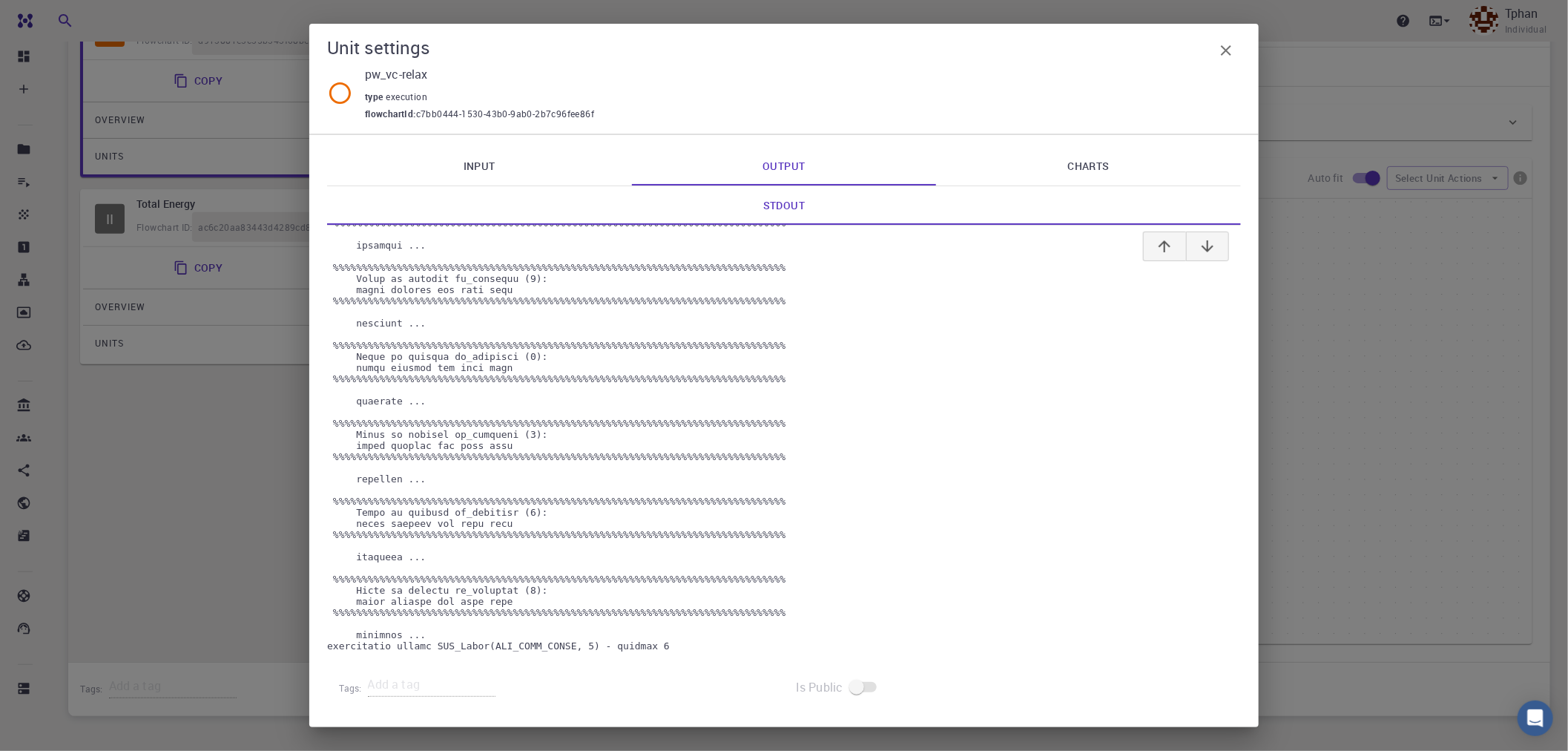
scroll to position [587, 0]
click at [1234, 54] on icon "button" at bounding box center [1226, 50] width 18 height 18
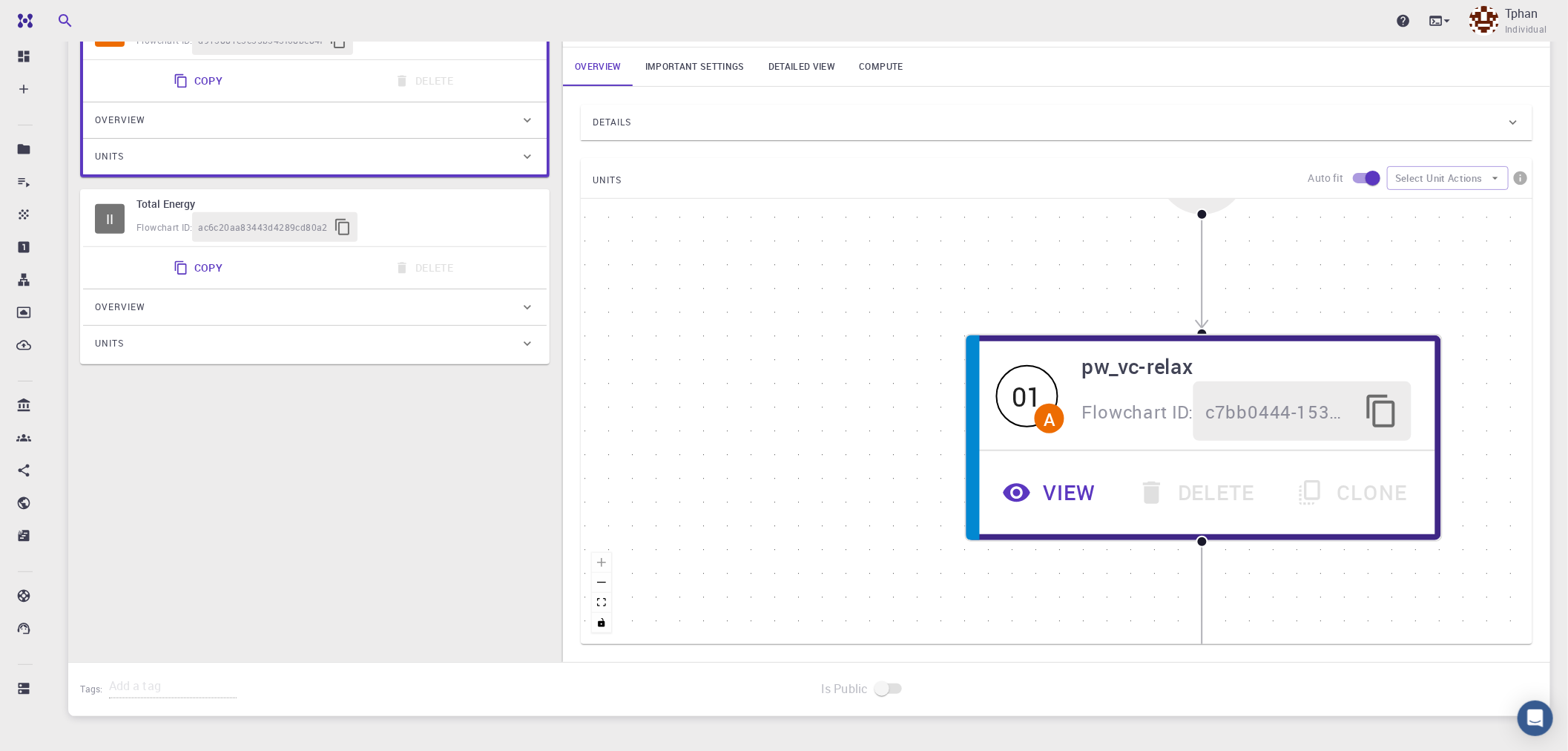
drag, startPoint x: 732, startPoint y: 331, endPoint x: 728, endPoint y: 320, distance: 11.7
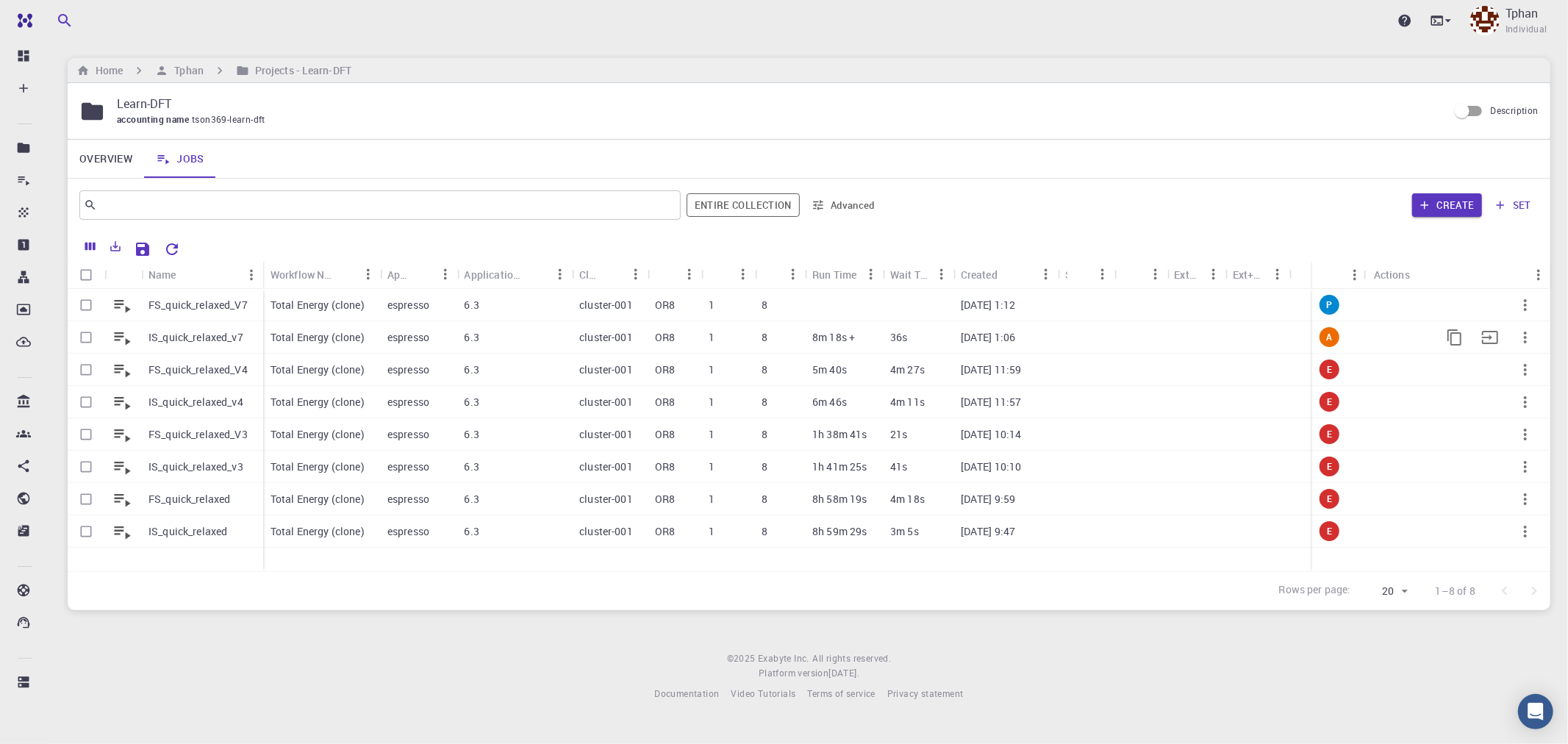
click at [79, 343] on input "Select row" at bounding box center [86, 337] width 28 height 28
checkbox input "true"
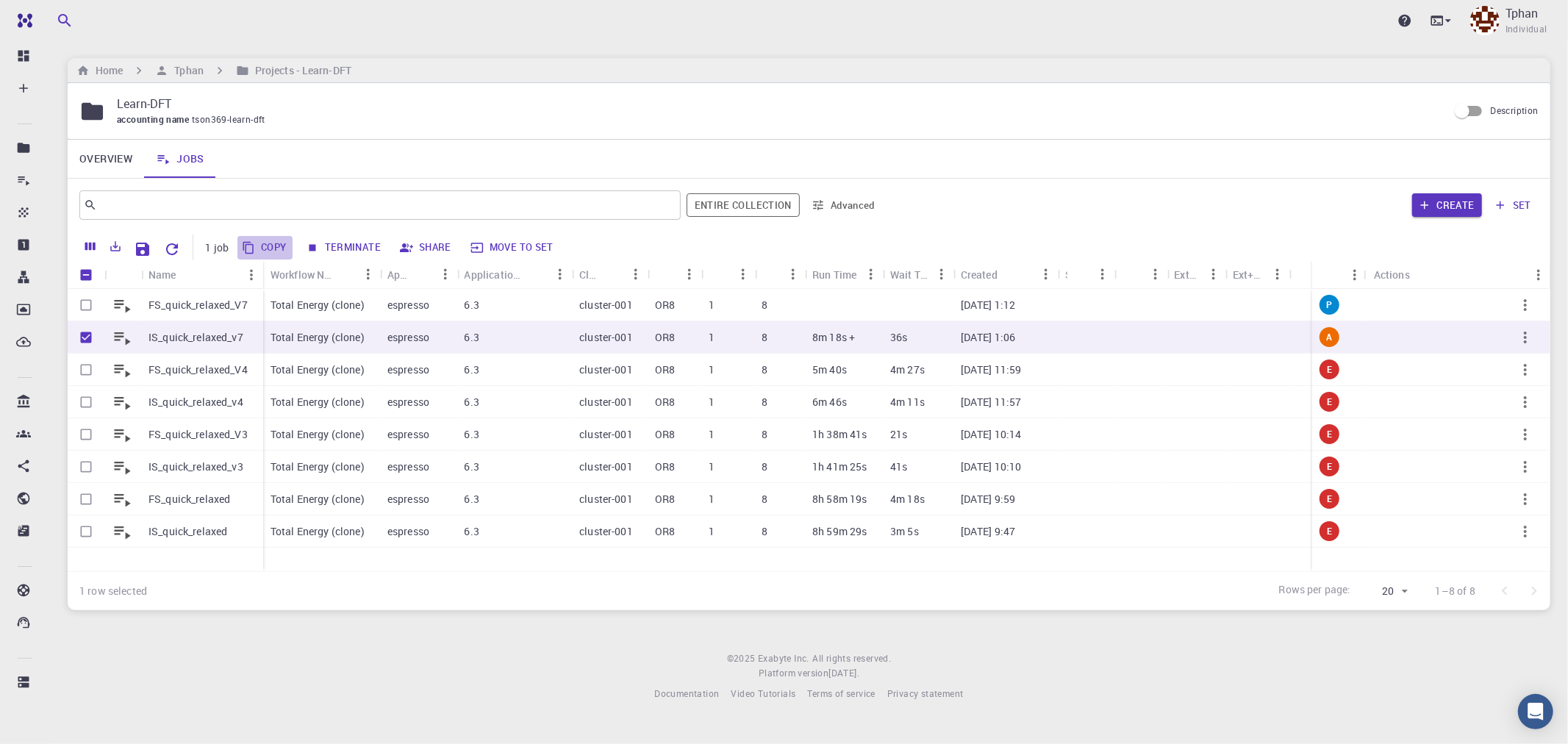
click at [275, 252] on button "Copy" at bounding box center [264, 248] width 55 height 24
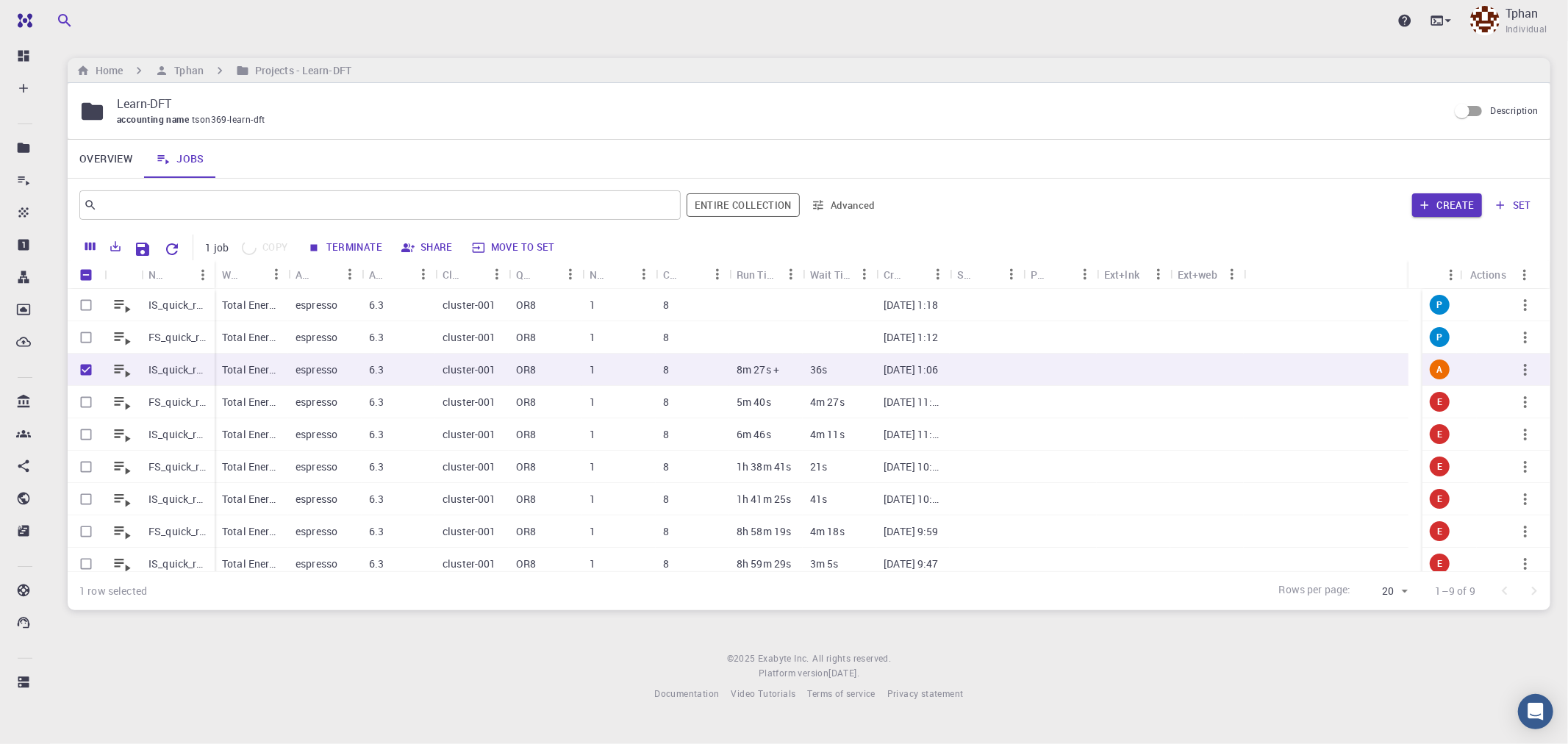
checkbox input "false"
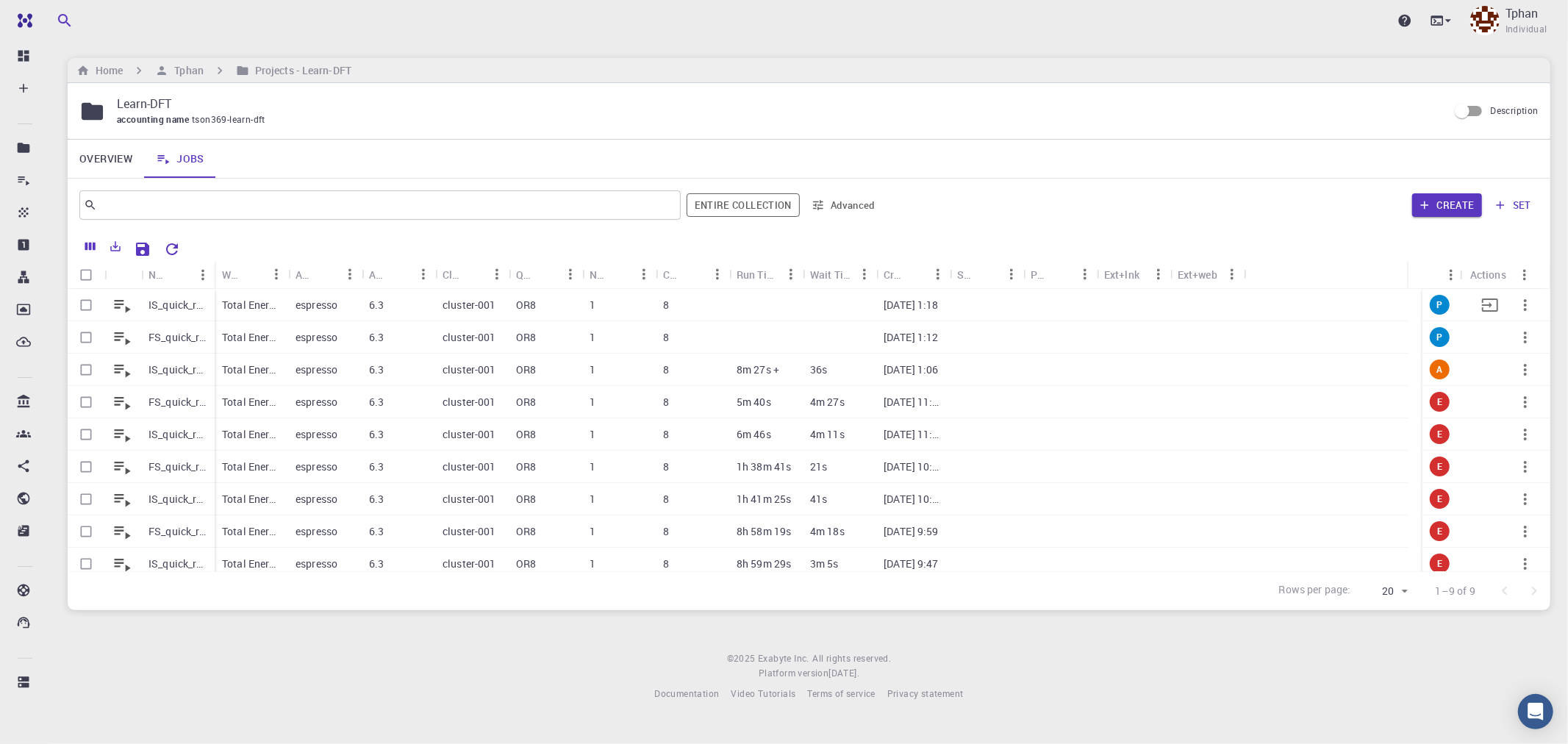
click at [166, 299] on p "IS_quick_relaxed_v7 (clone)" at bounding box center [178, 305] width 59 height 15
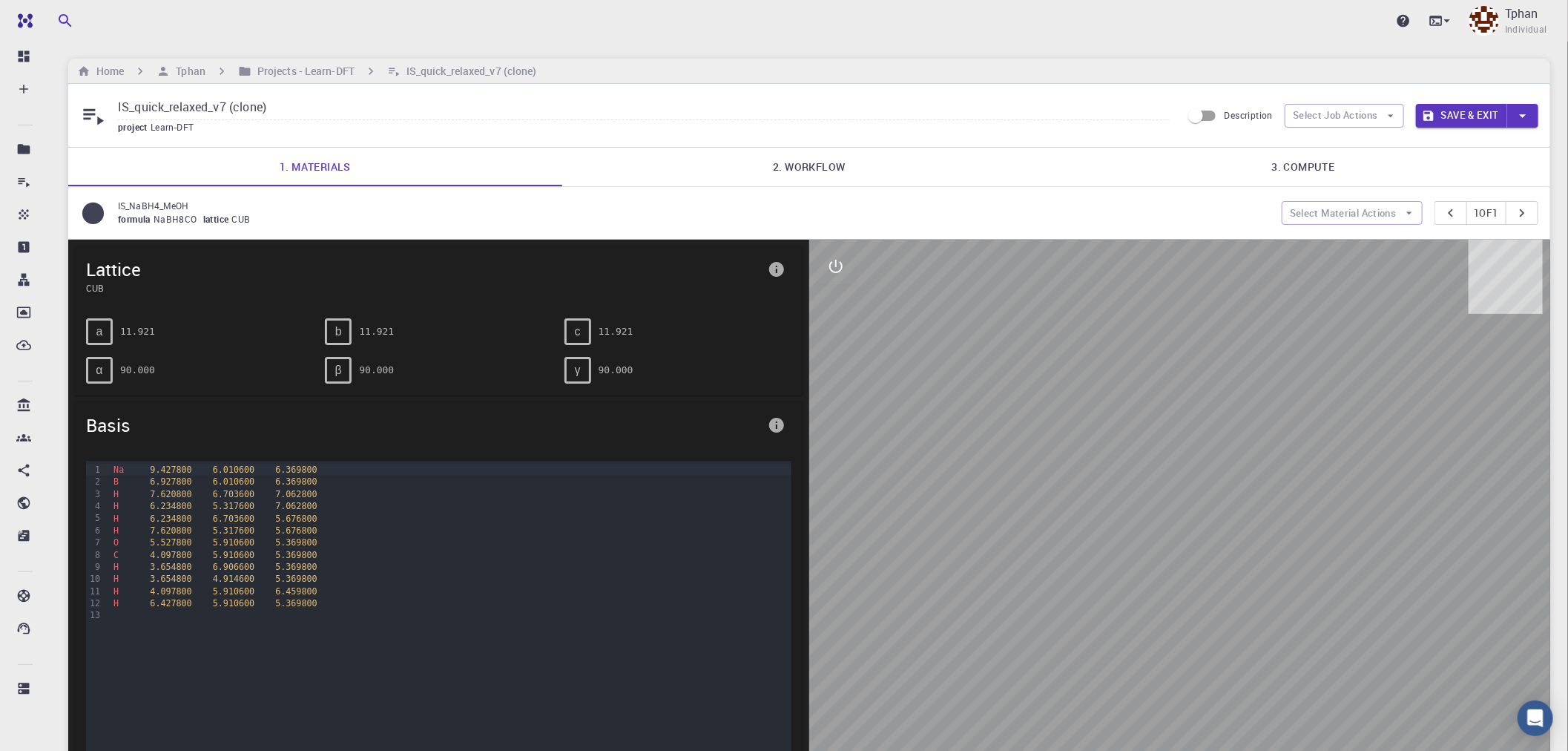
click at [304, 109] on input "IS_quick_relaxed_v7 (clone)" at bounding box center [643, 107] width 1052 height 25
type input "IS_quick_relaxed_v8"
click at [1456, 115] on button "Save & Exit" at bounding box center [1462, 116] width 91 height 24
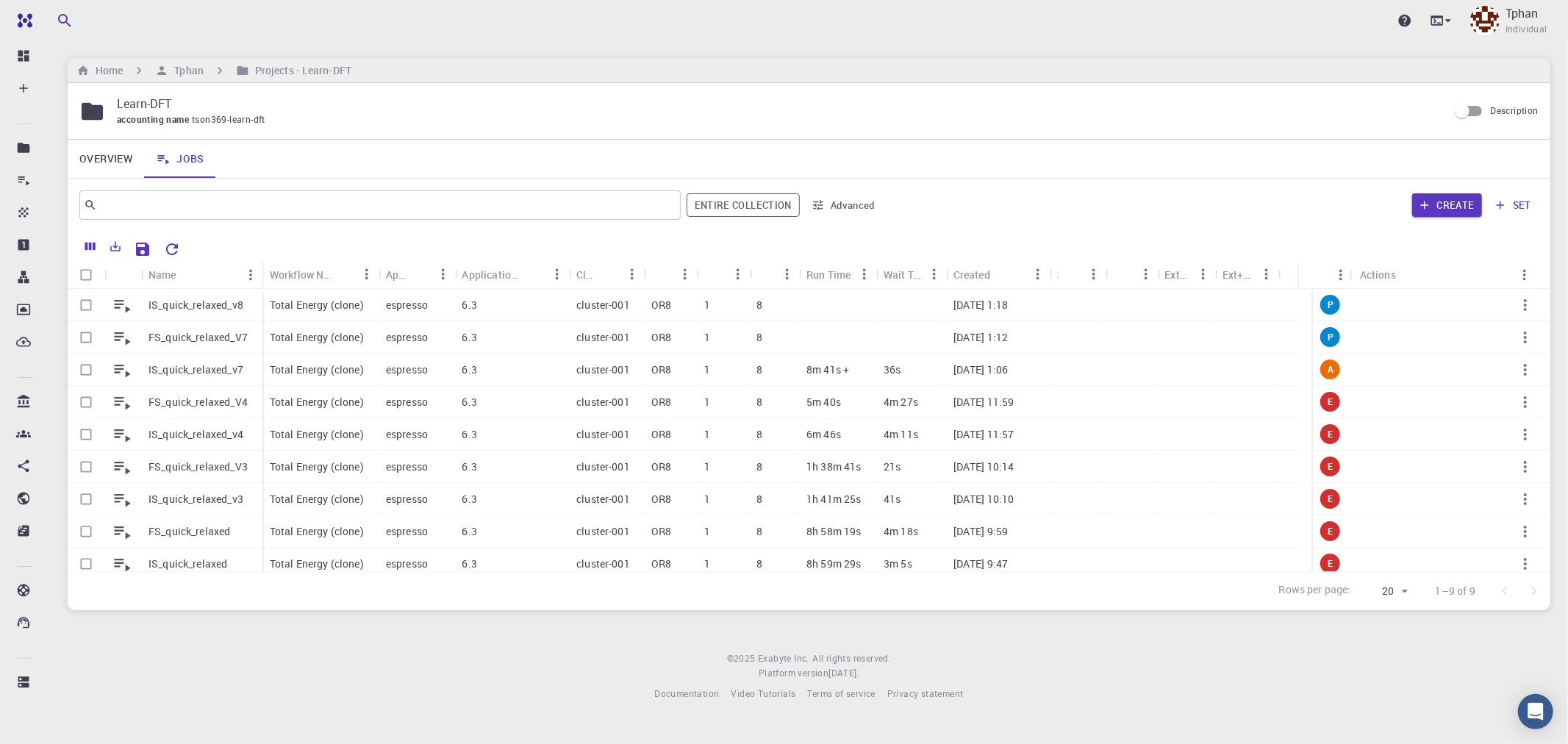
click at [198, 309] on p "IS_quick_relaxed_v8" at bounding box center [195, 305] width 94 height 15
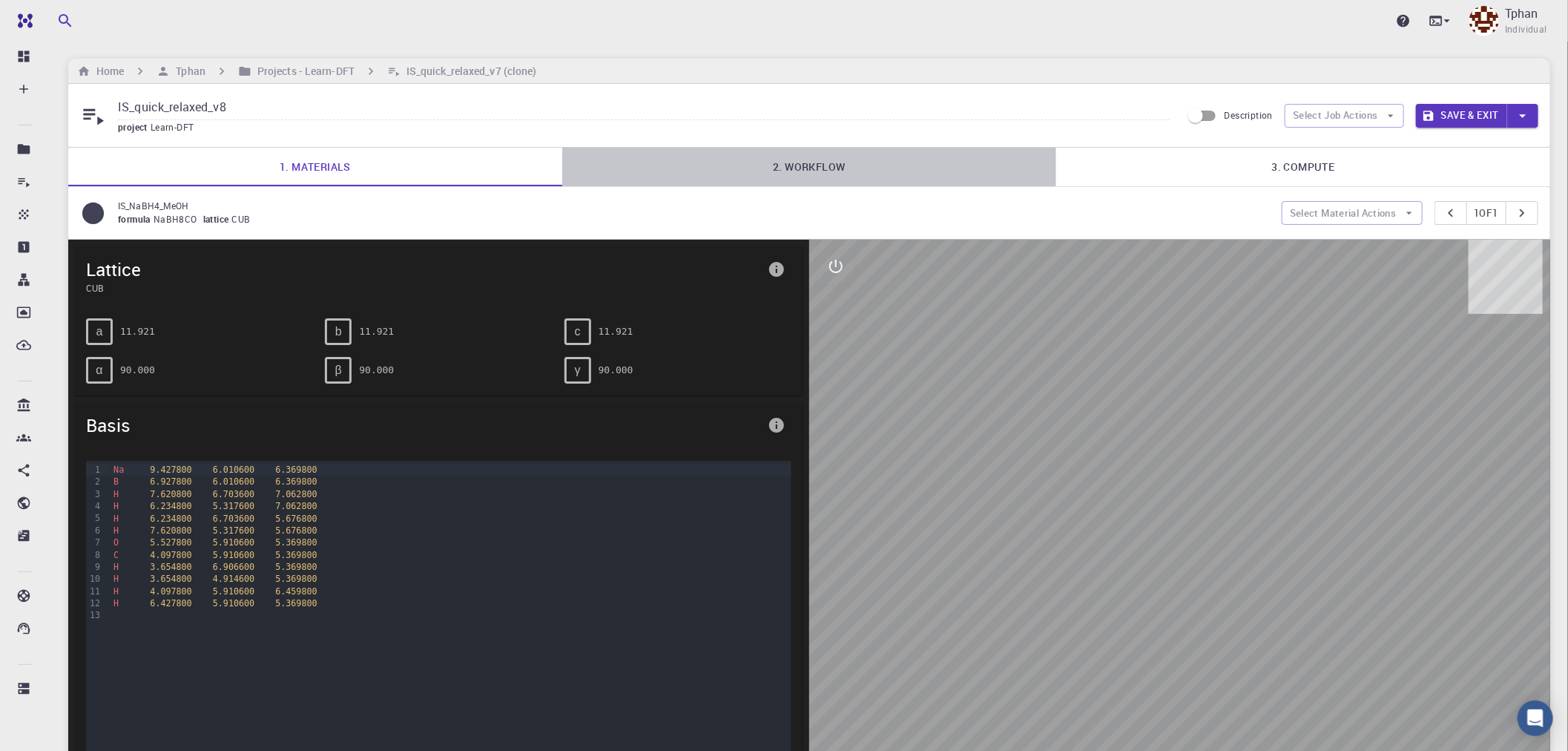
click at [788, 178] on link "2. Workflow" at bounding box center [809, 167] width 494 height 38
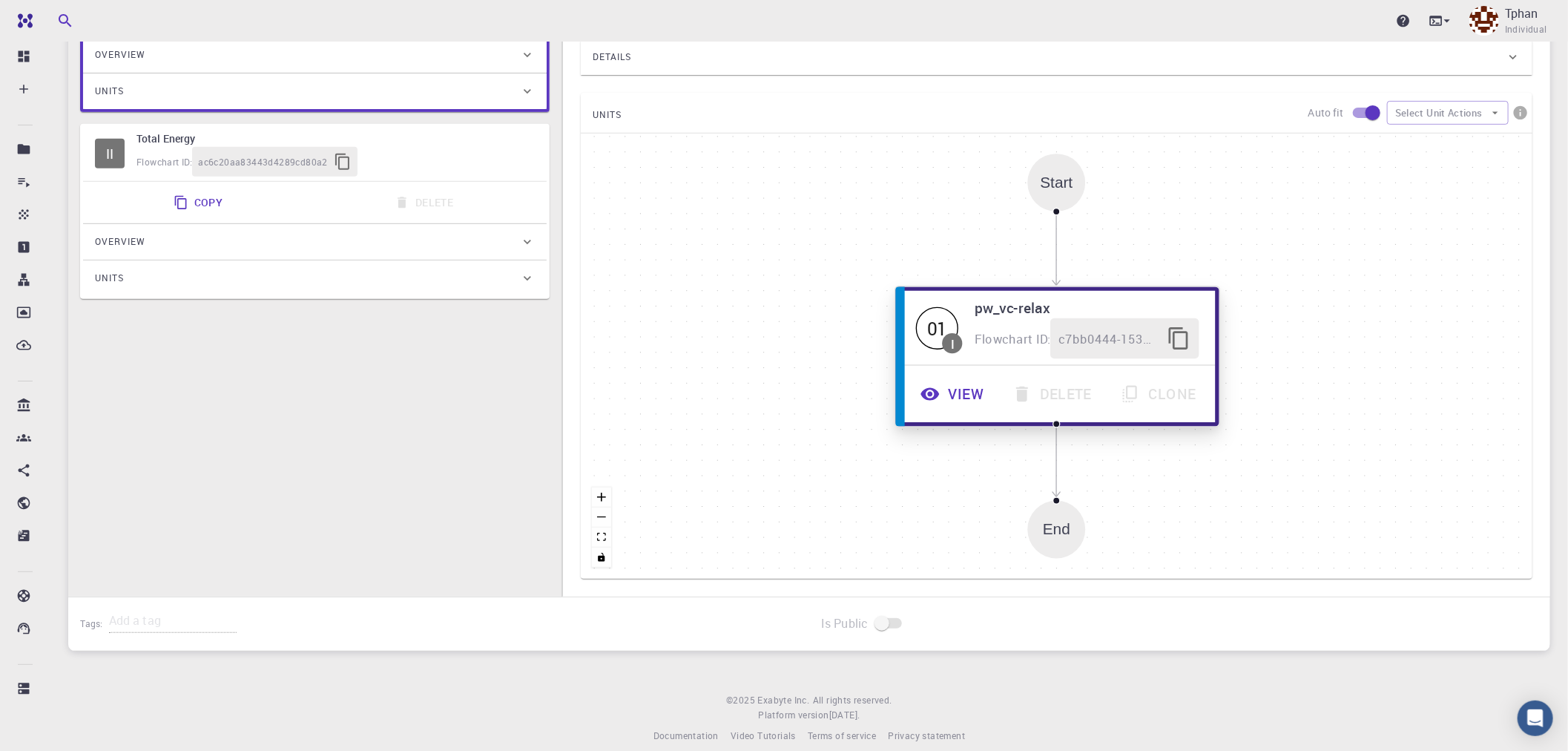
scroll to position [329, 0]
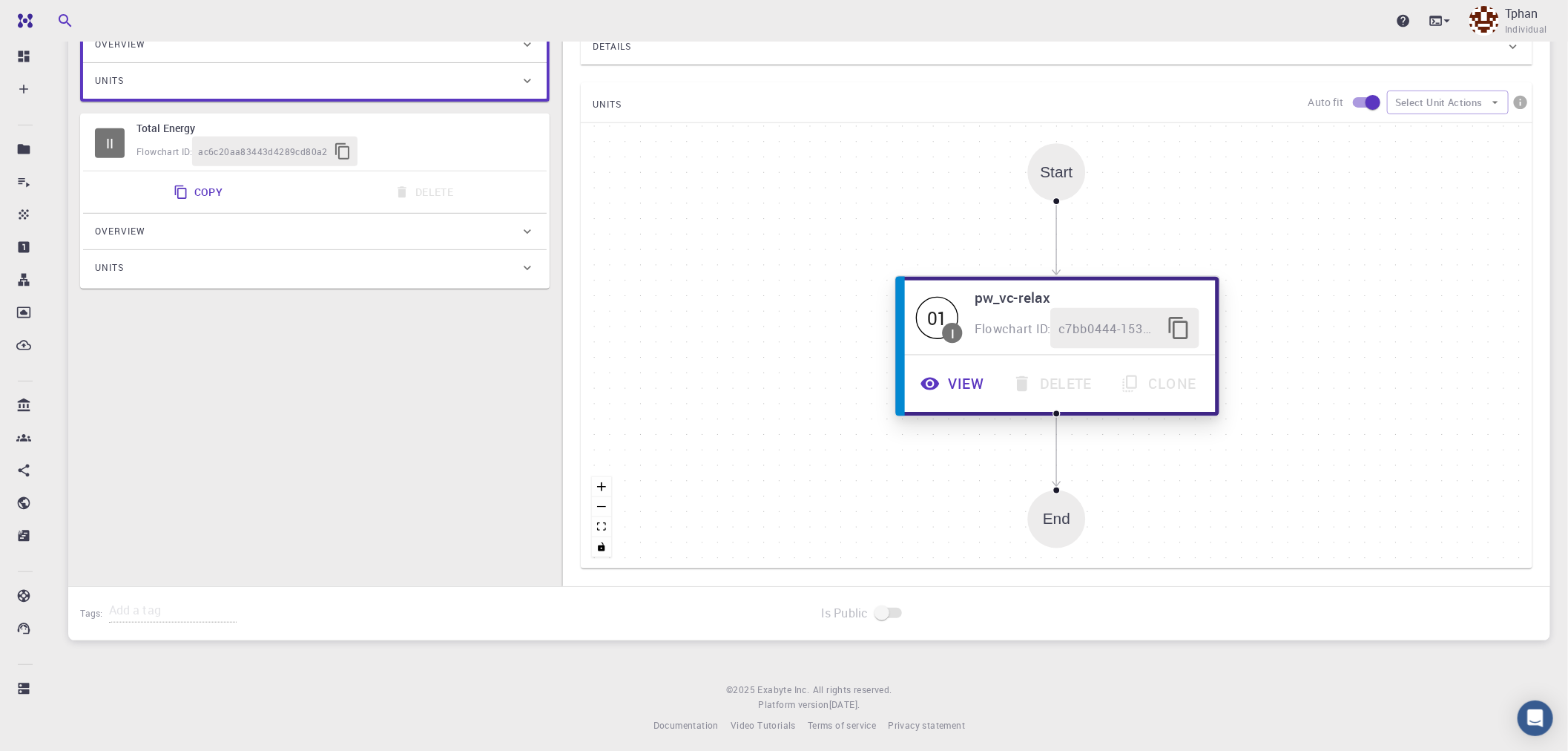
click at [963, 386] on button "View" at bounding box center [953, 384] width 92 height 41
click at [958, 394] on button "View" at bounding box center [953, 385] width 92 height 41
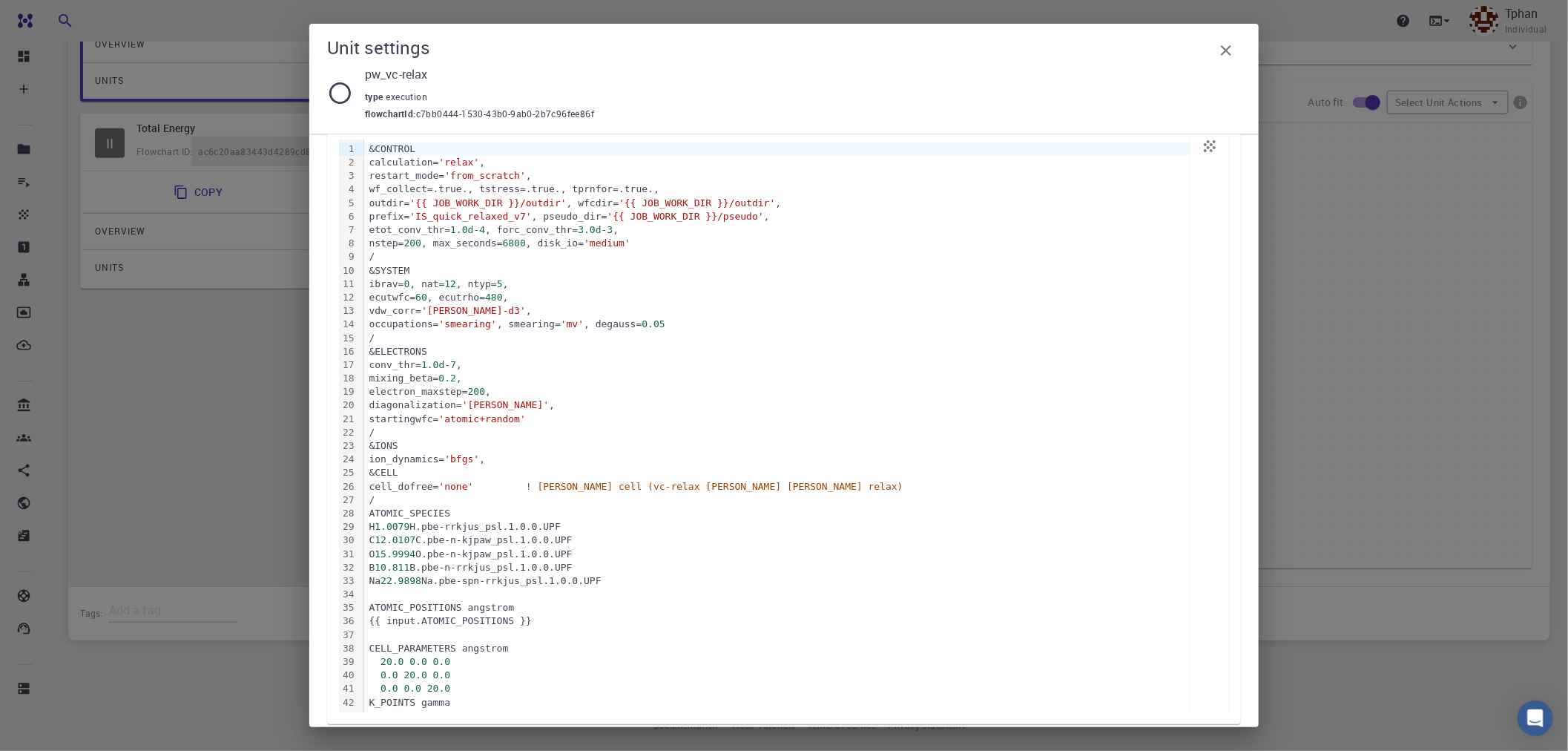
scroll to position [151, 0]
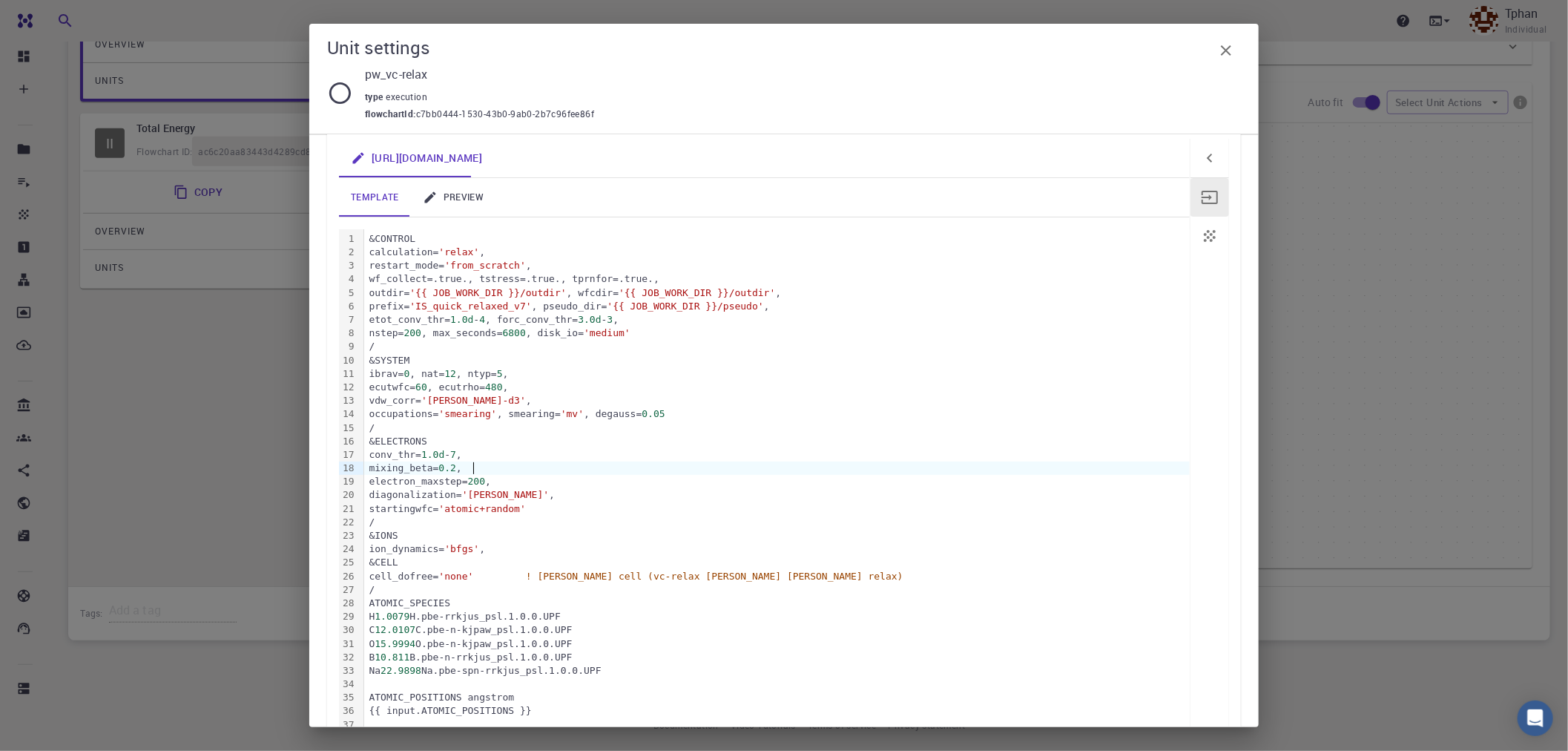
click at [910, 465] on div "mixing_beta= 0.2 ," at bounding box center [777, 468] width 826 height 14
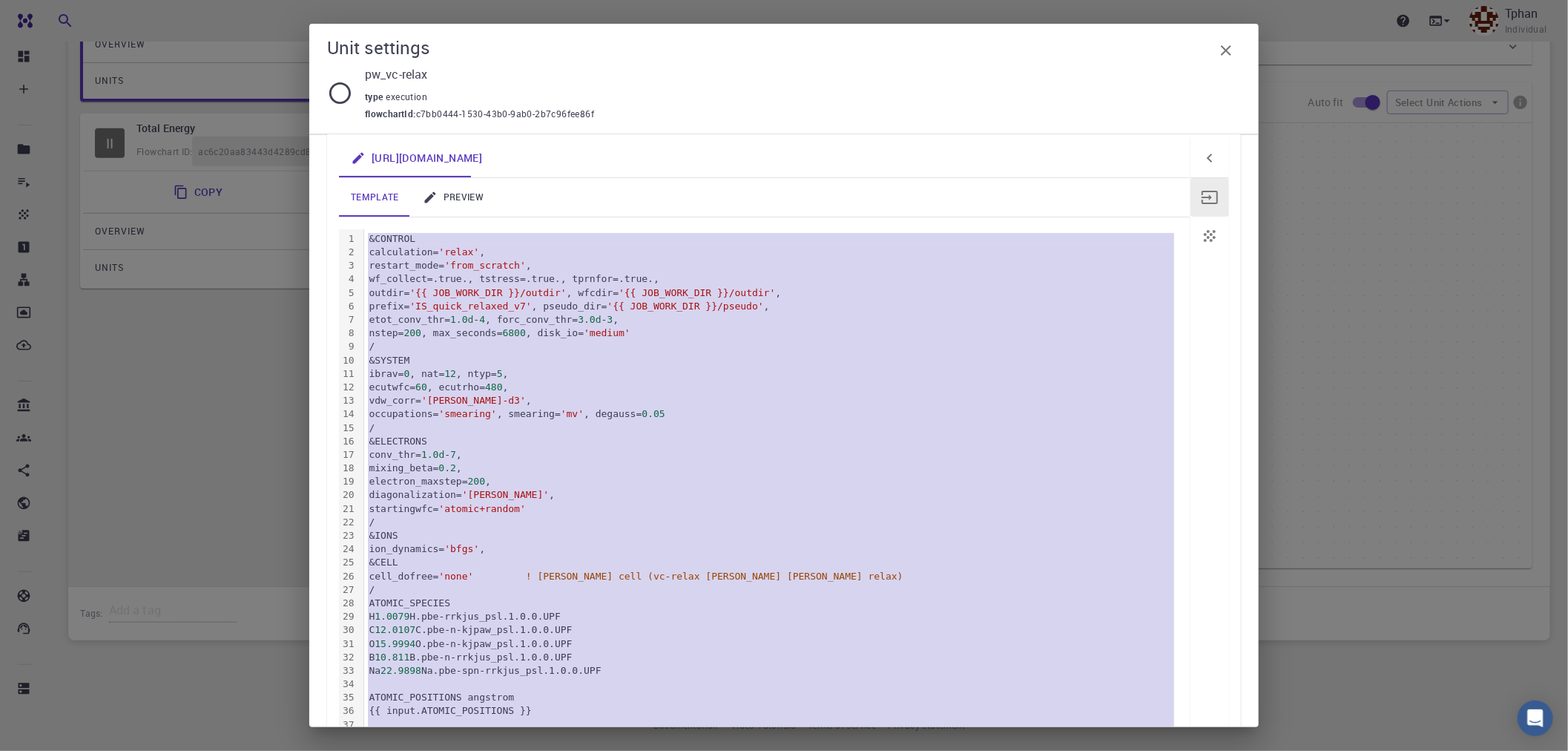
copy div "&LOREMIP dolorsitame= 'conse' , adipisc_elit= 'sedd_eiusmod' , te_incidid=.utla…"
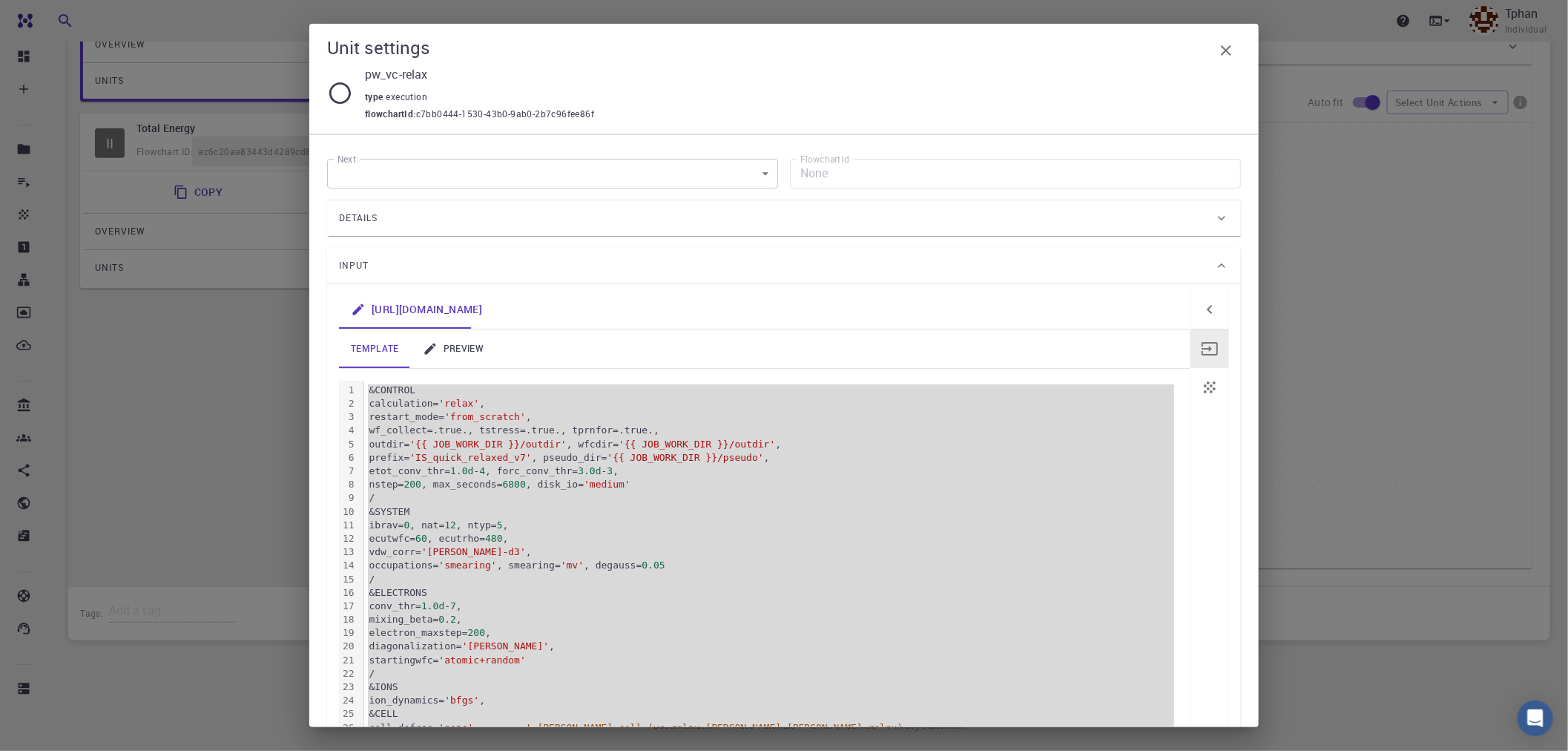
scroll to position [151, 0]
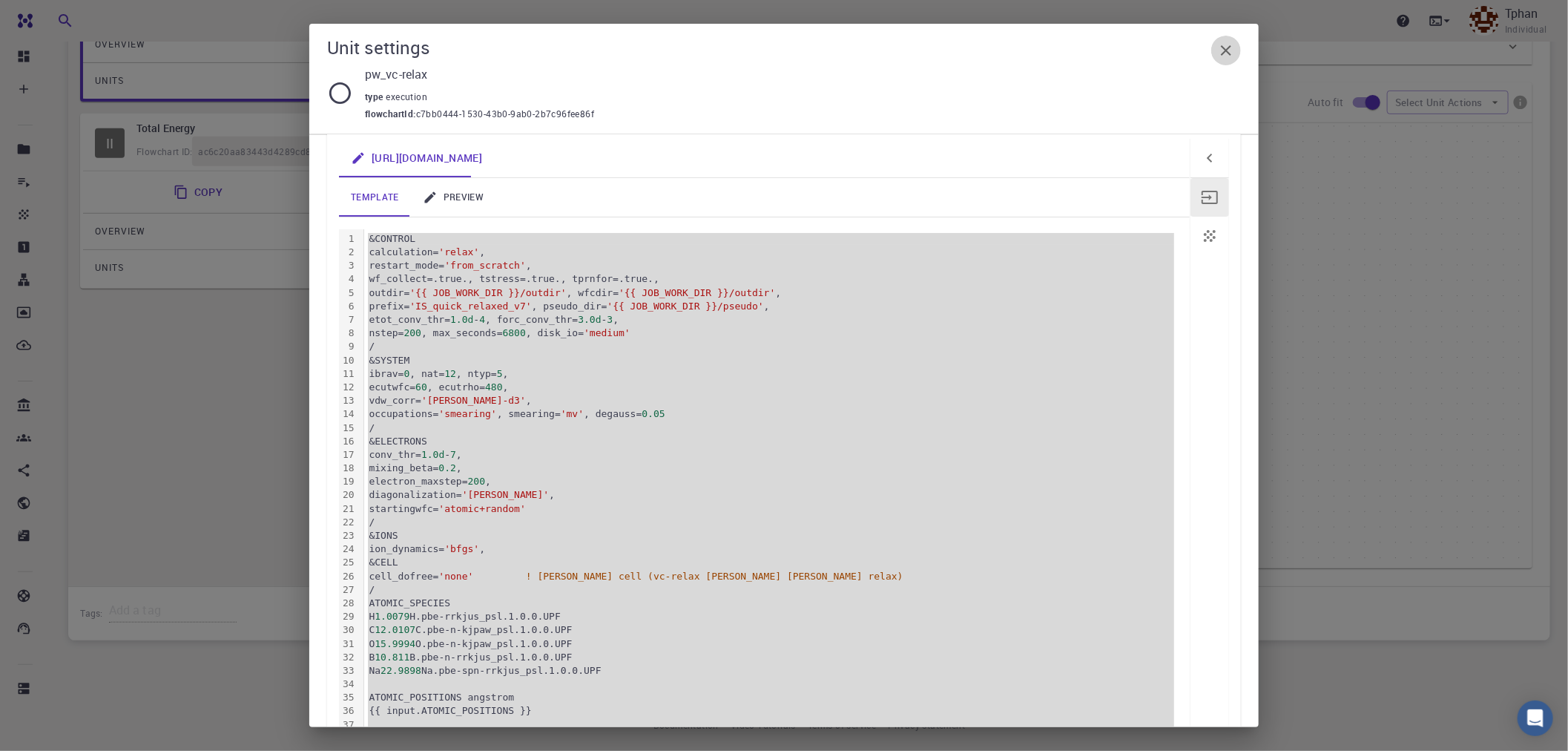
click at [1225, 50] on icon "button" at bounding box center [1226, 50] width 10 height 10
